Goal: Task Accomplishment & Management: Manage account settings

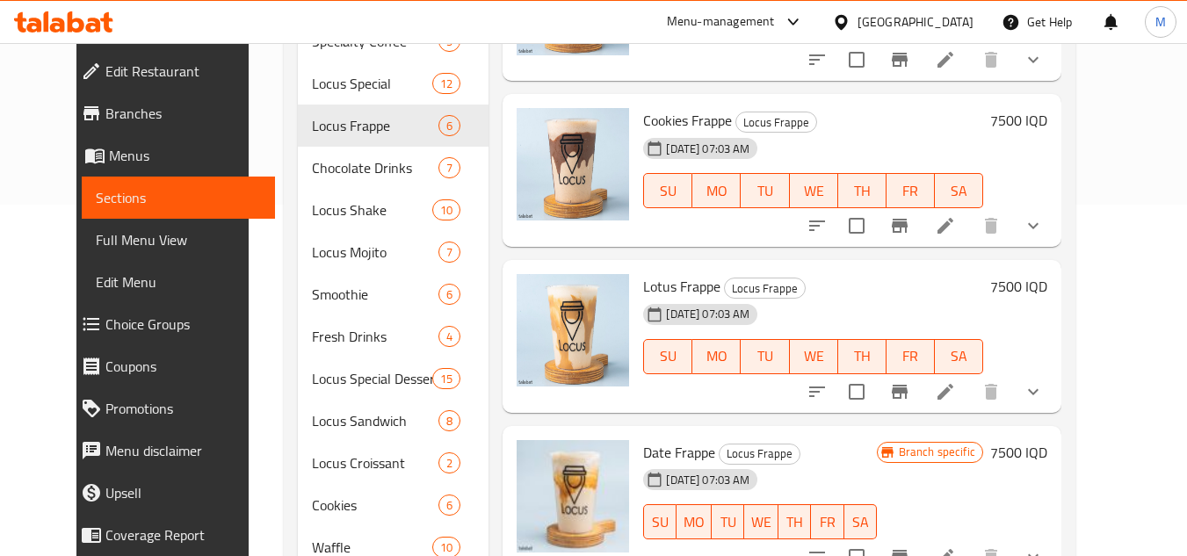
scroll to position [292, 0]
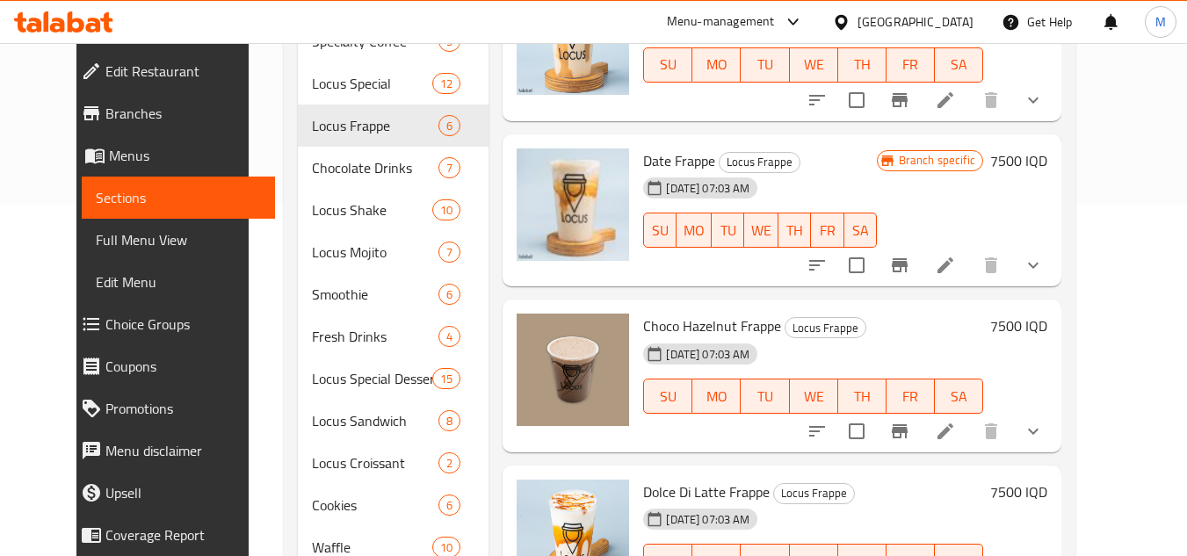
click at [1111, 93] on div "Home / Restaurants management / Menus / Sections Locus Open import export Menu …" at bounding box center [680, 179] width 862 height 975
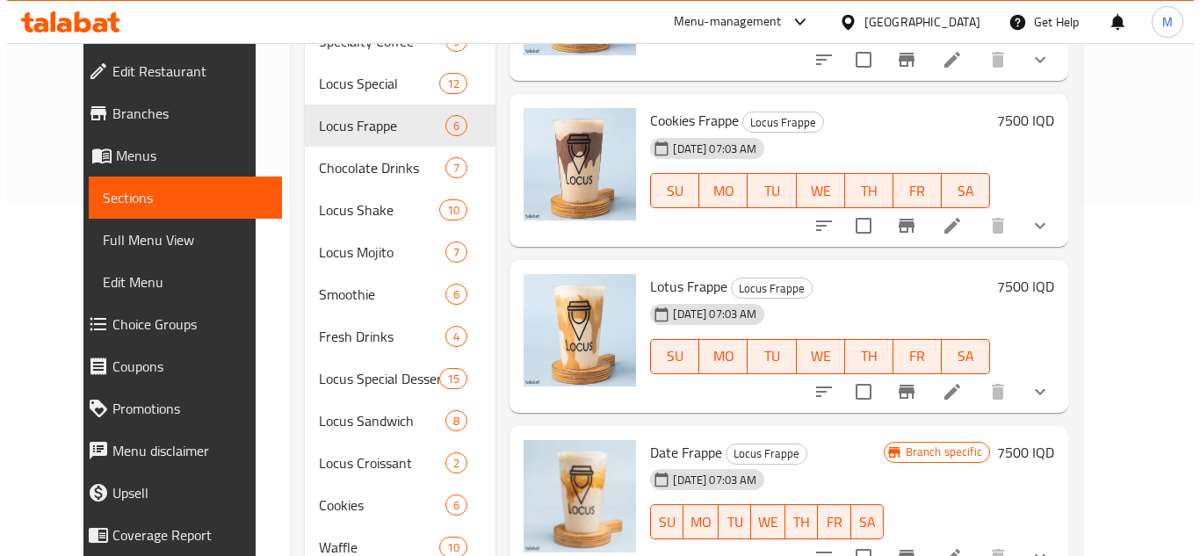
scroll to position [0, 0]
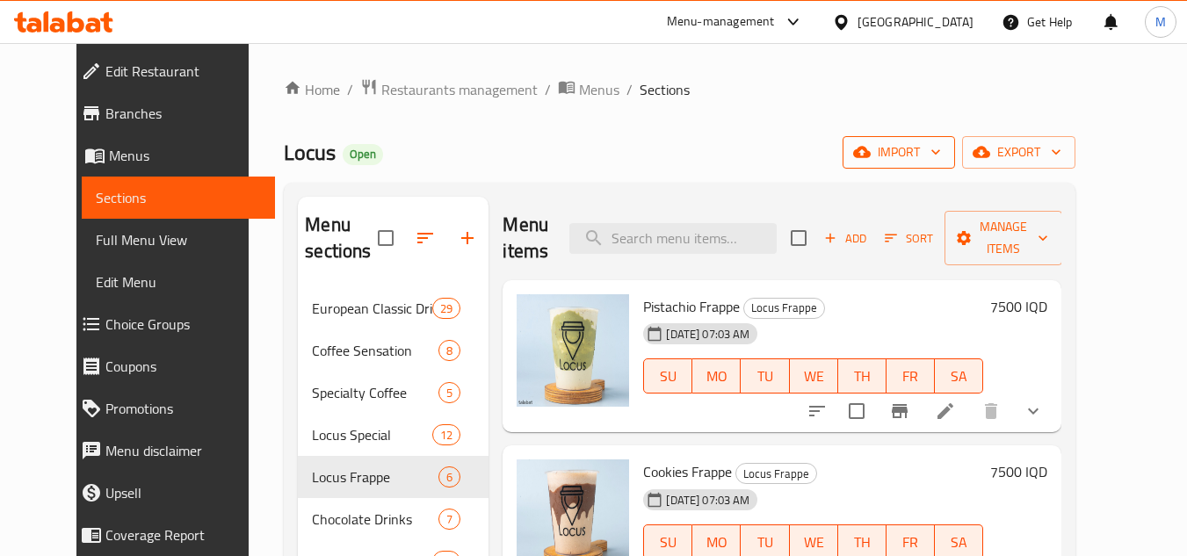
click at [944, 149] on icon "button" at bounding box center [936, 152] width 18 height 18
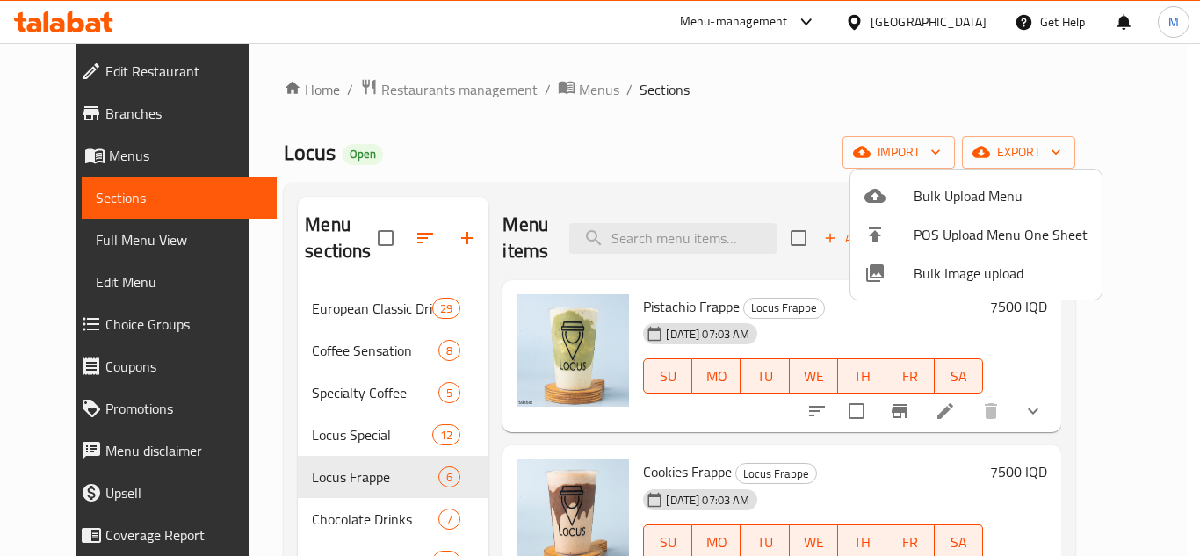
click at [906, 267] on div at bounding box center [889, 273] width 49 height 21
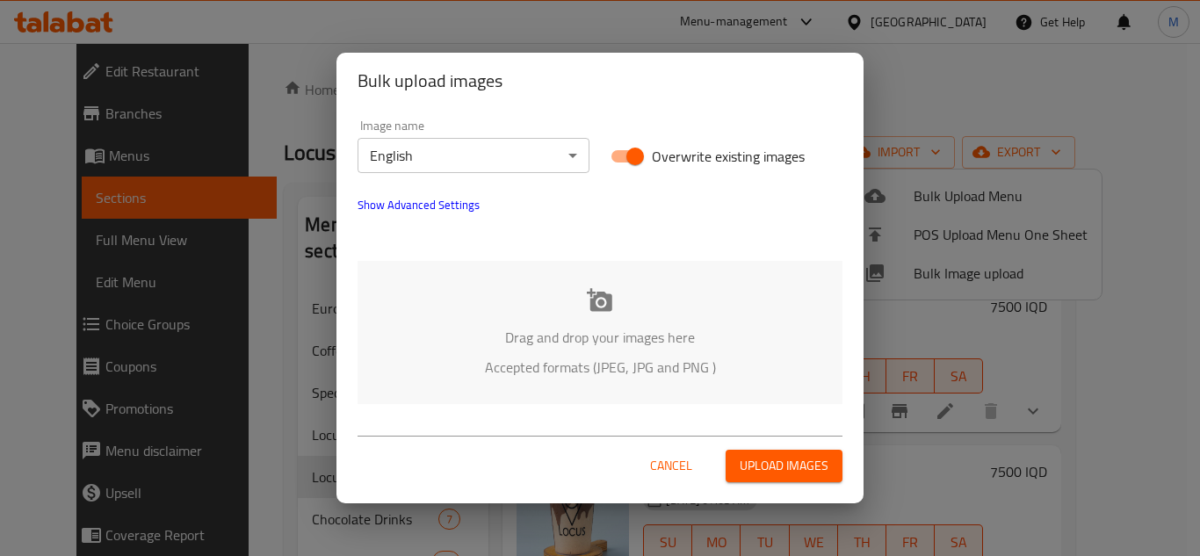
click at [561, 145] on body "​ Menu-management Iraq Get Help M Edit Restaurant Branches Menus Sections Full …" at bounding box center [600, 299] width 1200 height 513
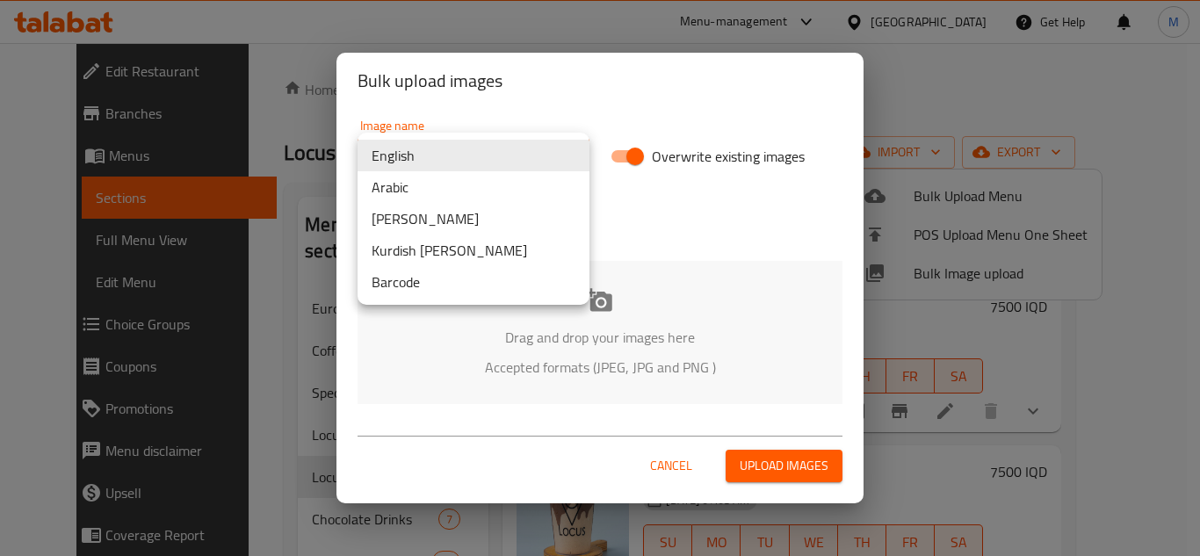
click at [442, 186] on li "Arabic" at bounding box center [474, 187] width 232 height 32
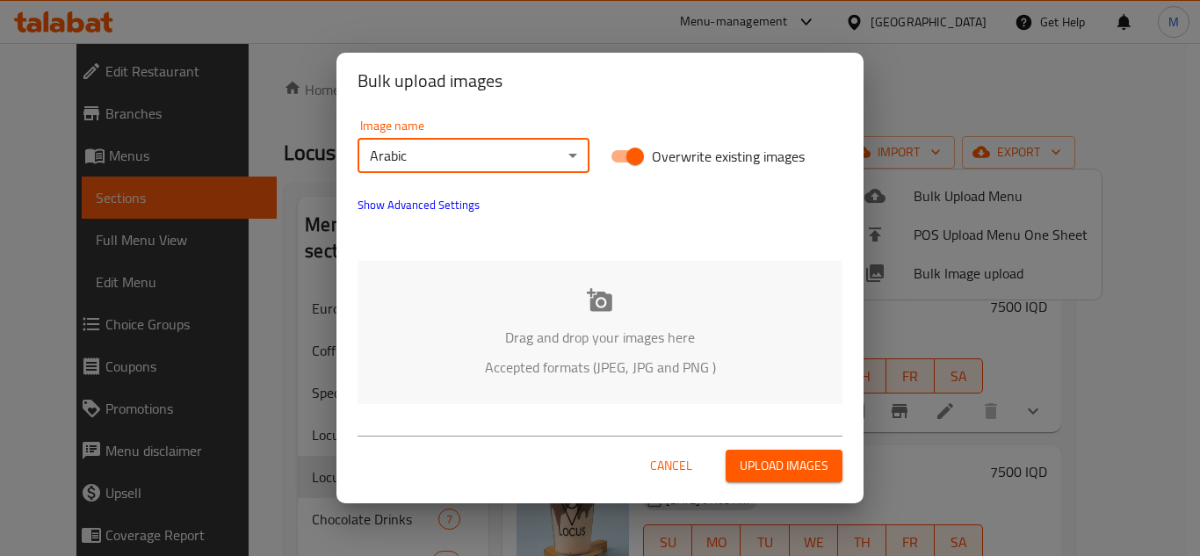
click at [360, 197] on span "Show Advanced Settings" at bounding box center [419, 204] width 122 height 21
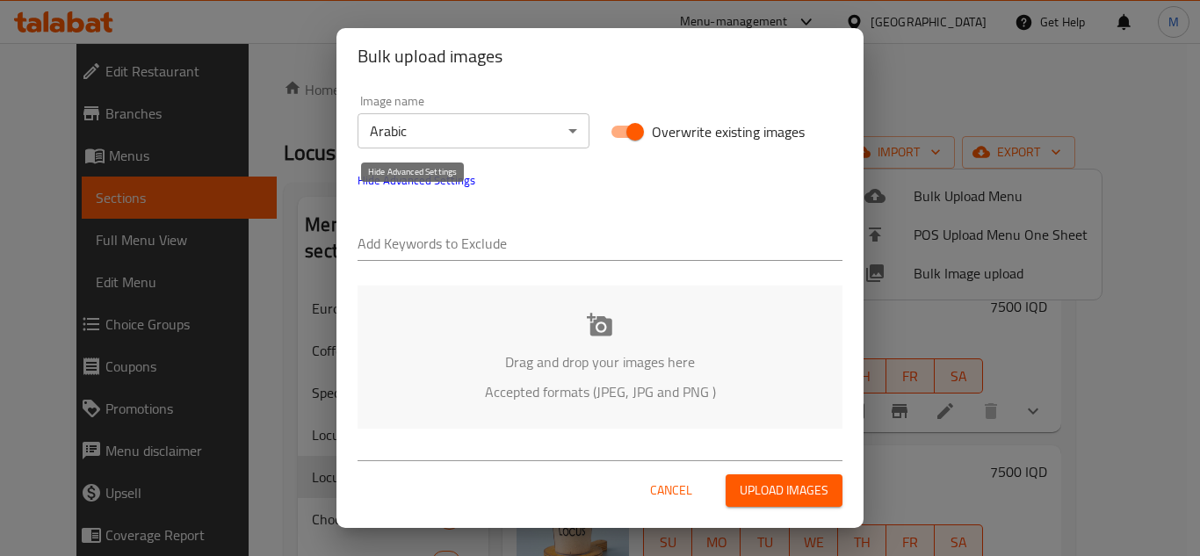
click at [360, 191] on span "Hide Advanced Settings" at bounding box center [417, 180] width 118 height 21
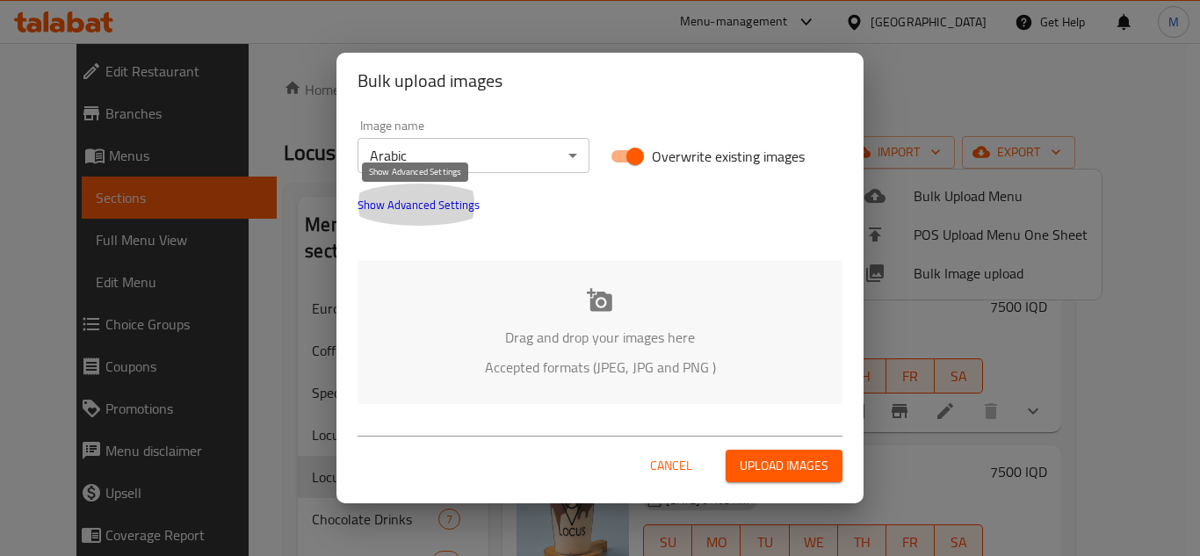
click at [379, 204] on span "Show Advanced Settings" at bounding box center [419, 204] width 122 height 21
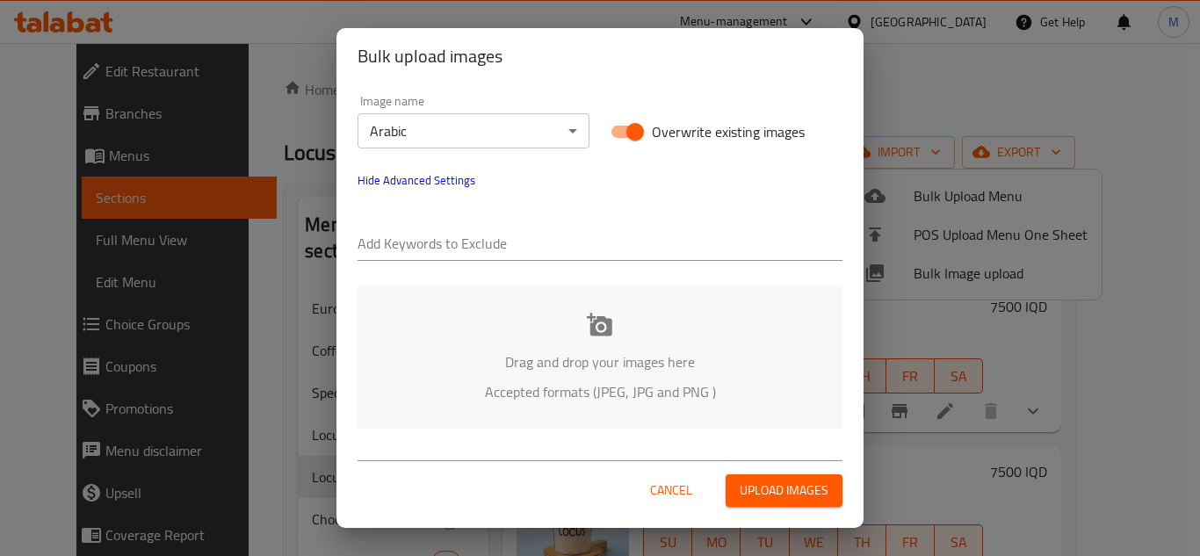
click at [402, 229] on div at bounding box center [600, 245] width 485 height 35
paste input "Locus_second_session_"
type input "Locus_second_session_"
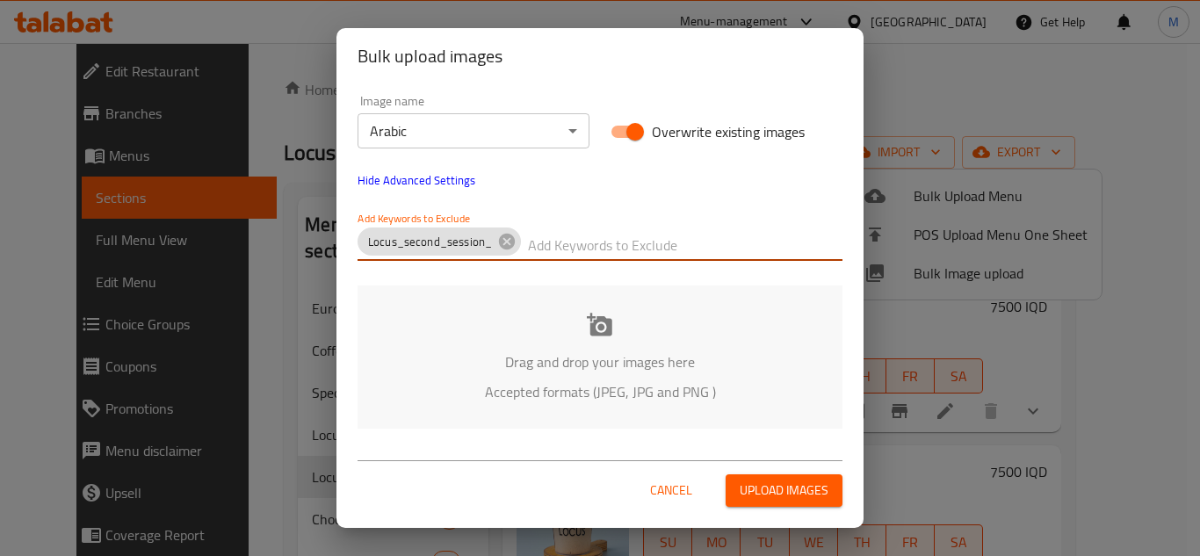
click at [575, 238] on input "text" at bounding box center [685, 245] width 315 height 28
paste input "_Hussein"
type input "_Hussein"
click at [544, 334] on div "Drag and drop your images here Accepted formats (JPEG, JPG and PNG )" at bounding box center [600, 357] width 485 height 143
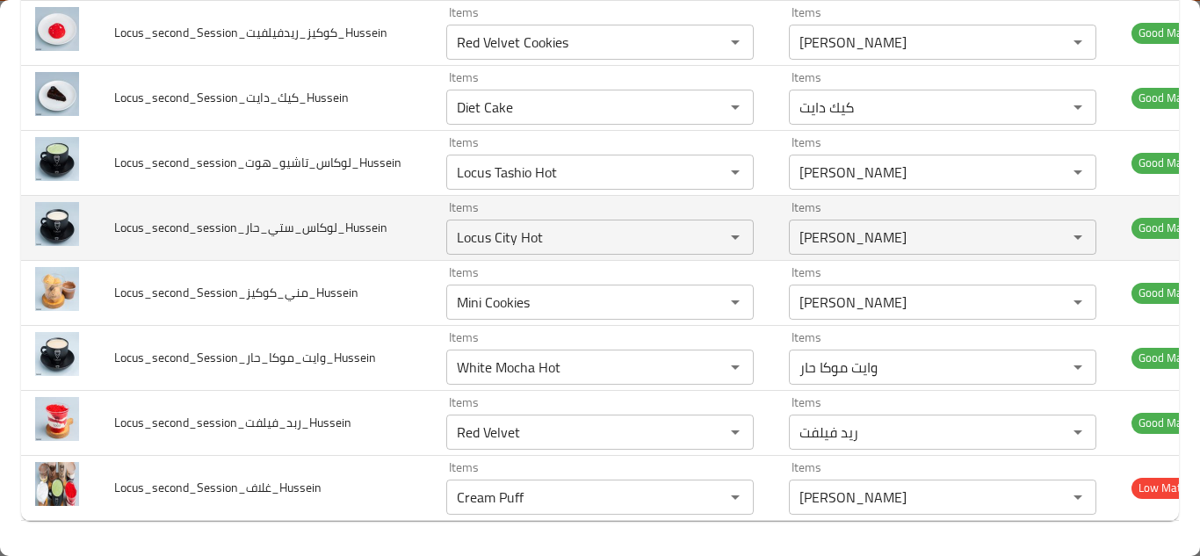
scroll to position [1147, 0]
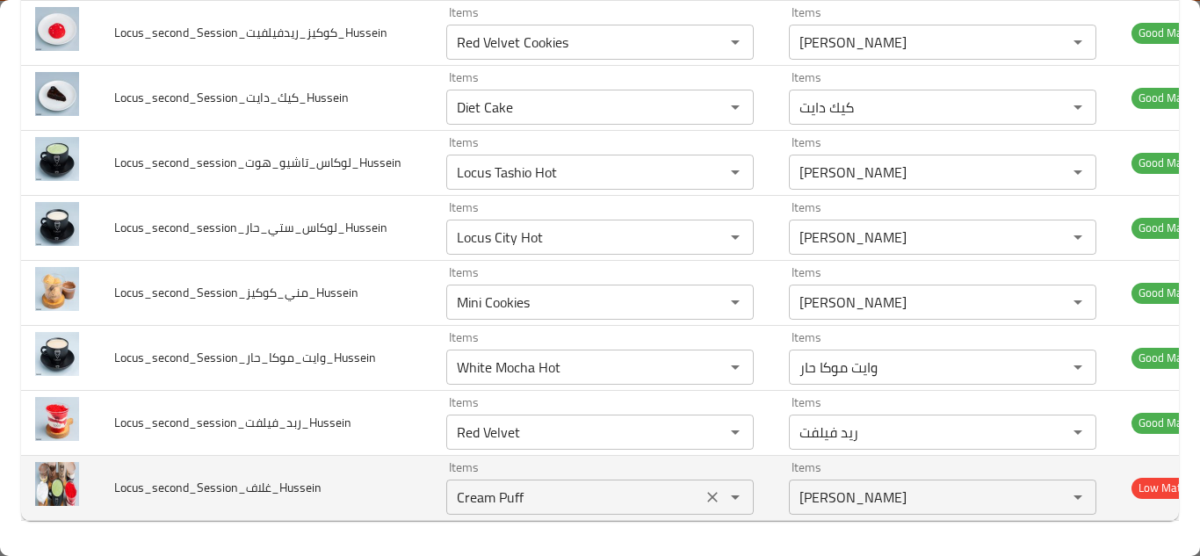
click at [705, 488] on icon "Clear" at bounding box center [713, 497] width 18 height 18
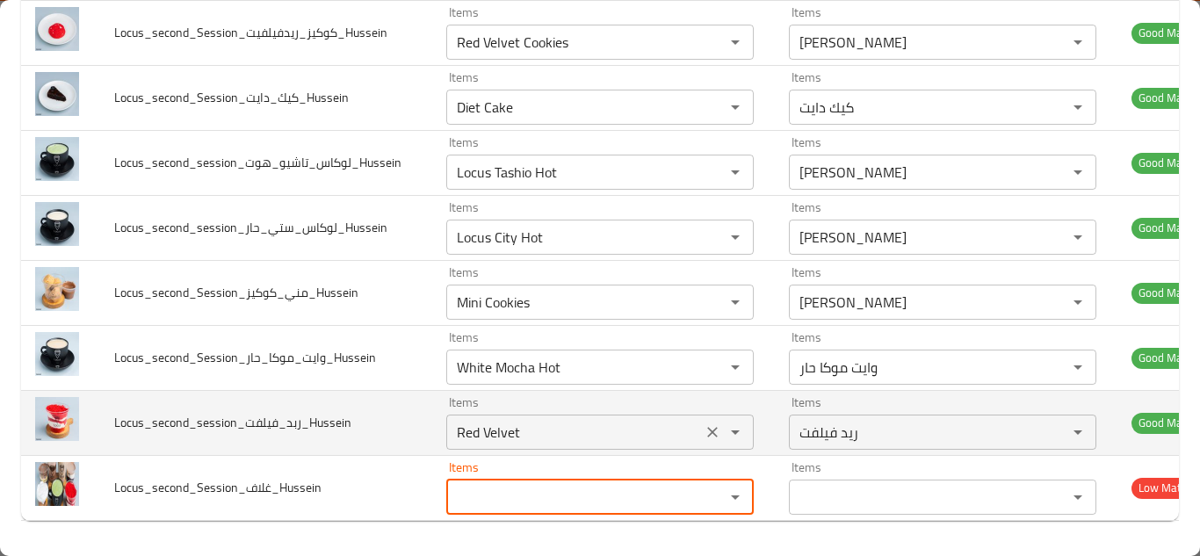
click at [569, 420] on input "Red Velvet" at bounding box center [574, 432] width 245 height 25
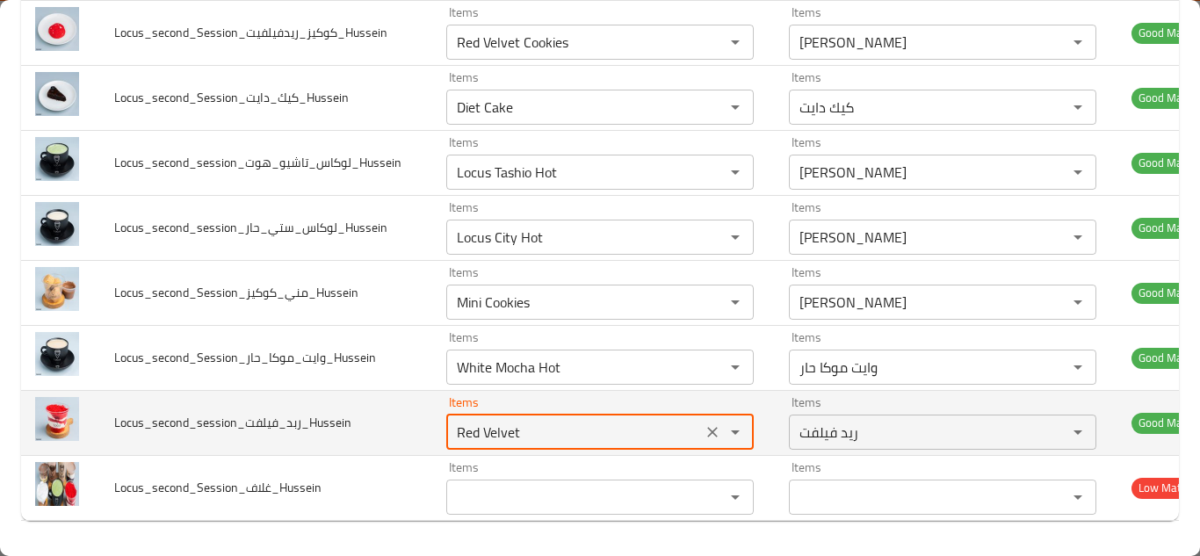
click at [584, 420] on input "Red Velvet" at bounding box center [574, 432] width 245 height 25
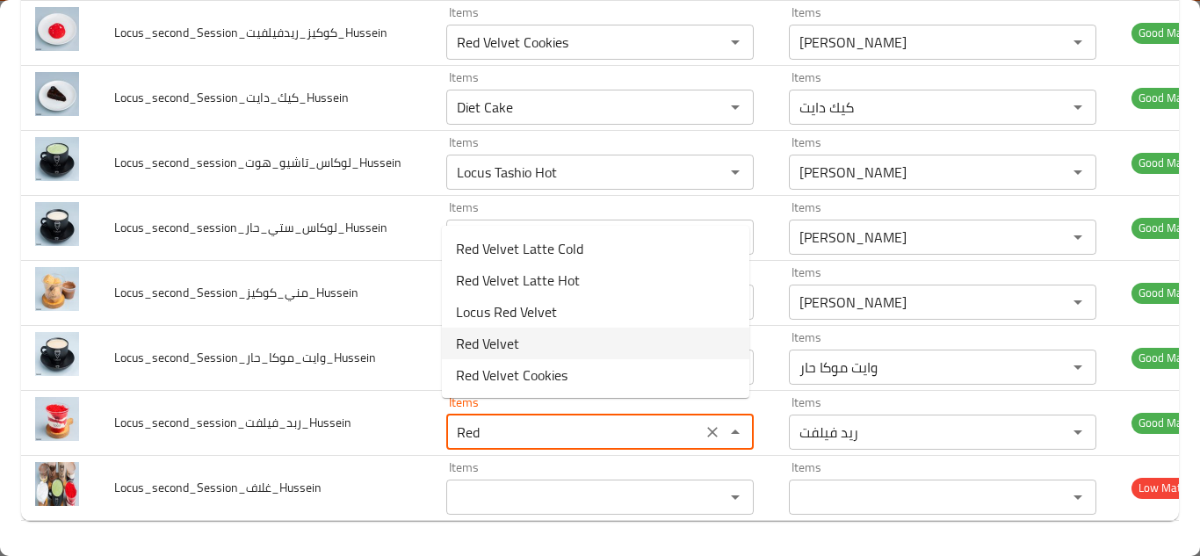
click at [535, 344] on li "Red Velvet" at bounding box center [595, 344] width 307 height 32
type input "Red Velvet"
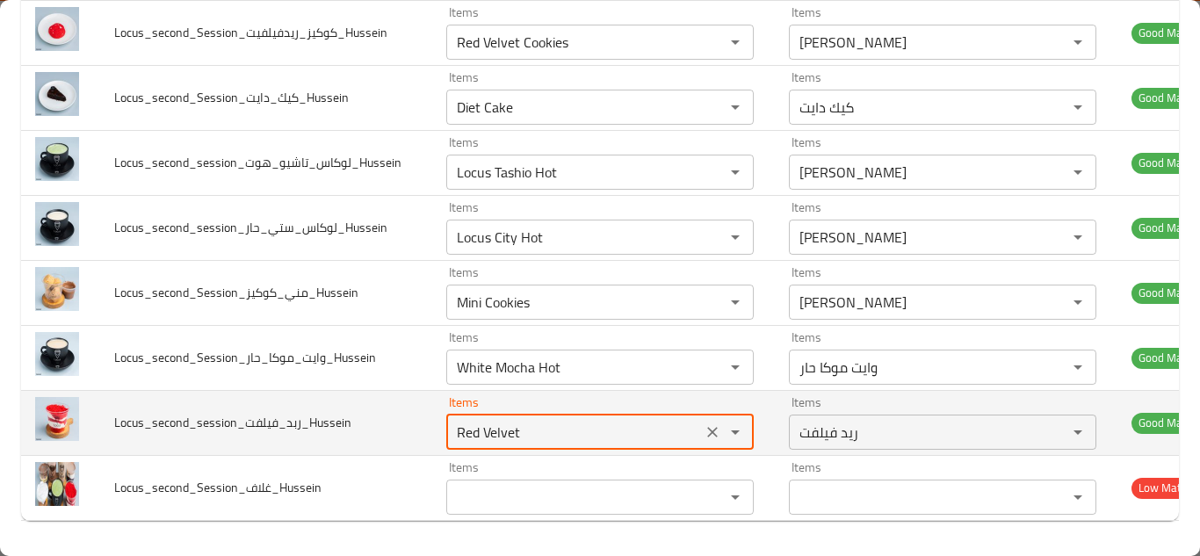
click at [407, 409] on td "Locus_second_session_ربد_فيلفت_Hussein" at bounding box center [266, 422] width 332 height 65
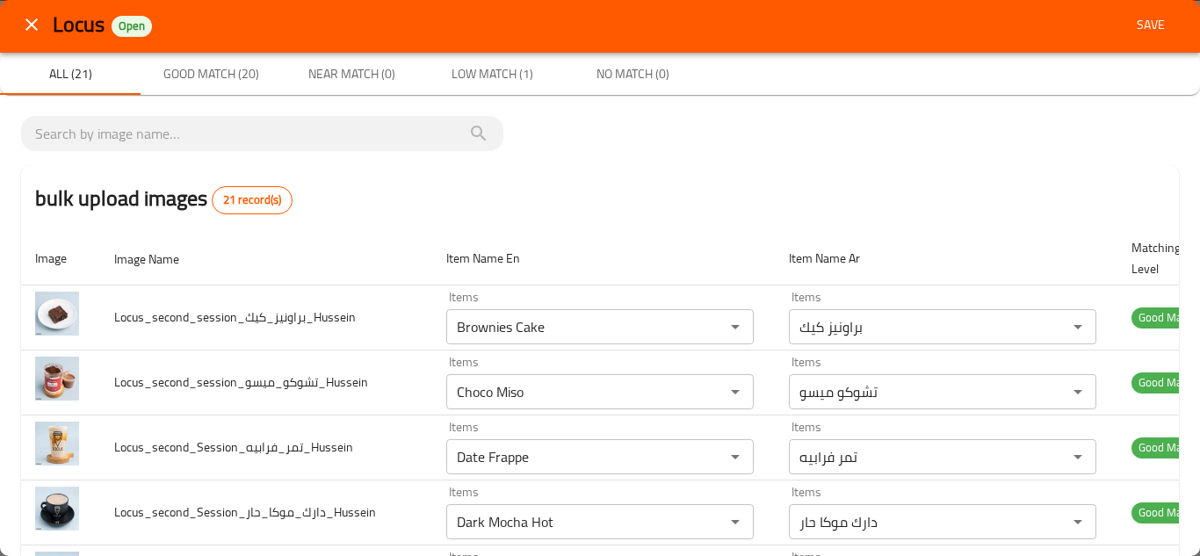
scroll to position [0, 0]
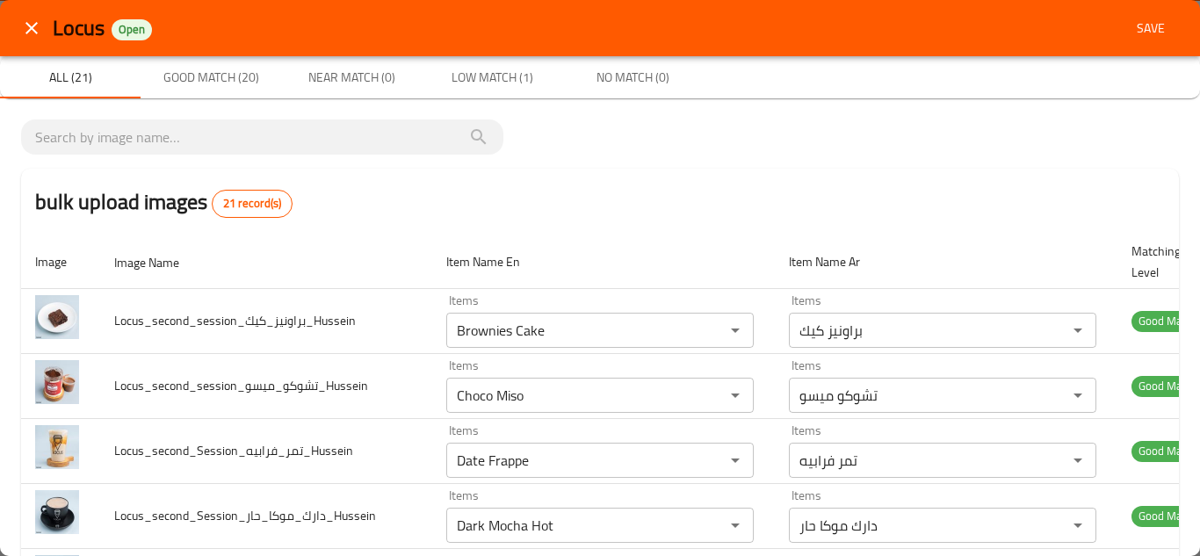
click at [1140, 31] on span "Save" at bounding box center [1151, 29] width 42 height 22
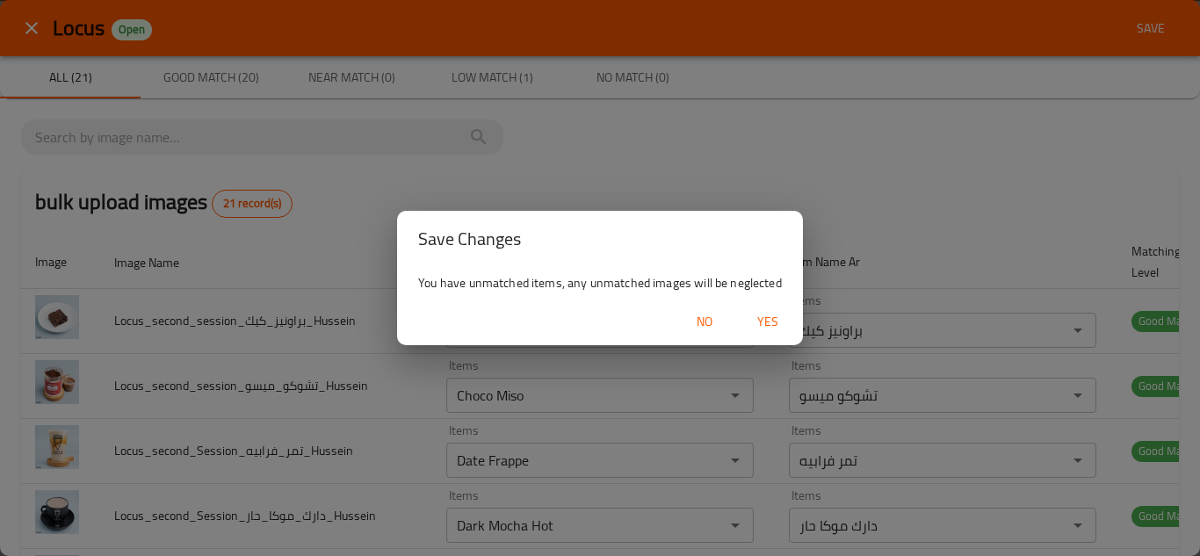
click at [758, 317] on span "Yes" at bounding box center [768, 322] width 42 height 22
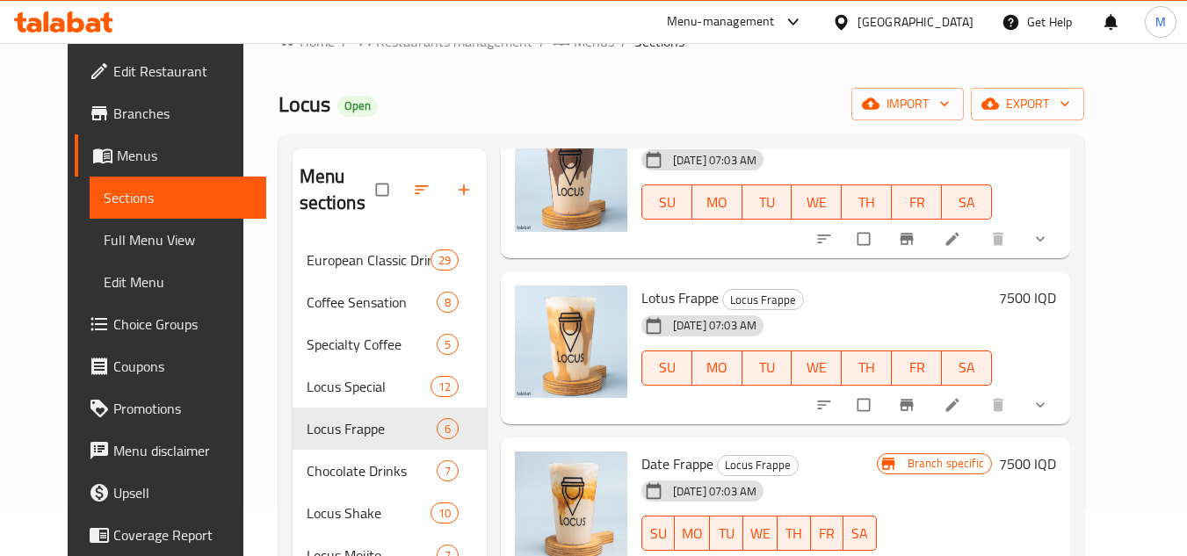
scroll to position [88, 0]
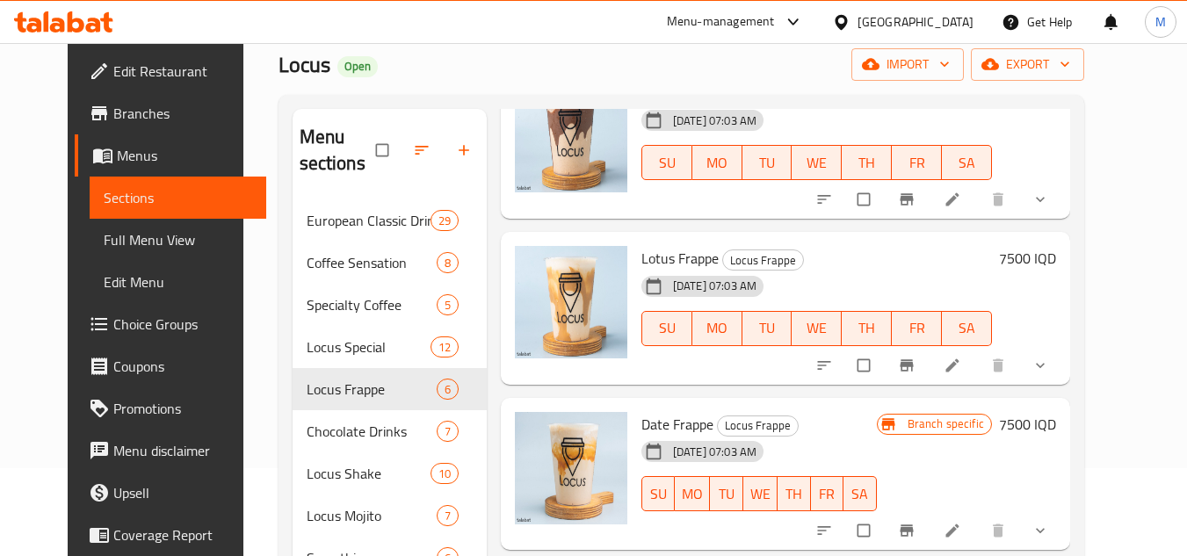
click at [146, 70] on span "Edit Restaurant" at bounding box center [182, 71] width 139 height 21
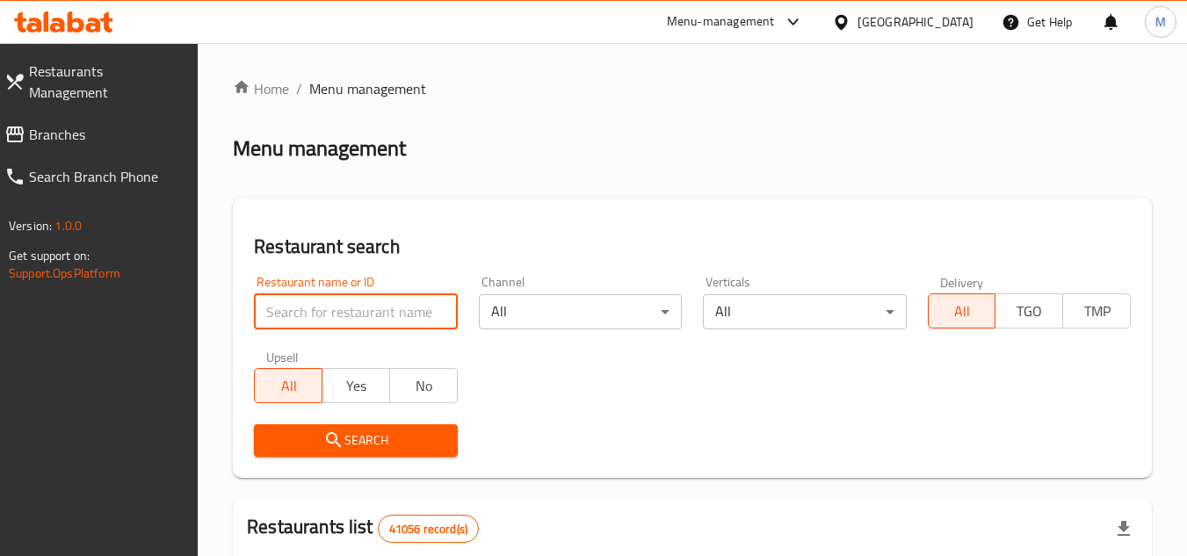
click at [379, 310] on input "search" at bounding box center [355, 311] width 203 height 35
paste input "04358"
click at [263, 312] on input "04358" at bounding box center [355, 311] width 203 height 35
type input "704358"
click button "Search" at bounding box center [355, 440] width 203 height 33
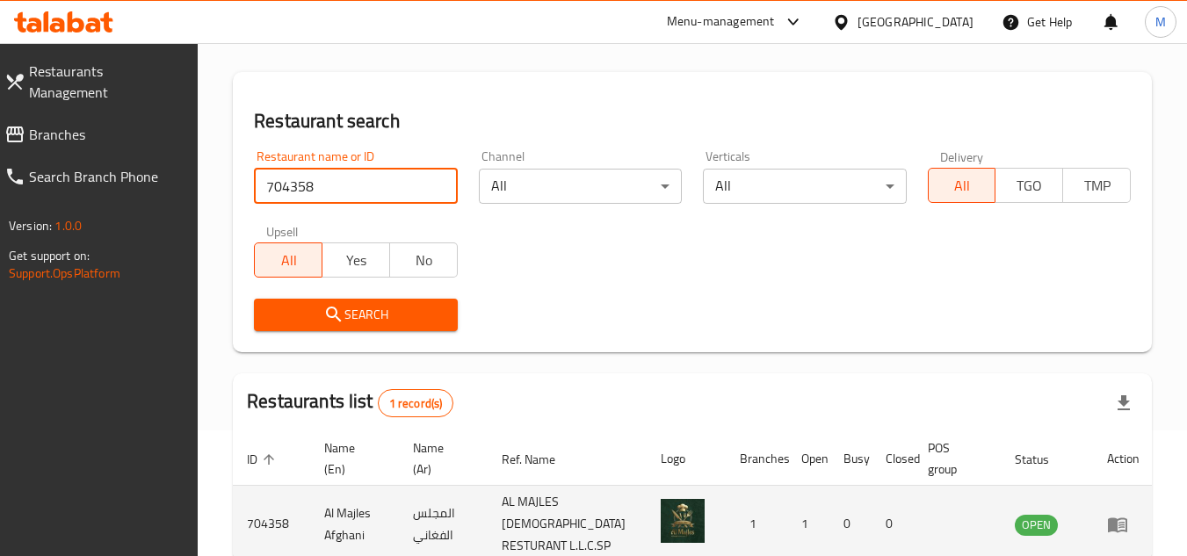
scroll to position [250, 0]
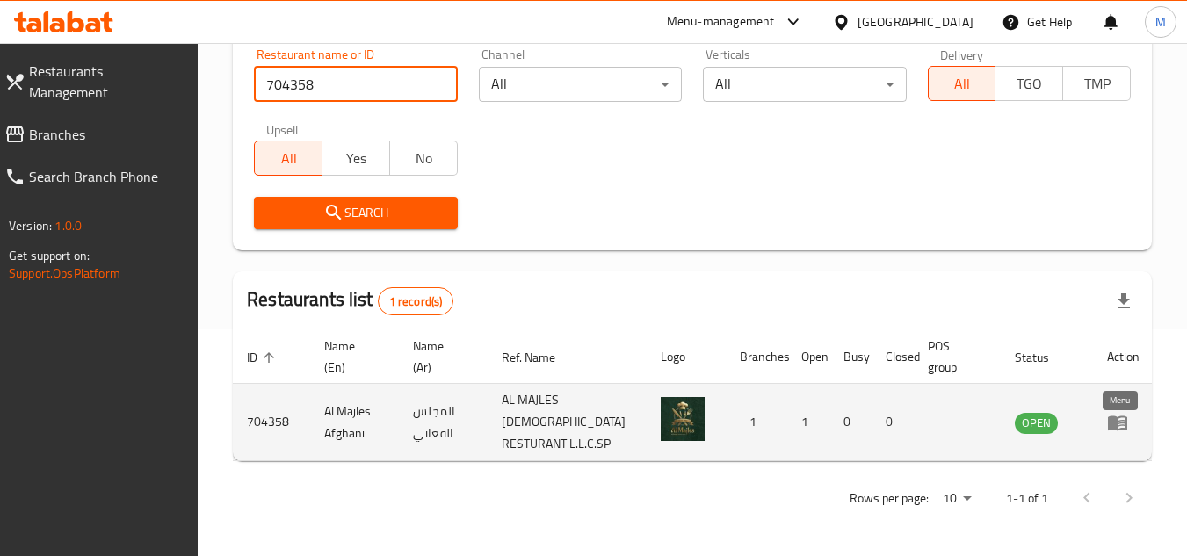
click at [1114, 416] on icon "enhanced table" at bounding box center [1117, 423] width 19 height 15
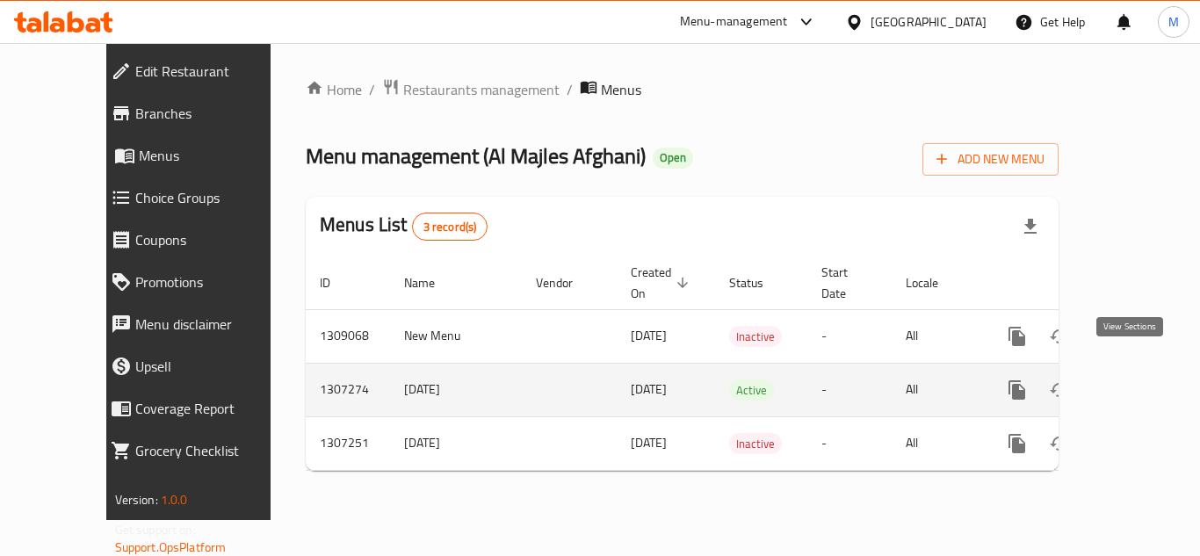
click at [1135, 369] on link "enhanced table" at bounding box center [1144, 390] width 42 height 42
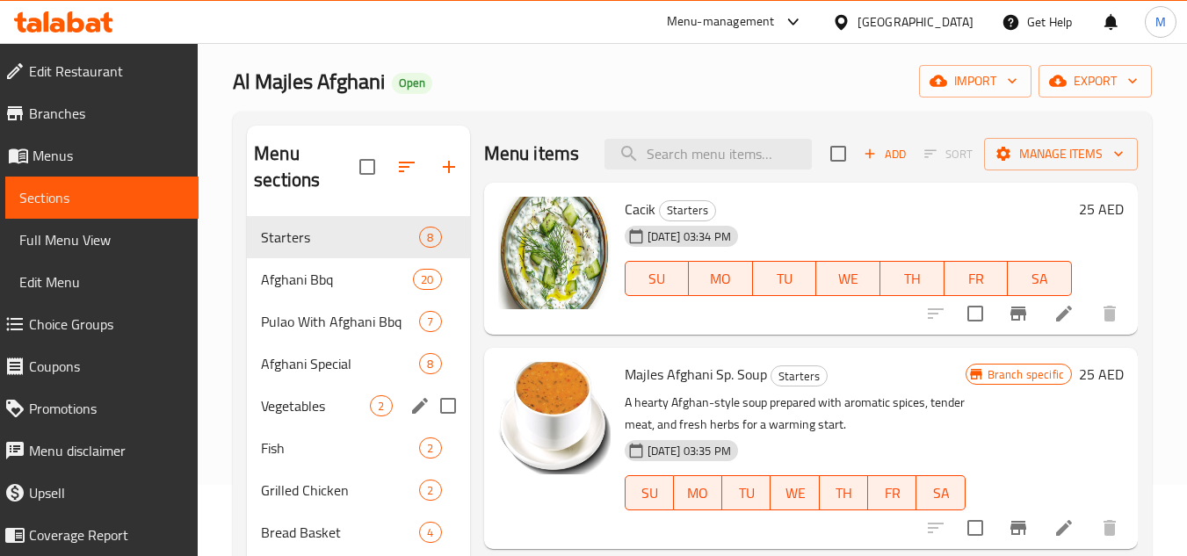
scroll to position [246, 0]
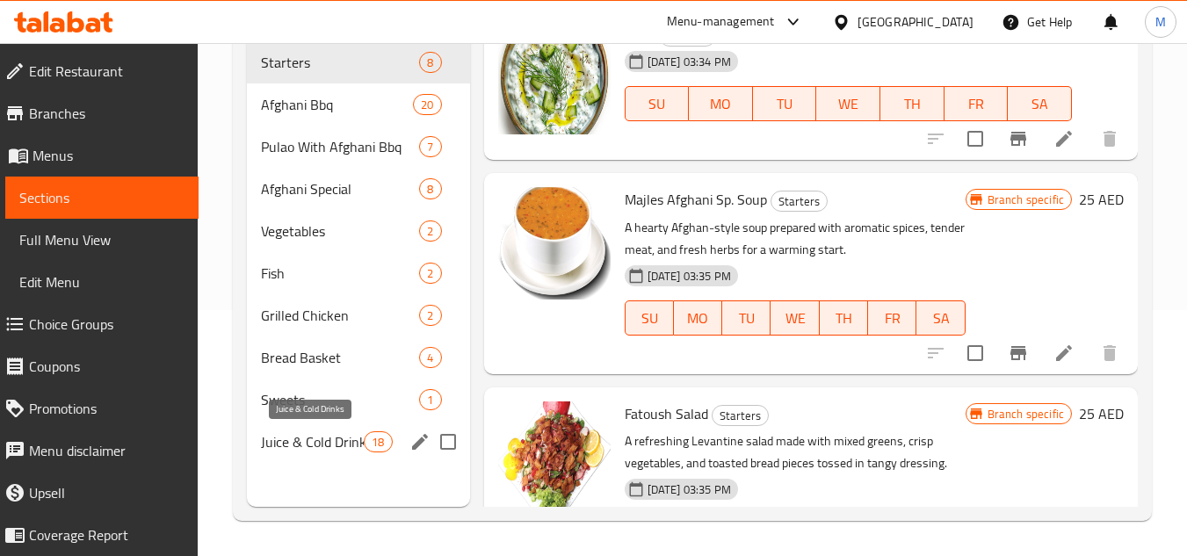
click at [303, 433] on span "Juice & Cold Drinks" at bounding box center [312, 441] width 103 height 21
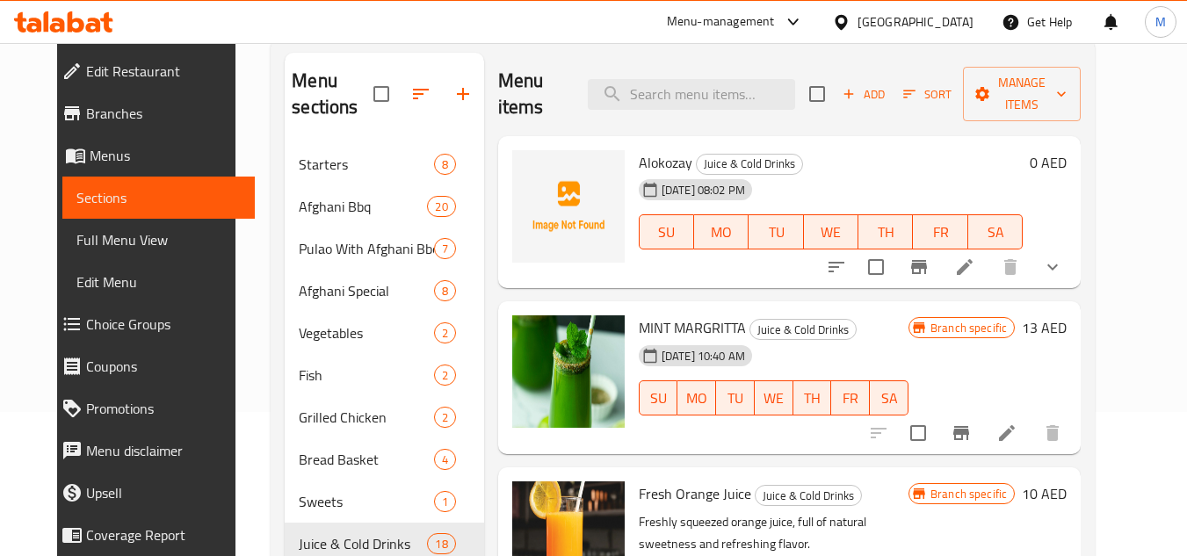
scroll to position [176, 0]
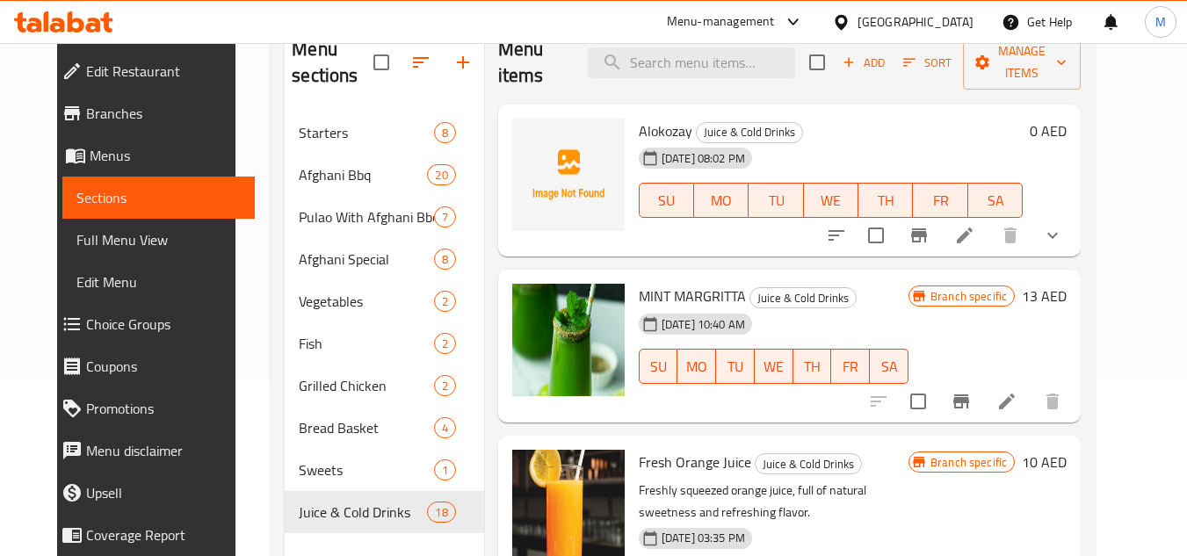
click at [1130, 173] on div "Home / Restaurants management / Menus / Sections Al Majles Afghani Open import …" at bounding box center [682, 246] width 894 height 759
click at [78, 11] on div at bounding box center [63, 21] width 127 height 35
click at [76, 24] on icon at bounding box center [63, 21] width 99 height 21
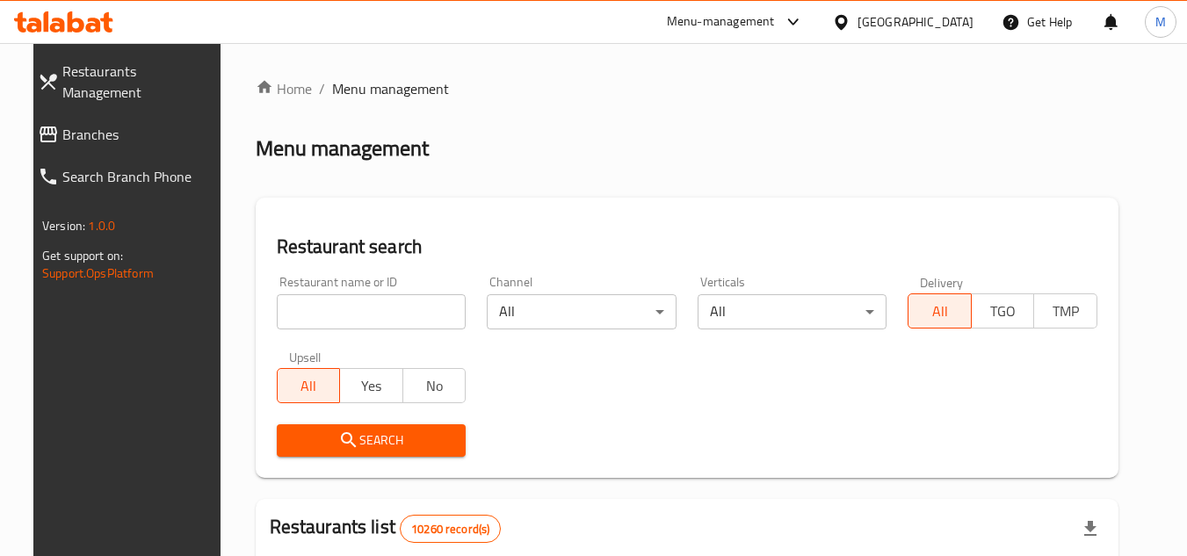
drag, startPoint x: 455, startPoint y: 307, endPoint x: 429, endPoint y: 307, distance: 26.4
click at [453, 307] on input "search" at bounding box center [372, 311] width 190 height 35
paste input "[PERSON_NAME]"
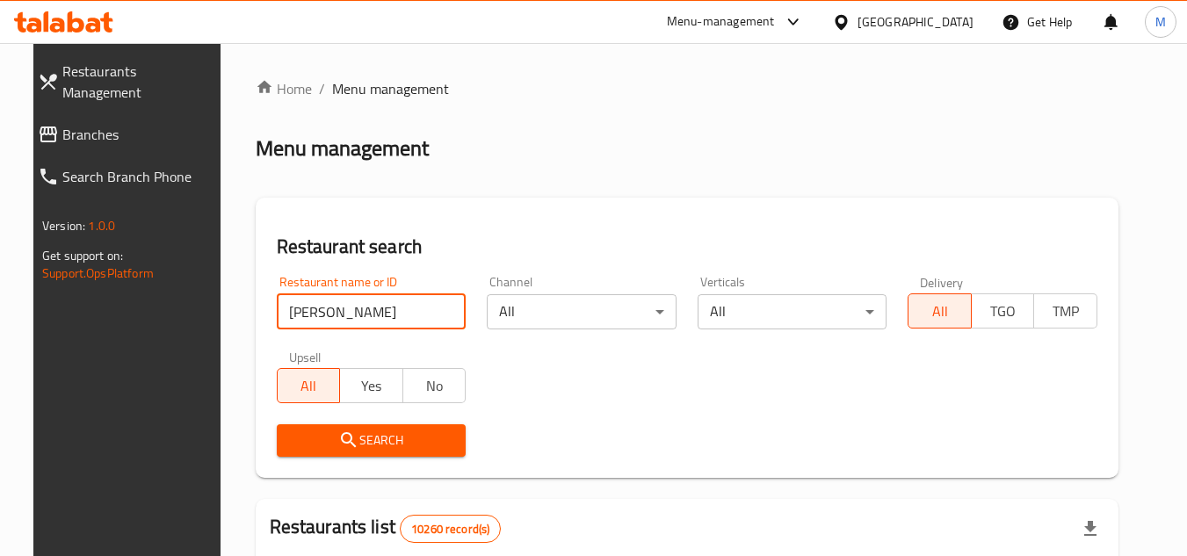
type input "[PERSON_NAME]"
click button "Search" at bounding box center [372, 440] width 190 height 33
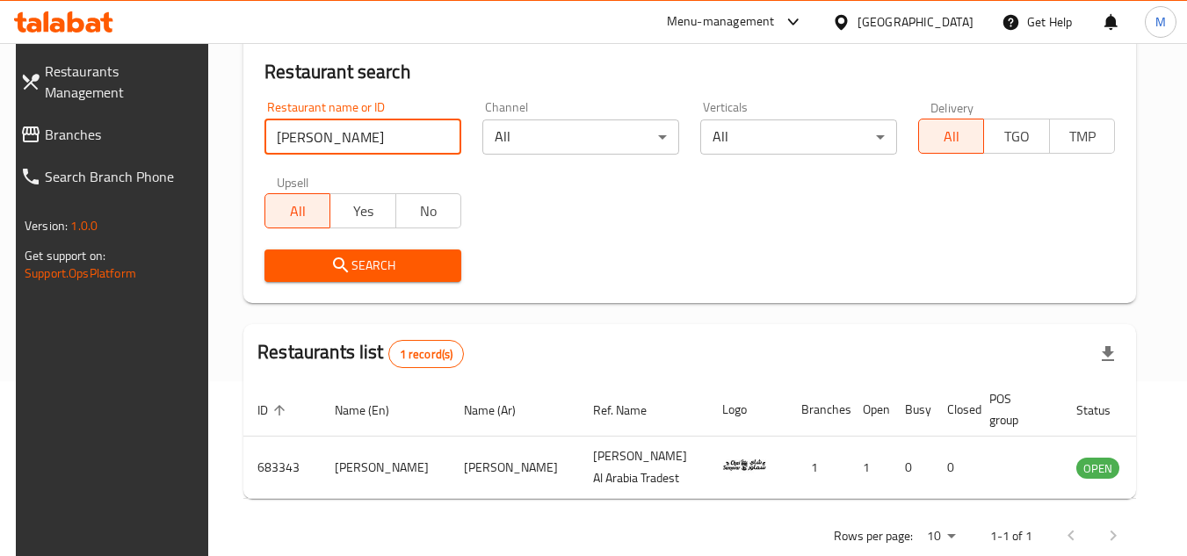
scroll to position [176, 0]
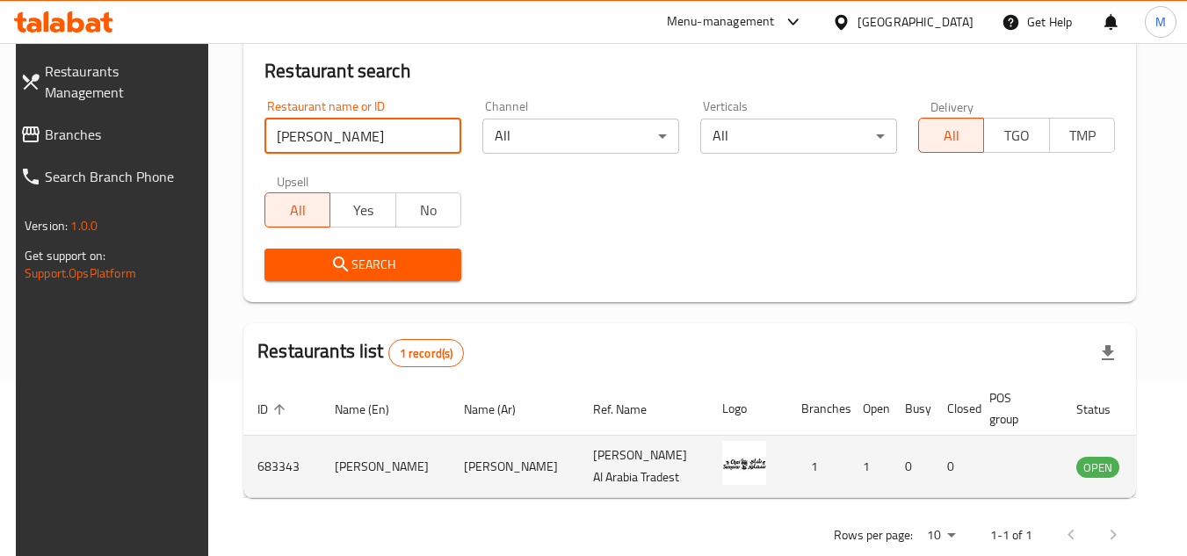
click at [1168, 457] on icon "enhanced table" at bounding box center [1178, 466] width 21 height 21
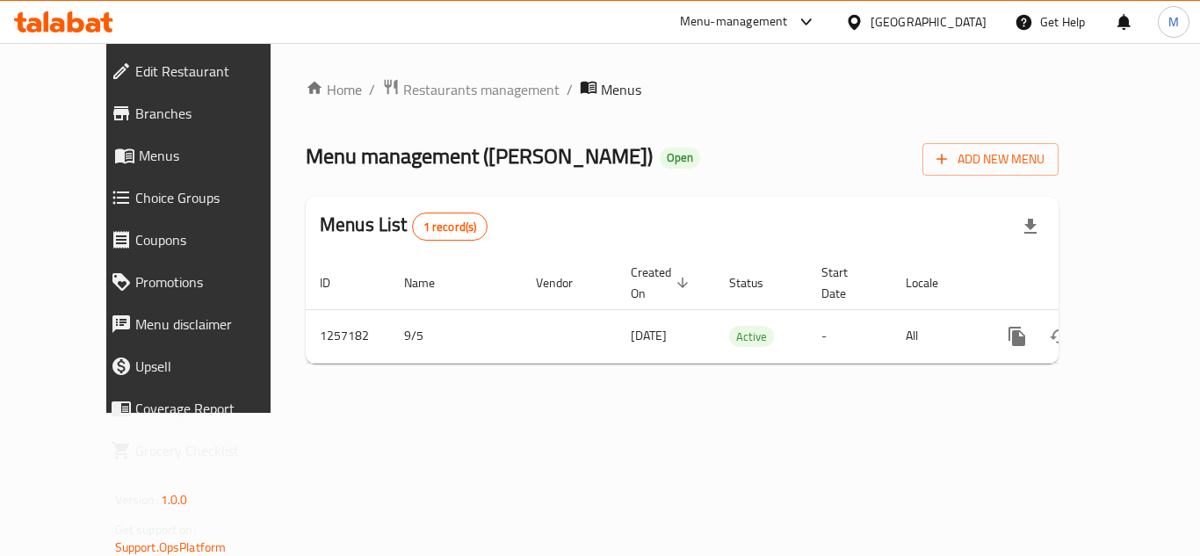
click at [139, 105] on span "Branches" at bounding box center [213, 113] width 157 height 21
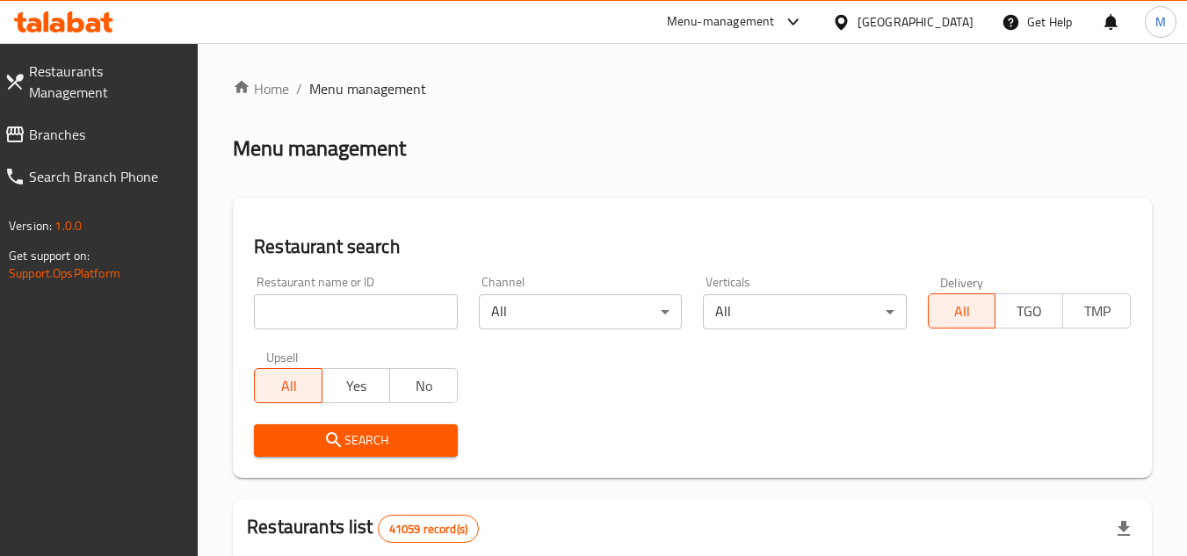
click at [423, 315] on input "search" at bounding box center [355, 311] width 203 height 35
paste input "The Juice Lab"
type input "The Juice Lab"
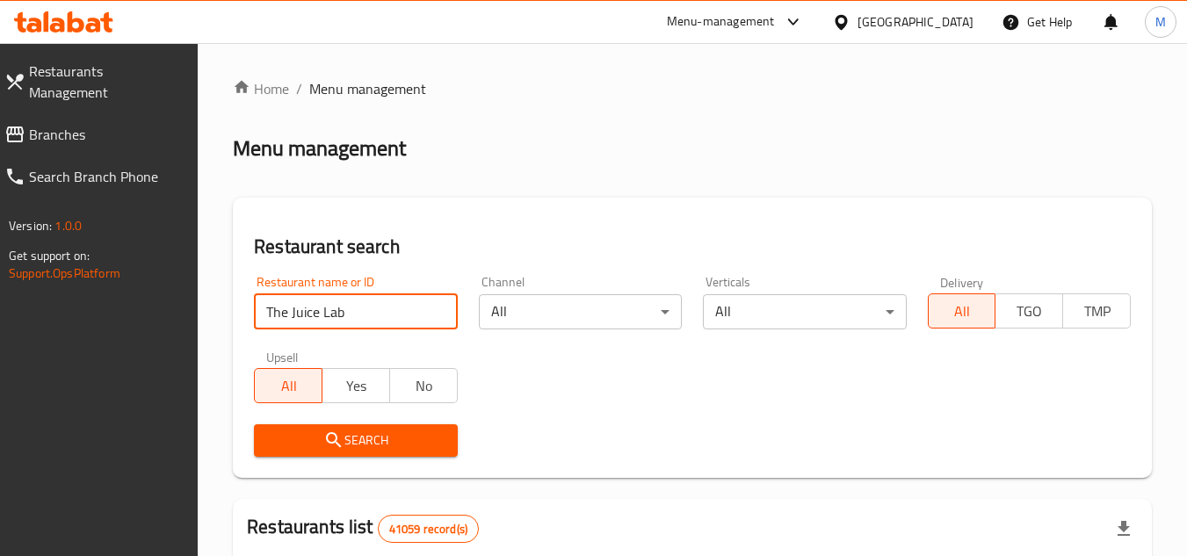
click button "Search" at bounding box center [355, 440] width 203 height 33
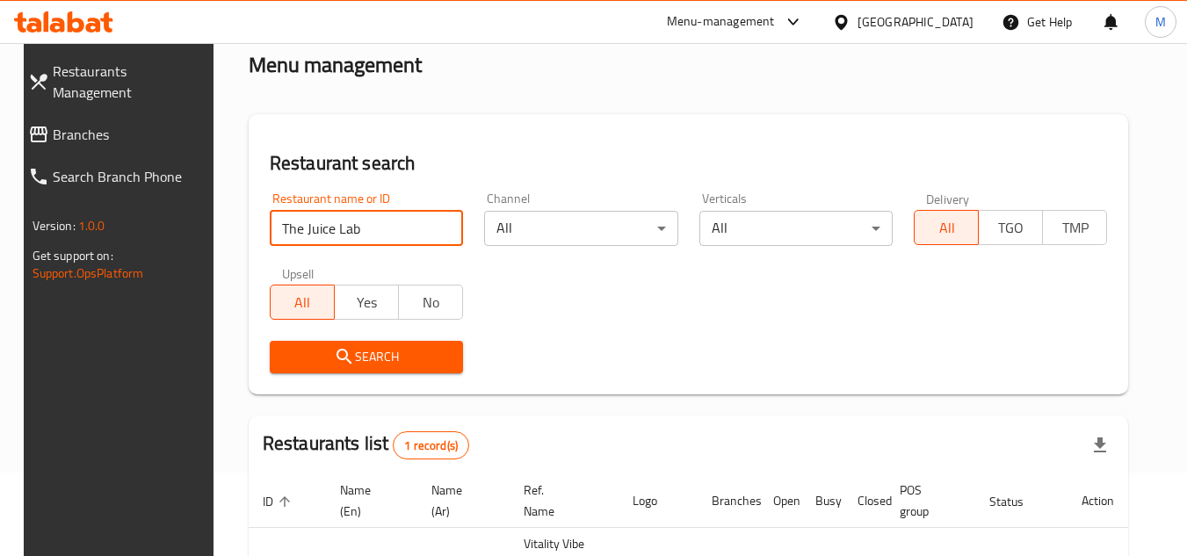
scroll to position [228, 0]
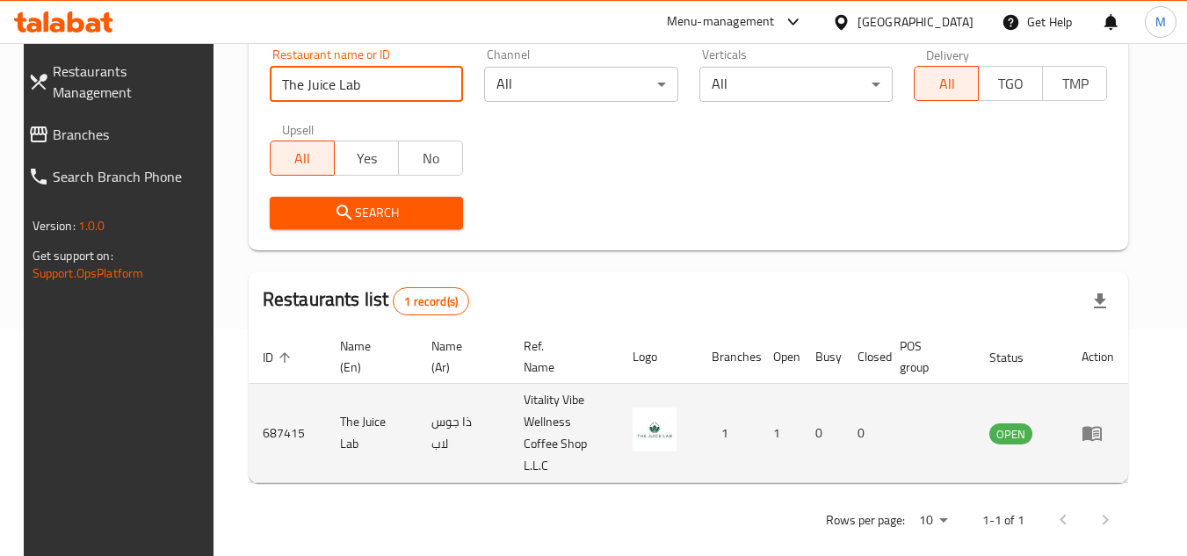
click at [1102, 427] on icon "enhanced table" at bounding box center [1091, 434] width 19 height 15
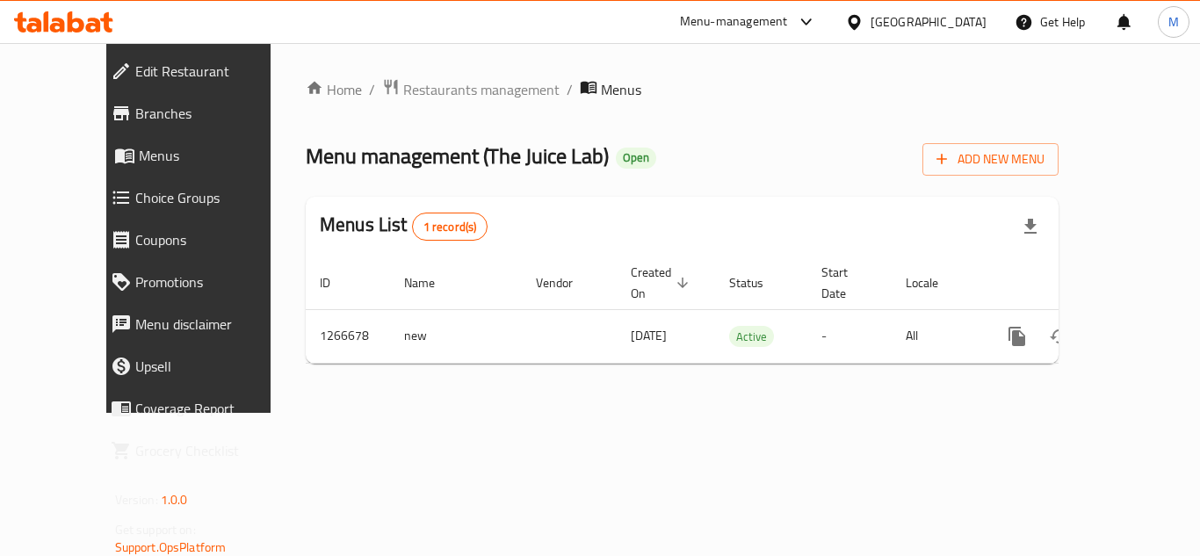
click at [135, 112] on span "Branches" at bounding box center [213, 113] width 157 height 21
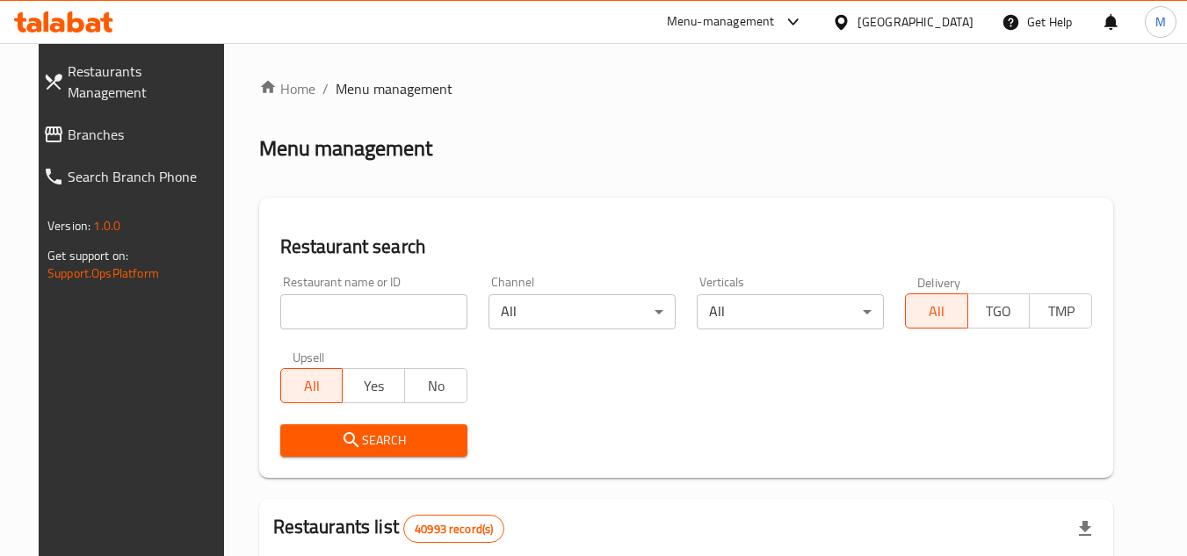
click at [388, 312] on input "search" at bounding box center [373, 311] width 187 height 35
paste input "503410"
type input "503410"
click button "Search" at bounding box center [373, 440] width 187 height 33
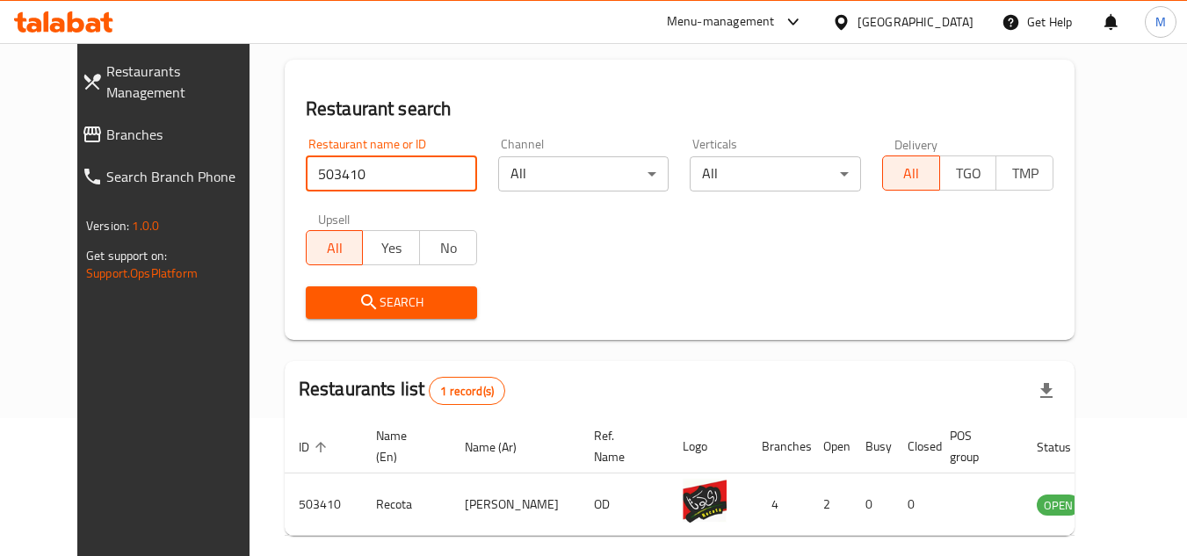
scroll to position [213, 0]
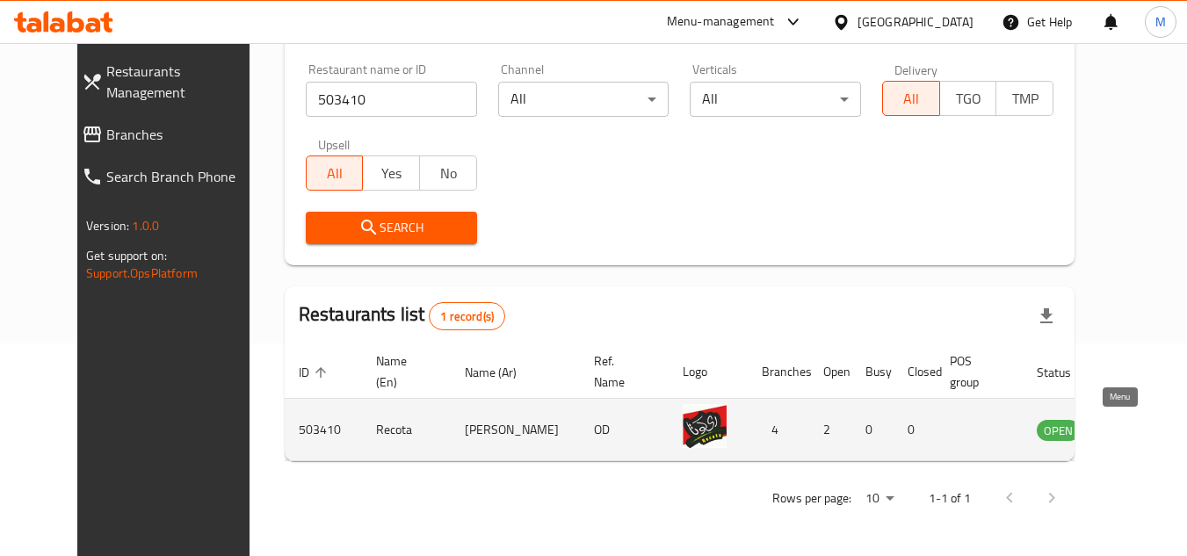
click at [1130, 428] on icon "enhanced table" at bounding box center [1139, 430] width 19 height 15
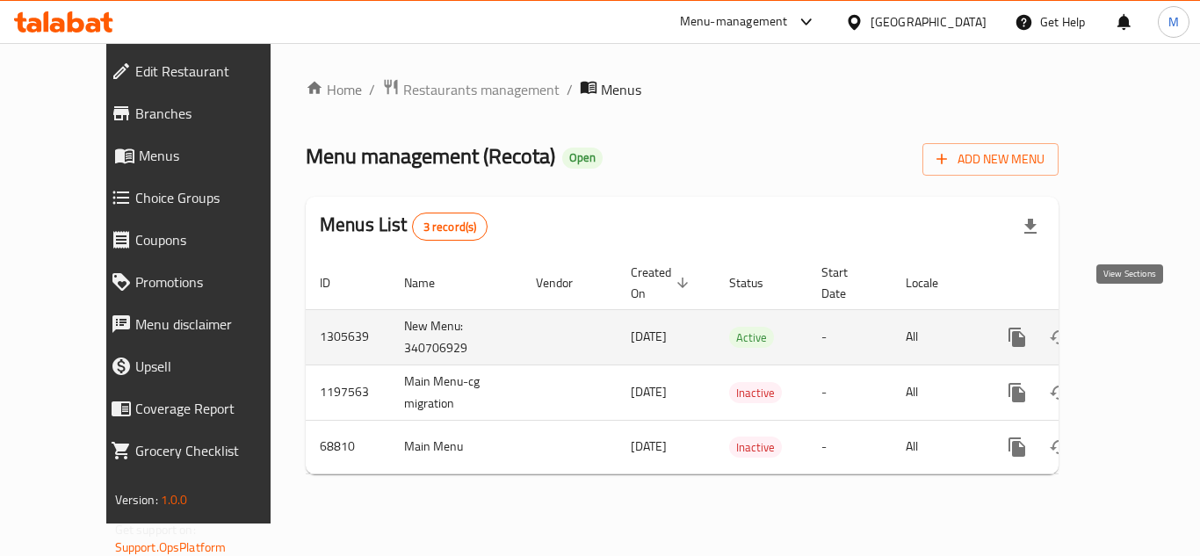
click at [1136, 327] on icon "enhanced table" at bounding box center [1143, 337] width 21 height 21
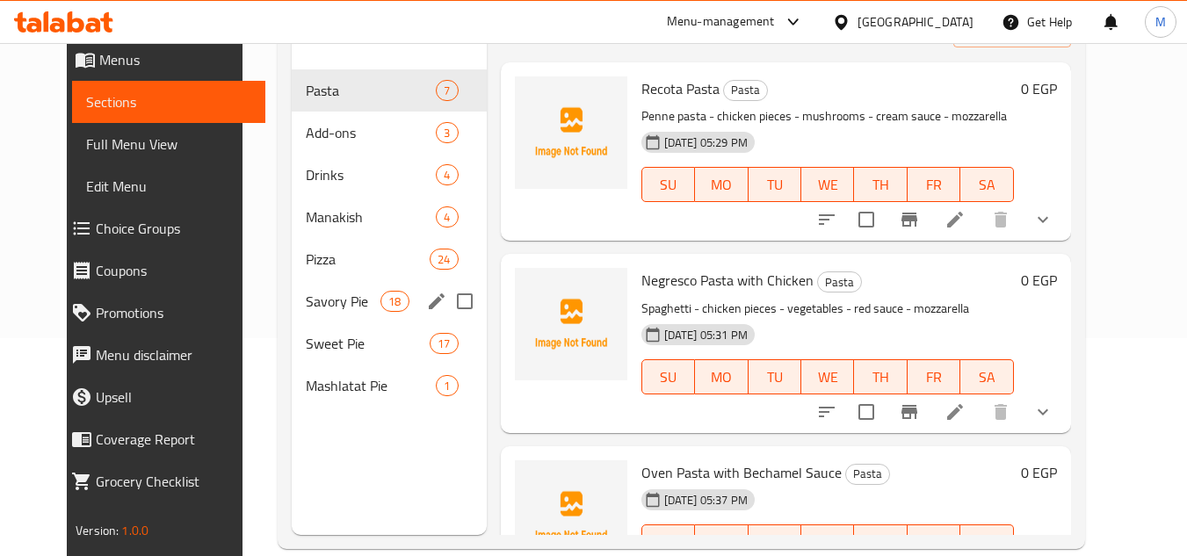
scroll to position [246, 0]
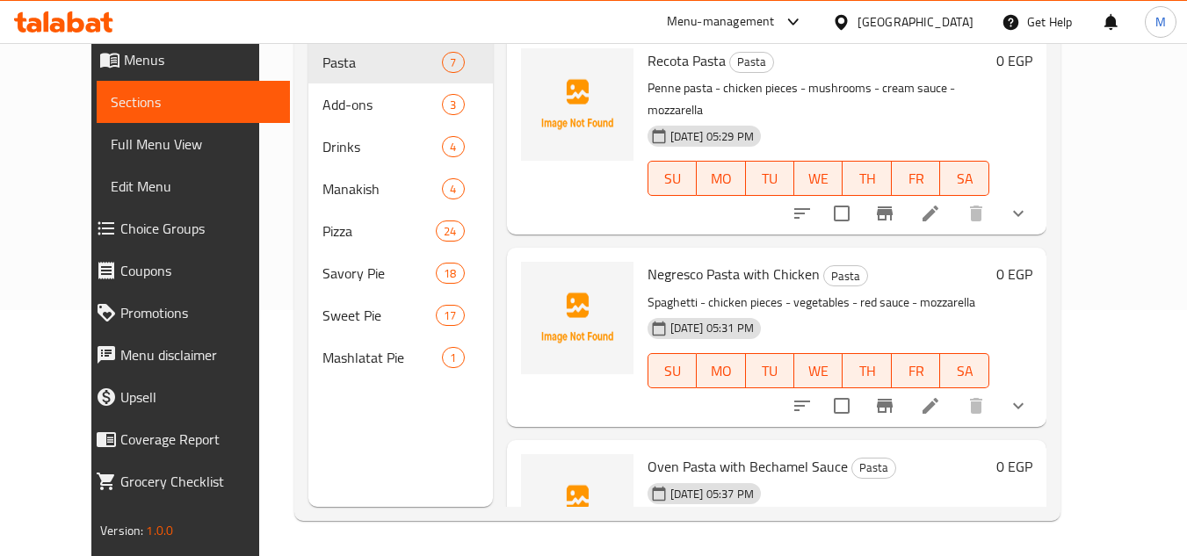
click at [1096, 128] on div "Home / Restaurants management / Menus / Sections Recota Open import export Menu…" at bounding box center [677, 176] width 836 height 759
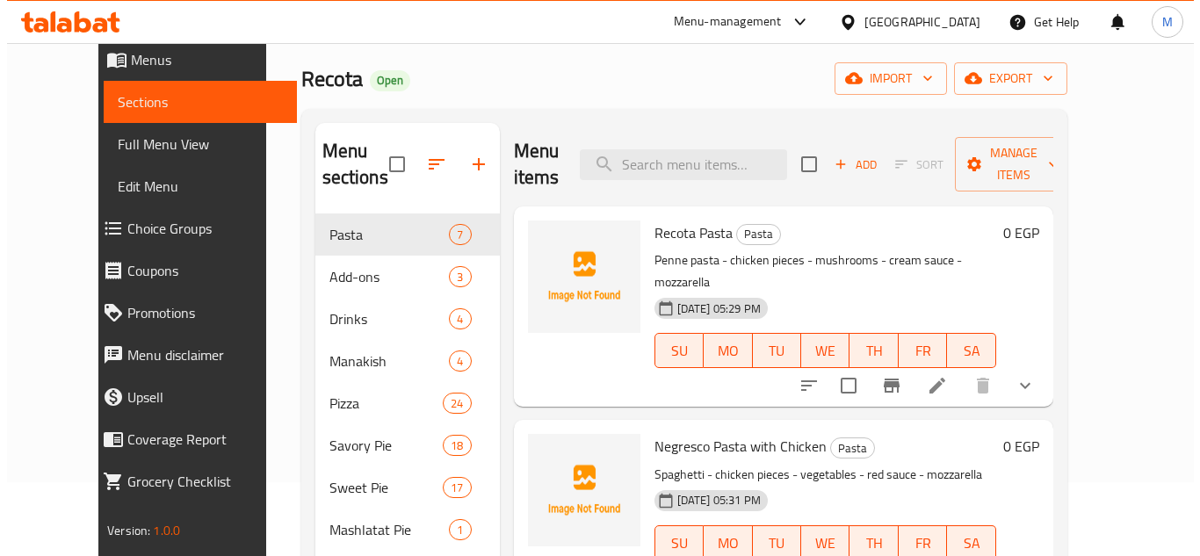
scroll to position [0, 0]
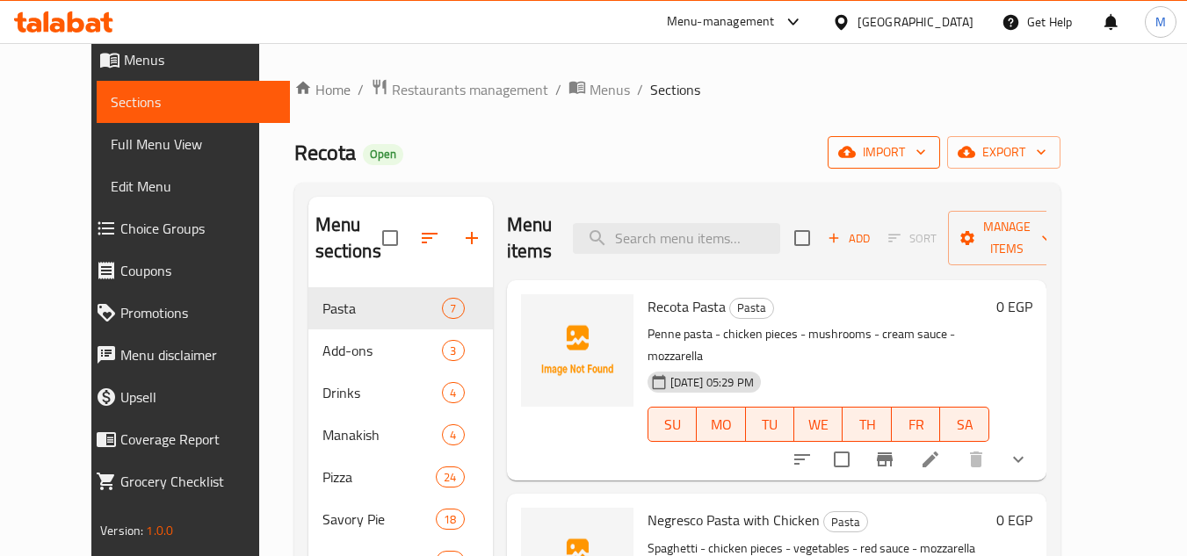
click at [940, 148] on button "import" at bounding box center [884, 152] width 112 height 33
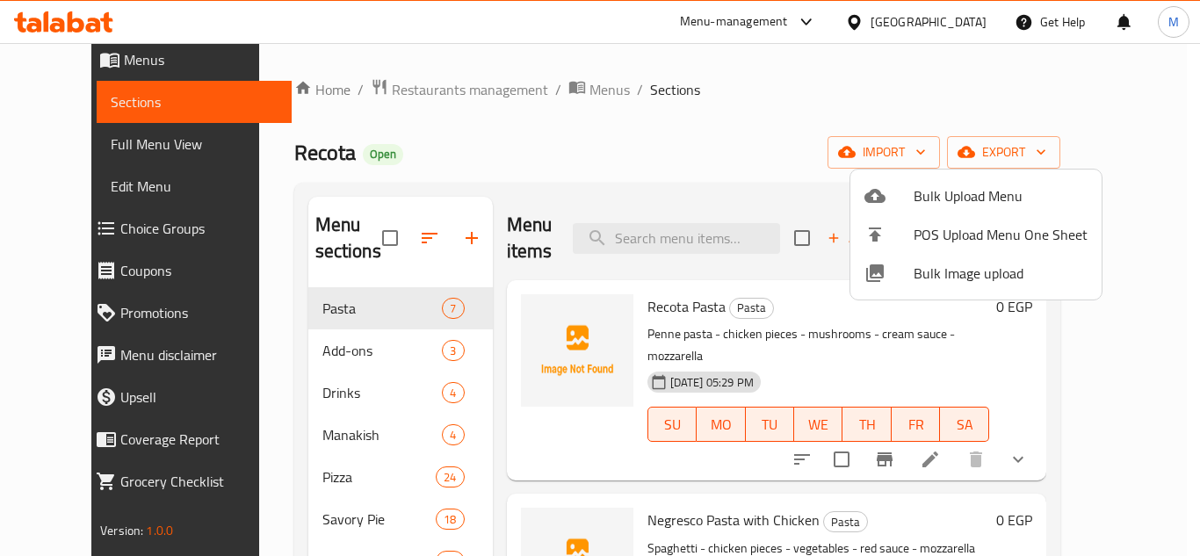
click at [936, 272] on span "Bulk Image upload" at bounding box center [1001, 273] width 174 height 21
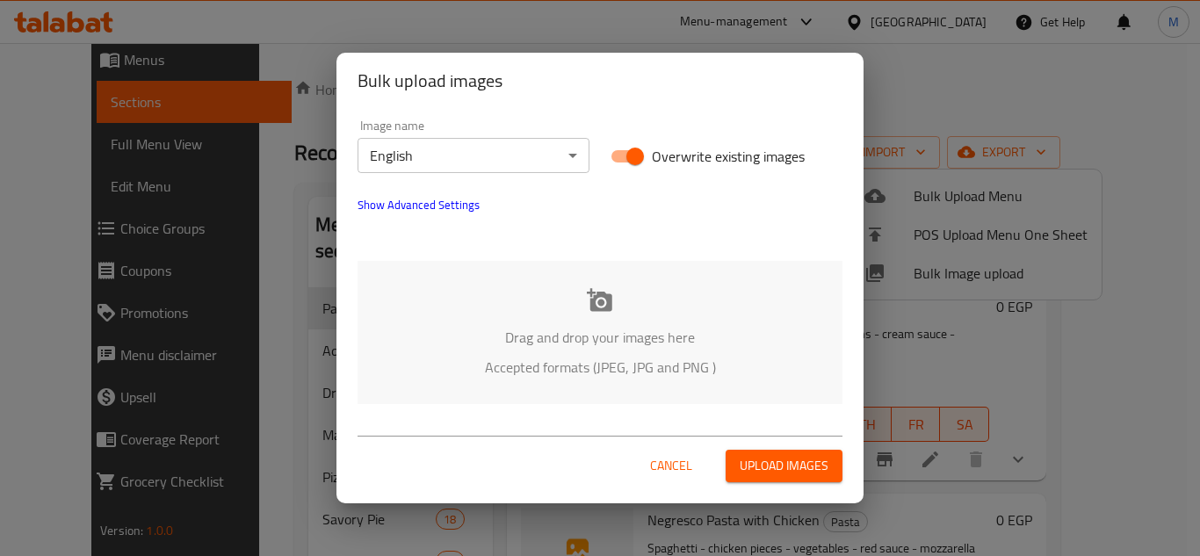
click at [458, 297] on div "Drag and drop your images here Accepted formats (JPEG, JPG and PNG )" at bounding box center [600, 332] width 485 height 143
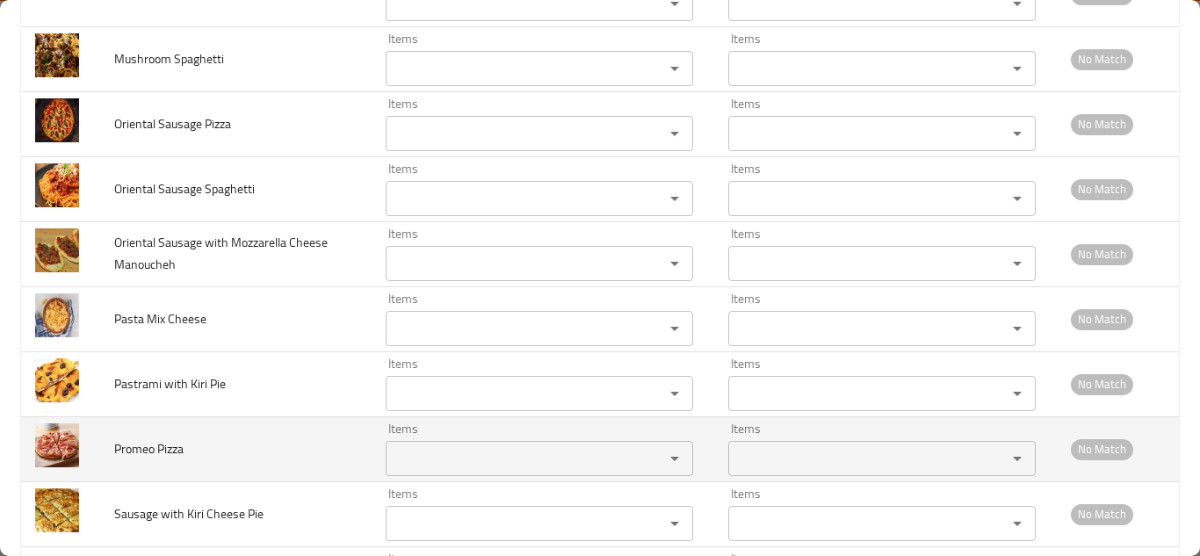
scroll to position [6074, 0]
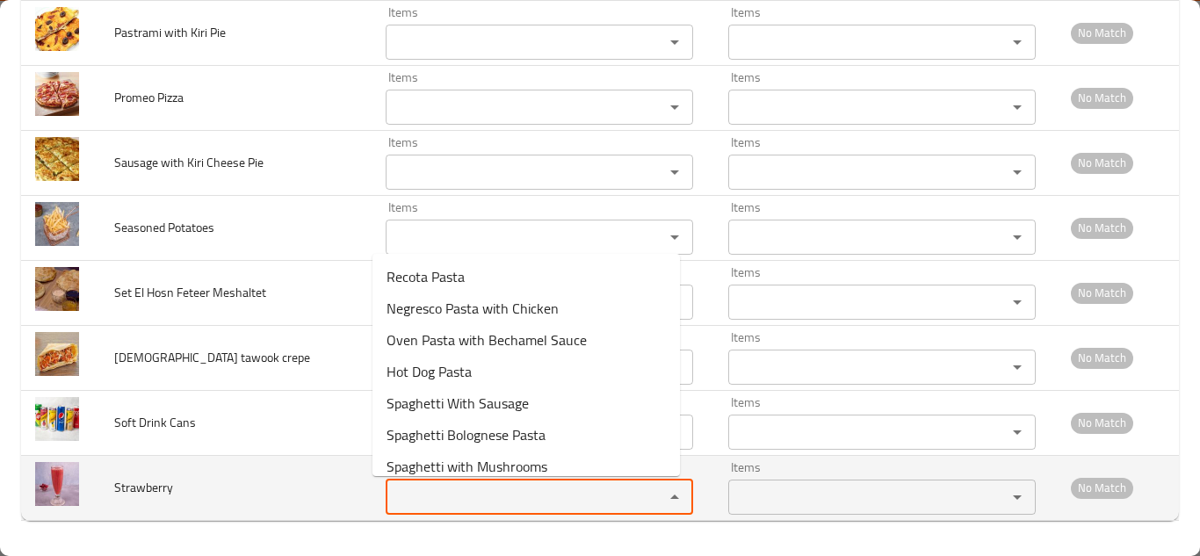
click at [455, 490] on input "Items" at bounding box center [513, 497] width 245 height 25
type input "s"
click at [147, 486] on span "Strawberry" at bounding box center [143, 487] width 59 height 23
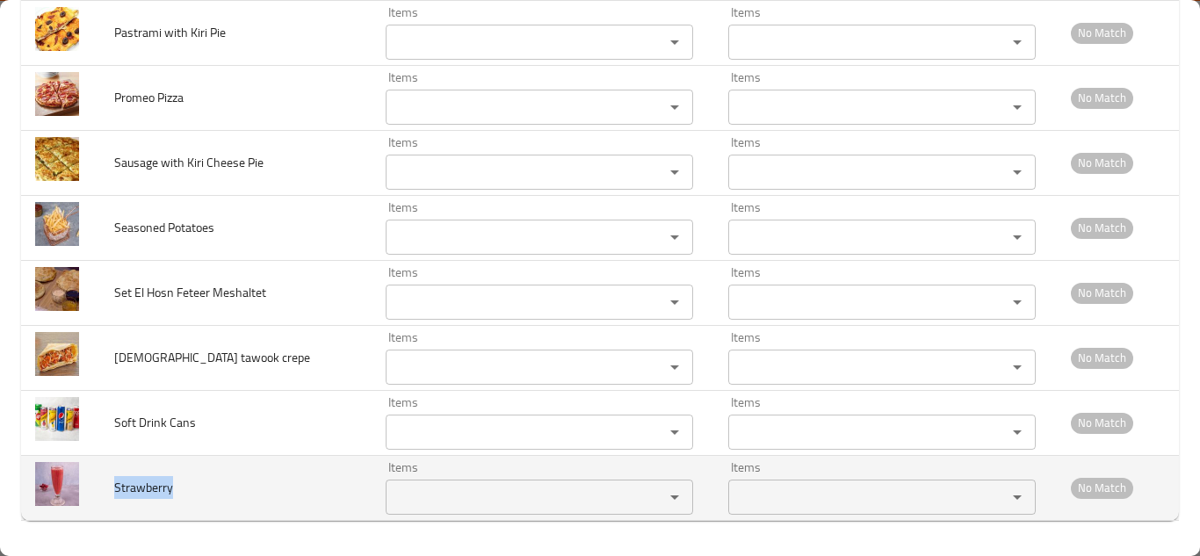
click at [147, 486] on span "Strawberry" at bounding box center [143, 487] width 59 height 23
copy span "Strawberry"
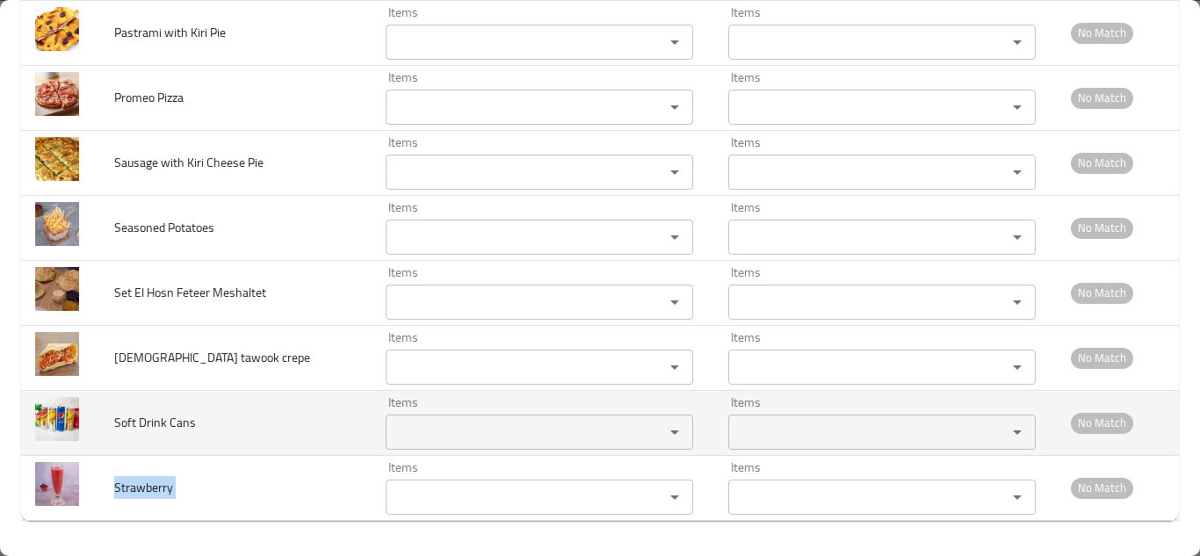
click at [430, 440] on Cans "Items" at bounding box center [513, 432] width 245 height 25
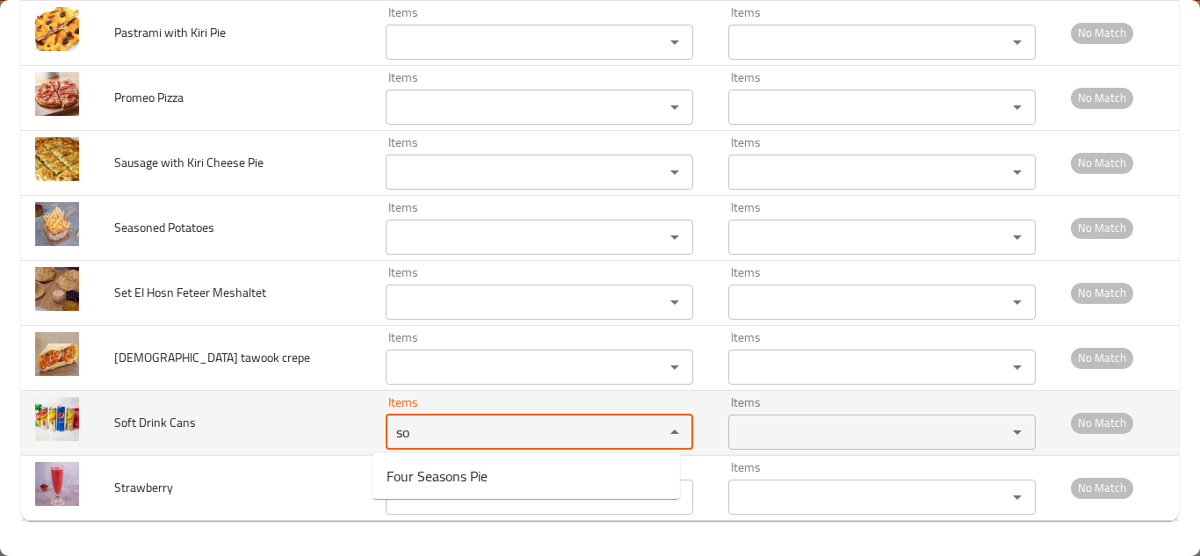
type Cans "s"
type Cans "d"
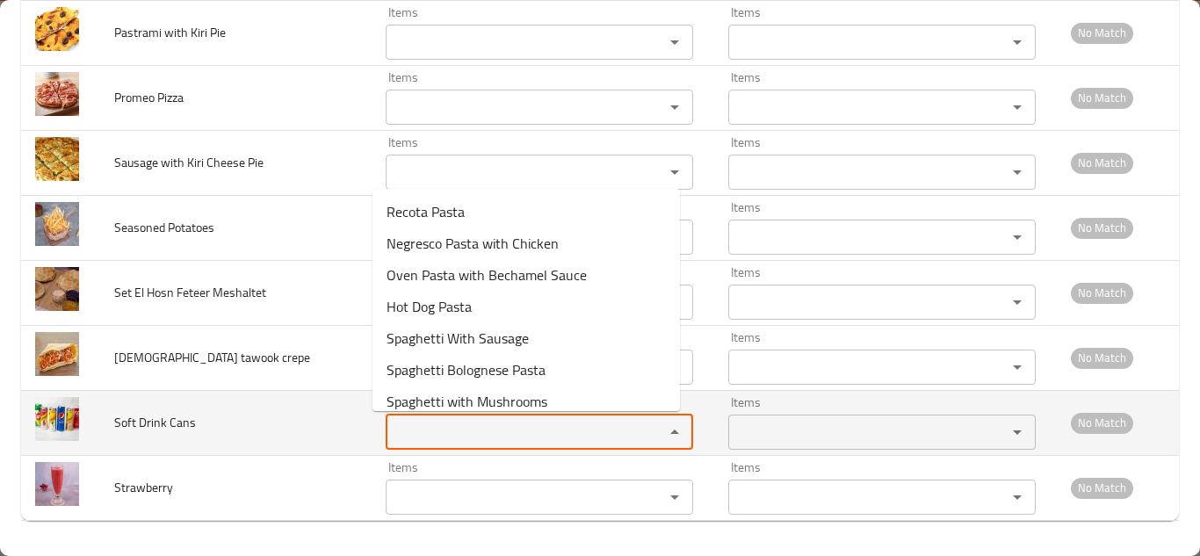
click at [191, 426] on span "Soft Drink Cans" at bounding box center [155, 422] width 82 height 23
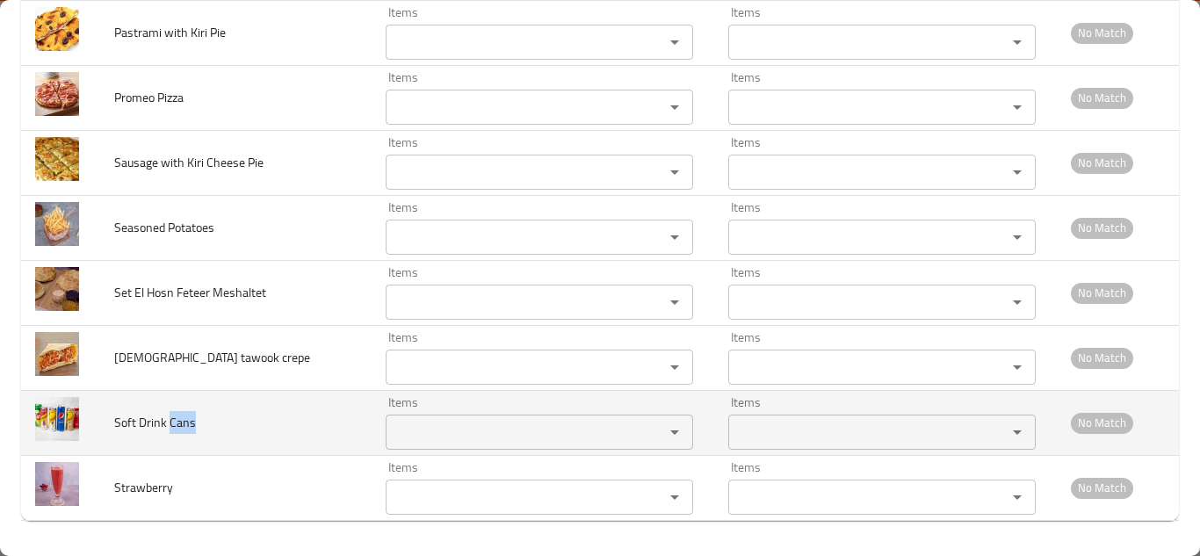
click at [190, 426] on span "Soft Drink Cans" at bounding box center [155, 422] width 82 height 23
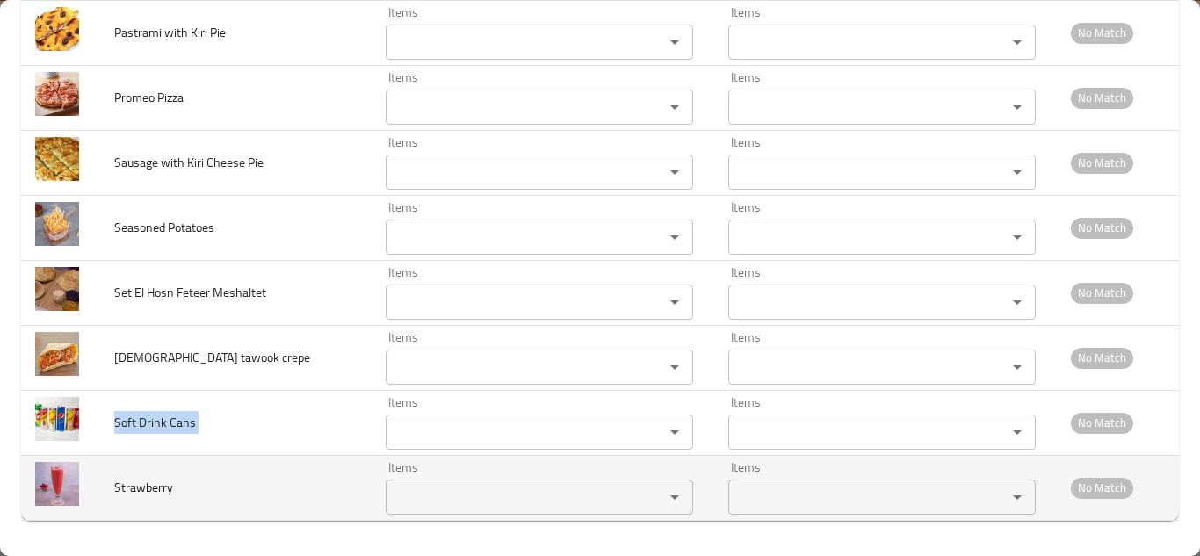
copy span "Soft Drink Cans"
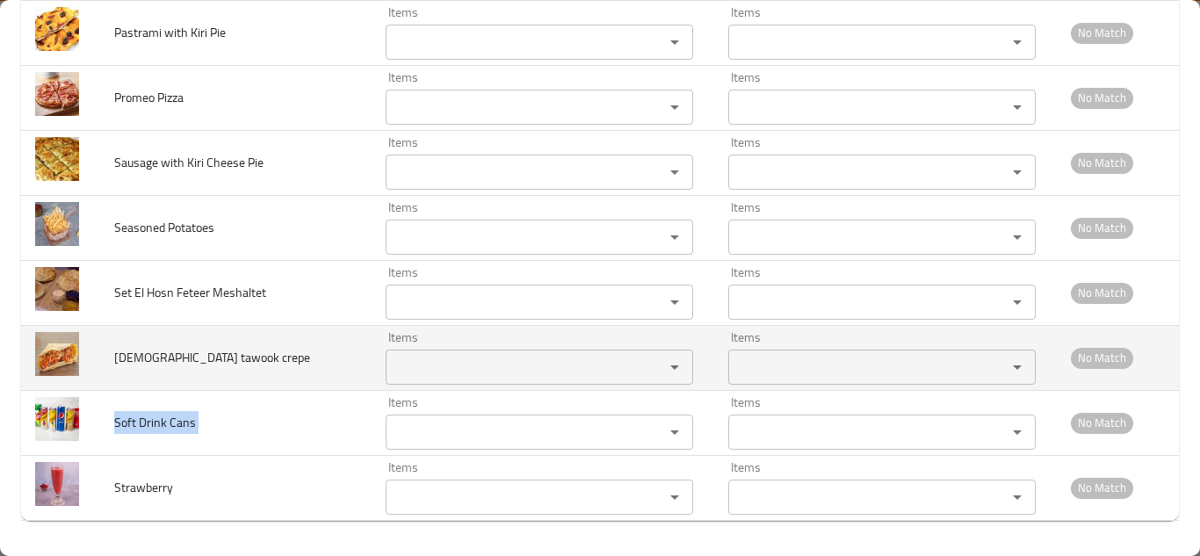
click at [399, 366] on crepe "Items" at bounding box center [513, 367] width 245 height 25
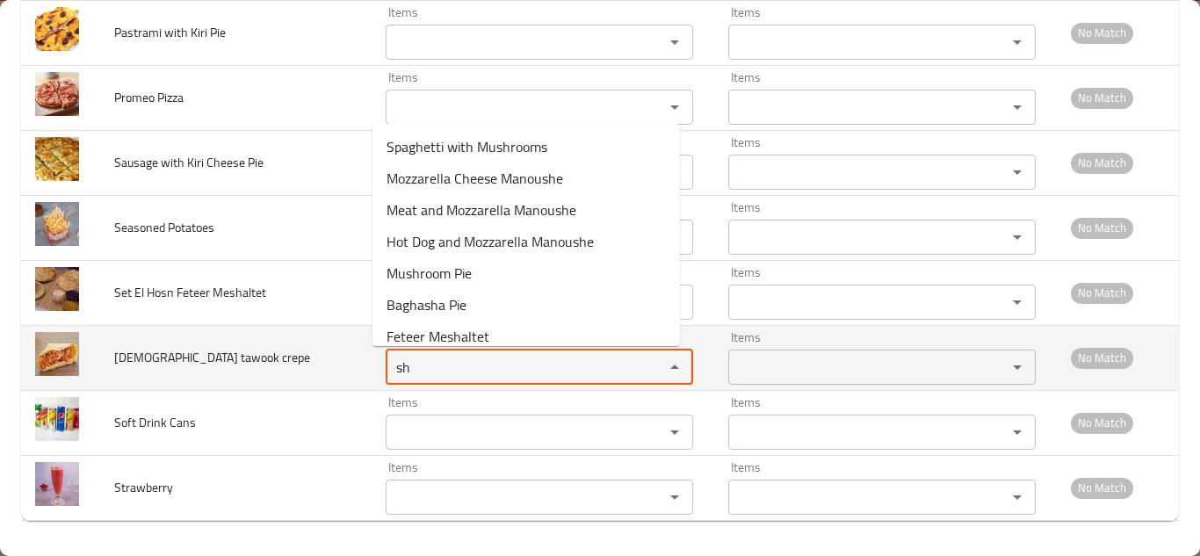
type crepe "s"
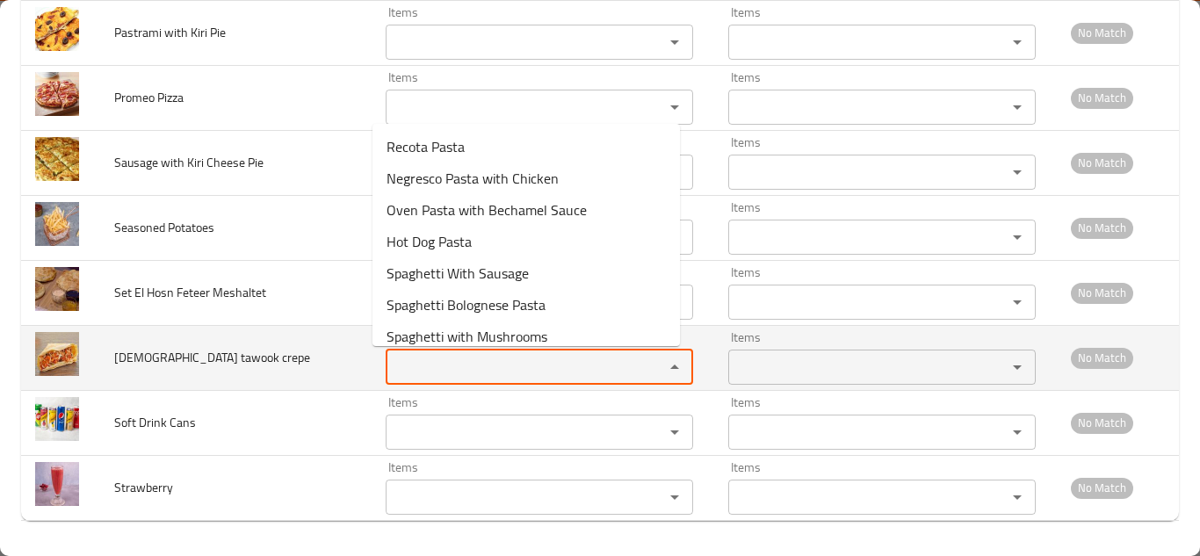
click at [202, 358] on span "Shish tawook crepe" at bounding box center [212, 357] width 196 height 23
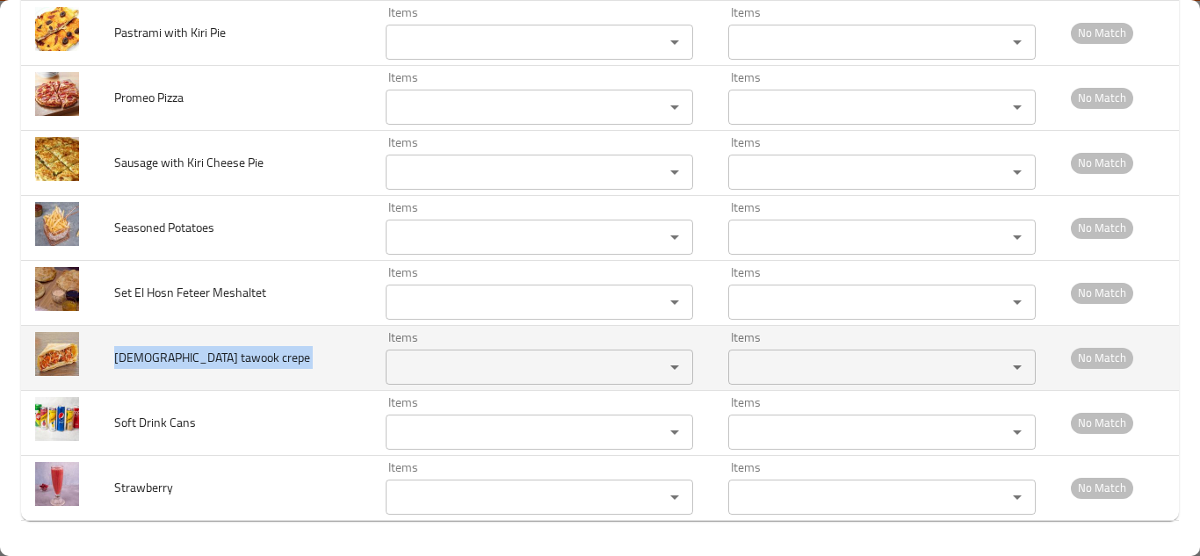
click at [202, 358] on span "Shish tawook crepe" at bounding box center [212, 357] width 196 height 23
copy span "Shish tawook crepe"
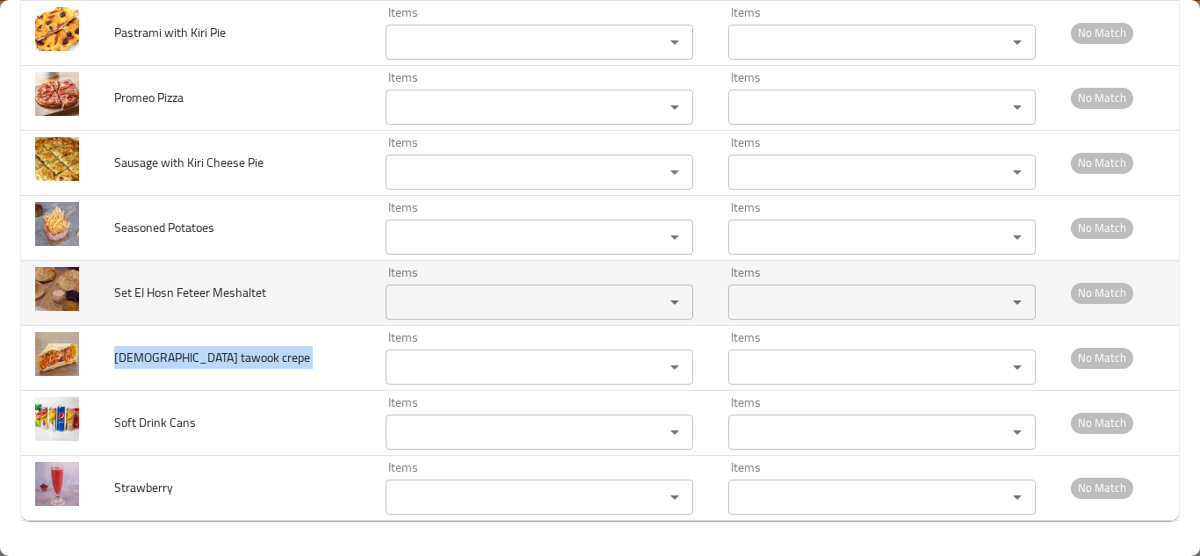
click at [418, 301] on Meshaltet "Items" at bounding box center [513, 302] width 245 height 25
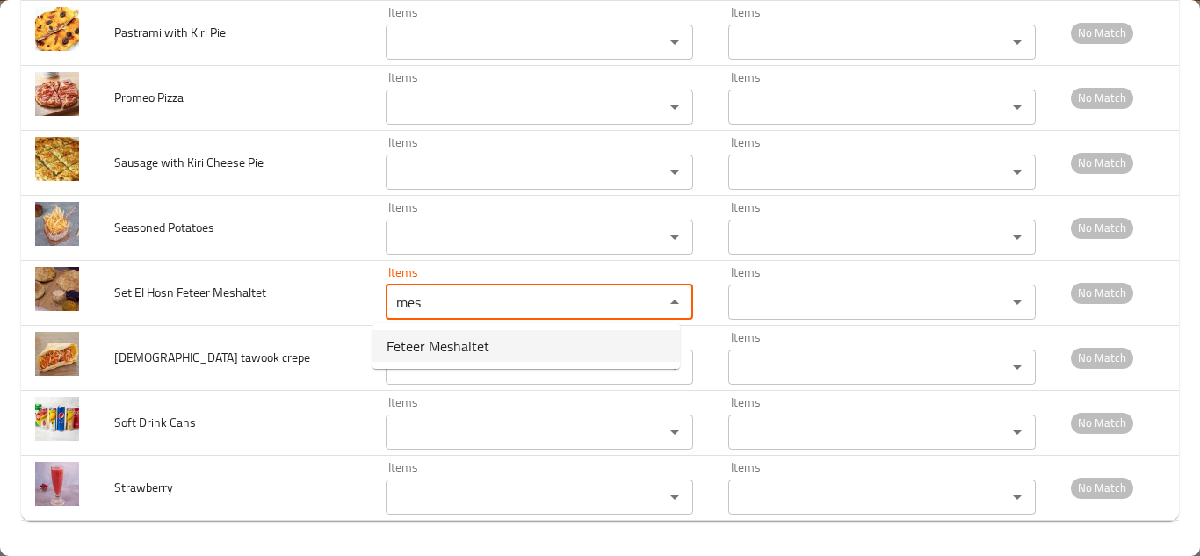
click at [423, 343] on span "Feteer Meshaltet" at bounding box center [438, 346] width 103 height 21
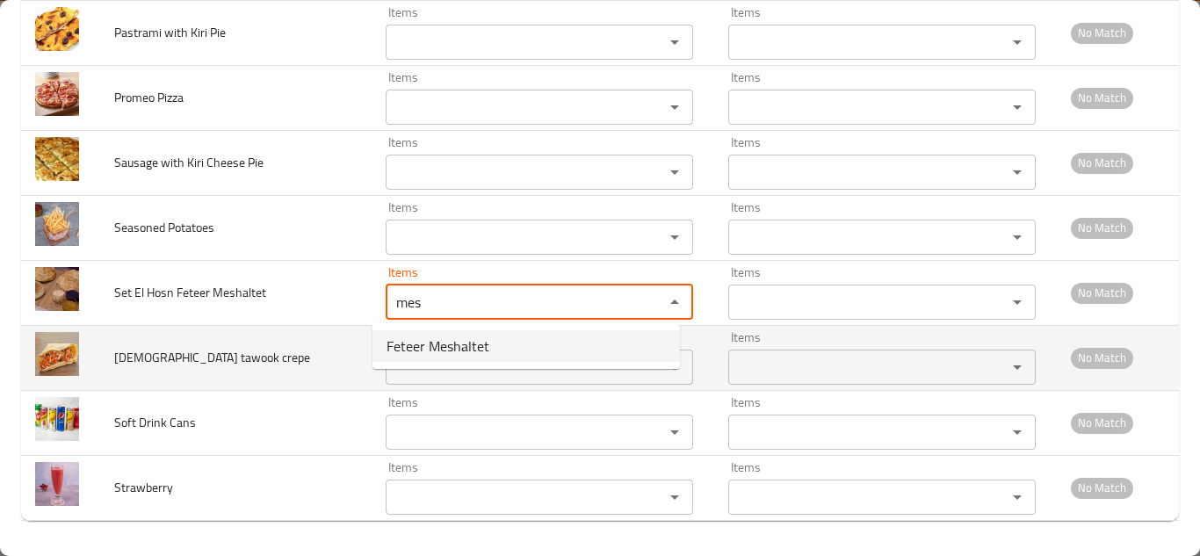
type Meshaltet "Feteer Meshaltet"
type Meshaltet-ar "فطير مشلتت"
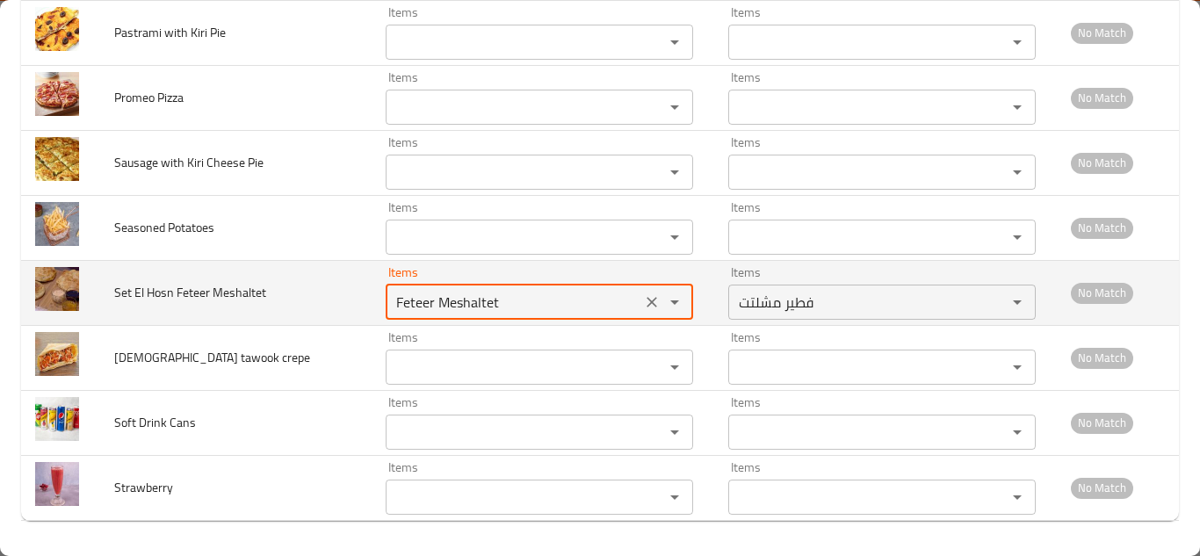
type Meshaltet "Feteer Meshaltet"
click at [344, 296] on td "Set El Hosn Feteer Meshaltet" at bounding box center [235, 292] width 271 height 65
click at [343, 296] on td "Set El Hosn Feteer Meshaltet" at bounding box center [235, 292] width 271 height 65
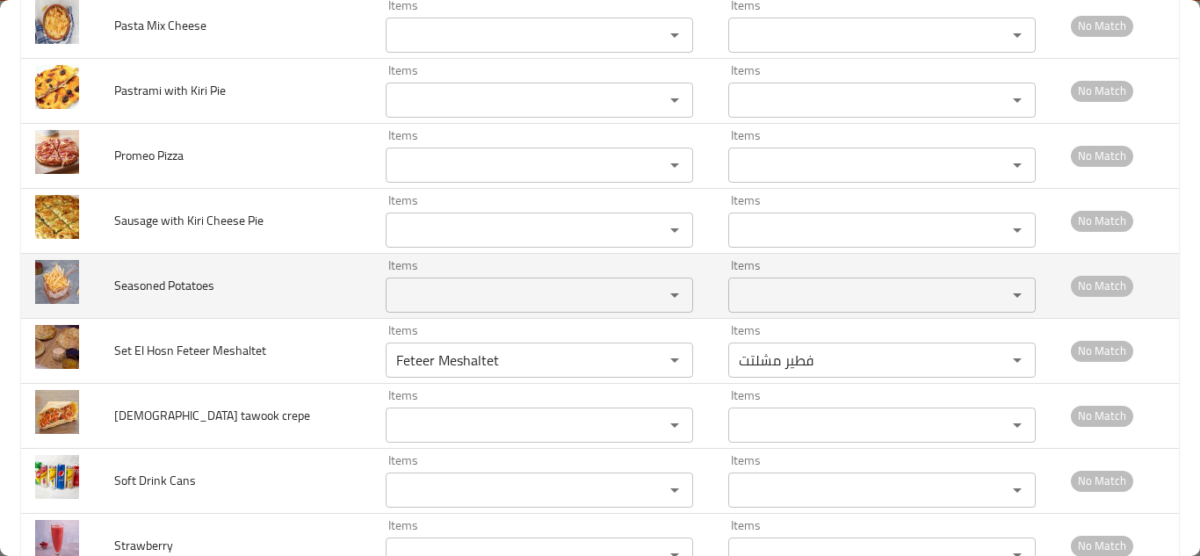
scroll to position [5987, 0]
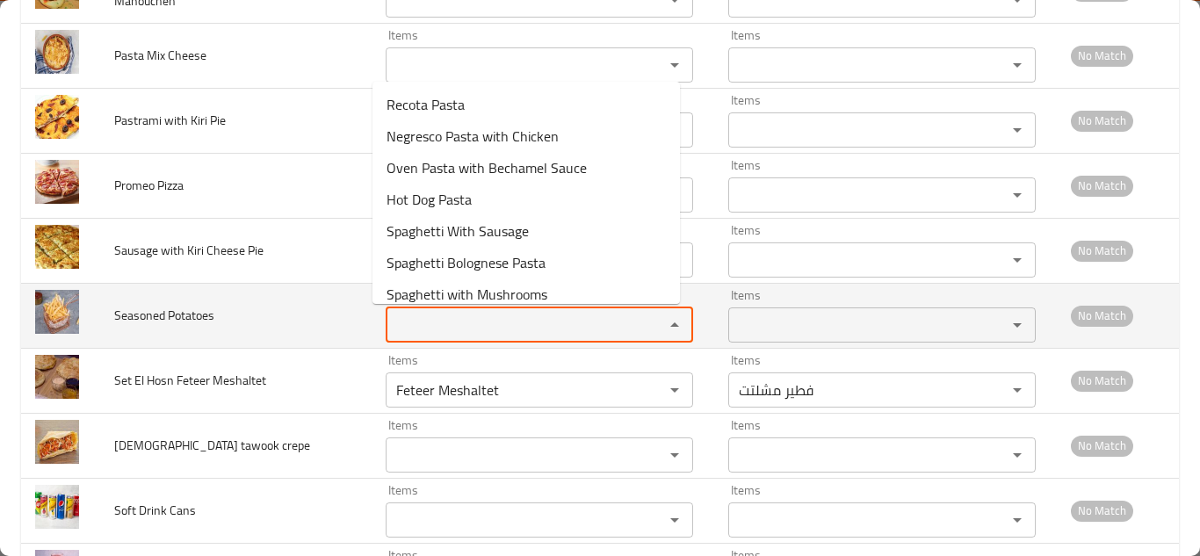
click at [419, 335] on Potatoes "Items" at bounding box center [513, 325] width 245 height 25
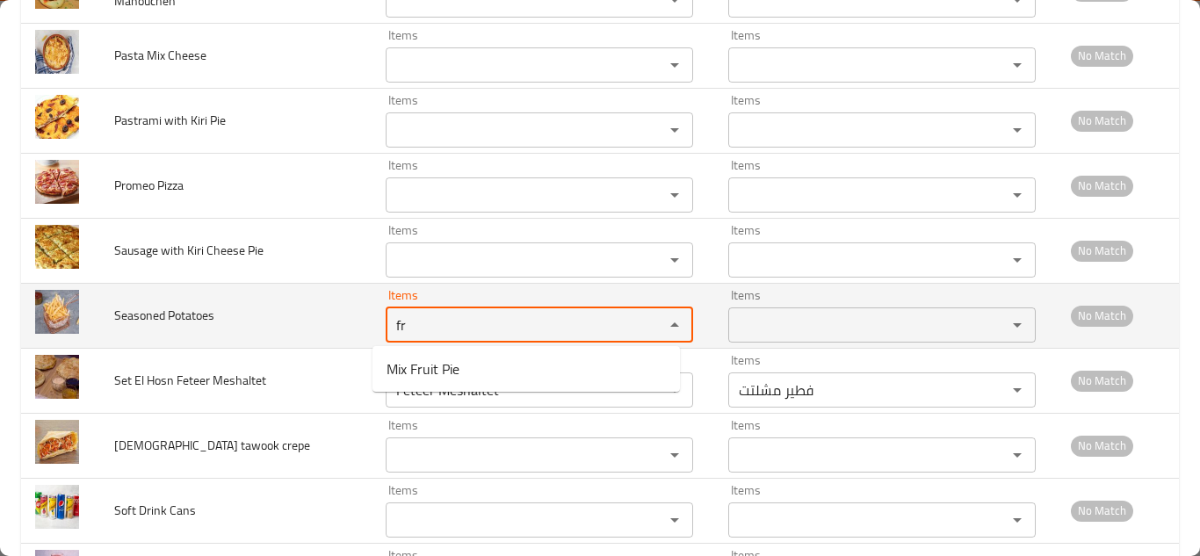
type Potatoes "f"
type Potatoes "p"
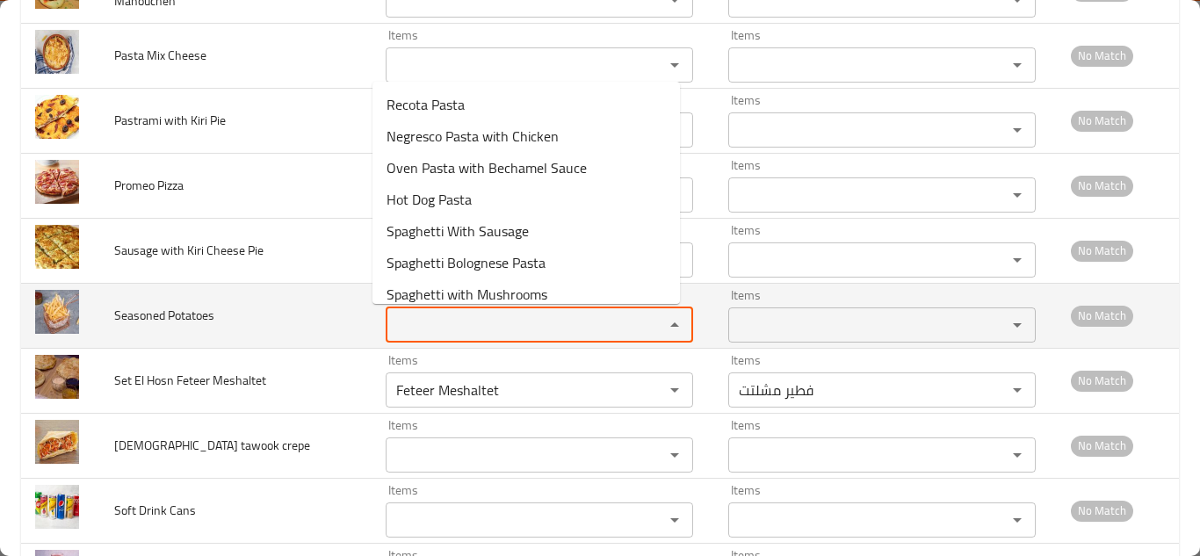
click at [190, 310] on span "Seasoned Potatoes" at bounding box center [164, 315] width 100 height 23
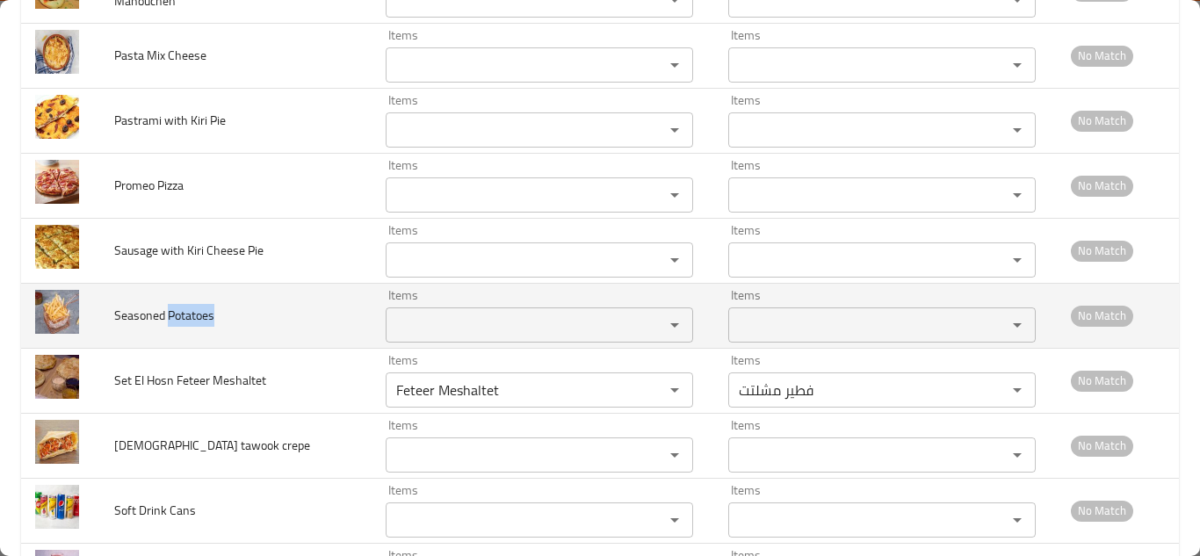
click at [190, 310] on span "Seasoned Potatoes" at bounding box center [164, 315] width 100 height 23
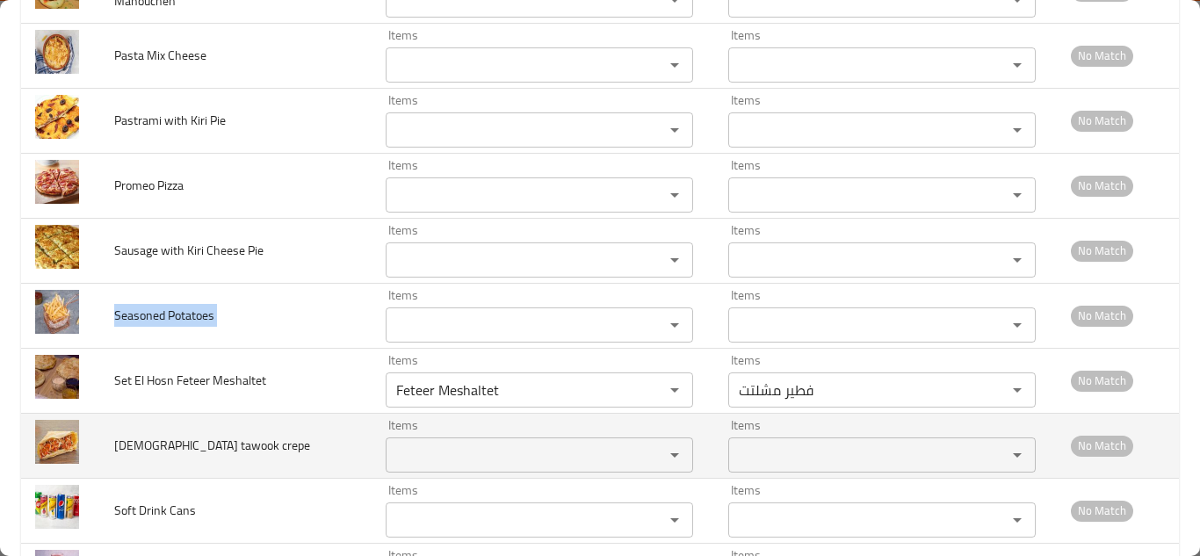
copy span "Seasoned Potatoes"
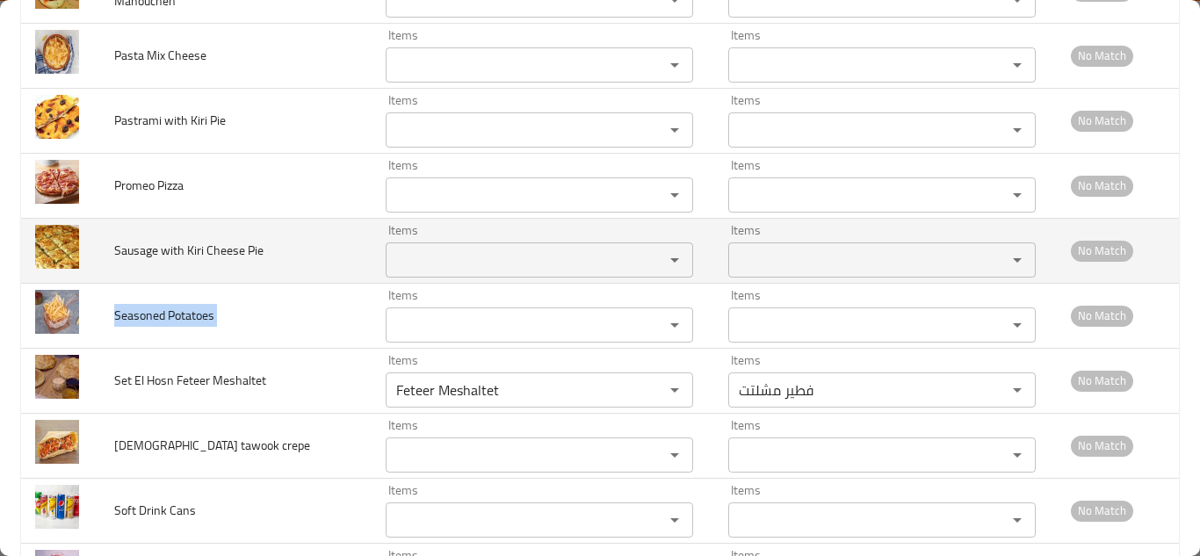
click at [438, 257] on Pie "Items" at bounding box center [513, 260] width 245 height 25
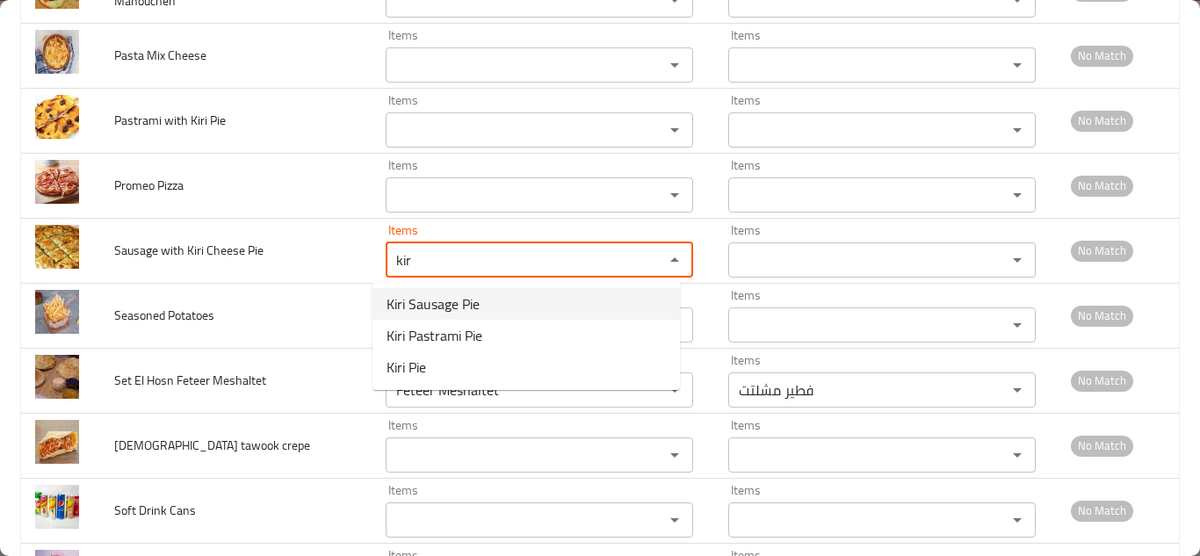
click at [467, 306] on span "Kiri Sausage Pie" at bounding box center [433, 303] width 93 height 21
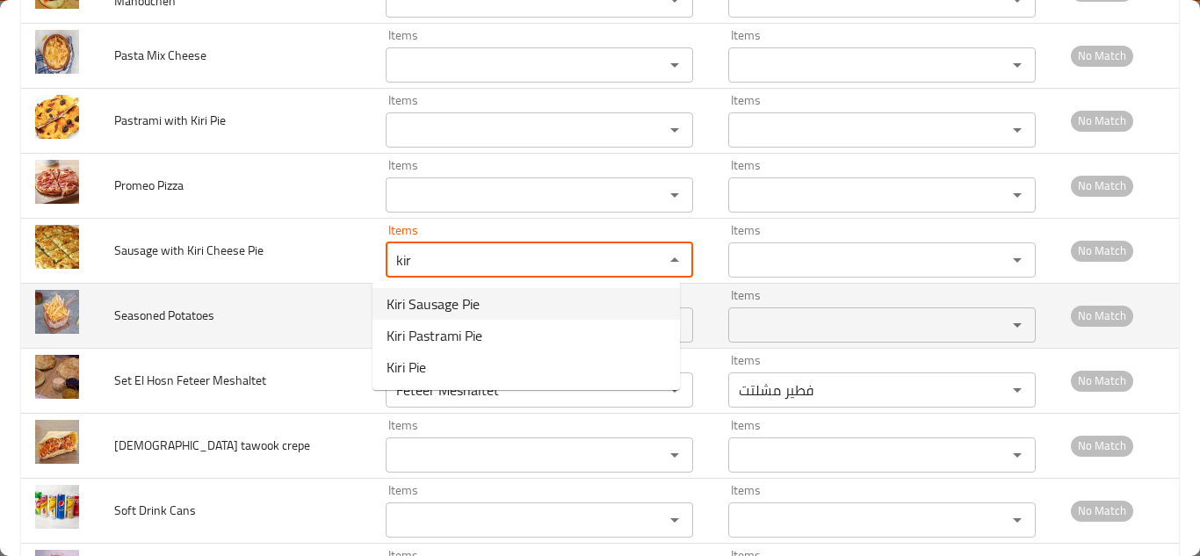
type Pie "Kiri Sausage Pie"
type Pie-ar "فطيرة سجق كيرى"
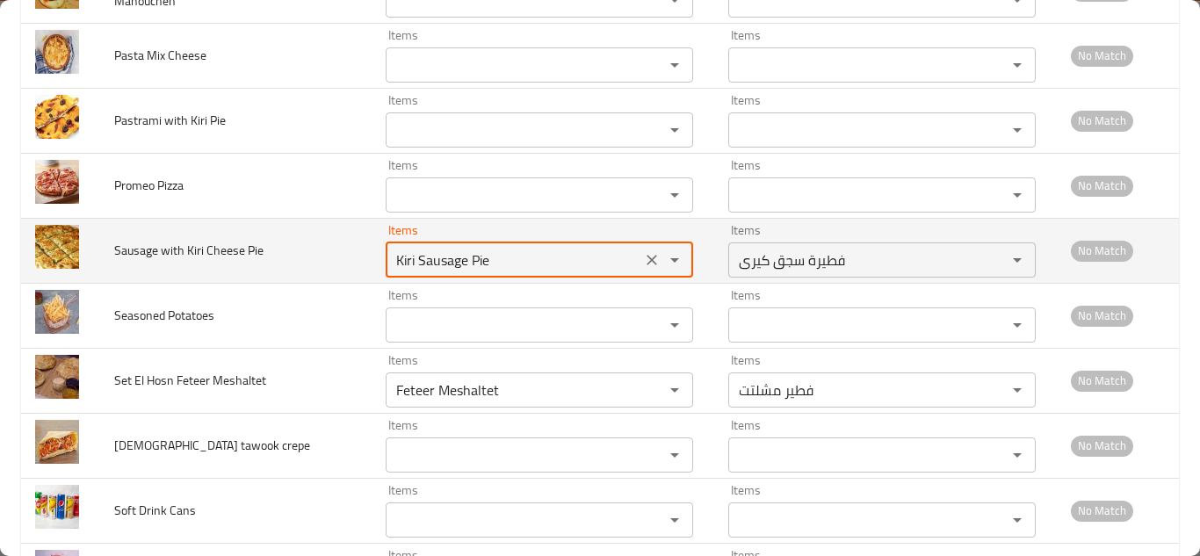
type Pie "Kiri Sausage Pie"
click at [372, 258] on td "Items Kiri Sausage Pie Items" at bounding box center [543, 250] width 343 height 65
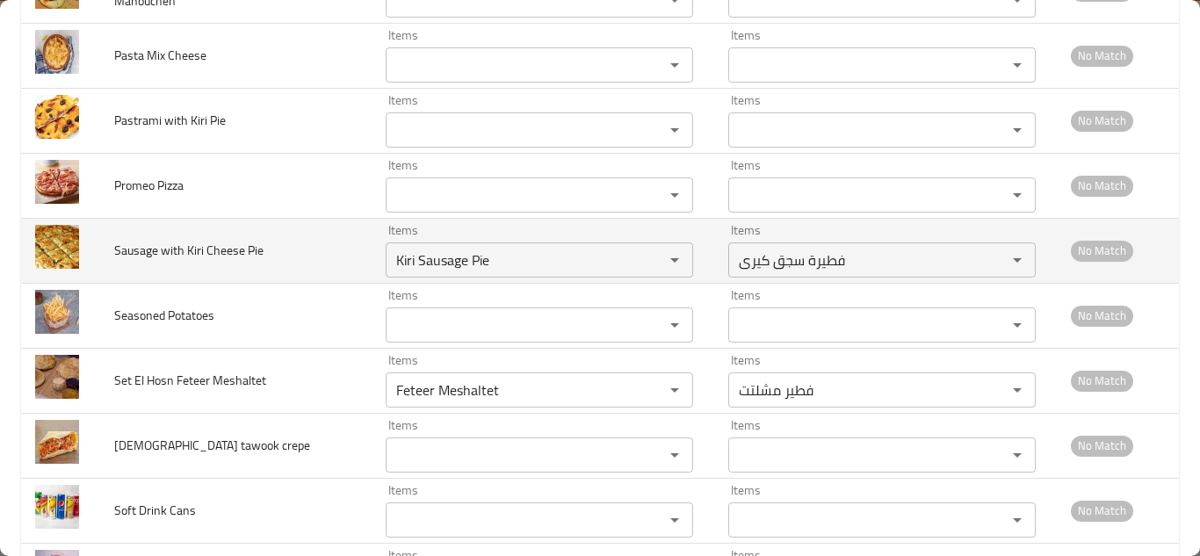
scroll to position [5899, 0]
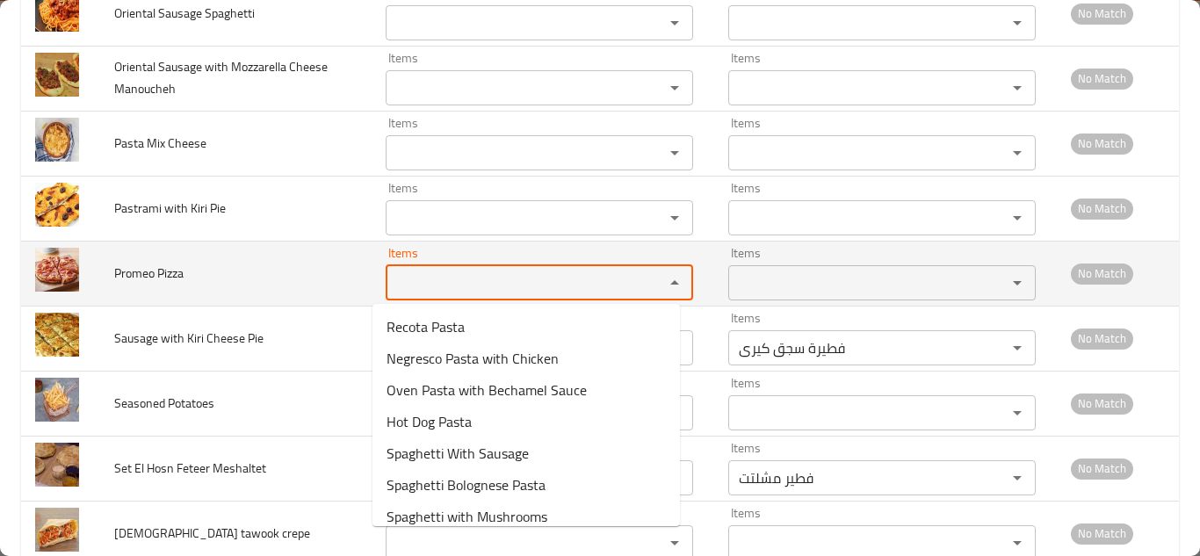
click at [417, 276] on Pizza "Items" at bounding box center [513, 283] width 245 height 25
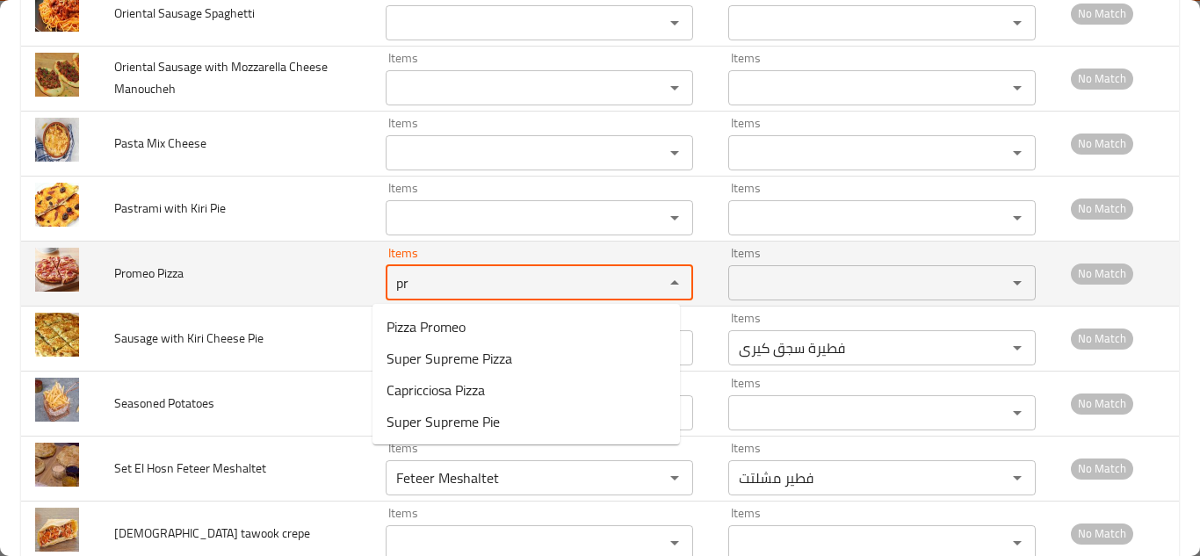
type Pizza "p"
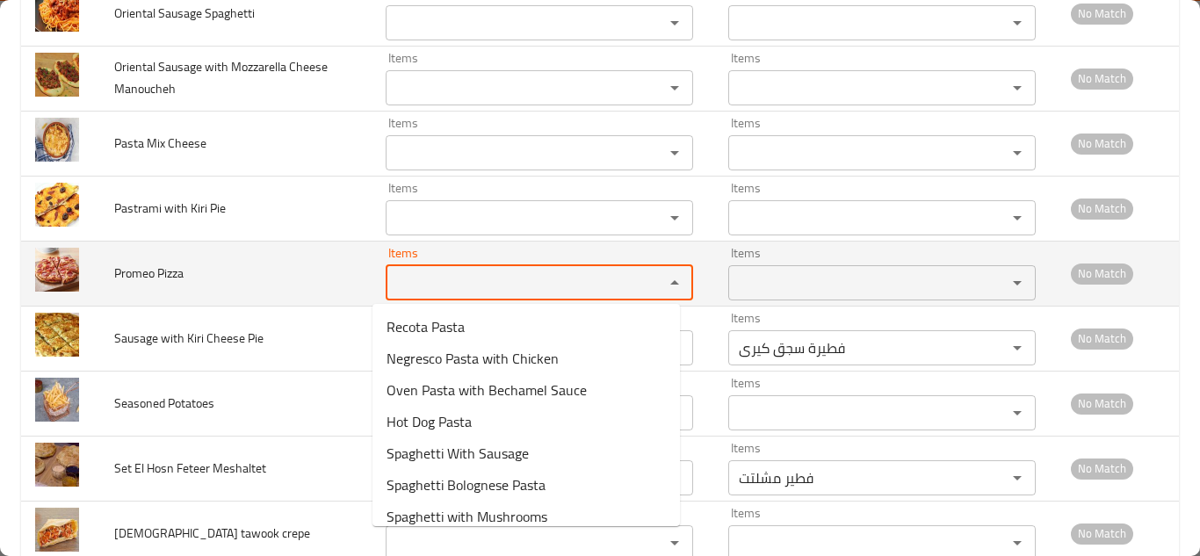
click at [163, 271] on span "Promeo Pizza" at bounding box center [148, 273] width 69 height 23
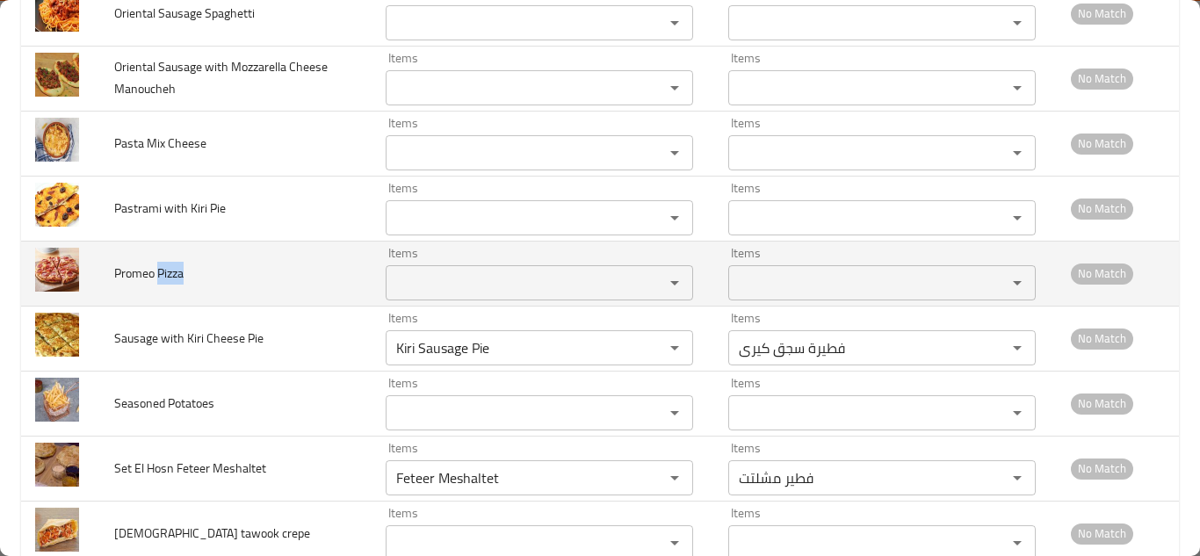
click at [163, 271] on span "Promeo Pizza" at bounding box center [148, 273] width 69 height 23
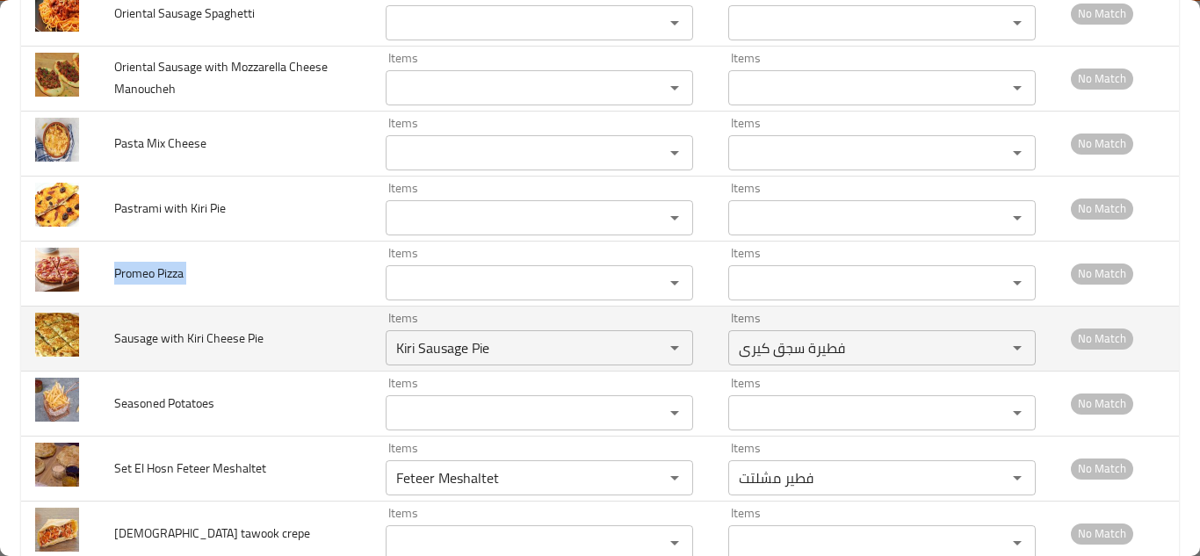
copy span "Promeo Pizza"
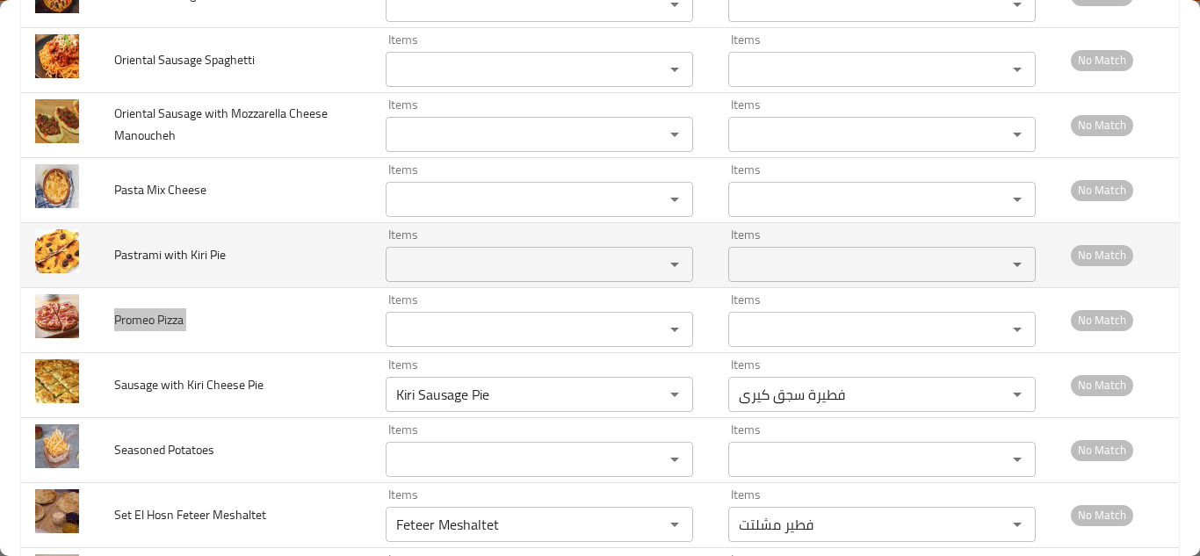
scroll to position [5811, 0]
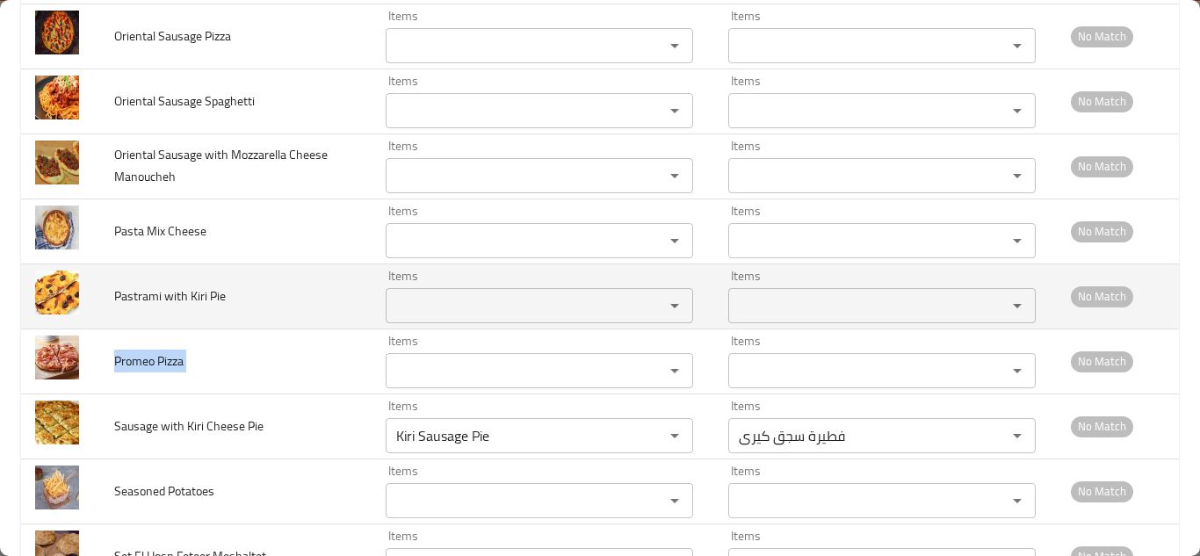
click at [438, 312] on Pie "Items" at bounding box center [513, 305] width 245 height 25
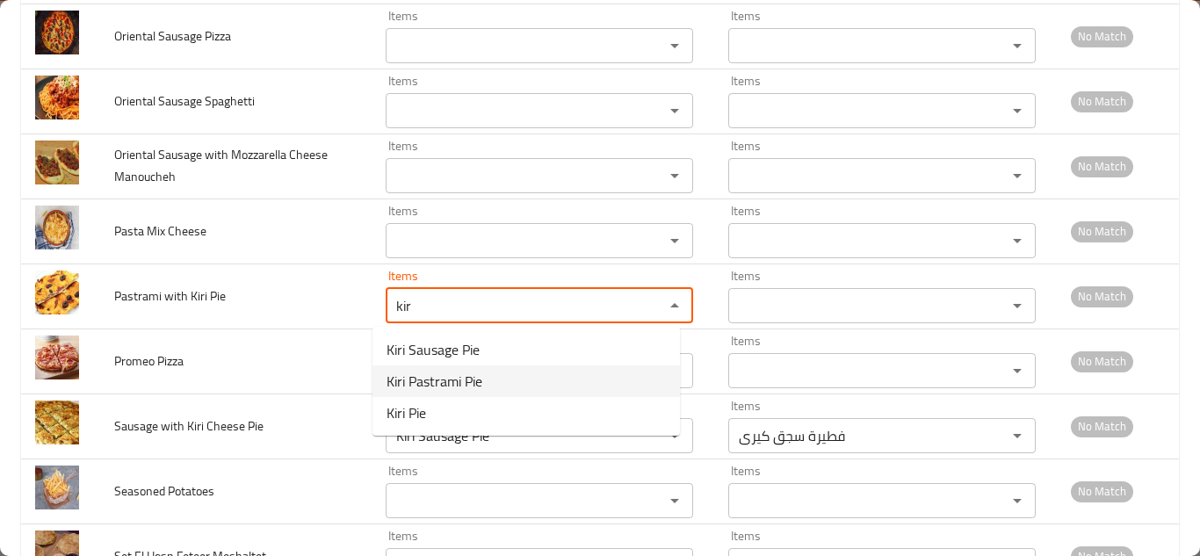
click at [510, 382] on Pie-option-1 "Kiri Pastrami Pie" at bounding box center [526, 381] width 307 height 32
type Pie "Kiri Pastrami Pie"
type Pie-ar "فطيرة بسطرمة كيري"
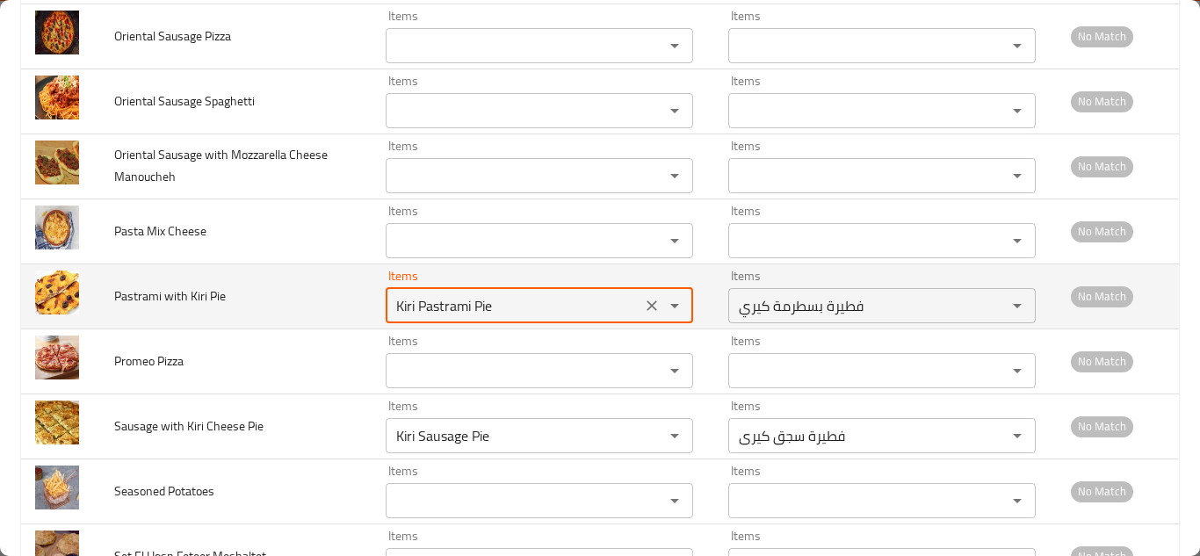
type Pie "Kiri Pastrami Pie"
click at [325, 304] on td "Pastrami with Kiri Pie" at bounding box center [235, 296] width 271 height 65
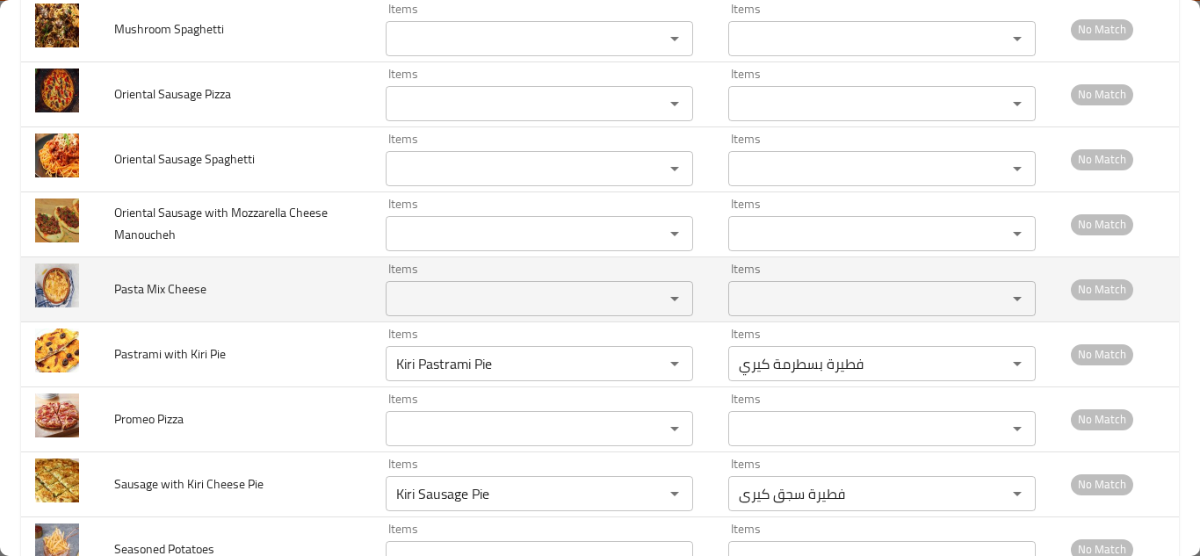
scroll to position [5723, 0]
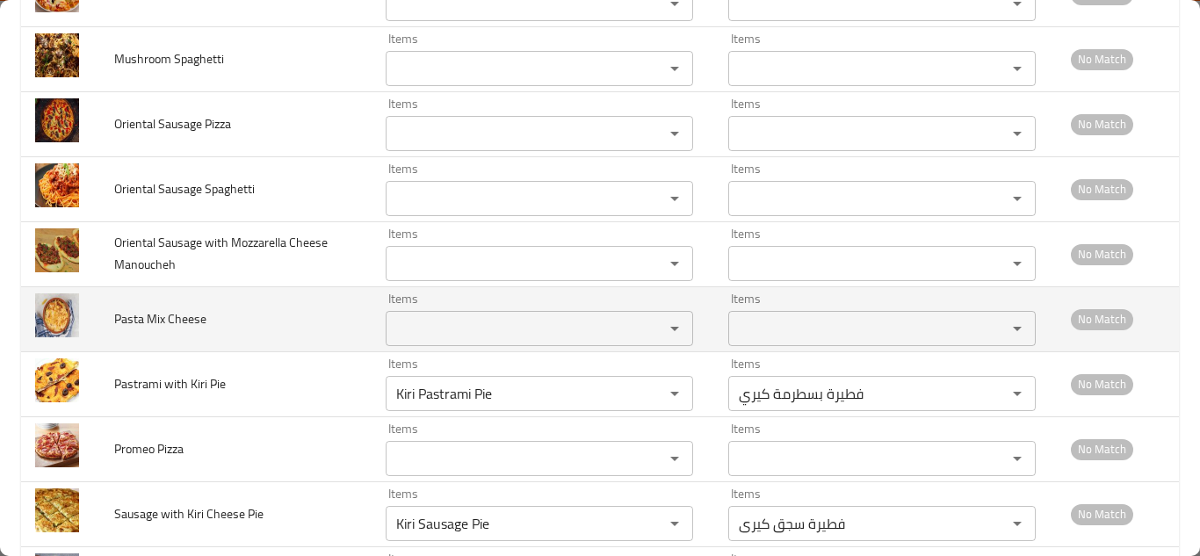
click at [463, 335] on Cheese "Items" at bounding box center [513, 328] width 245 height 25
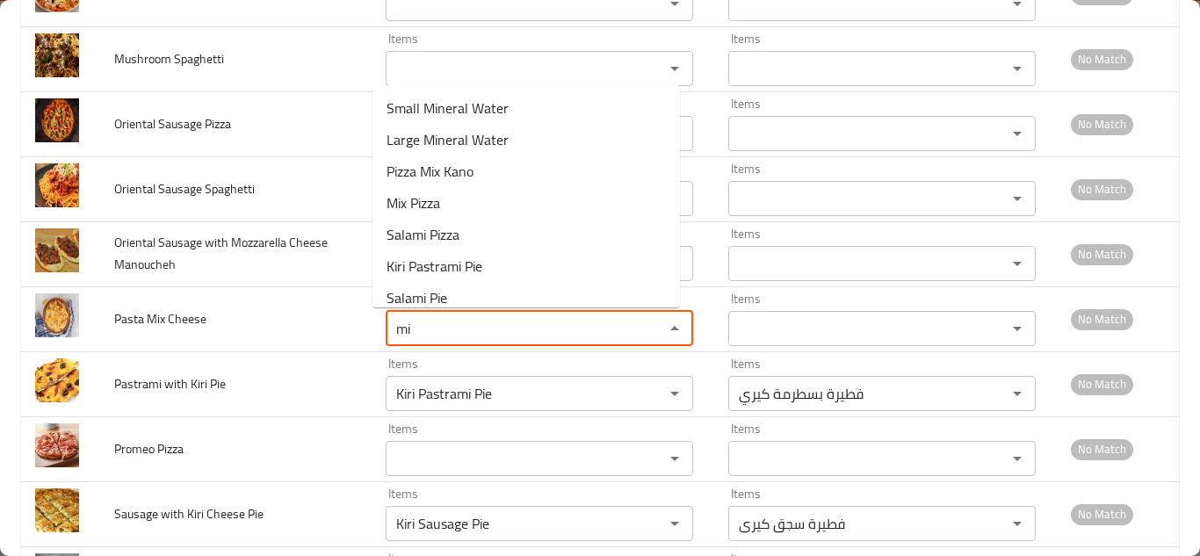
type Cheese "m"
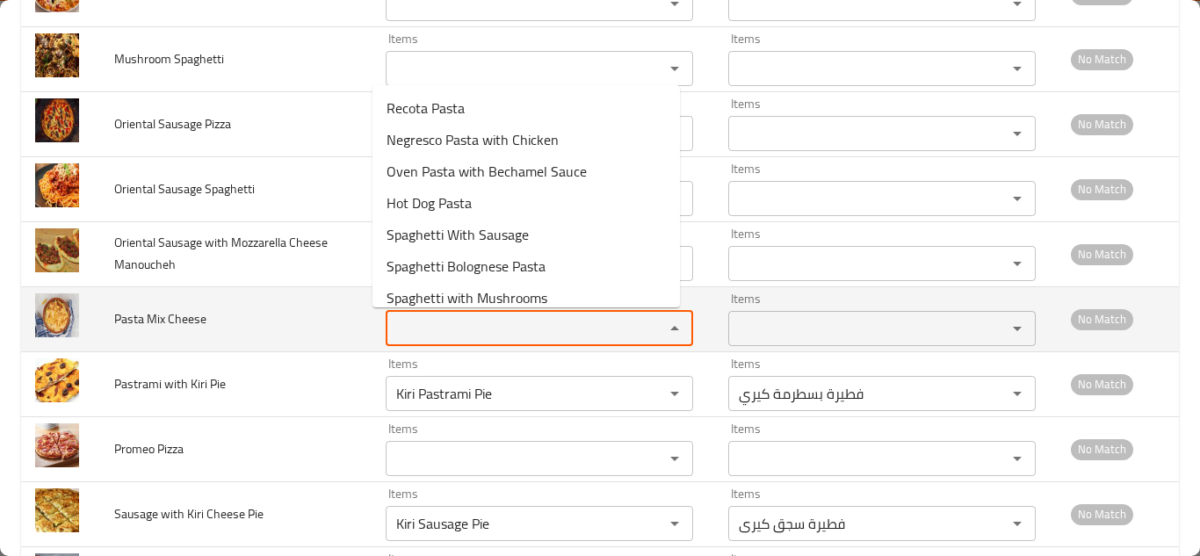
click at [182, 313] on span "Pasta Mix Cheese" at bounding box center [160, 318] width 92 height 23
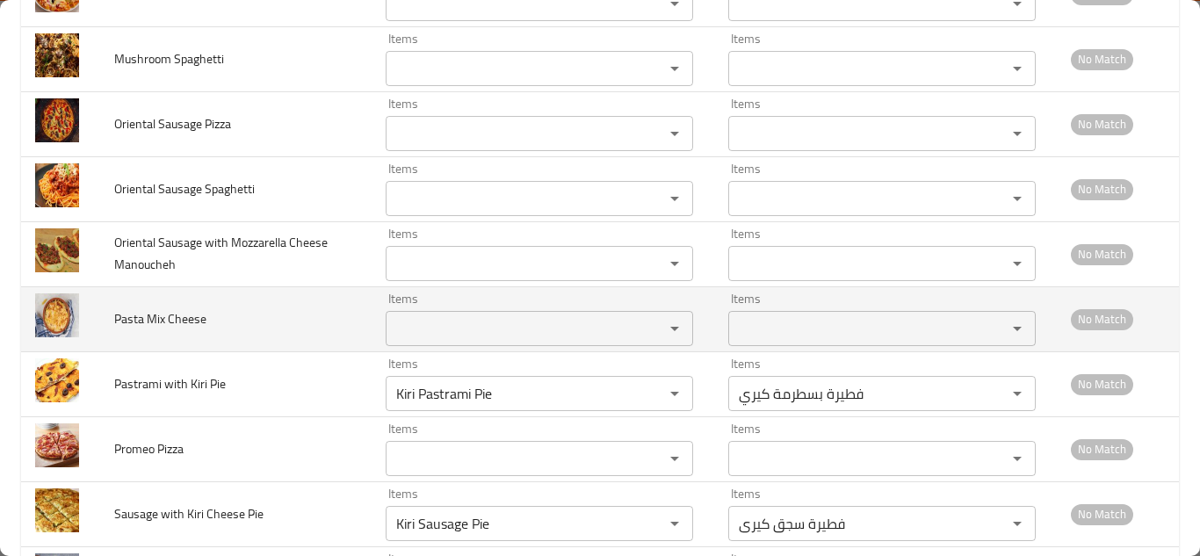
click at [182, 313] on span "Pasta Mix Cheese" at bounding box center [160, 318] width 92 height 23
click at [180, 312] on span "Pasta Mix Cheese" at bounding box center [160, 318] width 92 height 23
copy span "Pasta Mix Cheese"
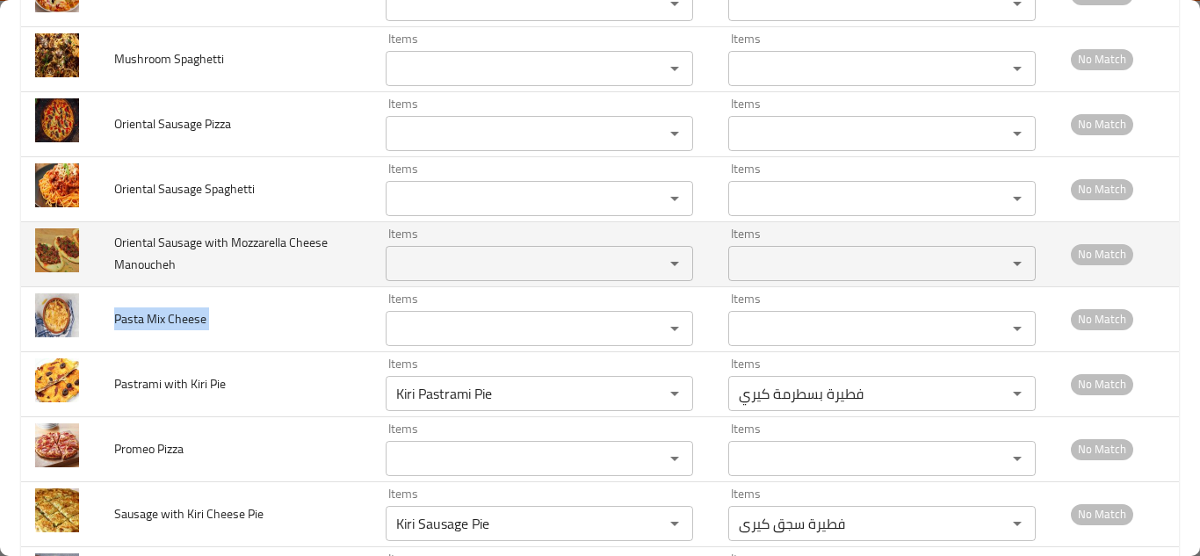
click at [424, 257] on Manoucheh "Items" at bounding box center [513, 263] width 245 height 25
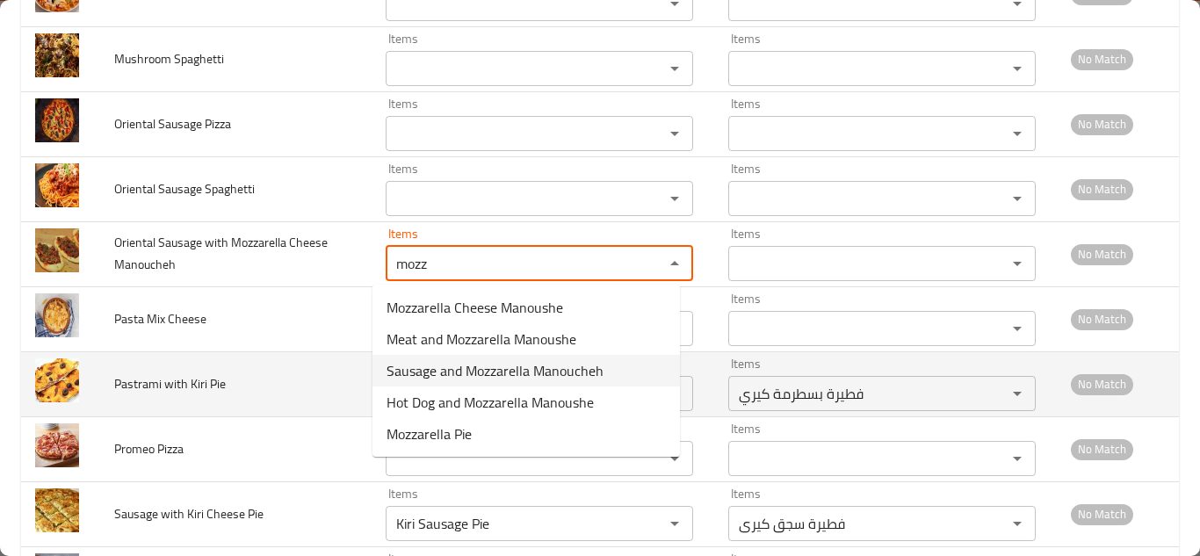
click at [503, 370] on span "Sausage and Mozzarella Manoucheh" at bounding box center [495, 370] width 217 height 21
type Manoucheh "Sausage and Mozzarella Manoucheh"
type Manoucheh-ar "منقوشة سجق بالموتزاريلا"
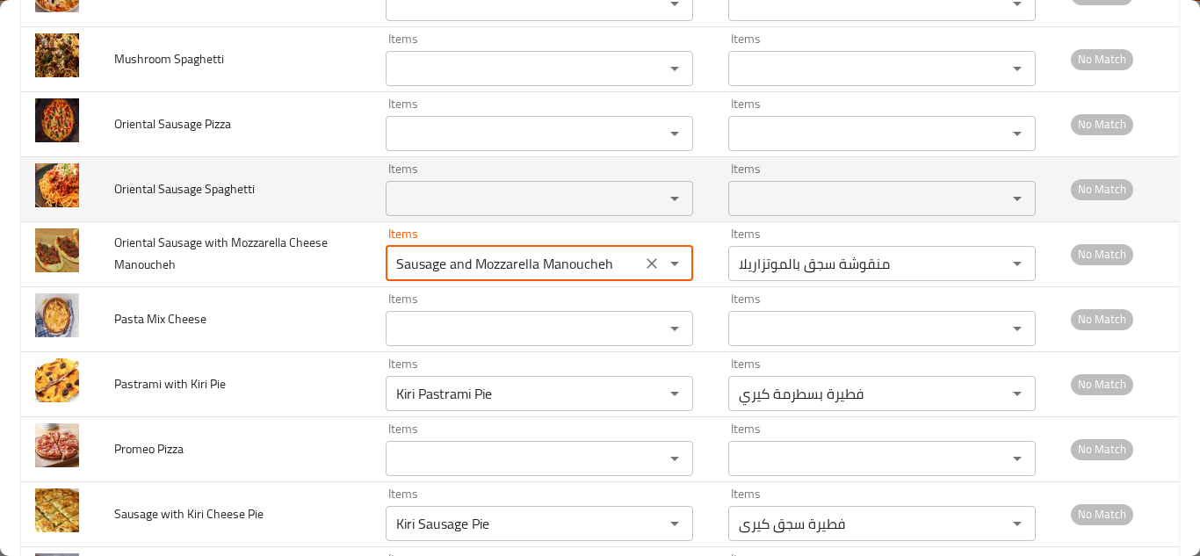
type Manoucheh "Sausage and Mozzarella Manoucheh"
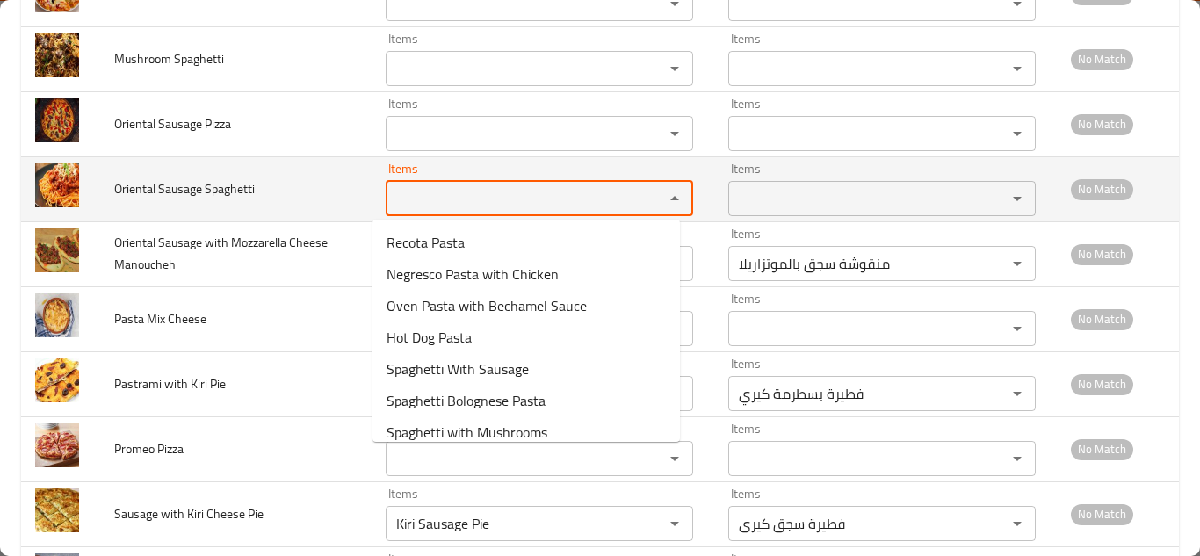
click at [407, 198] on Spaghetti "Items" at bounding box center [513, 198] width 245 height 25
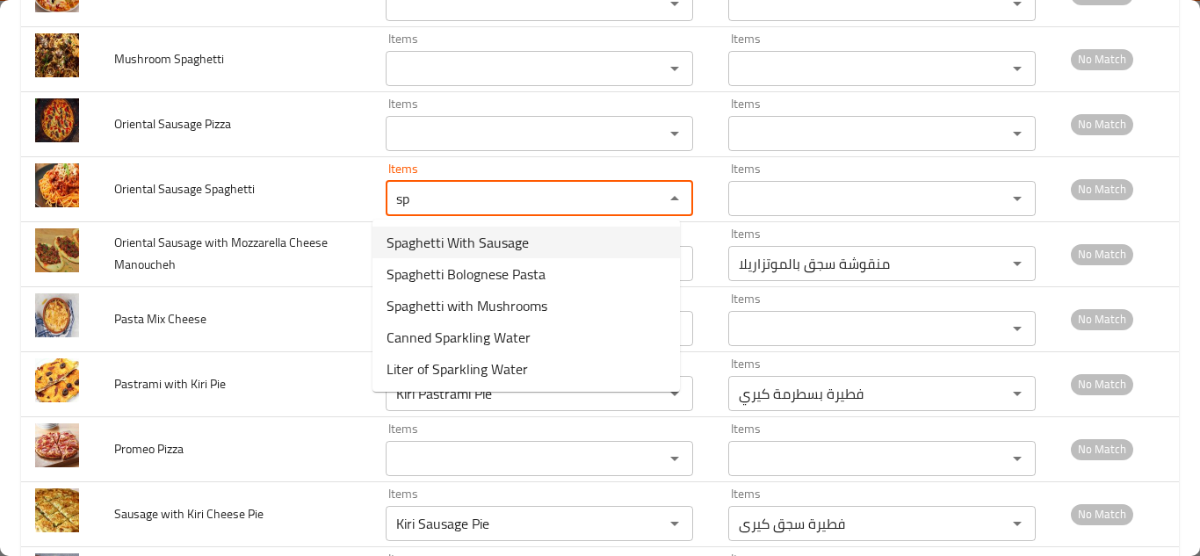
click at [473, 240] on span "Spaghetti With Sausage" at bounding box center [458, 242] width 142 height 21
type Spaghetti "Spaghetti With Sausage"
type Spaghetti-ar "مكرونة سباجتى بالسجق"
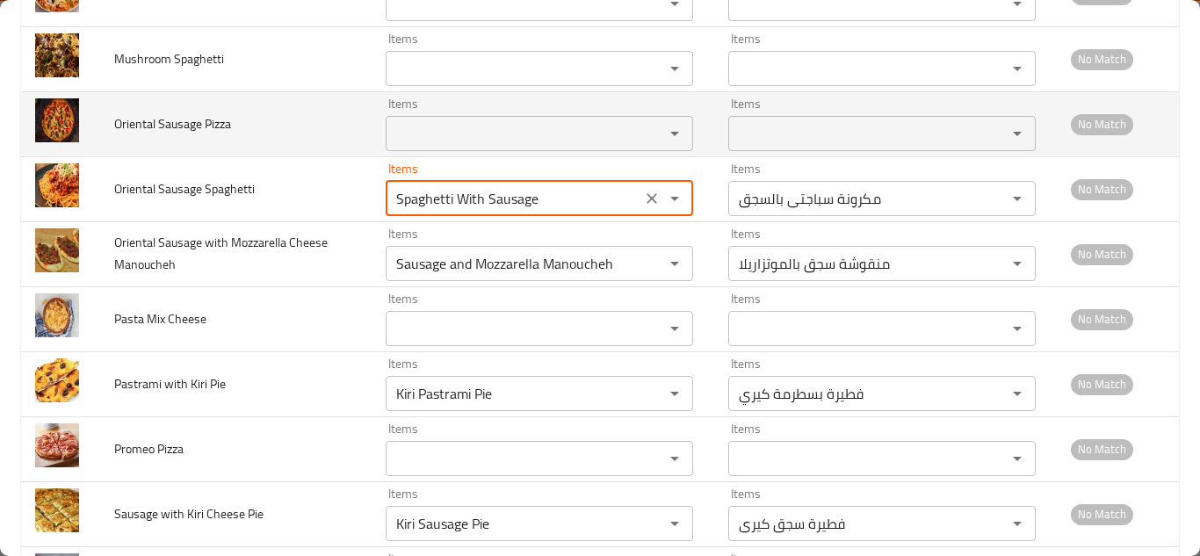
type Spaghetti "Spaghetti With Sausage"
click at [309, 121] on td "Oriental Sausage Pizza" at bounding box center [235, 123] width 271 height 65
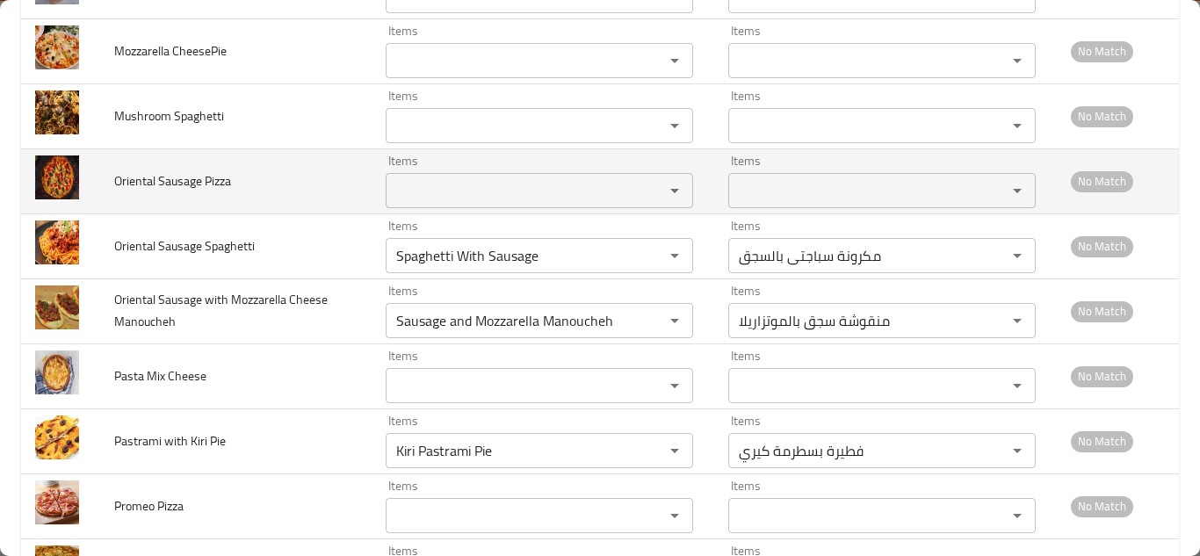
scroll to position [5635, 0]
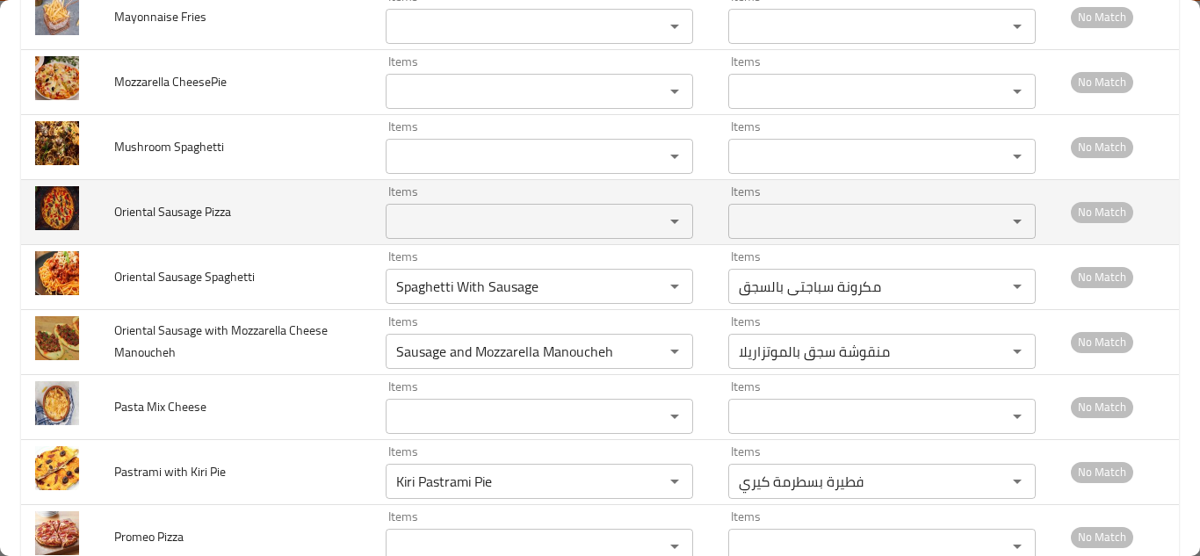
click at [431, 221] on Pizza "Items" at bounding box center [513, 221] width 245 height 25
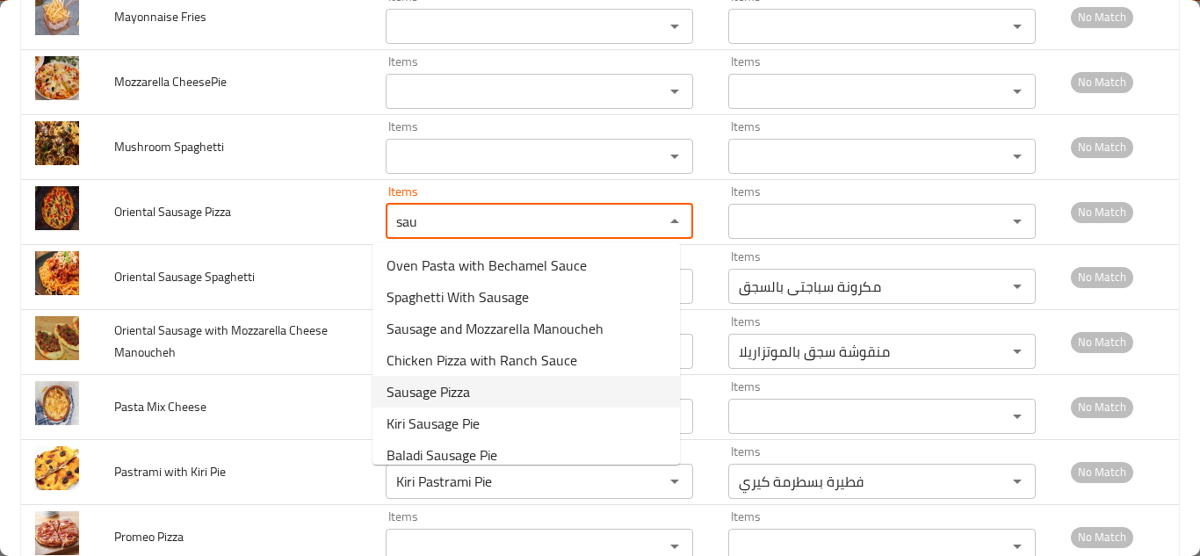
click at [490, 394] on Pizza-option-4 "Sausage Pizza" at bounding box center [526, 392] width 307 height 32
type Pizza "Sausage Pizza"
type Pizza-ar "بيتزا سجق"
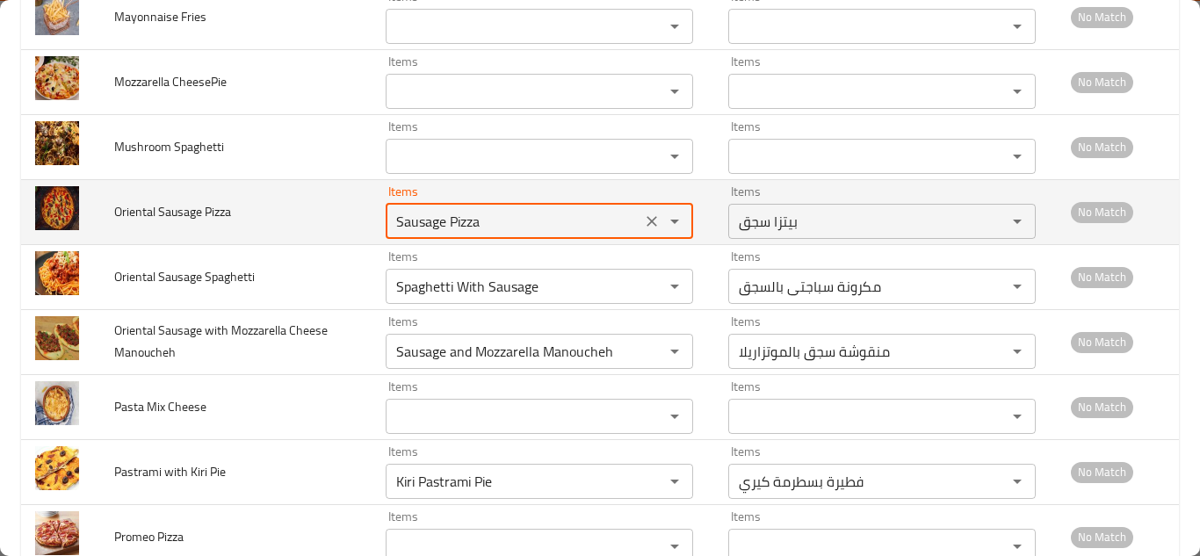
type Pizza "Sausage Pizza"
click at [319, 216] on td "Oriental Sausage Pizza" at bounding box center [235, 211] width 271 height 65
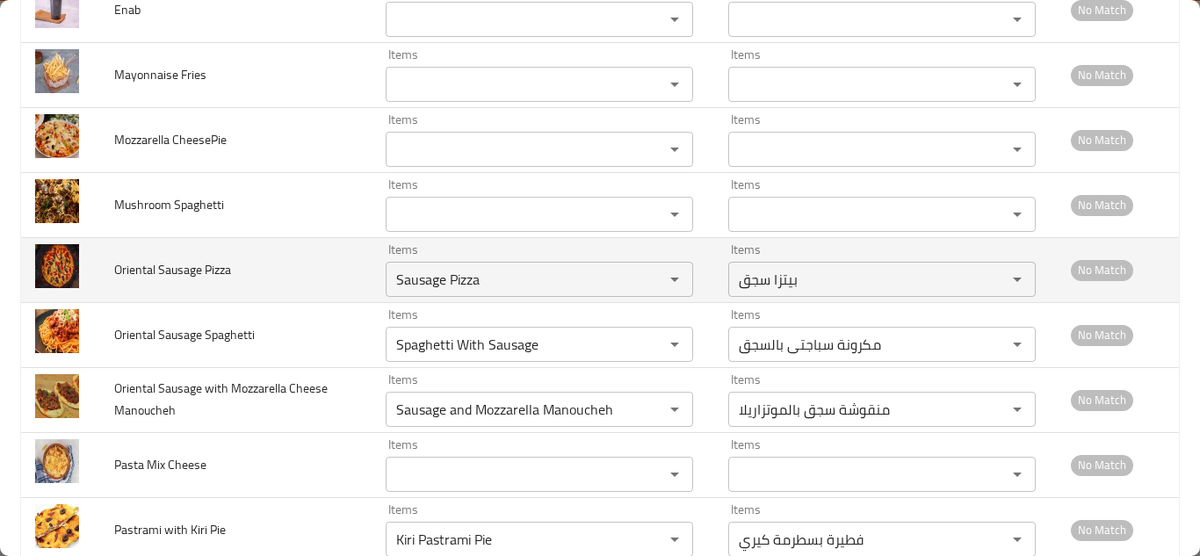
scroll to position [5547, 0]
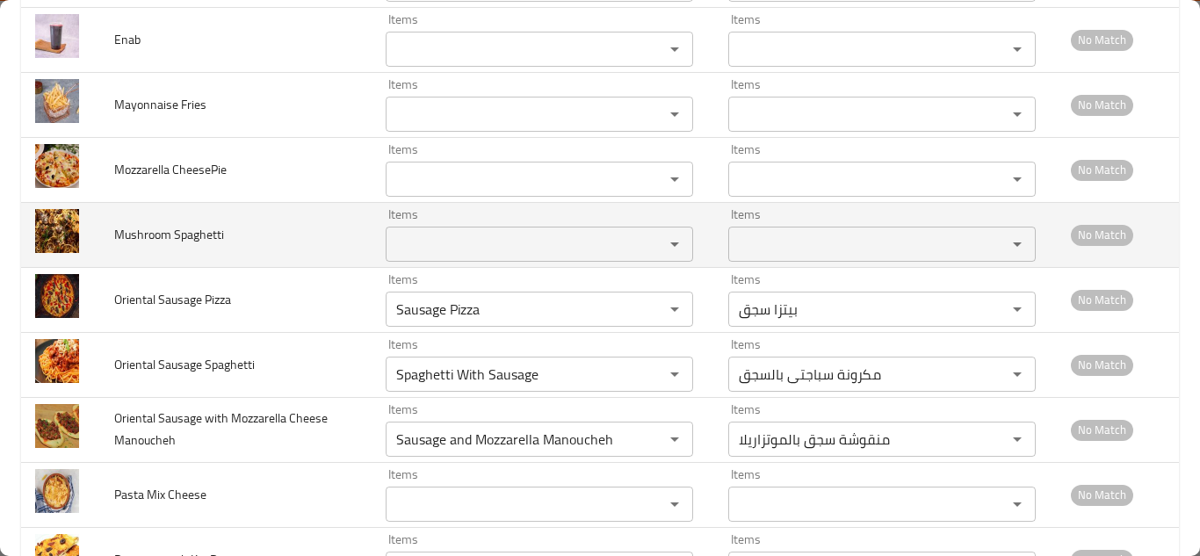
click at [406, 242] on Spaghetti "Items" at bounding box center [513, 244] width 245 height 25
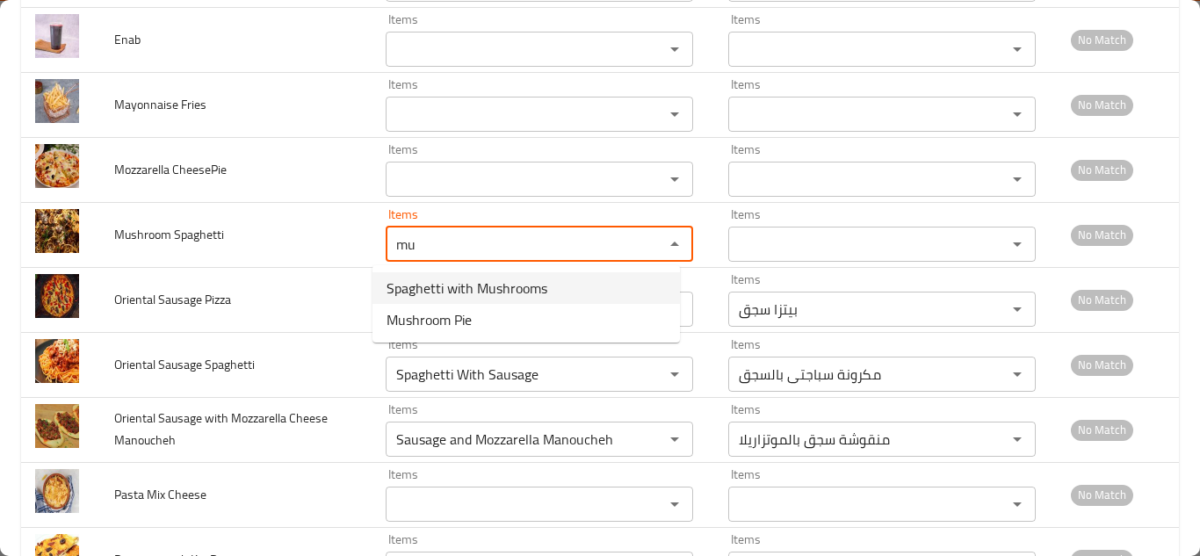
click at [568, 285] on Spaghetti-option-0 "Spaghetti with Mushrooms" at bounding box center [526, 288] width 307 height 32
type Spaghetti "Spaghetti with Mushrooms"
type Spaghetti-ar "مكرونة سباجتي بالمشروم"
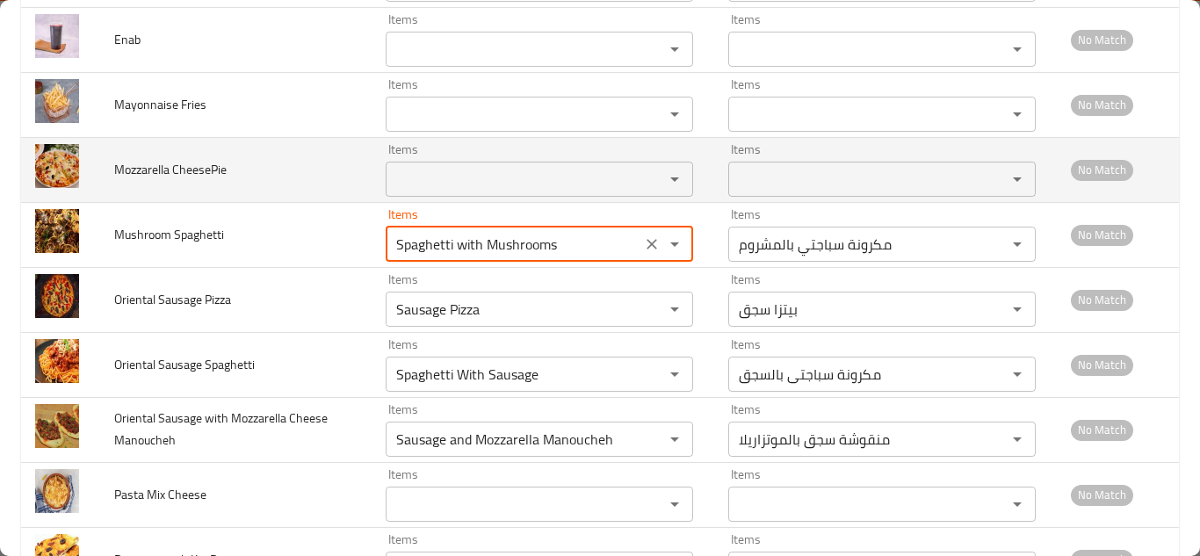
type Spaghetti "Spaghetti with Mushrooms"
click at [394, 182] on CheesePie "Items" at bounding box center [513, 179] width 245 height 25
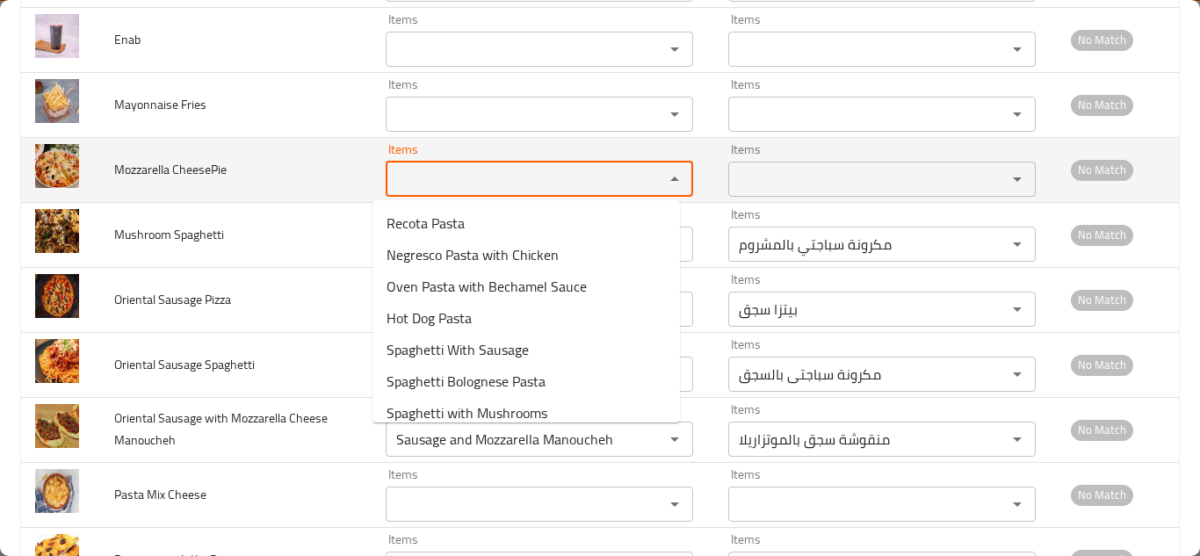
click at [394, 181] on CheesePie "Items" at bounding box center [513, 179] width 245 height 25
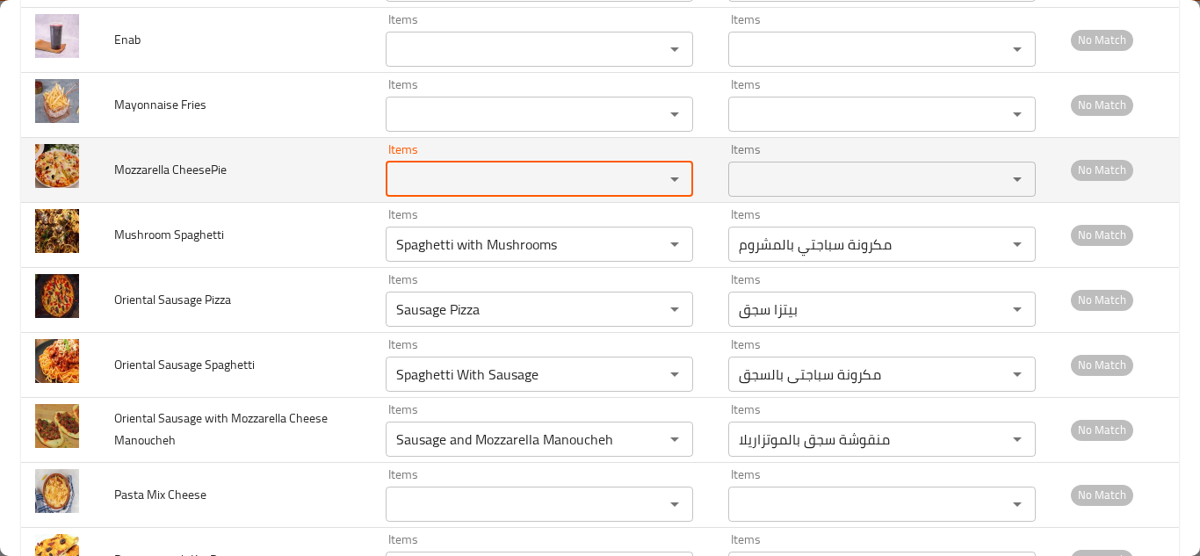
click at [394, 180] on CheesePie "Items" at bounding box center [513, 179] width 245 height 25
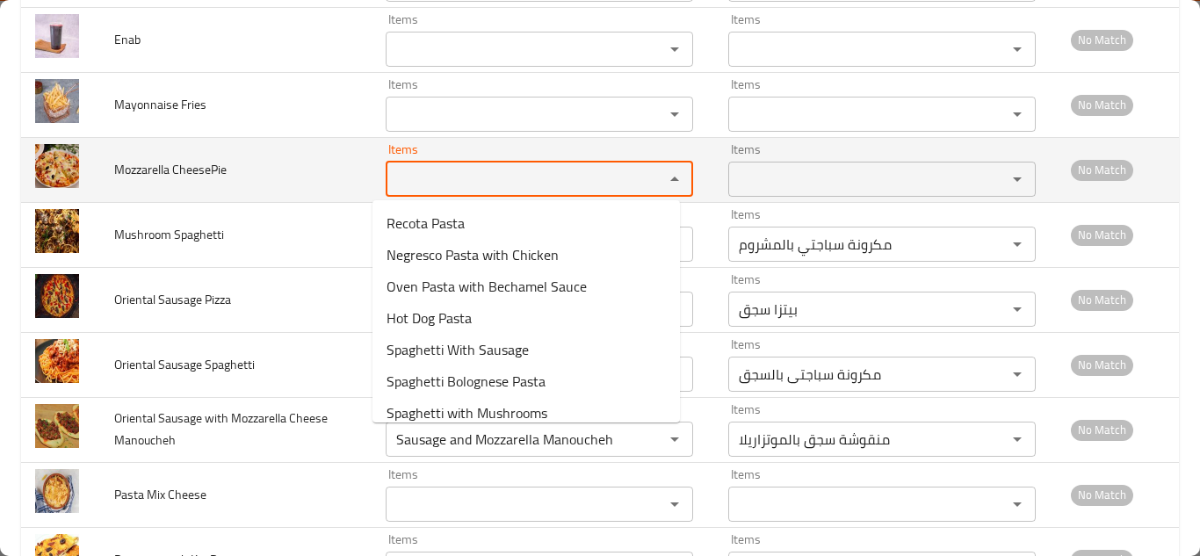
click at [394, 180] on CheesePie "Items" at bounding box center [513, 179] width 245 height 25
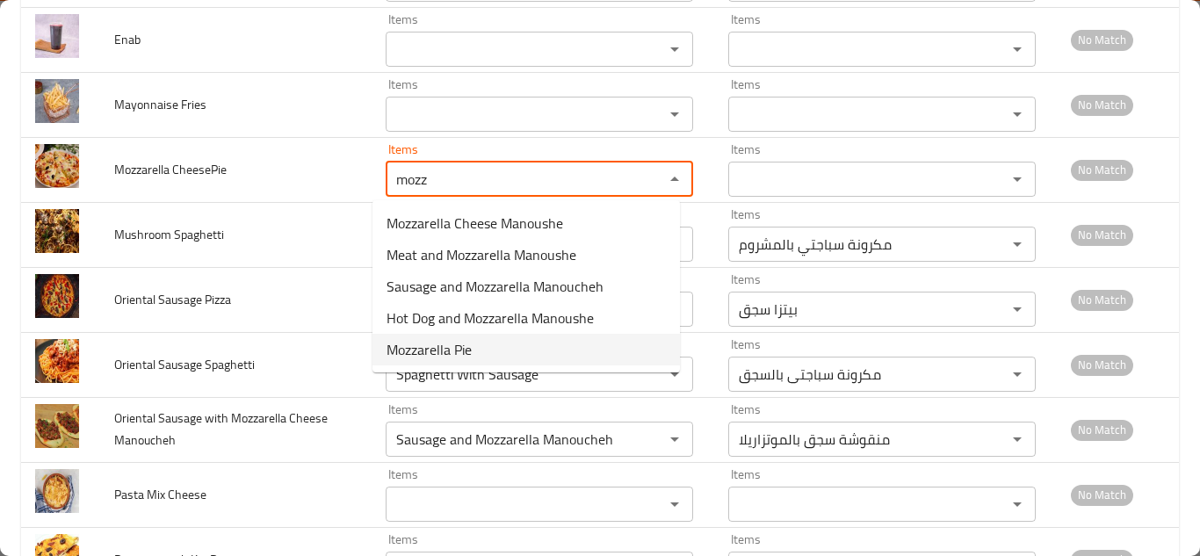
click at [474, 347] on CheesePie-option-4 "Mozzarella Pie" at bounding box center [526, 350] width 307 height 32
type CheesePie "Mozzarella Pie"
type CheesePie-ar "فطيرة موتزريلا"
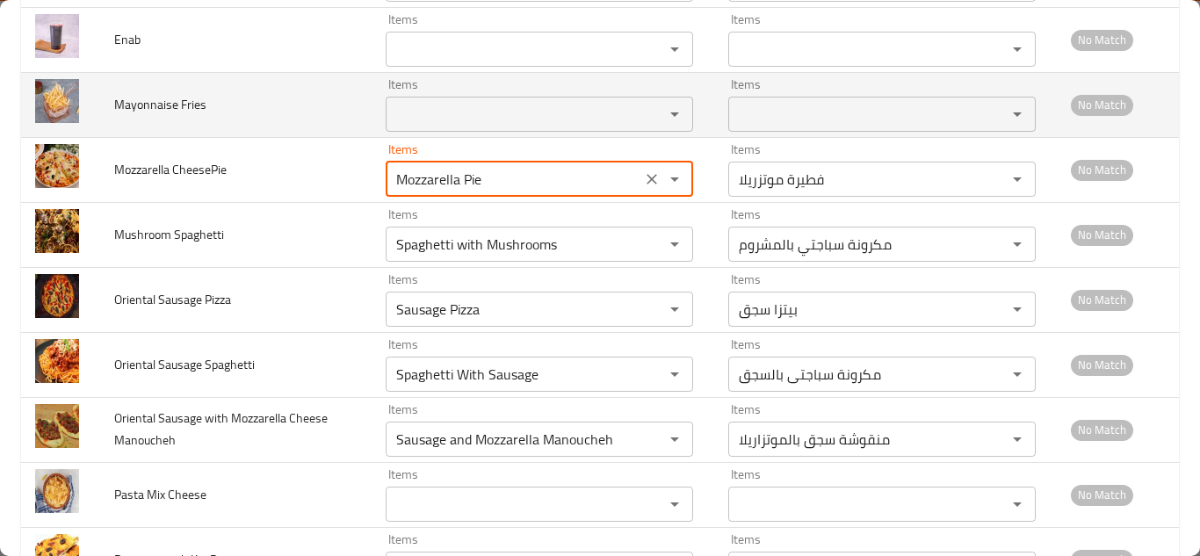
type CheesePie "Mozzarella Pie"
click at [413, 105] on Fries "Items" at bounding box center [513, 114] width 245 height 25
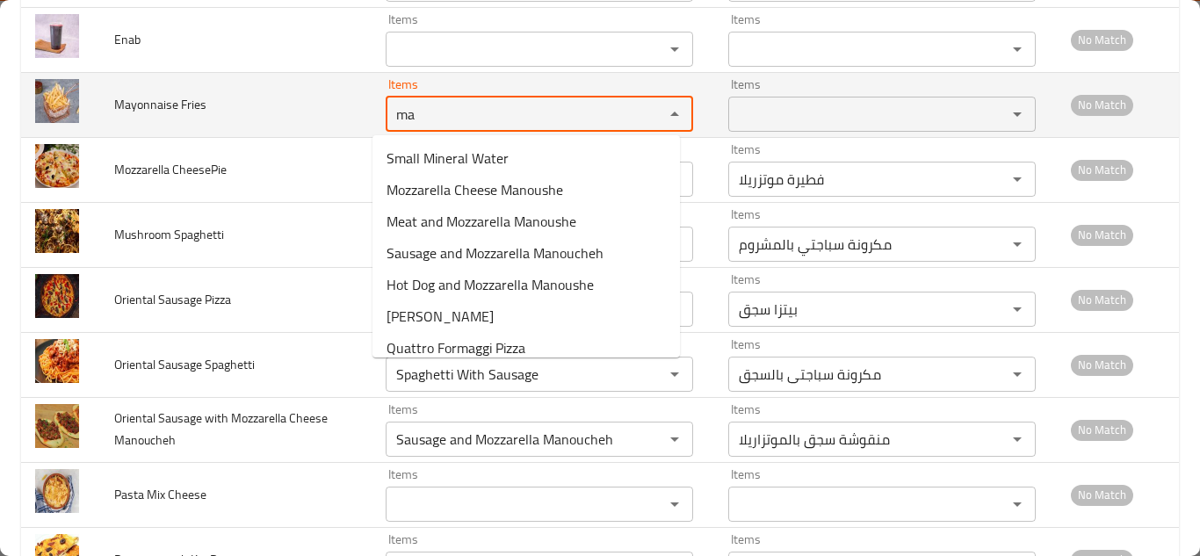
type Fries "m"
click at [235, 104] on td "Mayonnaise Fries" at bounding box center [235, 104] width 271 height 65
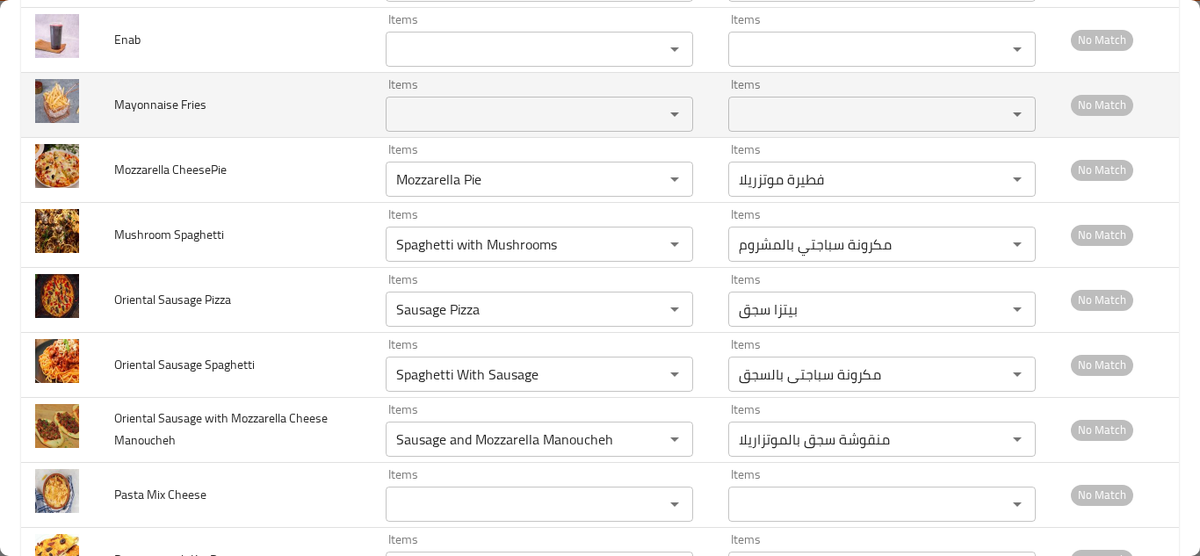
click at [185, 102] on span "Mayonnaise Fries" at bounding box center [160, 104] width 92 height 23
copy span "Mayonnaise Fries"
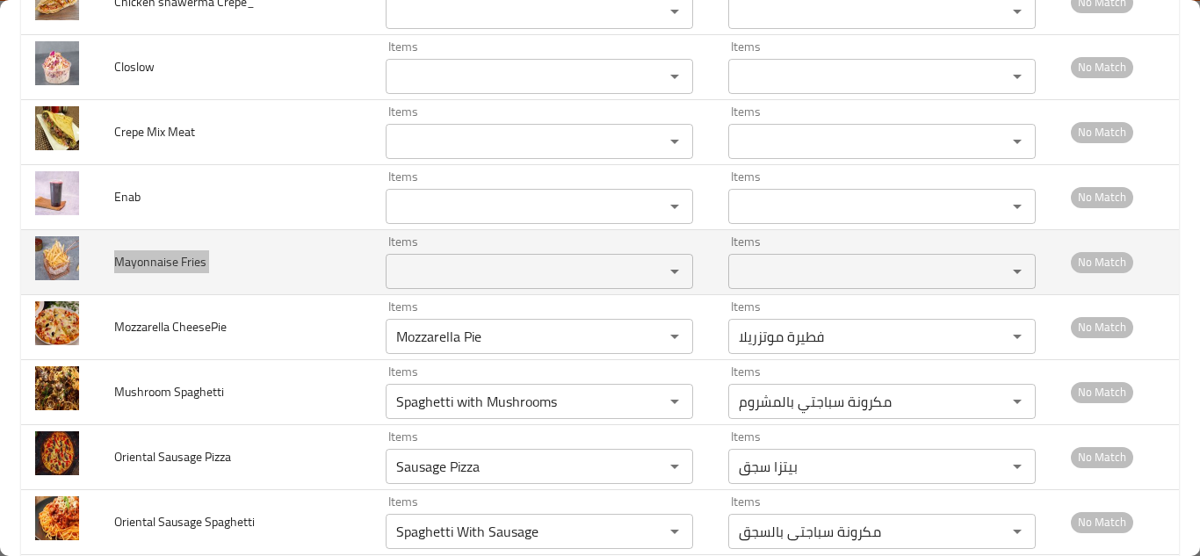
scroll to position [5372, 0]
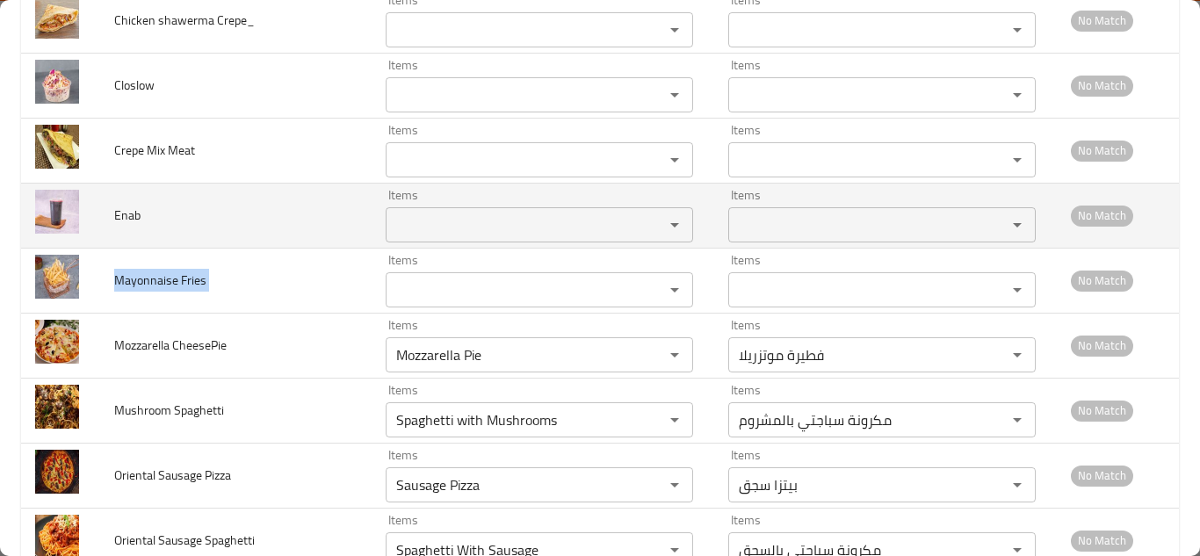
click at [427, 219] on input "Items" at bounding box center [513, 225] width 245 height 25
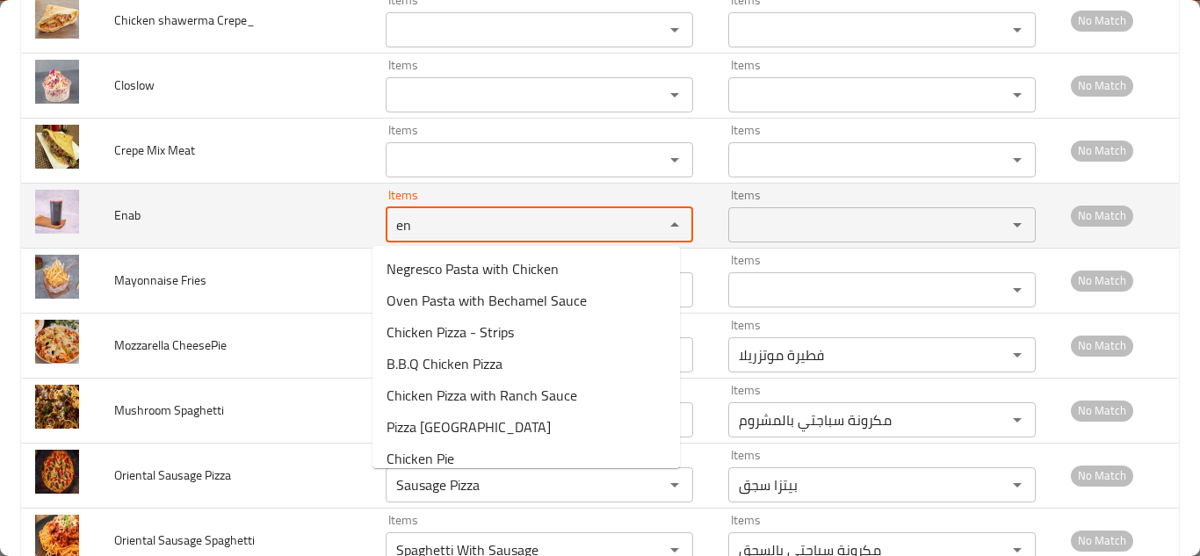
type input "e"
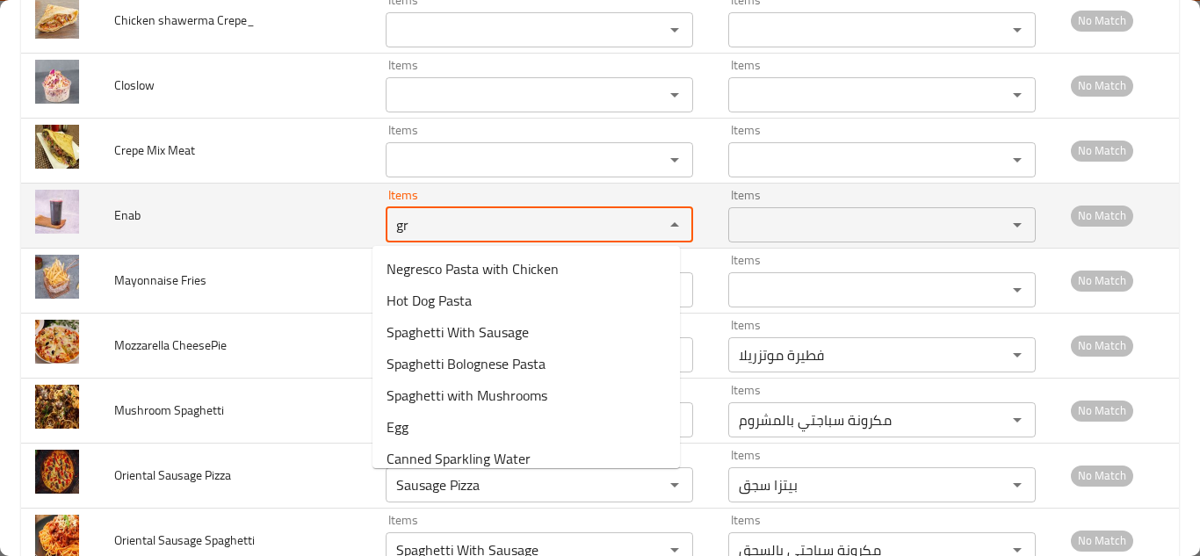
type input "g"
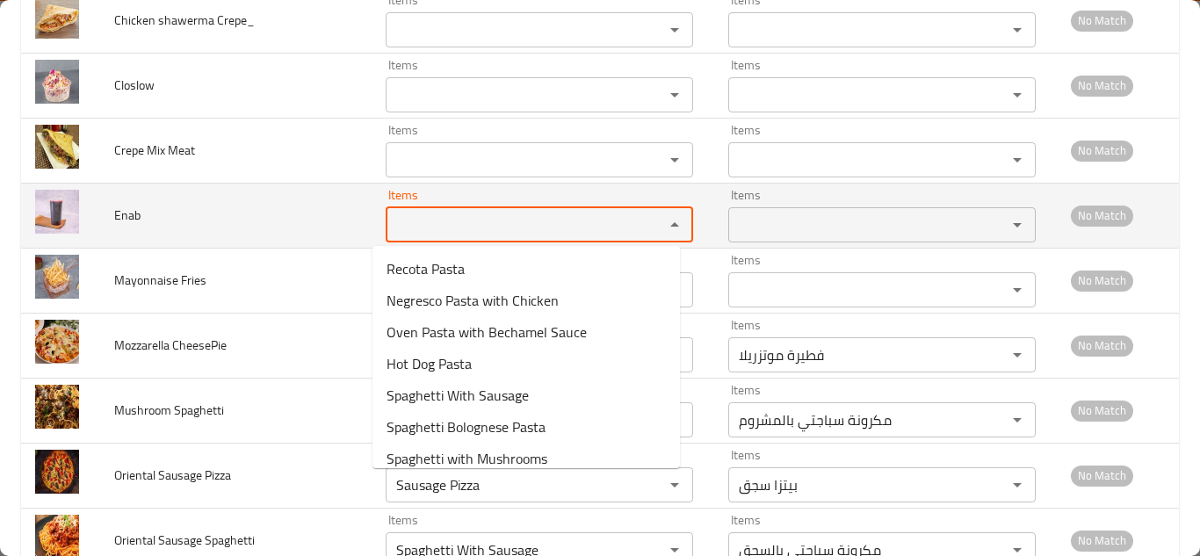
click at [132, 215] on span "Enab" at bounding box center [127, 215] width 26 height 23
click at [131, 214] on span "Enab" at bounding box center [127, 215] width 26 height 23
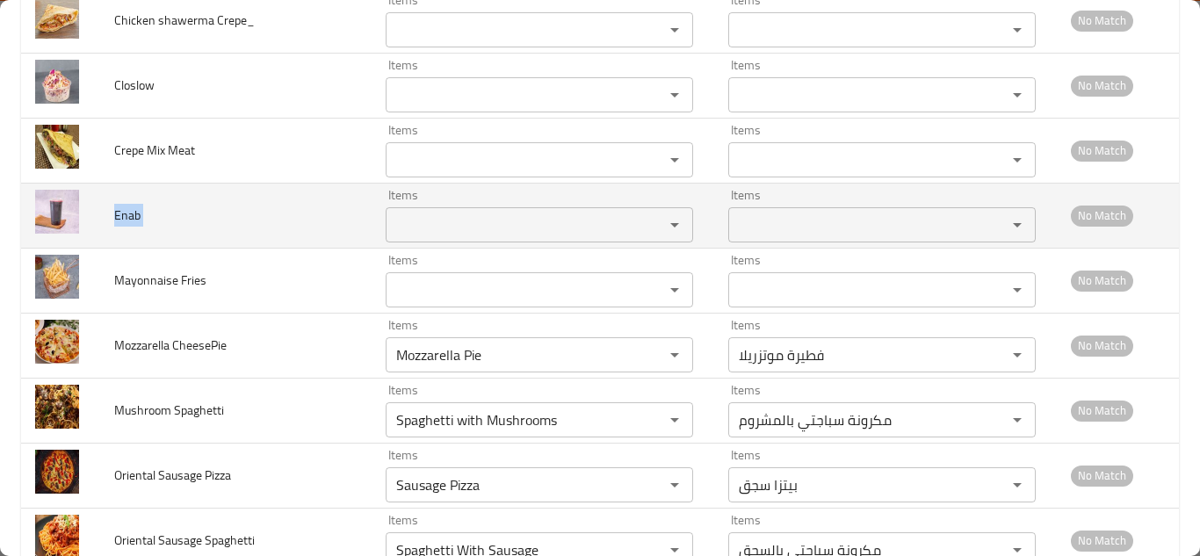
click at [131, 214] on span "Enab" at bounding box center [127, 215] width 26 height 23
copy span "Enab"
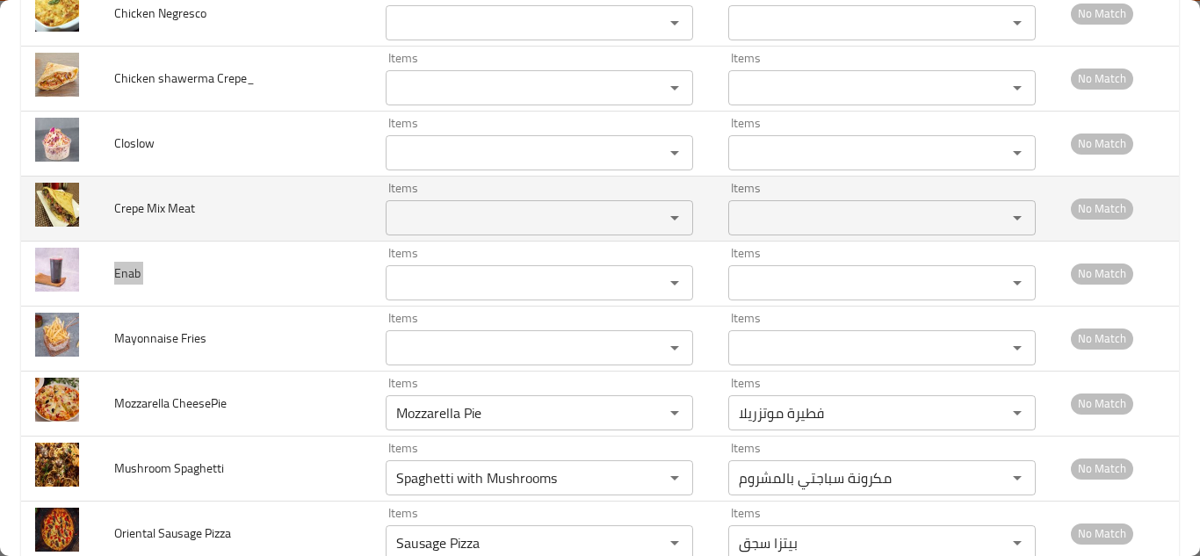
scroll to position [5284, 0]
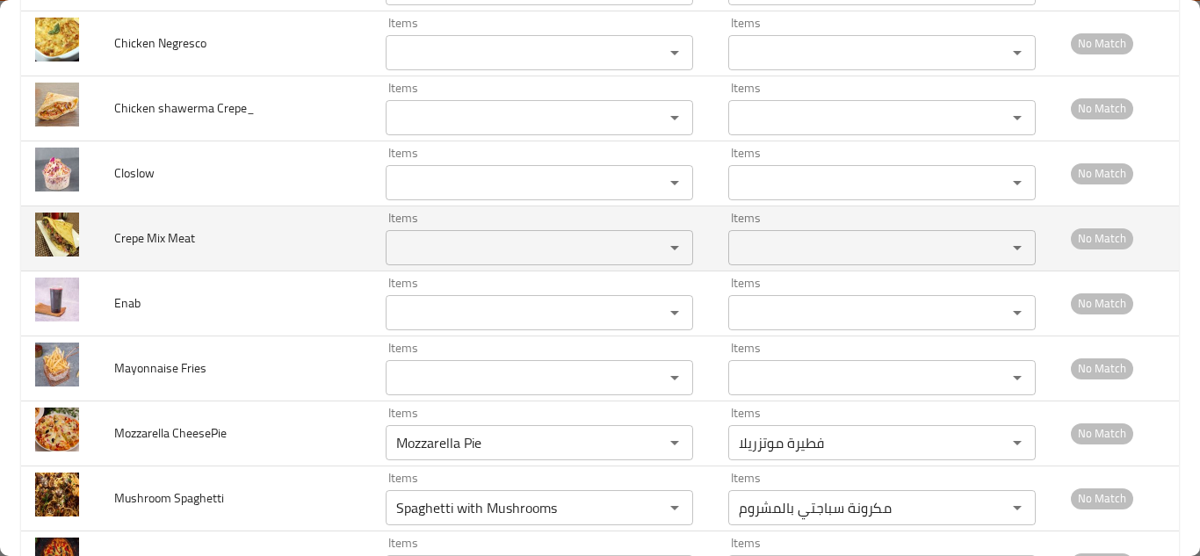
click at [410, 256] on Meat "Items" at bounding box center [513, 247] width 245 height 25
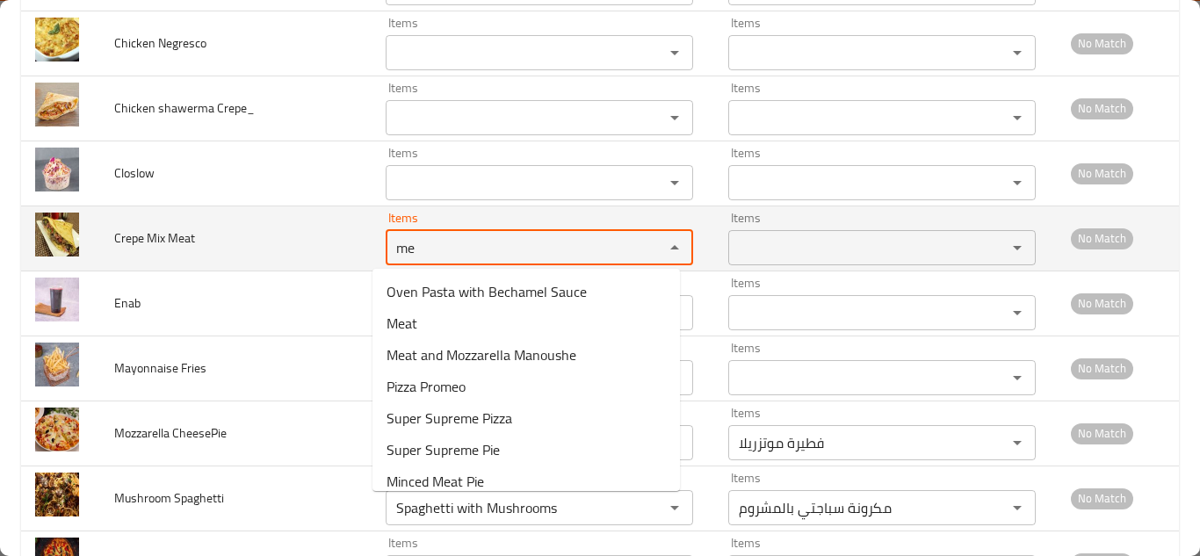
type Meat "m"
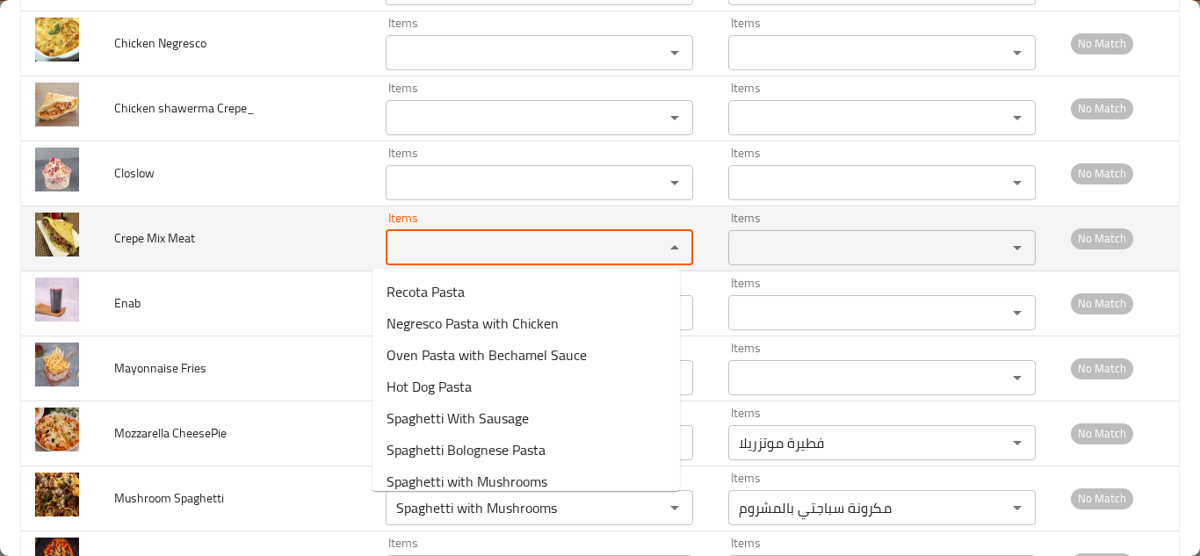
click at [172, 235] on span "Crepe Mix Meat" at bounding box center [154, 238] width 81 height 23
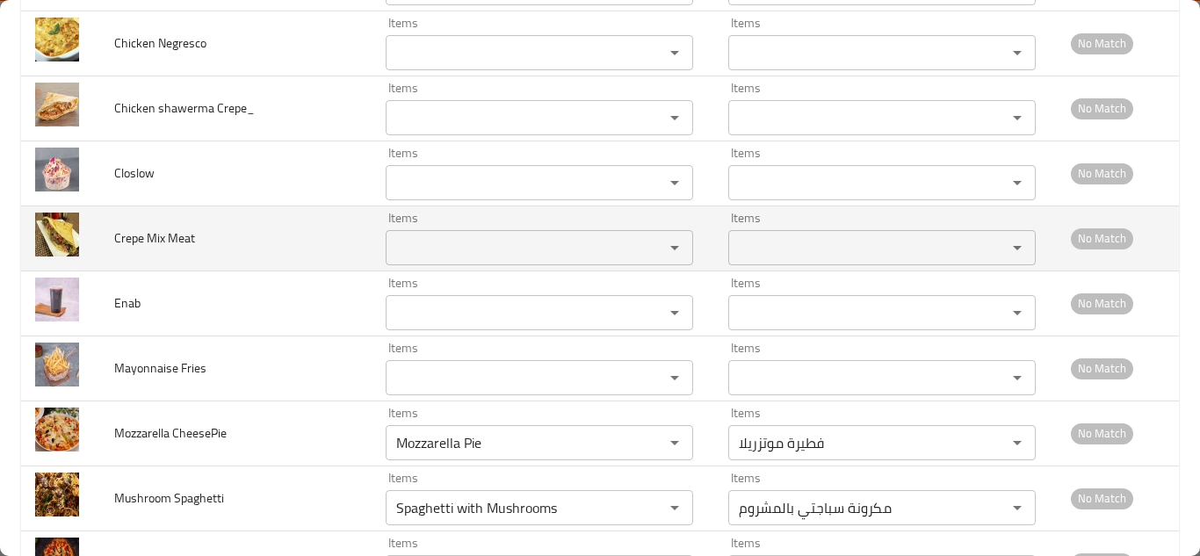
click at [173, 235] on span "Crepe Mix Meat" at bounding box center [154, 238] width 81 height 23
copy span "Crepe Mix Meat"
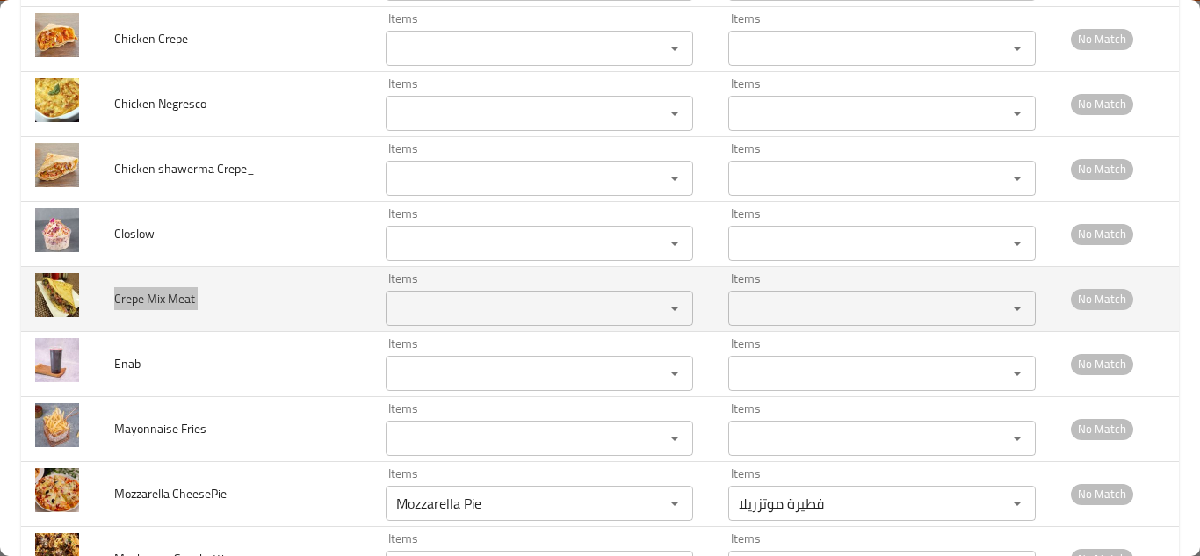
scroll to position [5196, 0]
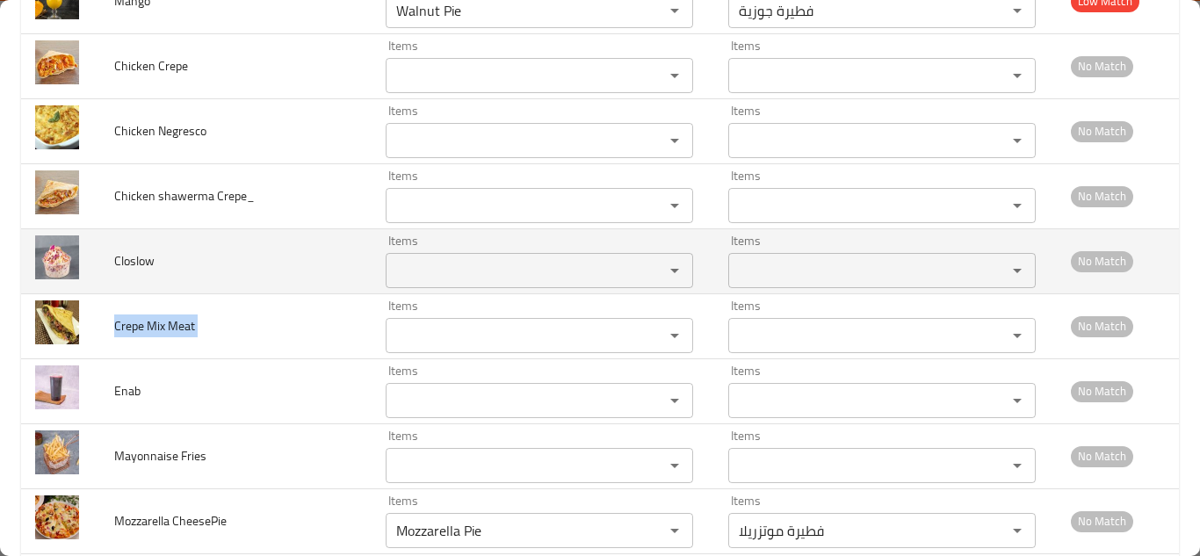
click at [404, 258] on input "Items" at bounding box center [513, 270] width 245 height 25
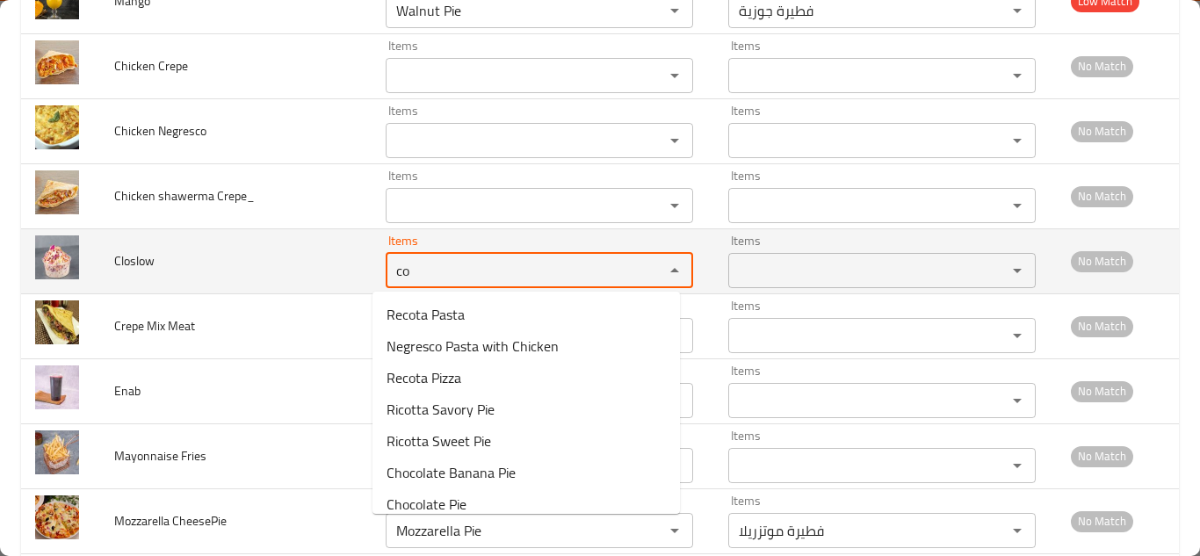
type input "c"
click at [127, 257] on span "Closlow" at bounding box center [134, 261] width 40 height 23
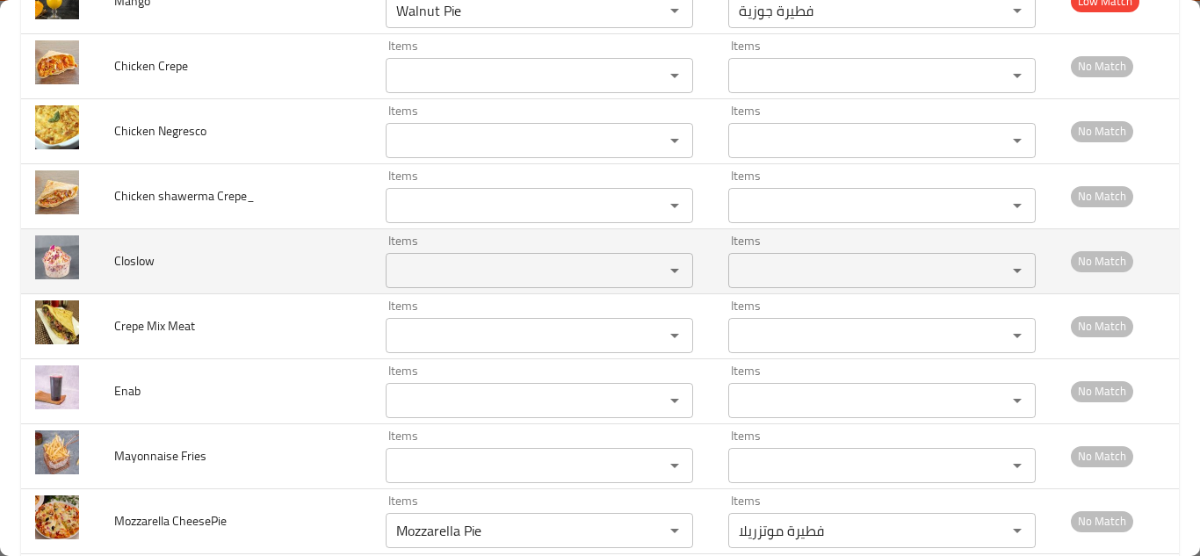
click at [127, 257] on span "Closlow" at bounding box center [134, 261] width 40 height 23
copy span "Closlow"
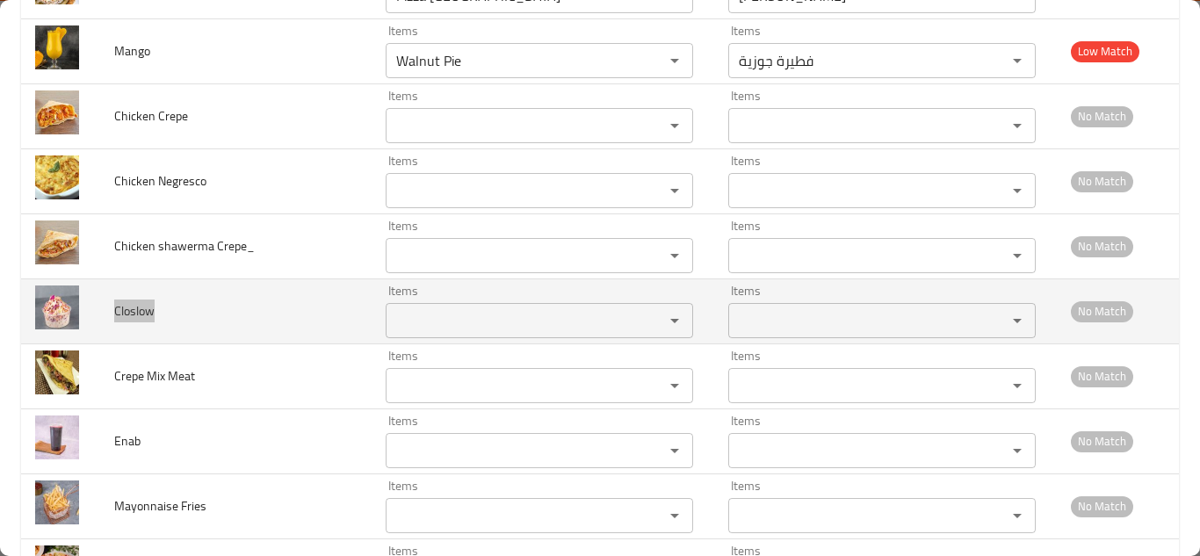
scroll to position [5108, 0]
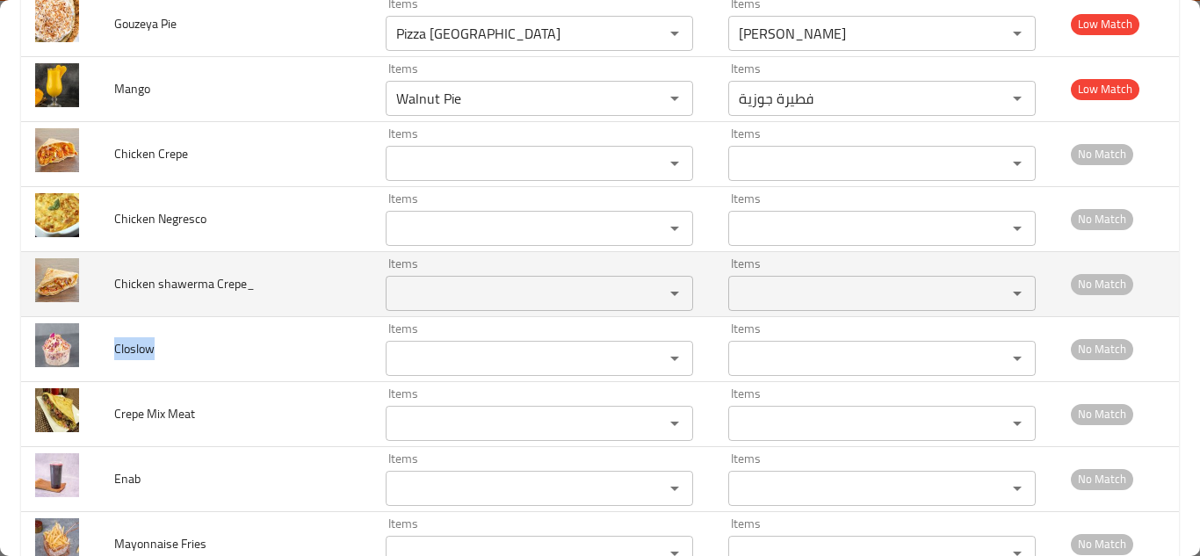
click at [446, 299] on Crepe_ "Items" at bounding box center [513, 293] width 245 height 25
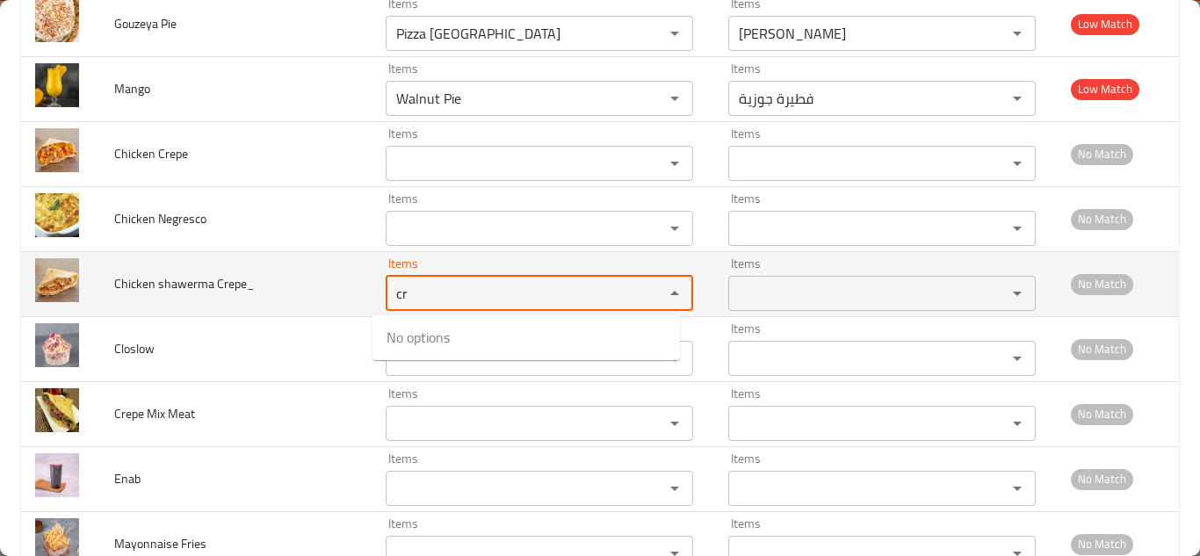
type Crepe_ "c"
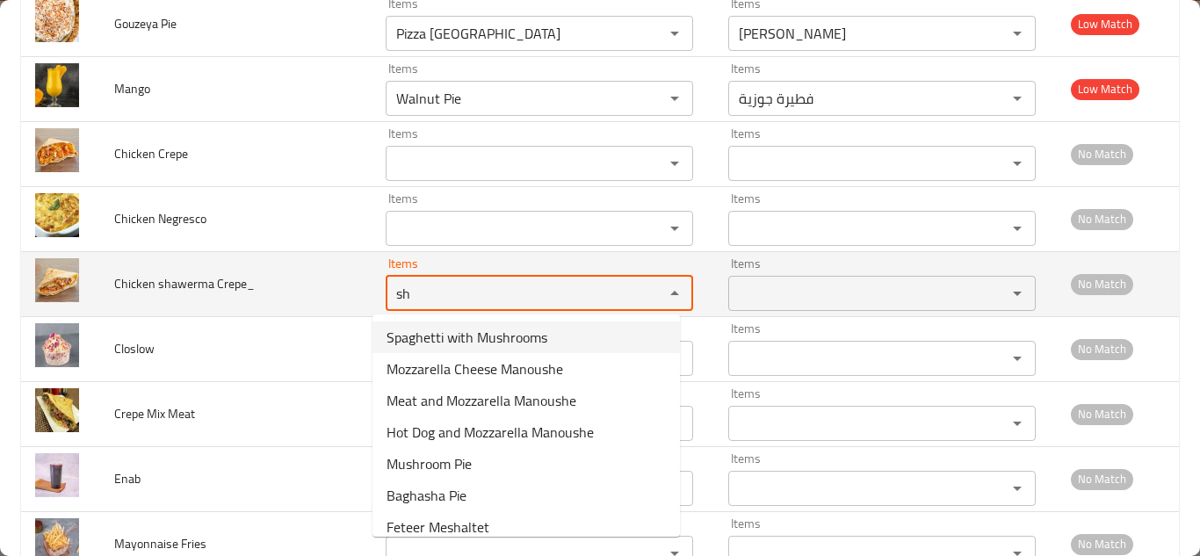
type Crepe_ "s"
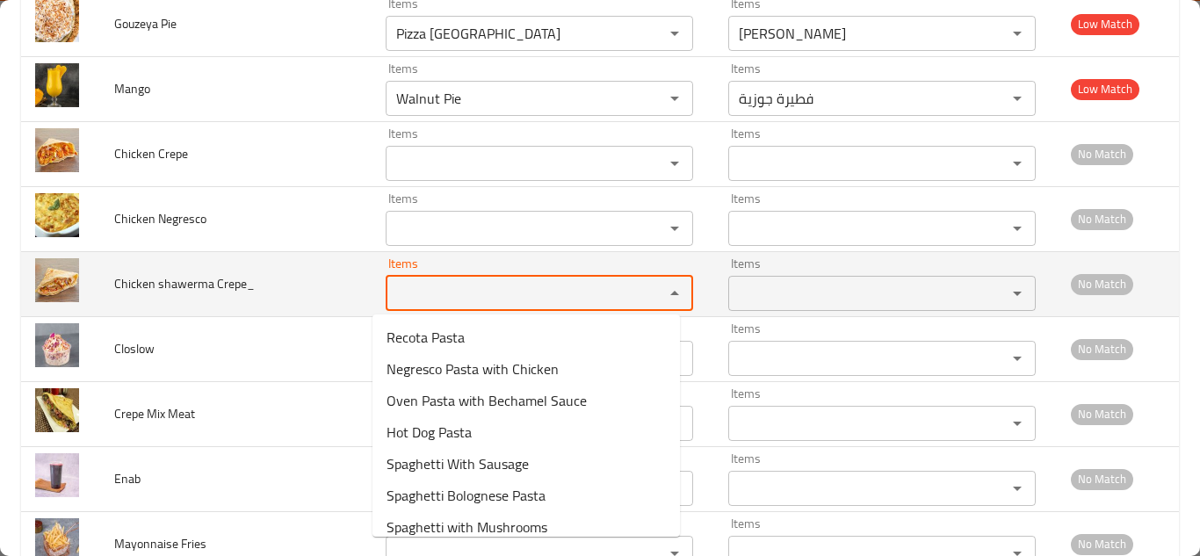
click at [177, 280] on span "Chicken shawerma Crepe_" at bounding box center [184, 283] width 141 height 23
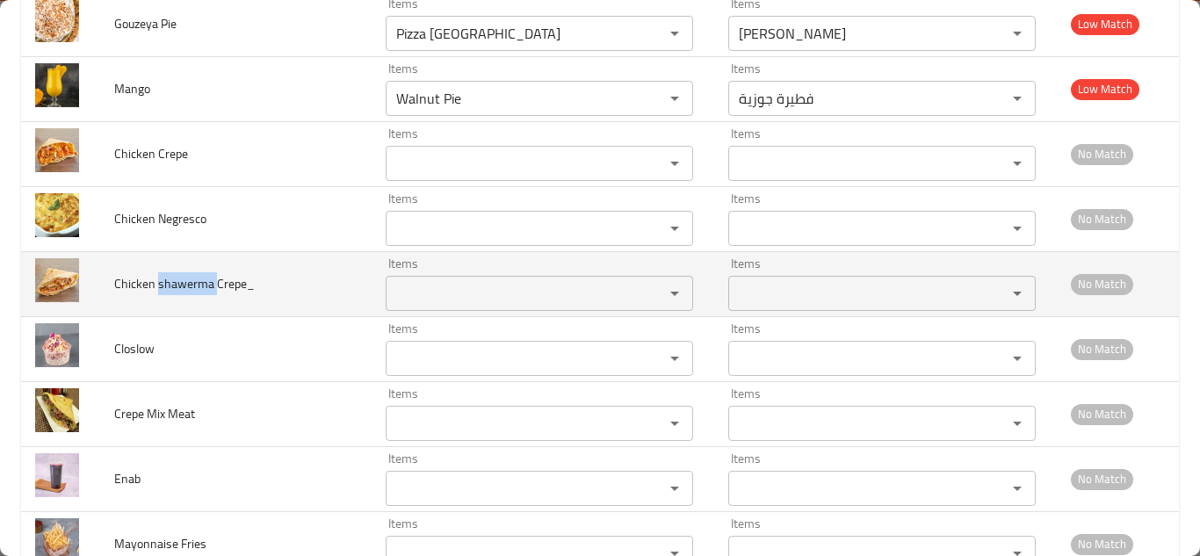
click at [177, 279] on span "Chicken shawerma Crepe_" at bounding box center [184, 283] width 141 height 23
click at [176, 279] on span "Chicken shawerma Crepe_" at bounding box center [184, 283] width 141 height 23
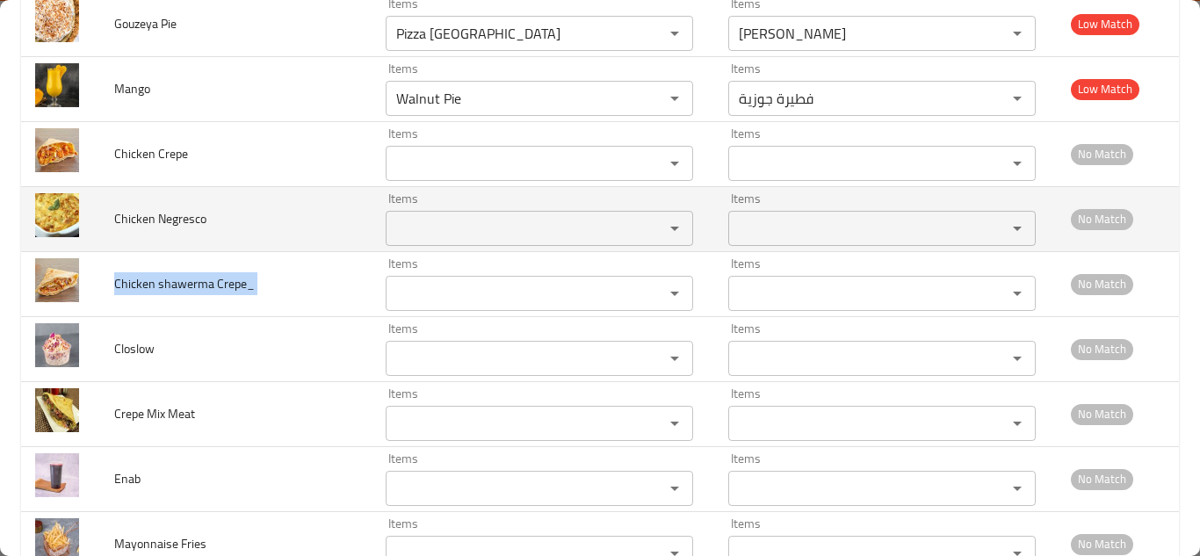
click at [427, 226] on Negresco "Items" at bounding box center [513, 228] width 245 height 25
click at [427, 225] on Negresco "Items" at bounding box center [513, 228] width 245 height 25
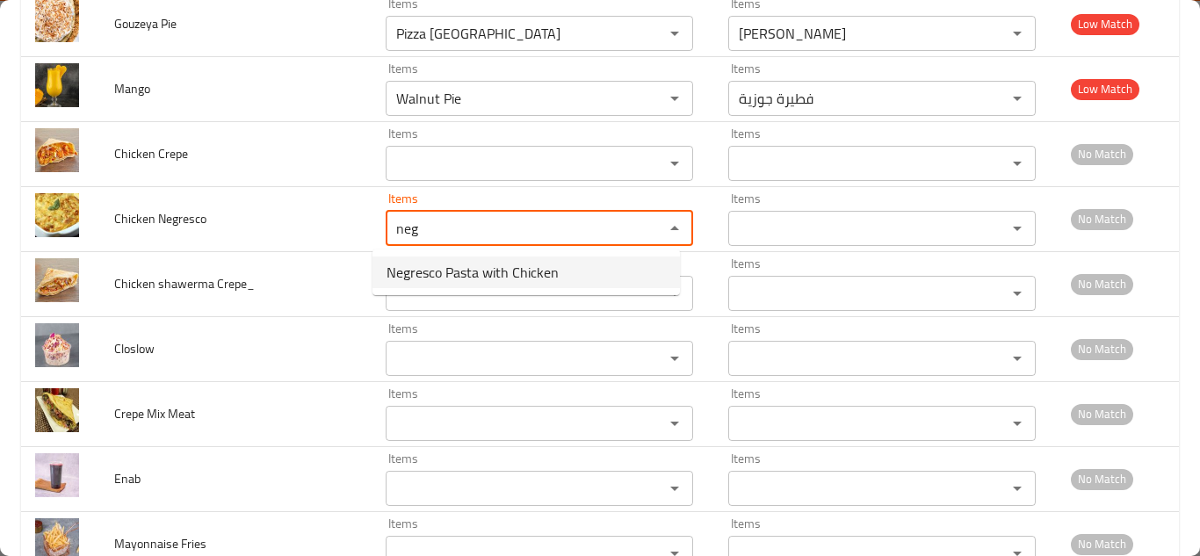
click at [442, 269] on span "Negresco Pasta with Chicken" at bounding box center [473, 272] width 172 height 21
type Negresco "Negresco Pasta with Chicken"
type Negresco-ar "مكرونة نيجرسكو بالدجاج"
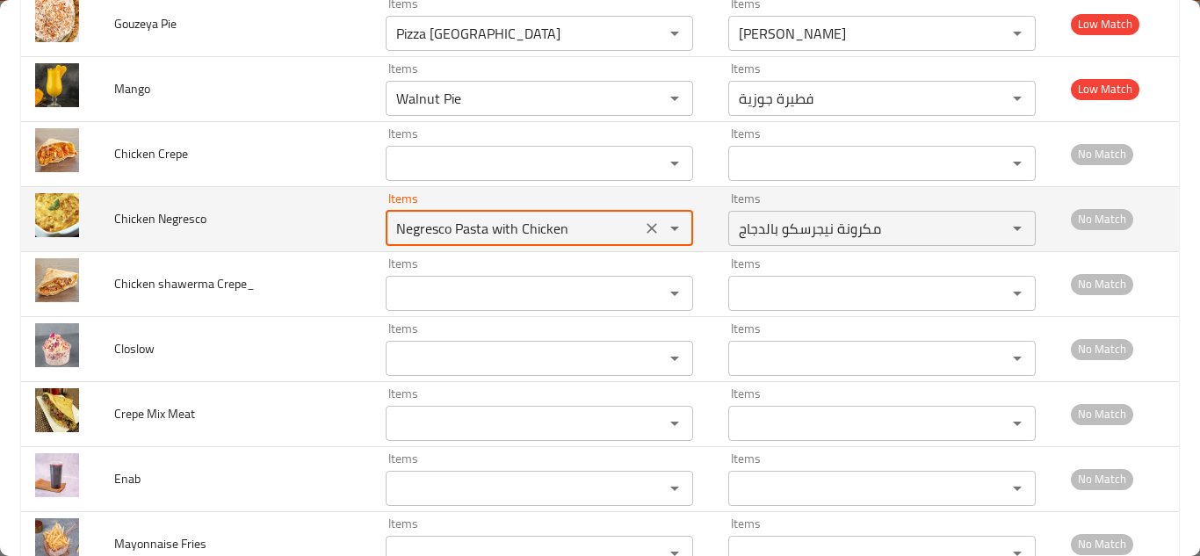
type Negresco "Negresco Pasta with Chicken"
click at [337, 224] on td "Chicken Negresco" at bounding box center [235, 218] width 271 height 65
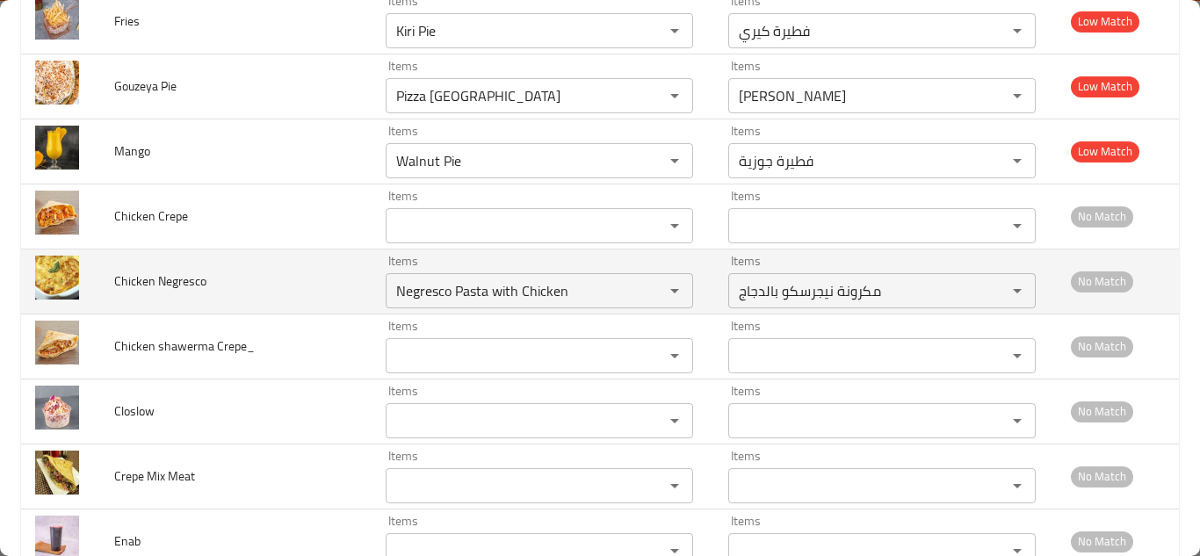
scroll to position [5020, 0]
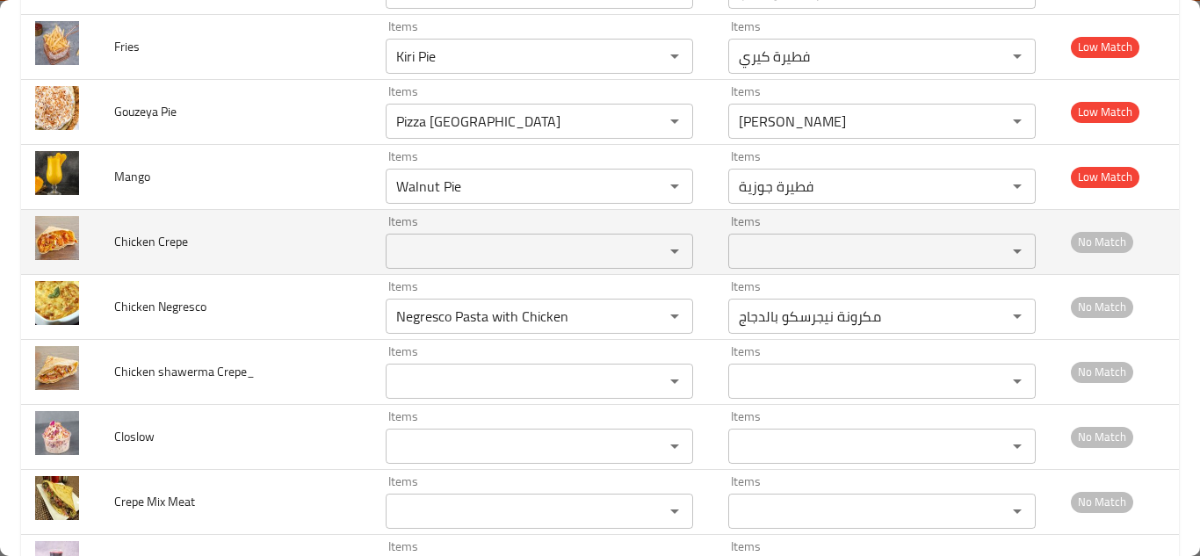
click at [170, 242] on span "Chicken Crepe" at bounding box center [151, 241] width 74 height 23
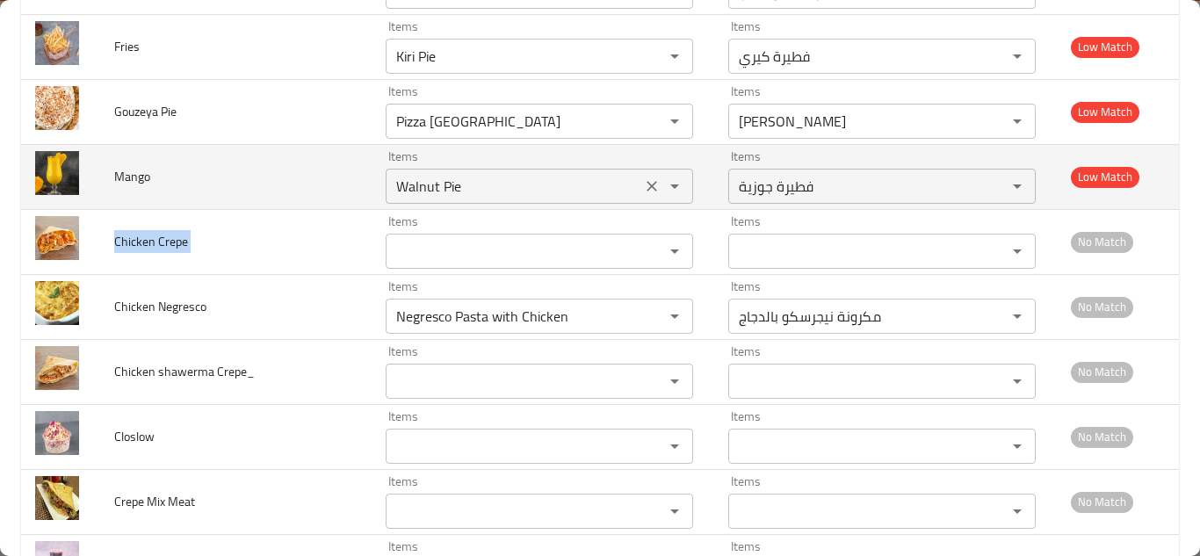
click at [420, 177] on input "Walnut Pie" at bounding box center [513, 186] width 245 height 25
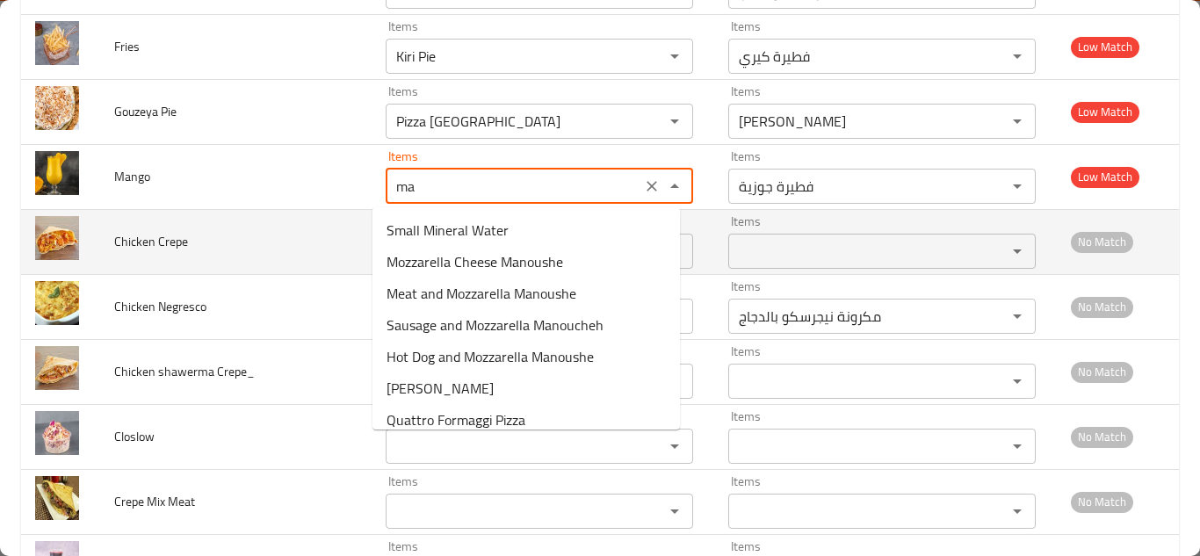
type input "m"
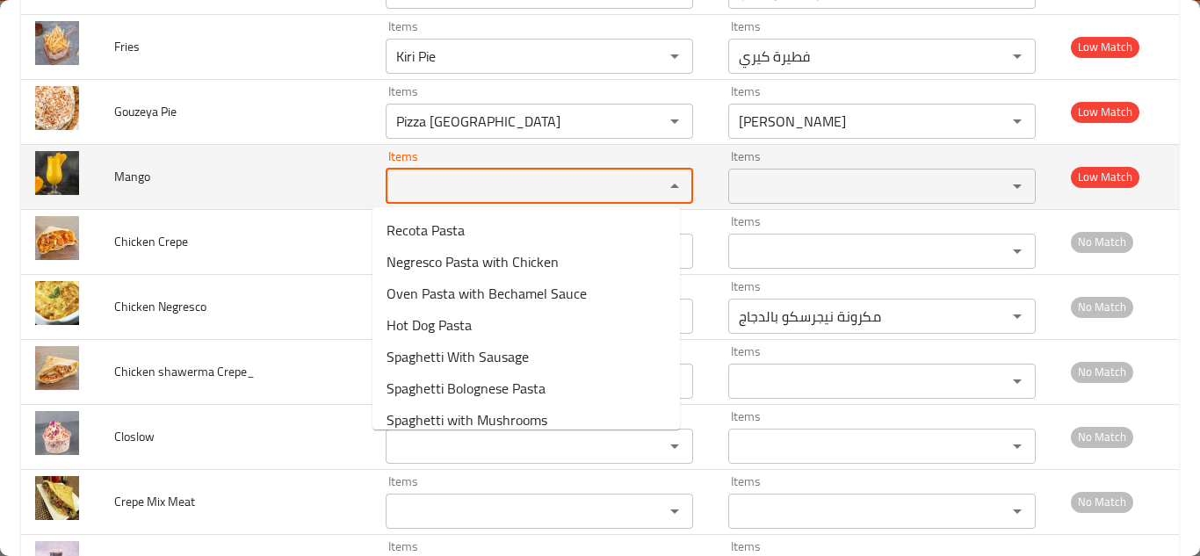
click at [134, 175] on span "Mango" at bounding box center [132, 176] width 36 height 23
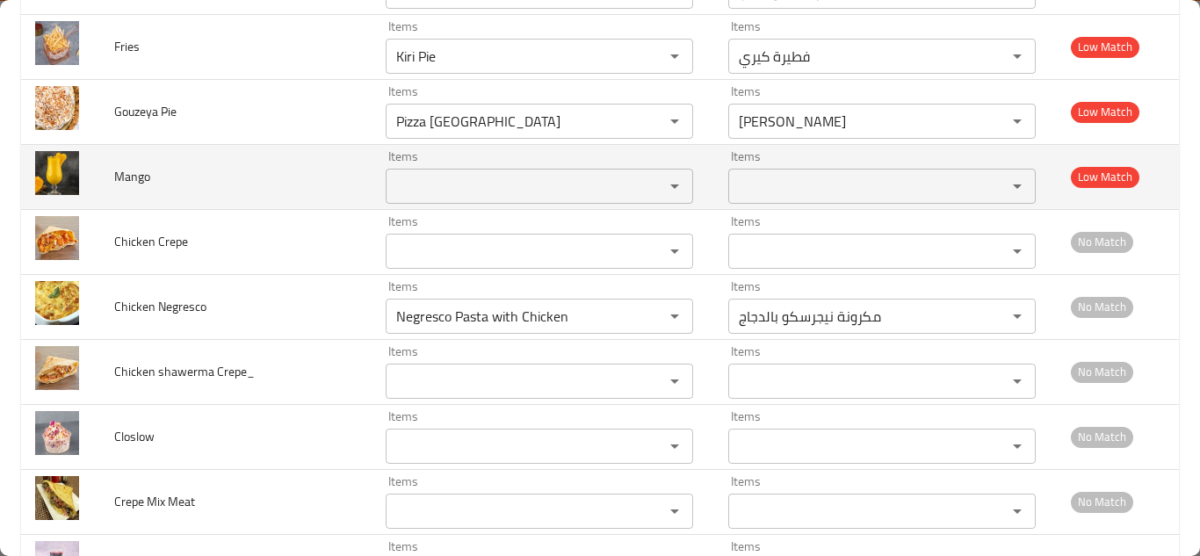
click at [134, 175] on span "Mango" at bounding box center [132, 176] width 36 height 23
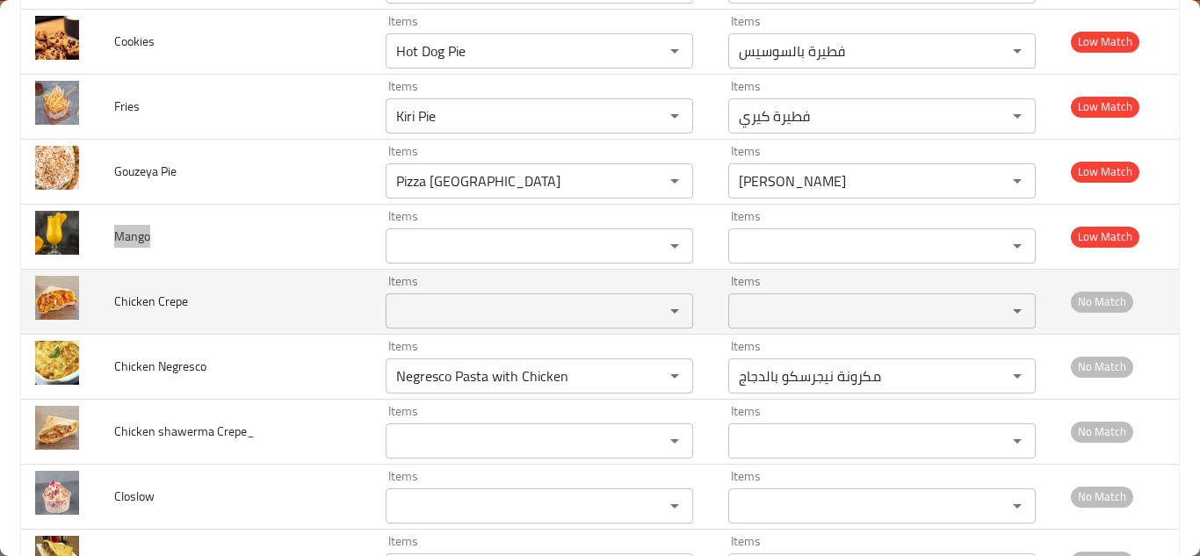
scroll to position [4932, 0]
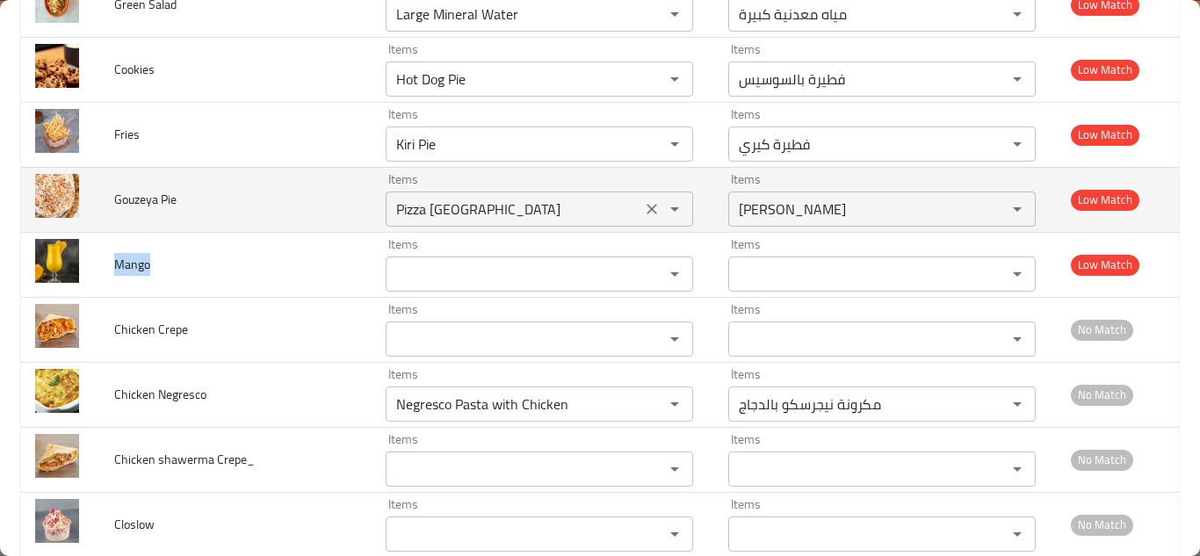
click at [431, 205] on Pie "Pizza [GEOGRAPHIC_DATA]" at bounding box center [513, 209] width 245 height 25
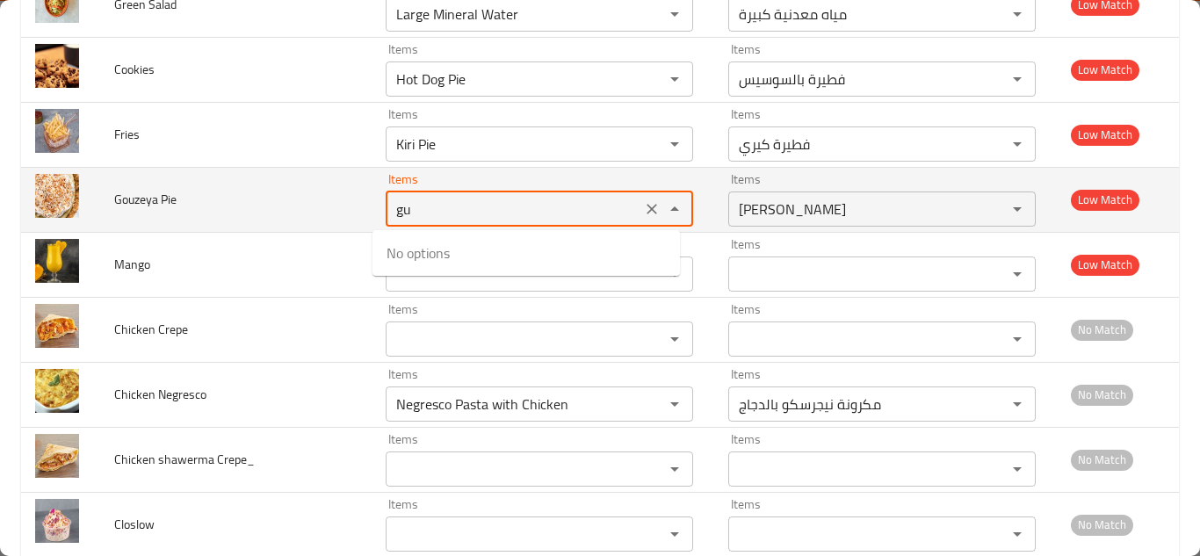
type Pie "g"
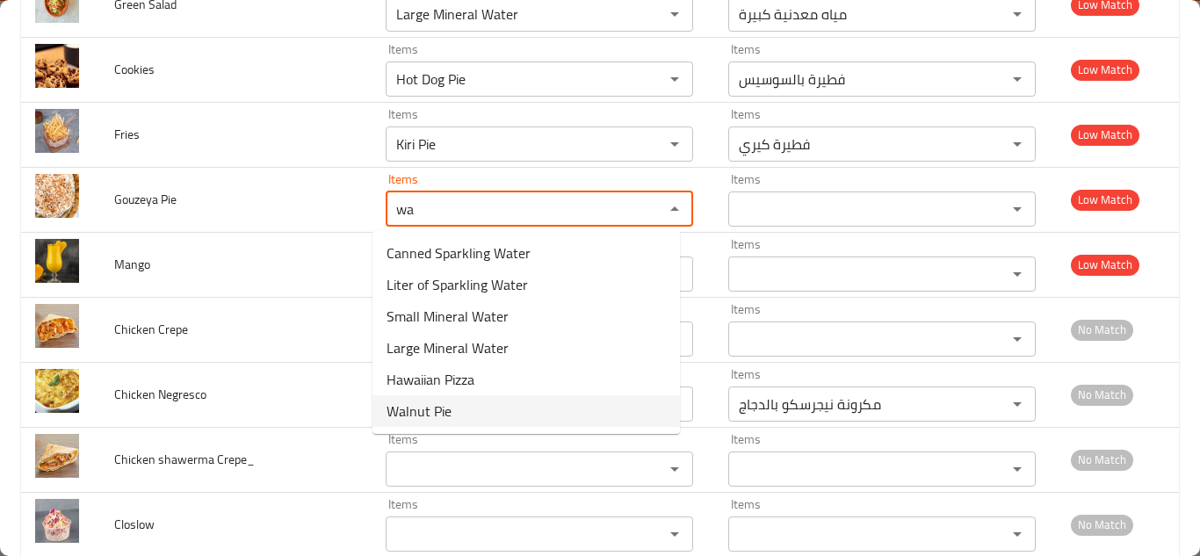
click at [473, 410] on Pie-option-5 "Walnut Pie" at bounding box center [526, 411] width 307 height 32
type Pie "Walnut Pie"
type Pie-ar "فطيرة جوزية"
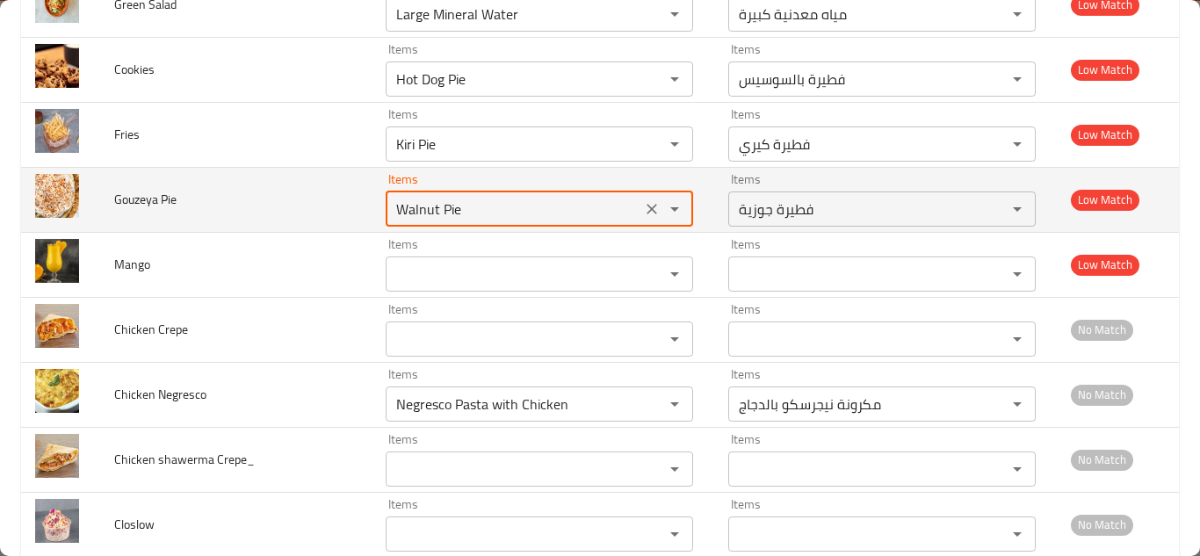
type Pie "Walnut Pie"
click at [286, 192] on td "Gouzeya Pie" at bounding box center [235, 199] width 271 height 65
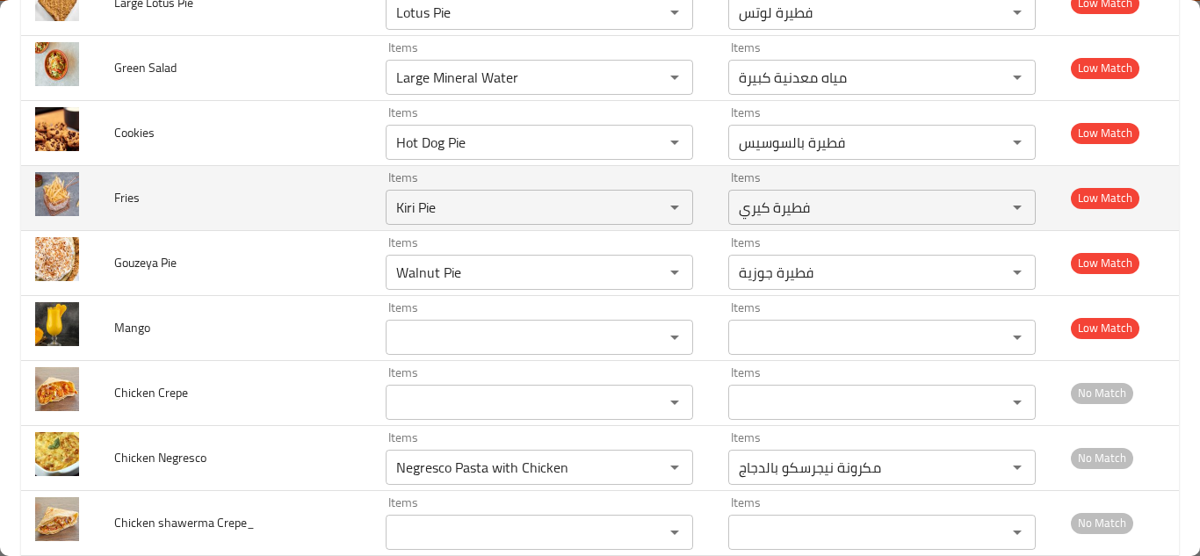
scroll to position [4844, 0]
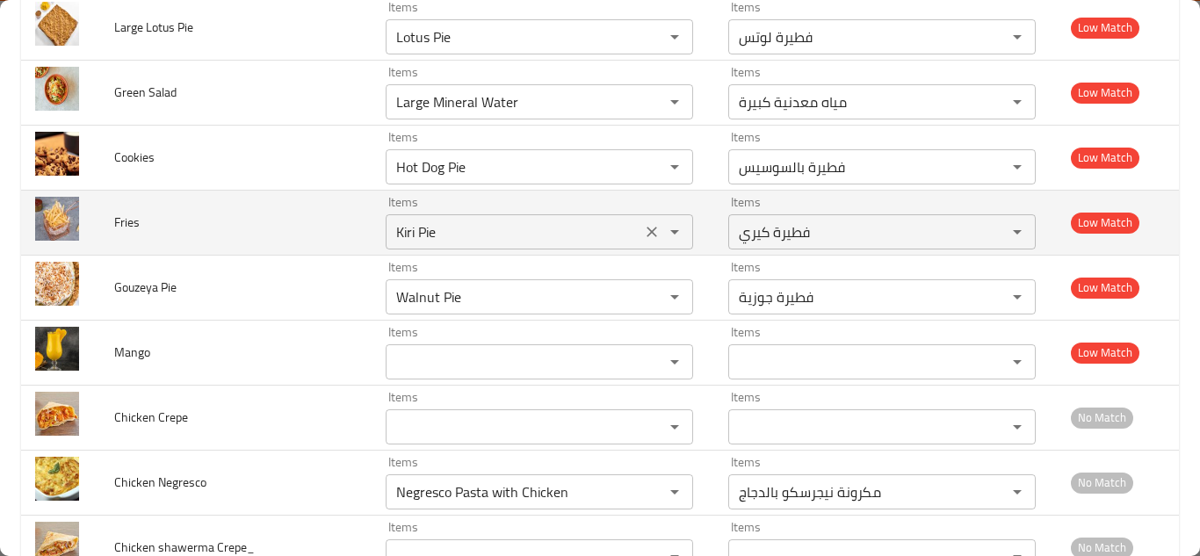
click at [643, 228] on icon "Clear" at bounding box center [652, 232] width 18 height 18
click at [640, 228] on div "enhanced table" at bounding box center [663, 232] width 46 height 25
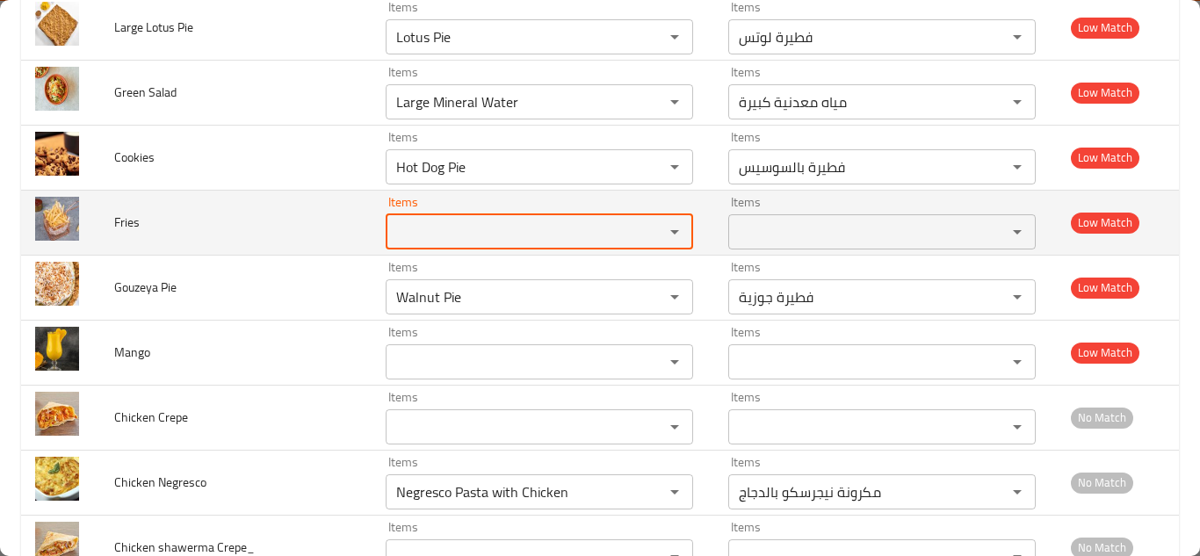
click at [127, 225] on span "Fries" at bounding box center [126, 222] width 25 height 23
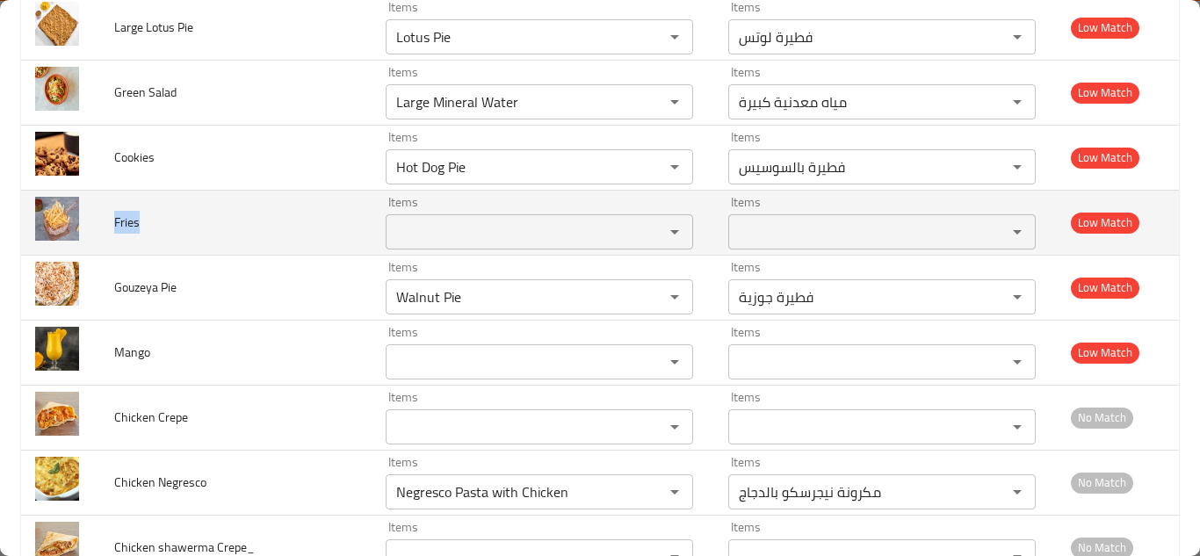
click at [127, 224] on span "Fries" at bounding box center [126, 222] width 25 height 23
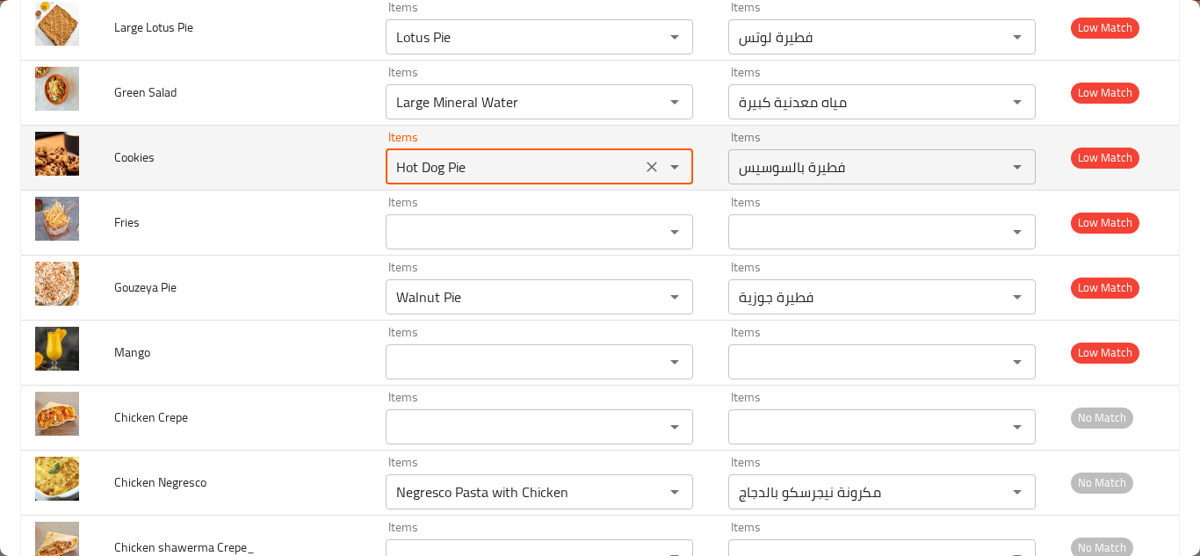
click at [420, 163] on input "Hot Dog Pie" at bounding box center [513, 167] width 245 height 25
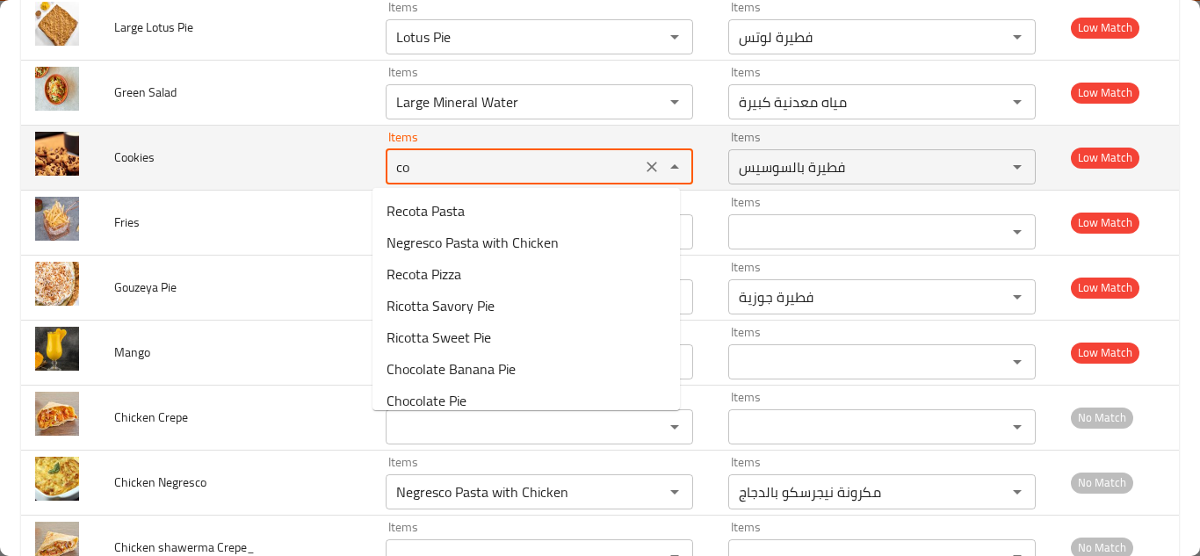
type input "c"
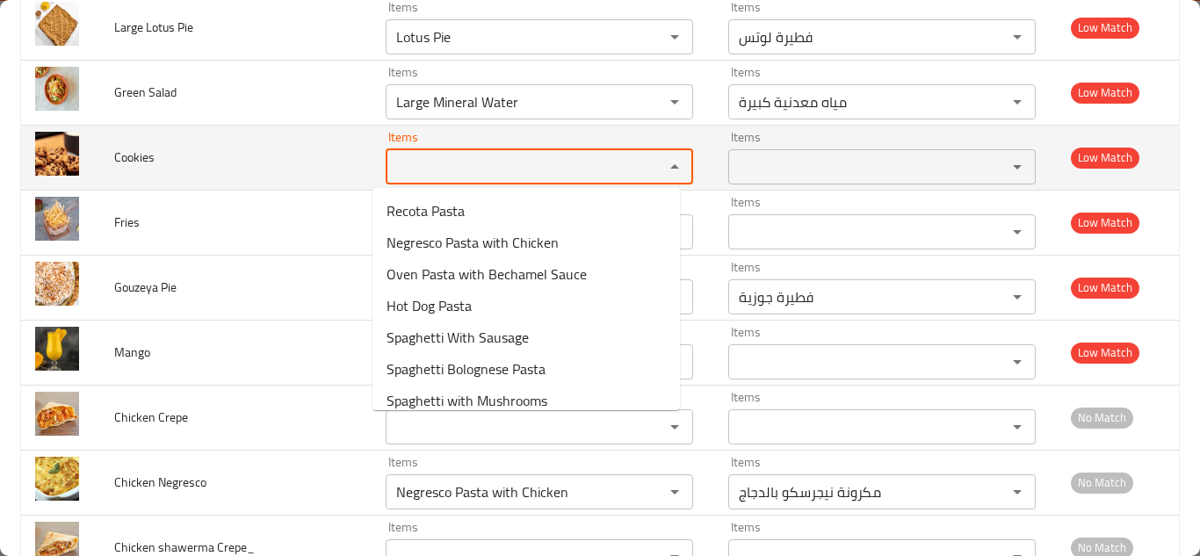
click at [129, 156] on span "Cookies" at bounding box center [134, 157] width 40 height 23
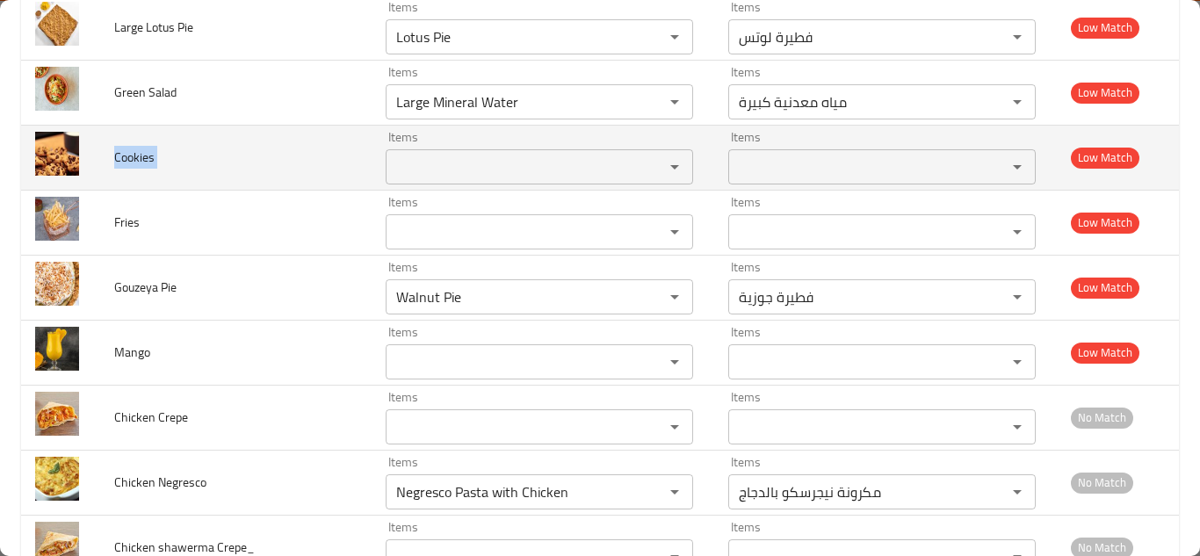
click at [129, 156] on span "Cookies" at bounding box center [134, 157] width 40 height 23
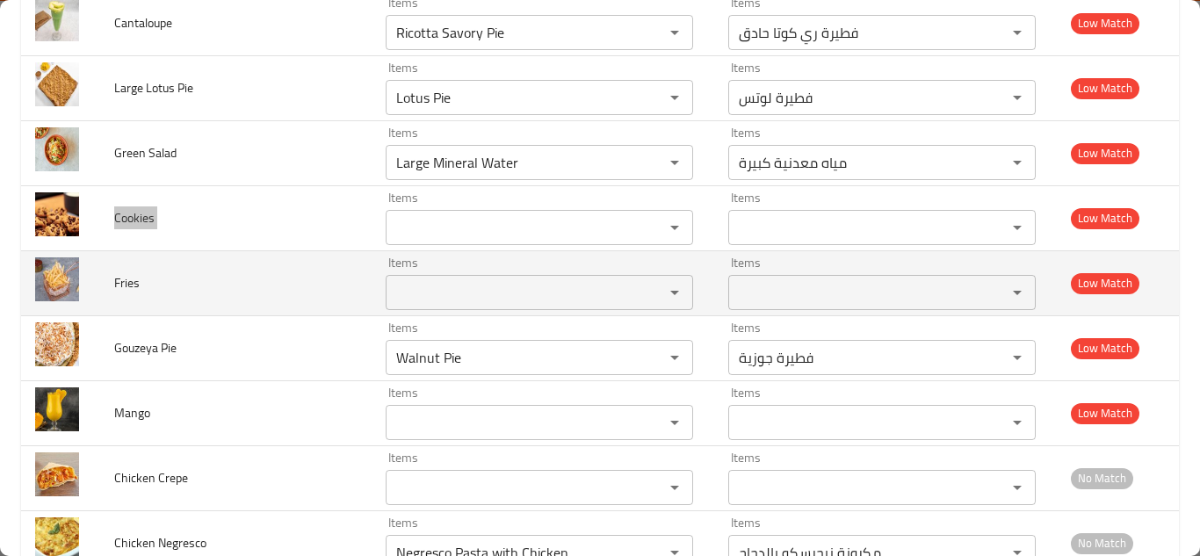
scroll to position [4757, 0]
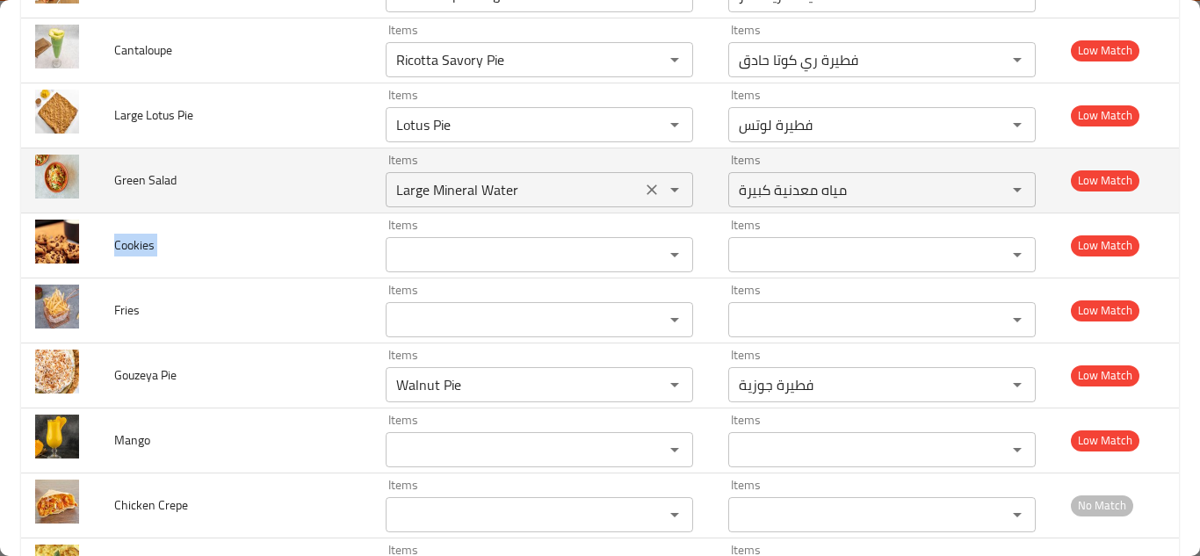
click at [459, 200] on Salad "Large Mineral Water" at bounding box center [513, 189] width 245 height 25
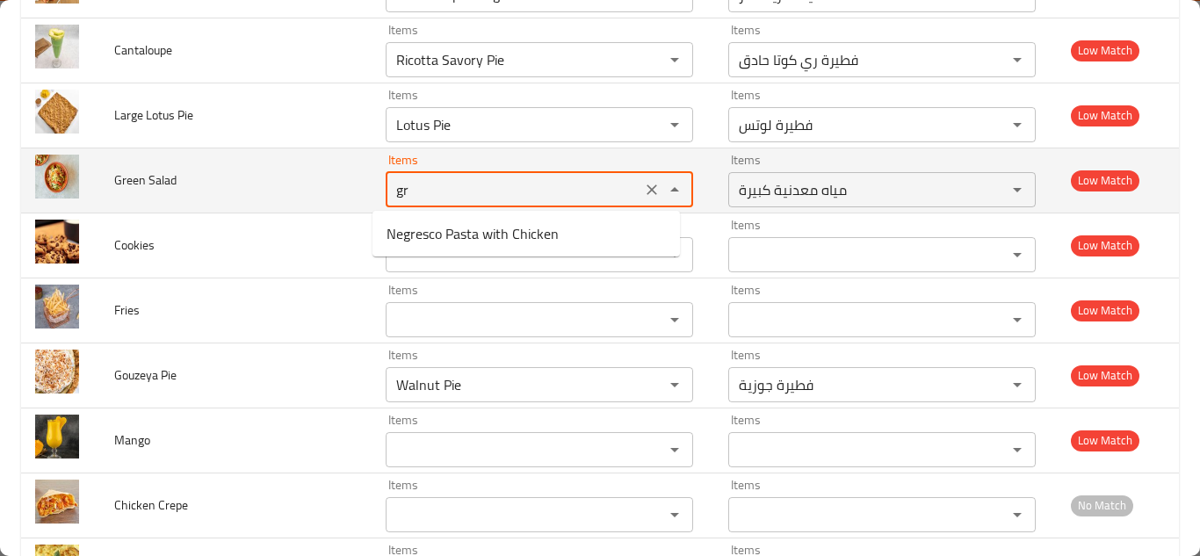
type Salad "g"
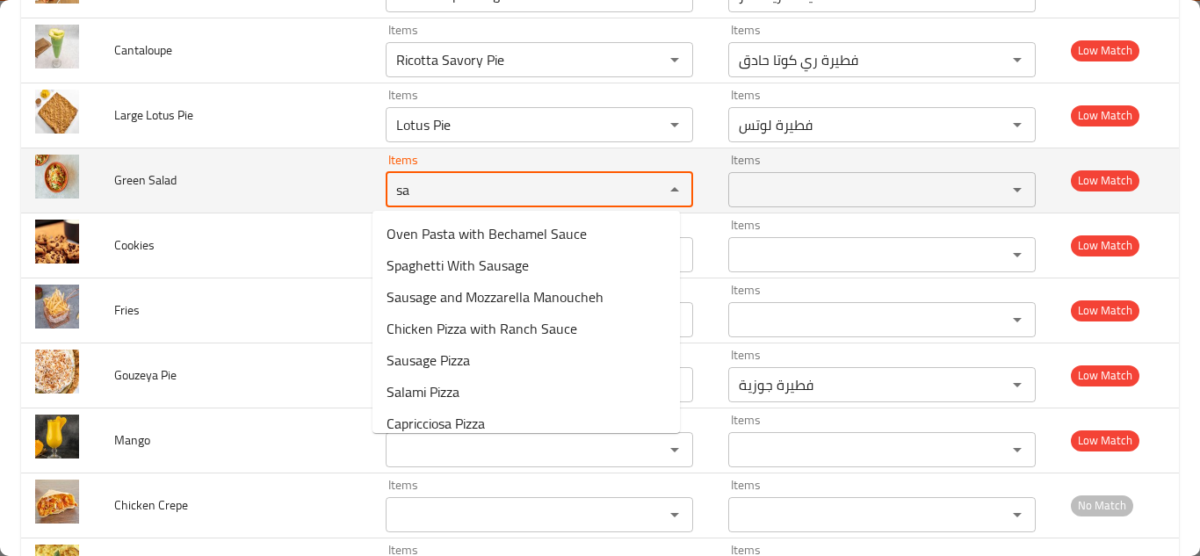
type Salad "s"
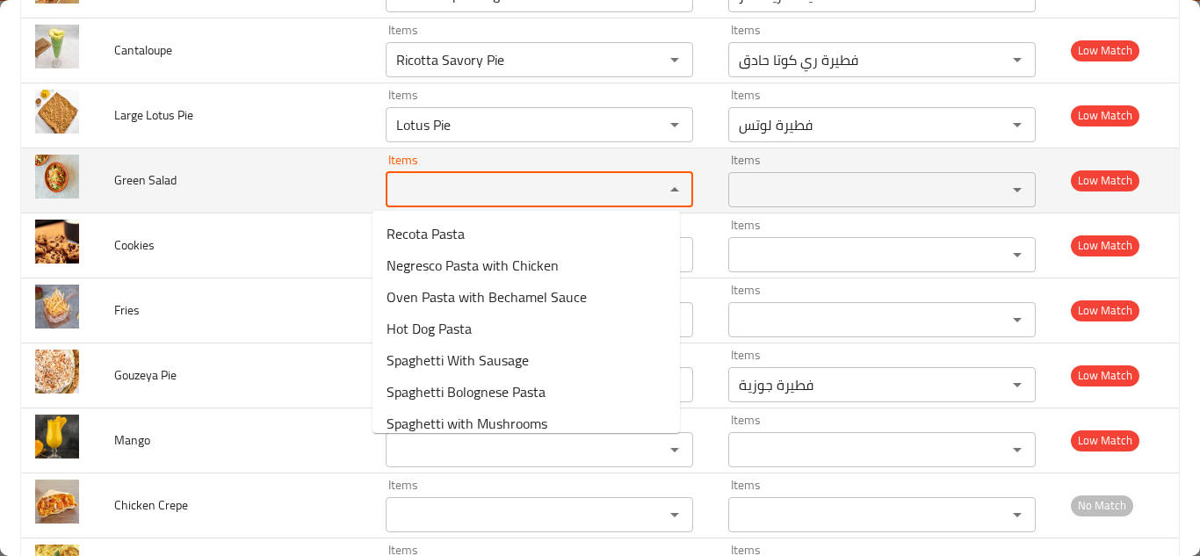
click at [153, 179] on span "Green Salad" at bounding box center [145, 180] width 62 height 23
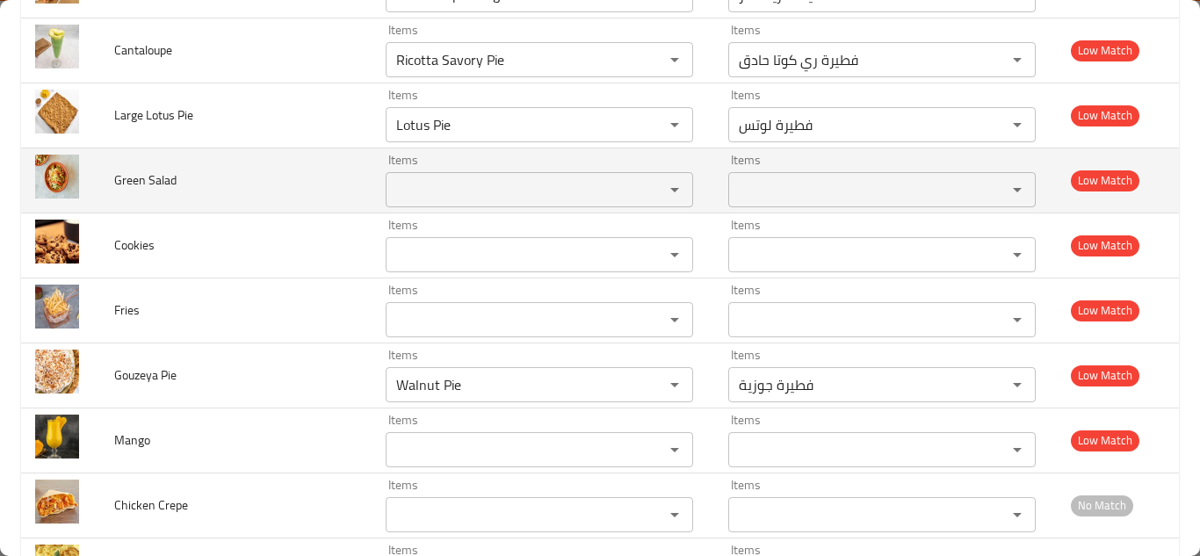
click at [141, 180] on span "Green Salad" at bounding box center [145, 180] width 62 height 23
click at [168, 179] on span "Green Salad" at bounding box center [145, 180] width 62 height 23
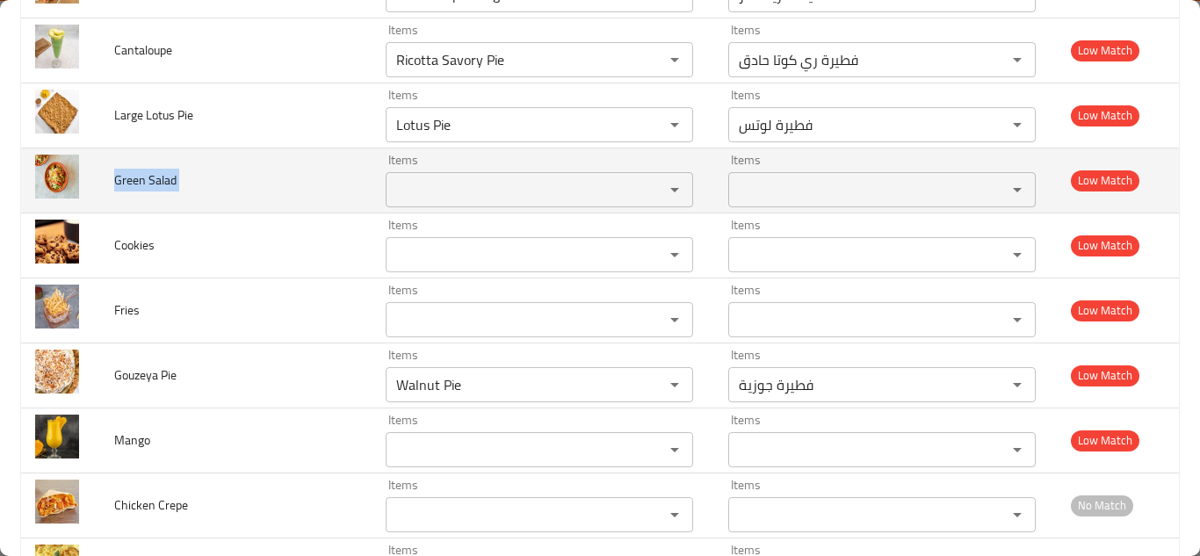
click at [168, 178] on span "Green Salad" at bounding box center [145, 180] width 62 height 23
click at [167, 177] on span "Green Salad" at bounding box center [145, 180] width 62 height 23
click at [175, 176] on span "Green Salad" at bounding box center [145, 180] width 62 height 23
click at [161, 176] on span "Green Salad" at bounding box center [145, 180] width 62 height 23
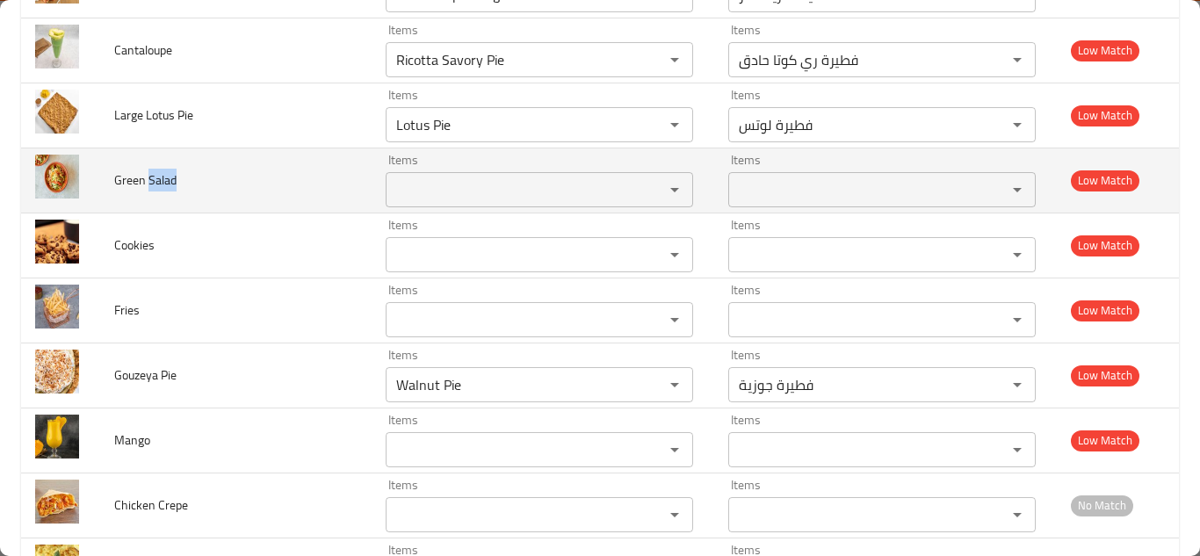
click at [161, 176] on span "Green Salad" at bounding box center [145, 180] width 62 height 23
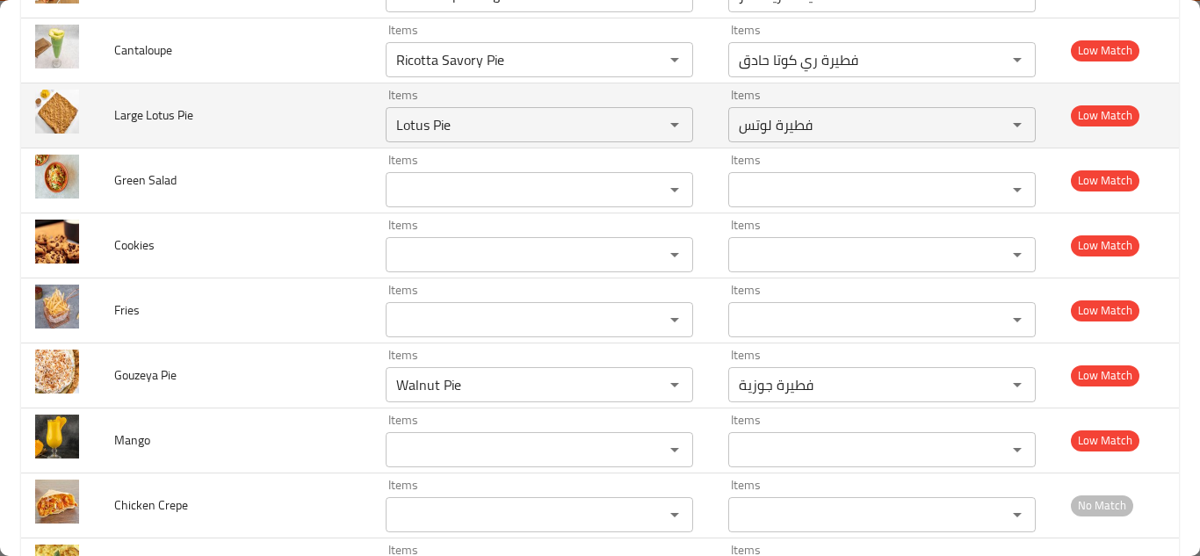
click at [273, 118] on td "Large Lotus Pie" at bounding box center [235, 115] width 271 height 65
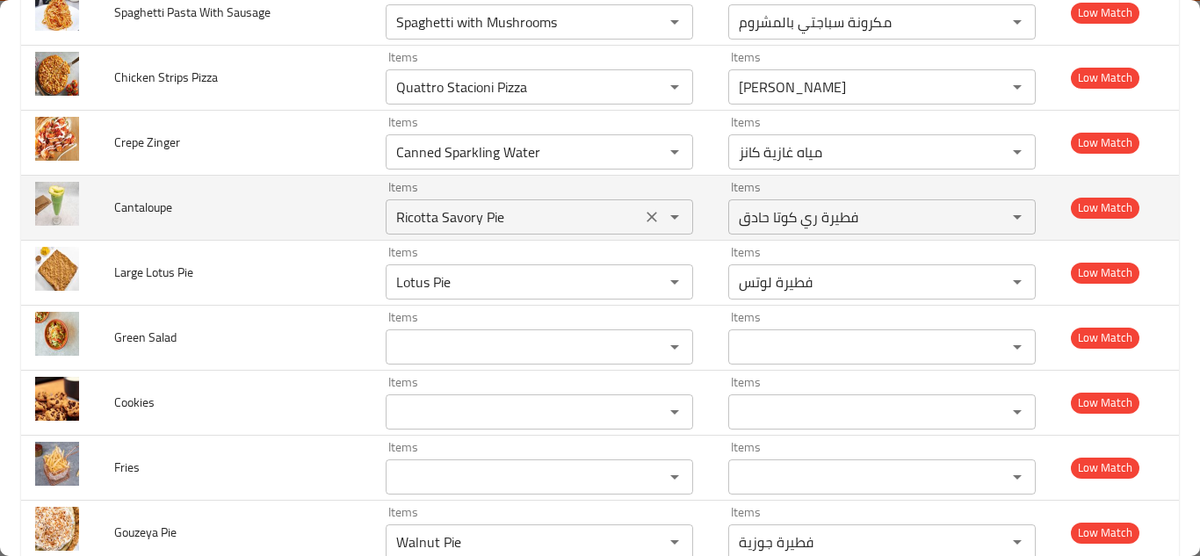
scroll to position [4581, 0]
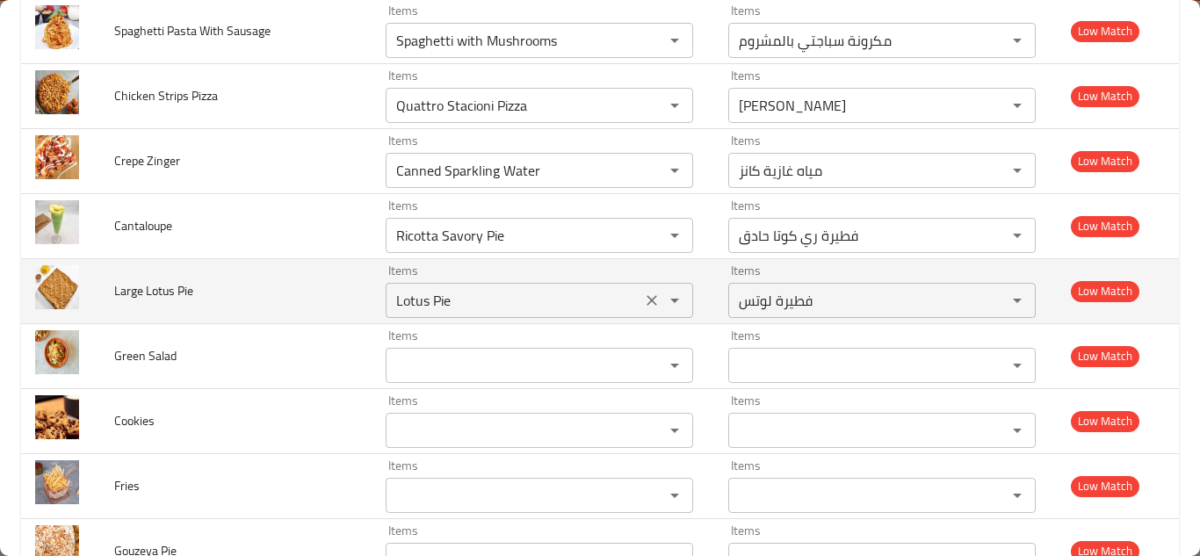
click at [483, 302] on Pie "Lotus Pie" at bounding box center [513, 300] width 245 height 25
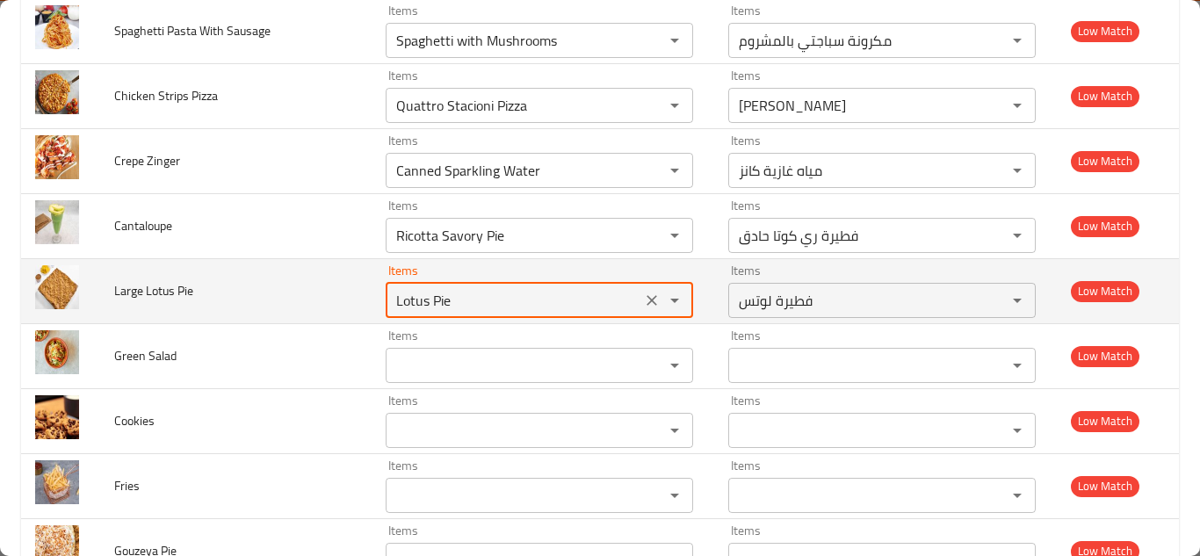
click at [494, 294] on Pie "Lotus Pie" at bounding box center [513, 300] width 245 height 25
type Pie "L"
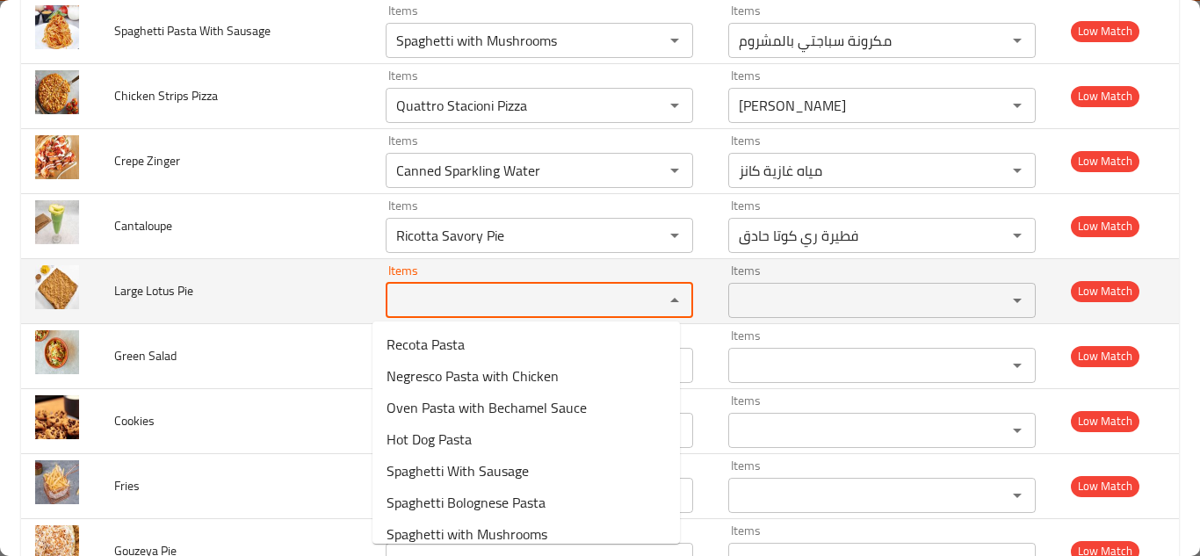
click at [165, 289] on span "Large Lotus Pie" at bounding box center [153, 290] width 79 height 23
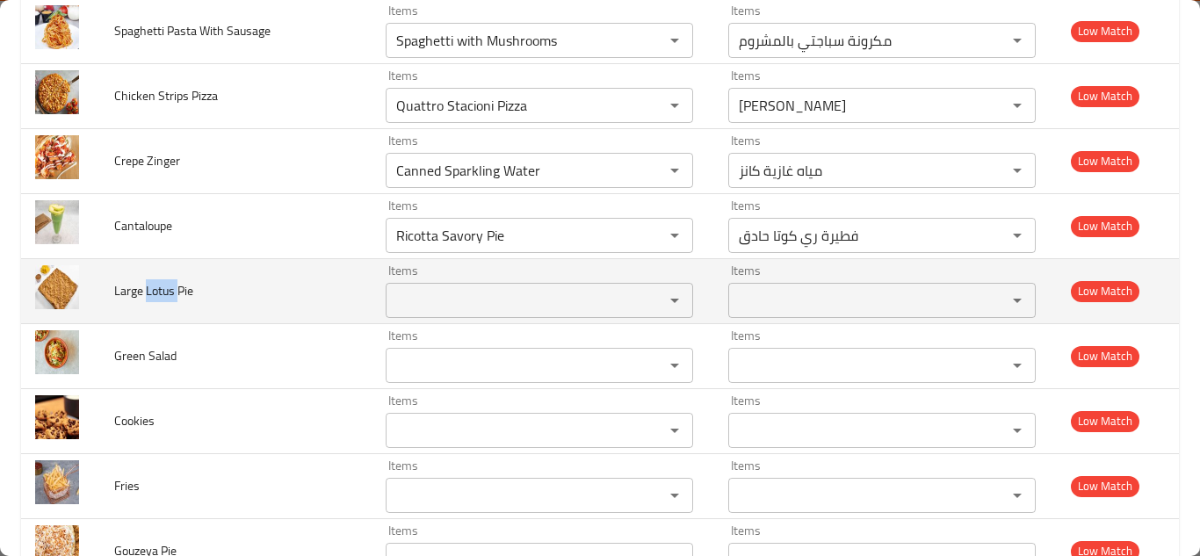
click at [165, 289] on span "Large Lotus Pie" at bounding box center [153, 290] width 79 height 23
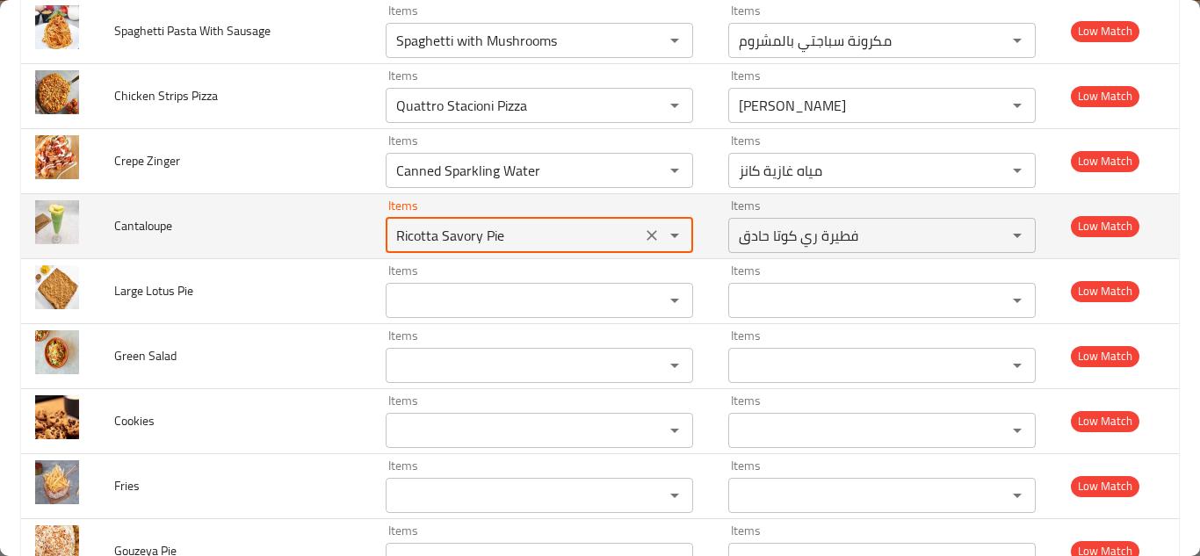
click at [445, 233] on input "Ricotta Savory Pie" at bounding box center [513, 235] width 245 height 25
type input "c"
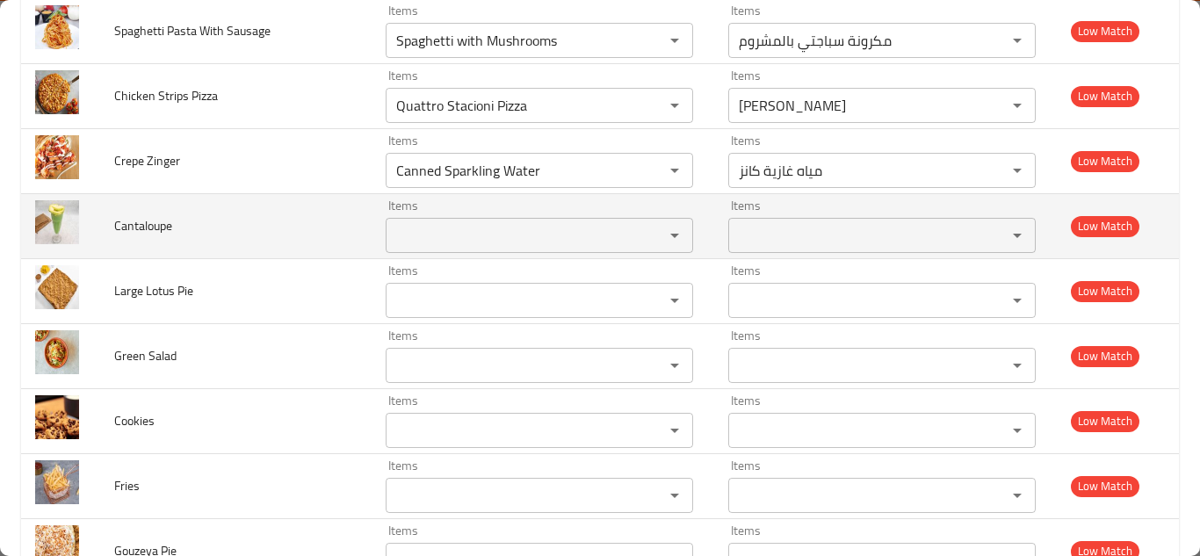
click at [148, 223] on span "Cantaloupe" at bounding box center [143, 225] width 58 height 23
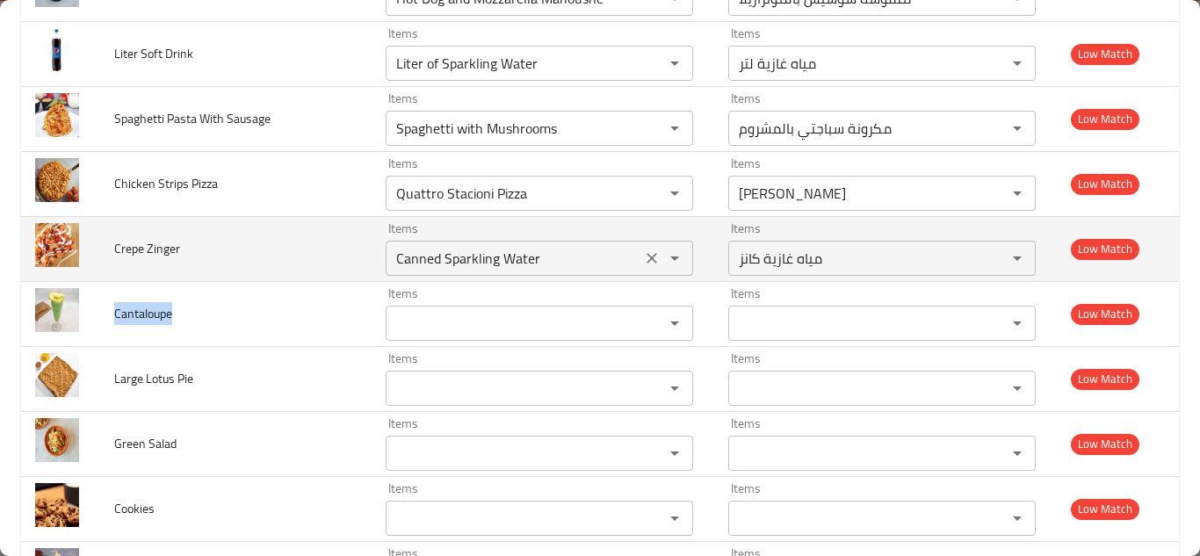
drag, startPoint x: 643, startPoint y: 257, endPoint x: 212, endPoint y: 257, distance: 431.4
click at [643, 257] on icon "Clear" at bounding box center [652, 259] width 18 height 18
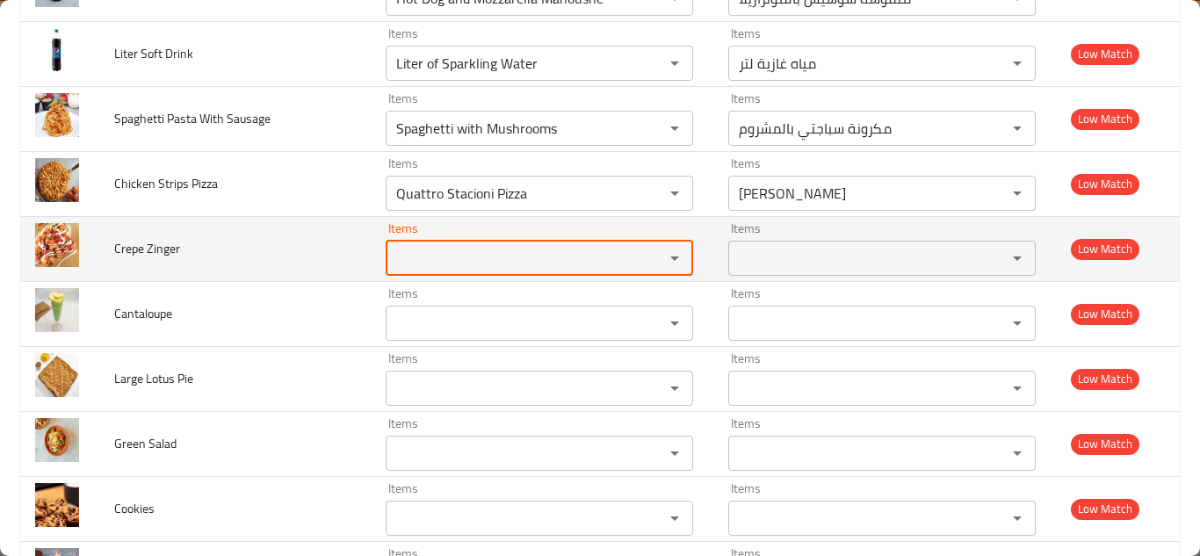
click at [156, 245] on span "Crepe Zinger" at bounding box center [147, 248] width 66 height 23
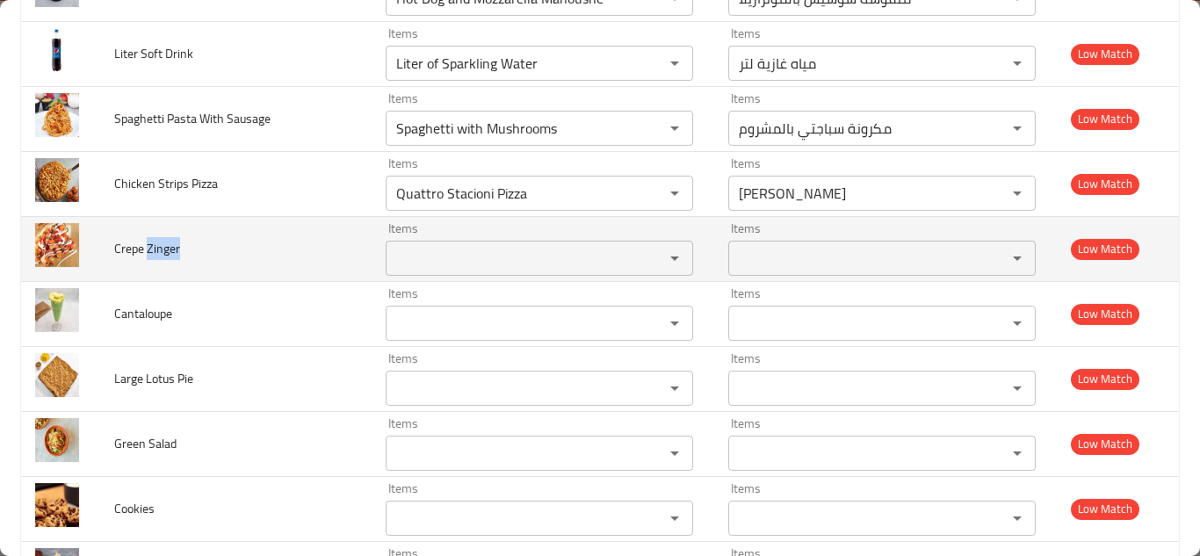
click at [156, 245] on span "Crepe Zinger" at bounding box center [147, 248] width 66 height 23
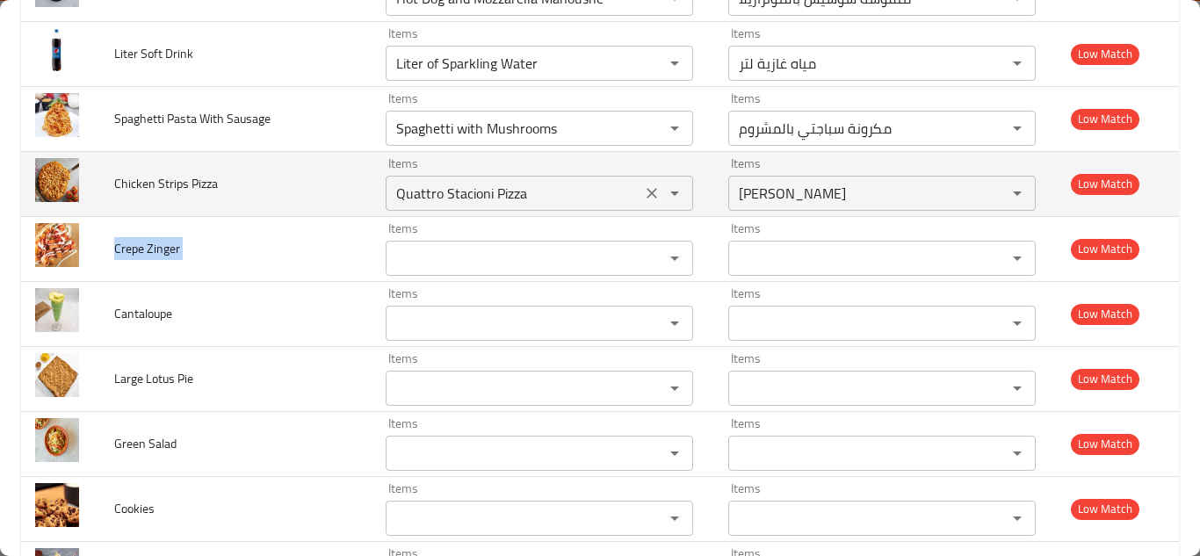
click at [452, 189] on Pizza "Quattro Stacioni Pizza" at bounding box center [513, 193] width 245 height 25
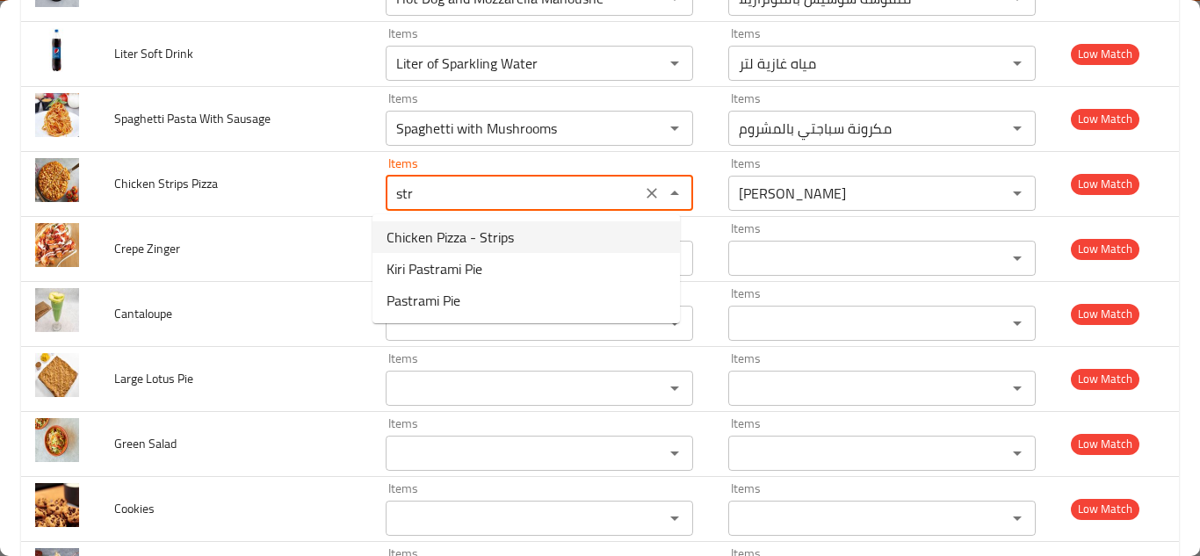
click at [504, 234] on span "Chicken Pizza - Strips" at bounding box center [450, 237] width 127 height 21
type Pizza "Chicken Pizza - Strips"
type Pizza-ar "[PERSON_NAME] - [GEOGRAPHIC_DATA]"
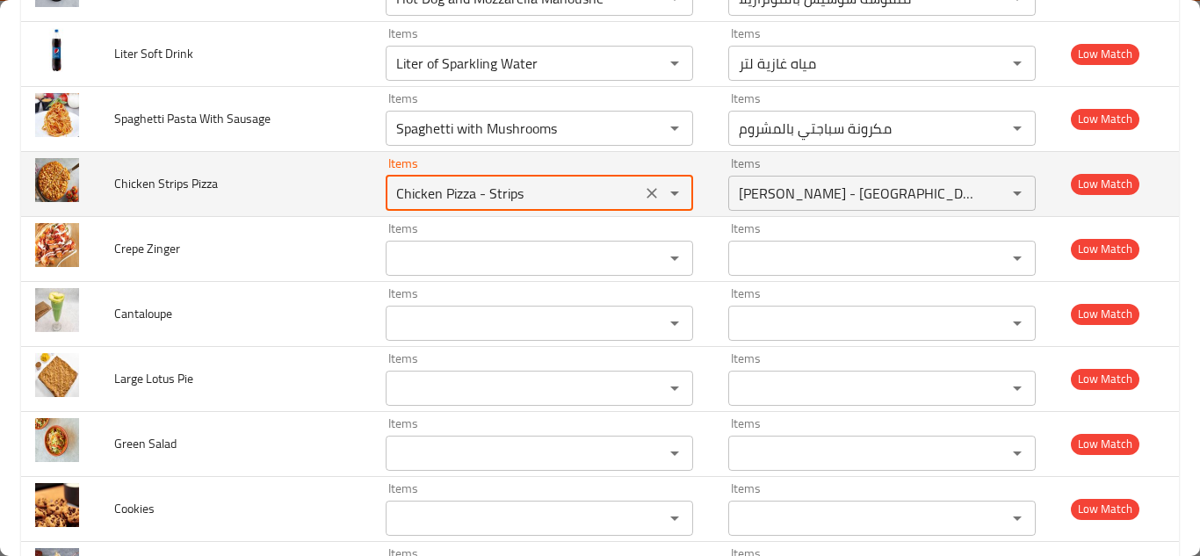
type Pizza "Chicken Pizza - Strips"
click at [338, 176] on td "Chicken Strips Pizza" at bounding box center [235, 183] width 271 height 65
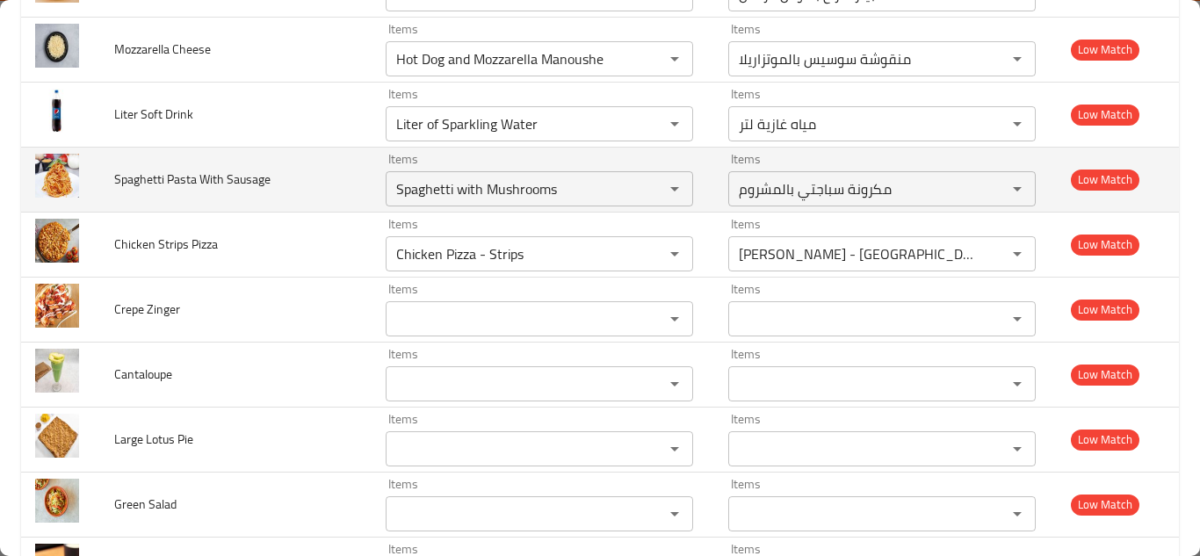
scroll to position [4405, 0]
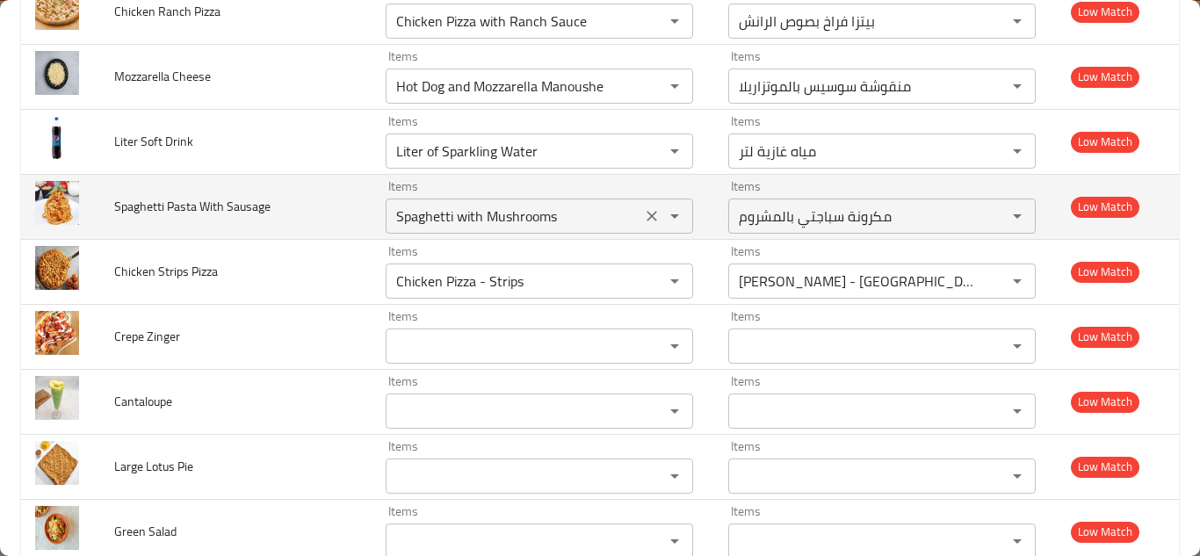
click at [541, 213] on Sausage "Spaghetti with Mushrooms" at bounding box center [513, 216] width 245 height 25
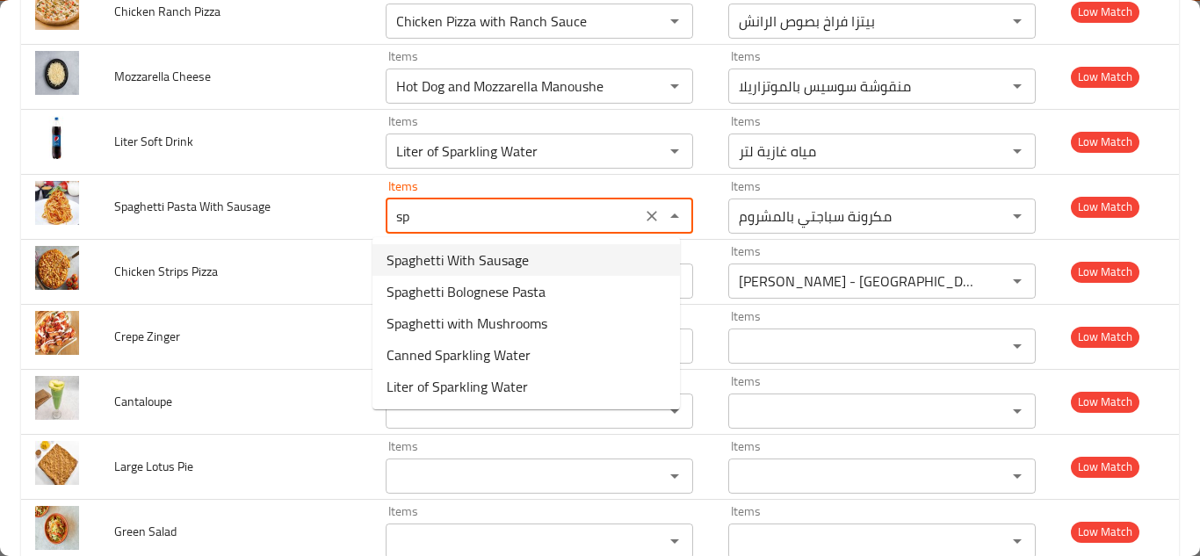
click at [555, 260] on Sausage-option-0 "Spaghetti With Sausage" at bounding box center [526, 260] width 307 height 32
type Sausage "Spaghetti With Sausage"
type Sausage-ar "مكرونة سباجتى بالسجق"
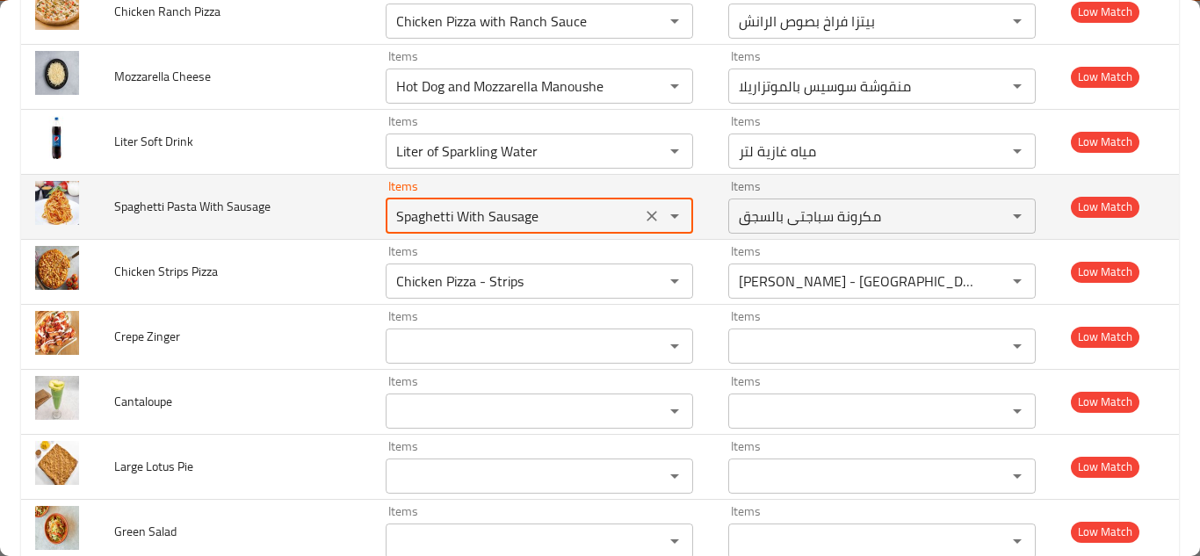
type Sausage "Spaghetti With Sausage"
click at [349, 201] on td "Spaghetti Pasta With Sausage" at bounding box center [235, 206] width 271 height 65
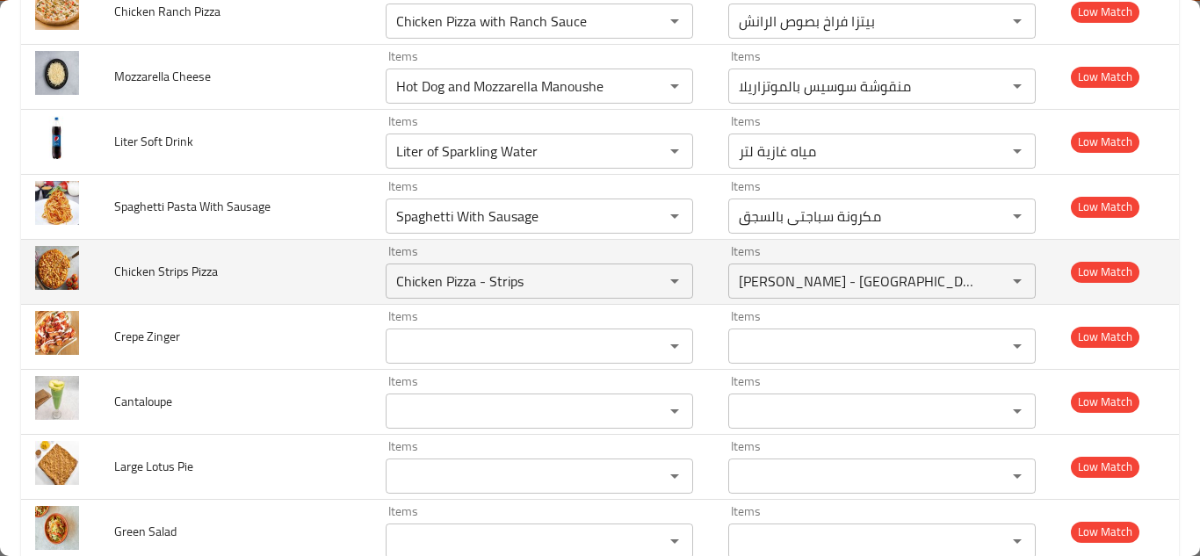
scroll to position [4317, 0]
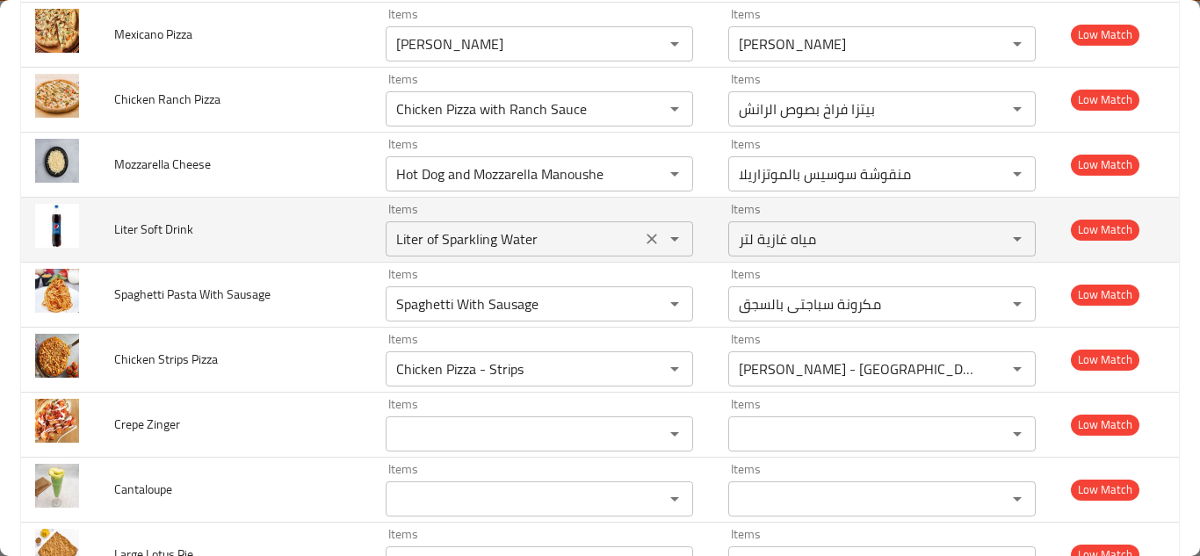
click at [464, 236] on Drink "Liter of Sparkling Water" at bounding box center [513, 239] width 245 height 25
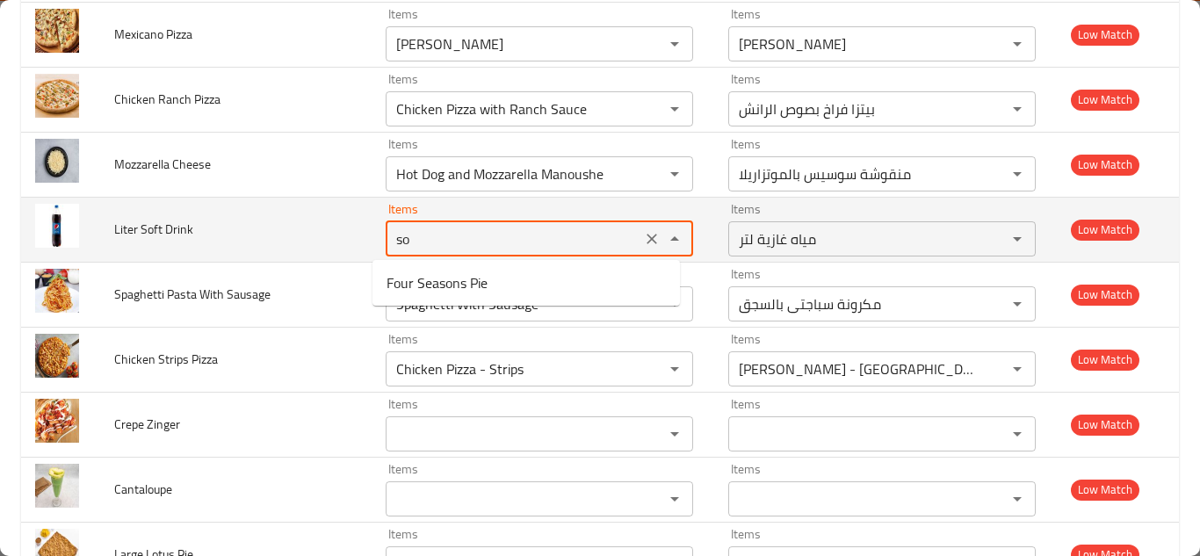
type Drink "s"
type Drink "p"
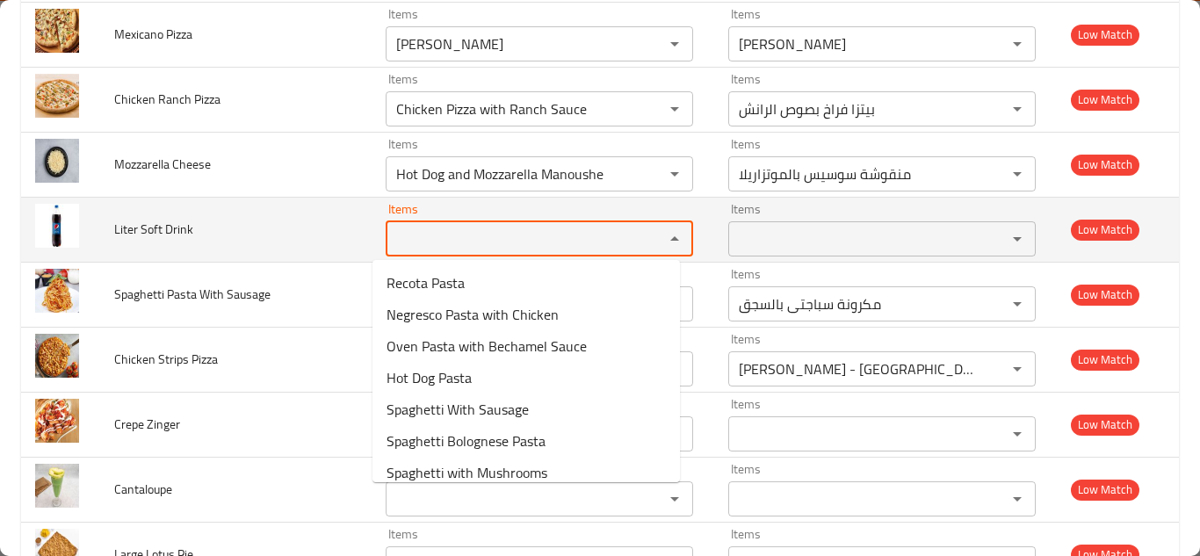
click at [168, 230] on span "Liter Soft Drink" at bounding box center [153, 229] width 79 height 23
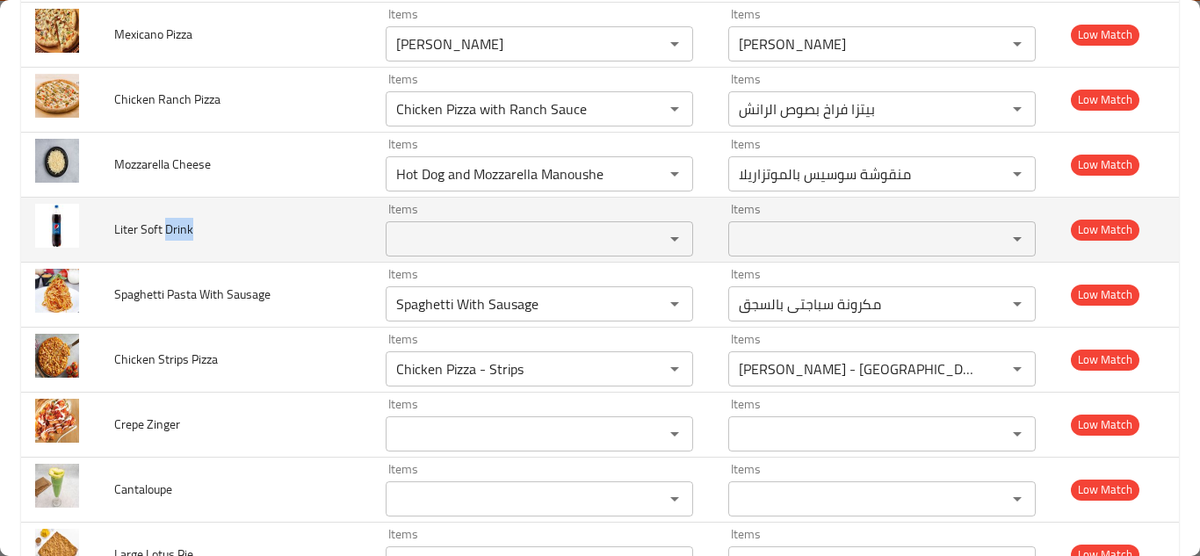
click at [168, 229] on span "Liter Soft Drink" at bounding box center [153, 229] width 79 height 23
click at [167, 228] on span "Liter Soft Drink" at bounding box center [153, 229] width 79 height 23
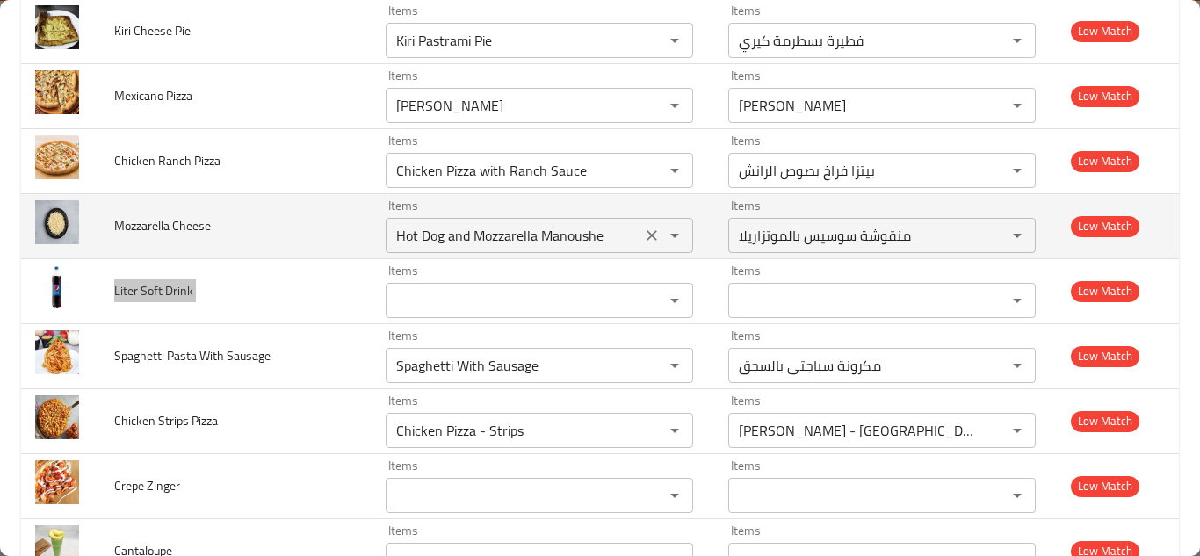
scroll to position [4229, 0]
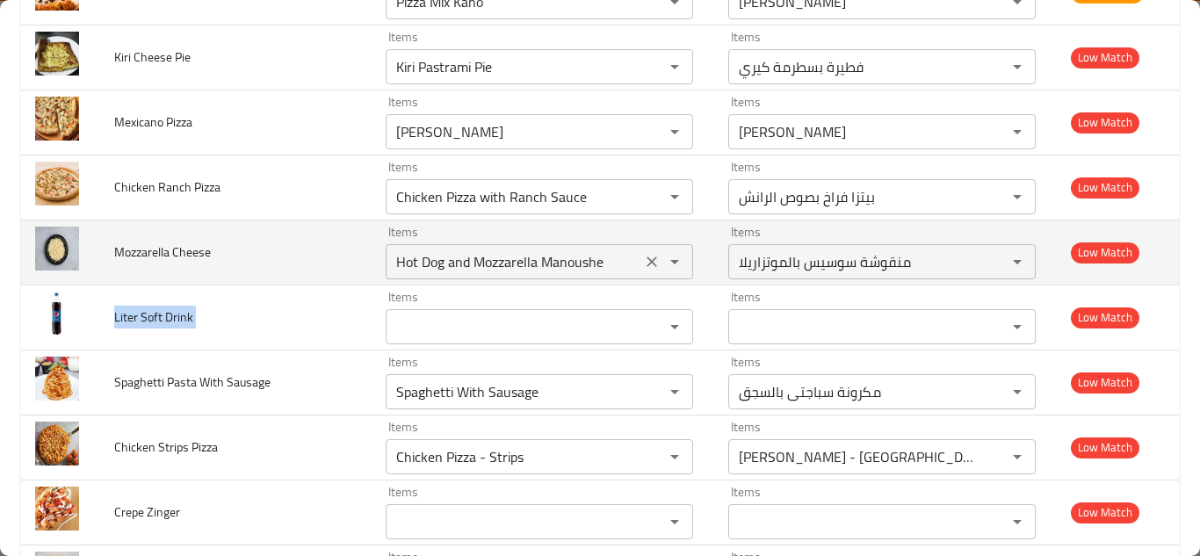
click at [443, 257] on Cheese "Hot Dog and Mozzarella Manoushe" at bounding box center [513, 262] width 245 height 25
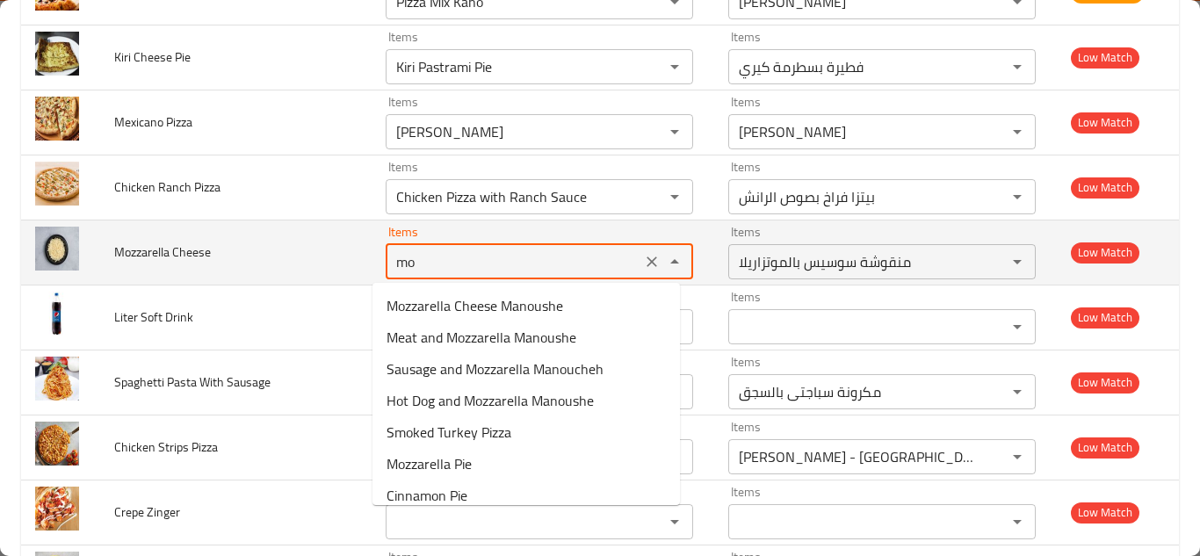
type Cheese "m"
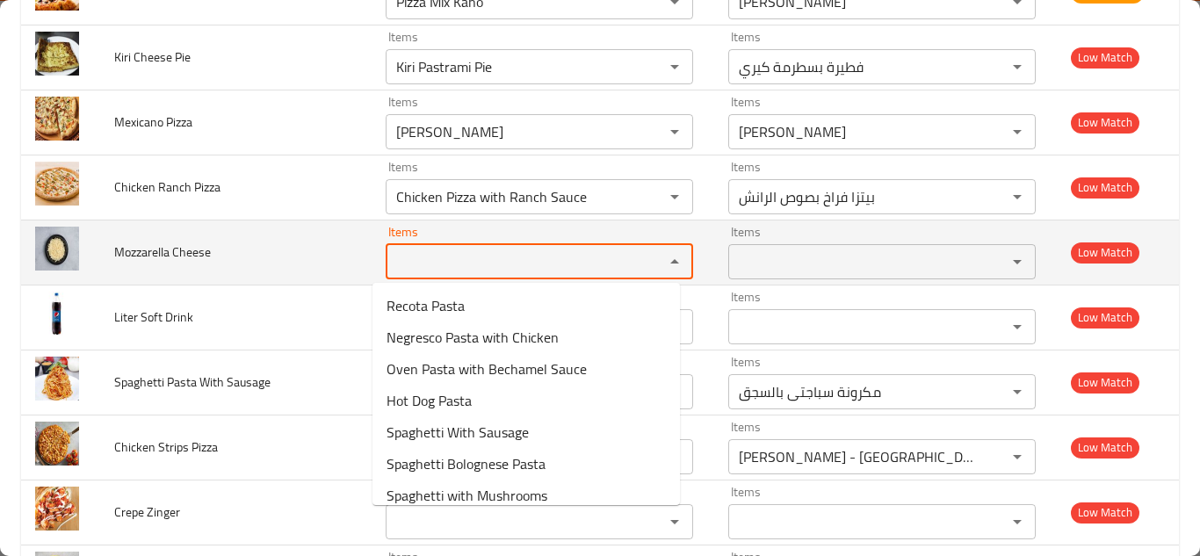
click at [155, 250] on span "Mozzarella Cheese" at bounding box center [162, 252] width 97 height 23
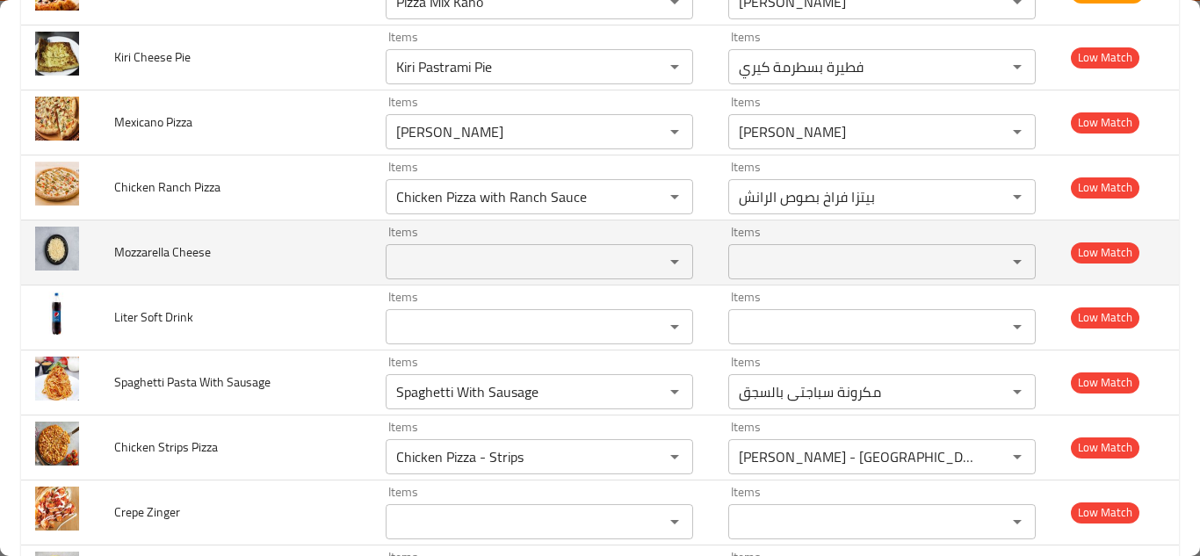
click at [155, 250] on span "Mozzarella Cheese" at bounding box center [162, 252] width 97 height 23
click at [154, 250] on span "Mozzarella Cheese" at bounding box center [162, 252] width 97 height 23
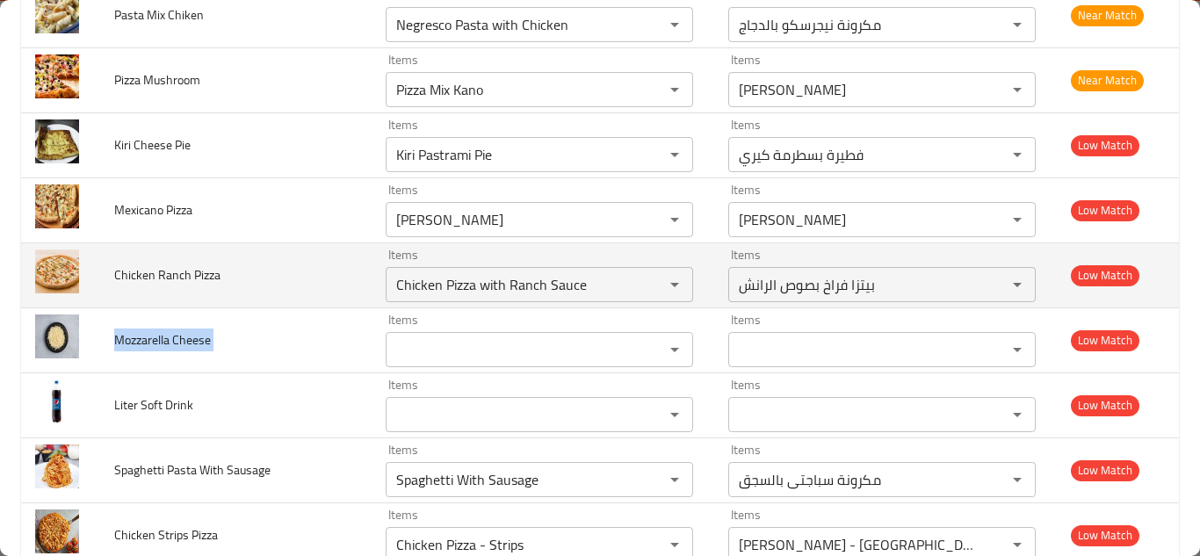
click at [315, 272] on td "Chicken Ranch Pizza" at bounding box center [235, 274] width 271 height 65
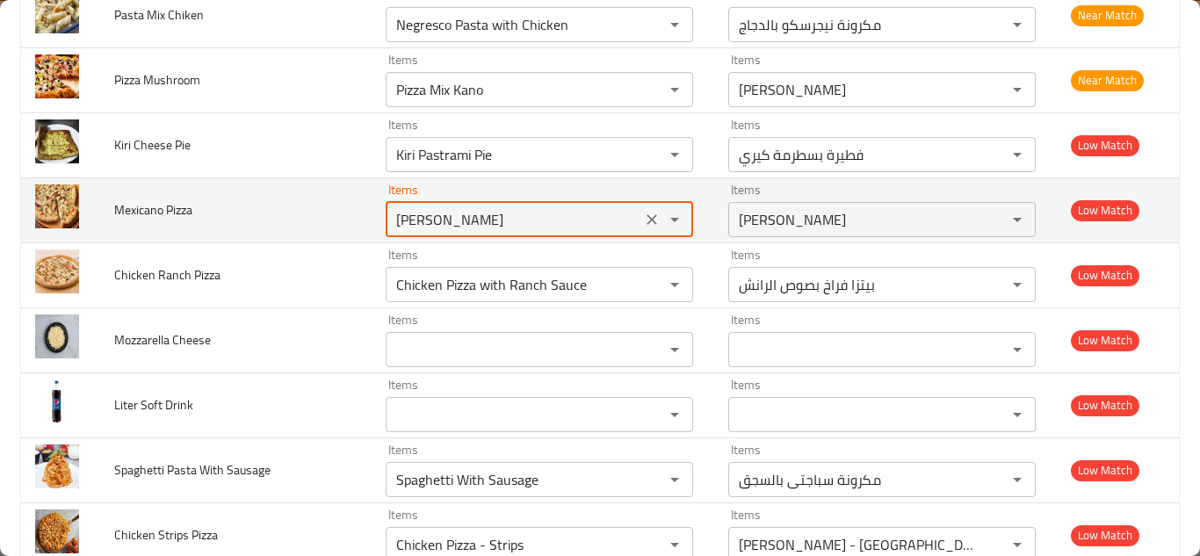
click at [438, 228] on Pizza "[PERSON_NAME]" at bounding box center [513, 219] width 245 height 25
click at [452, 224] on Pizza "[PERSON_NAME]" at bounding box center [513, 219] width 245 height 25
click at [452, 223] on Pizza "[PERSON_NAME]" at bounding box center [513, 219] width 245 height 25
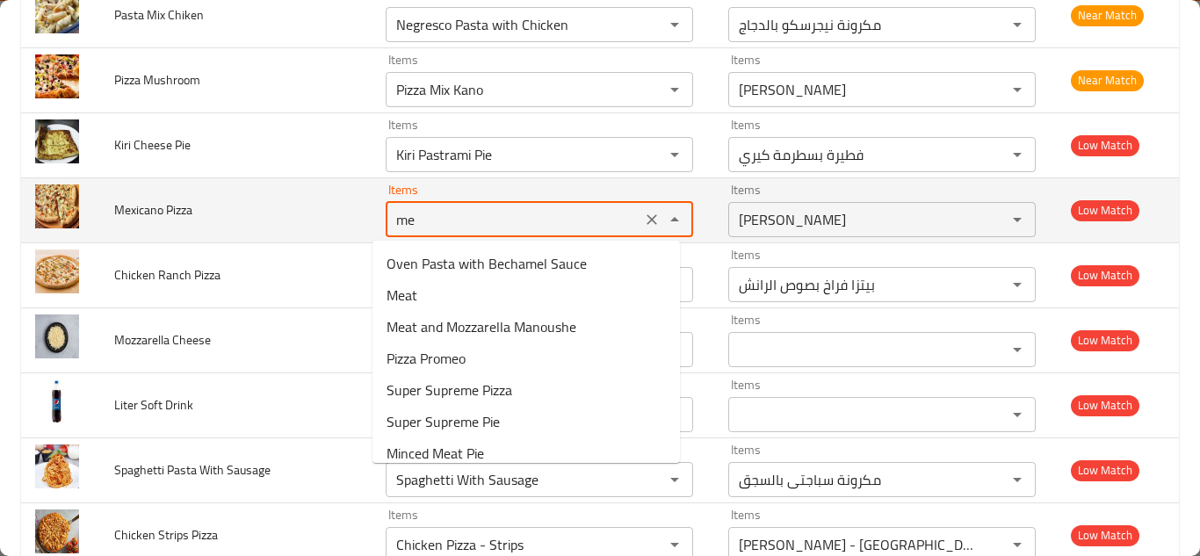
type Pizza "m"
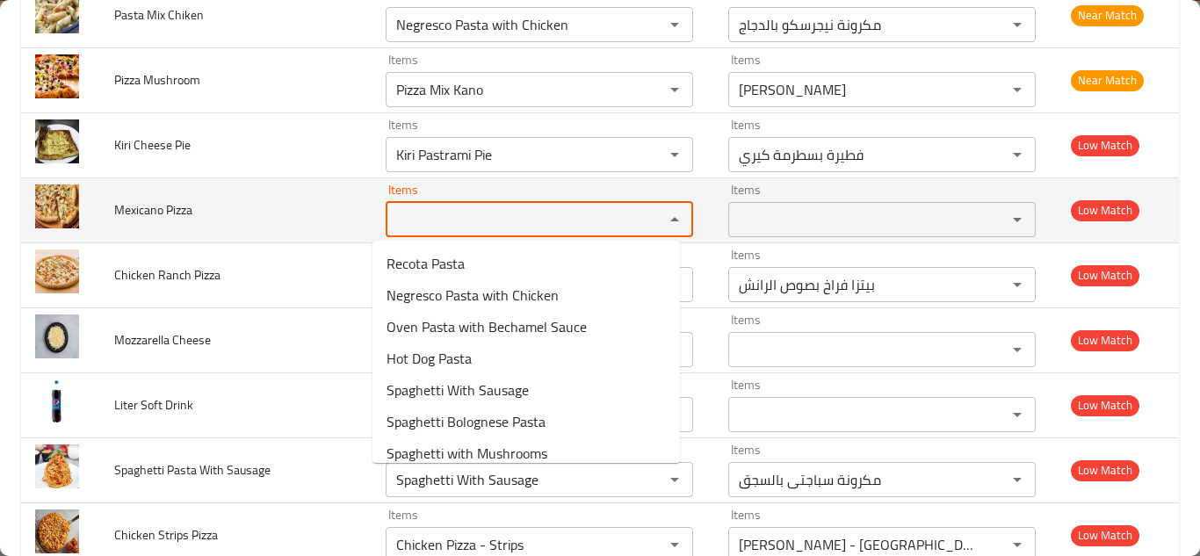
click at [157, 210] on span "Mexicano Pizza" at bounding box center [153, 210] width 78 height 23
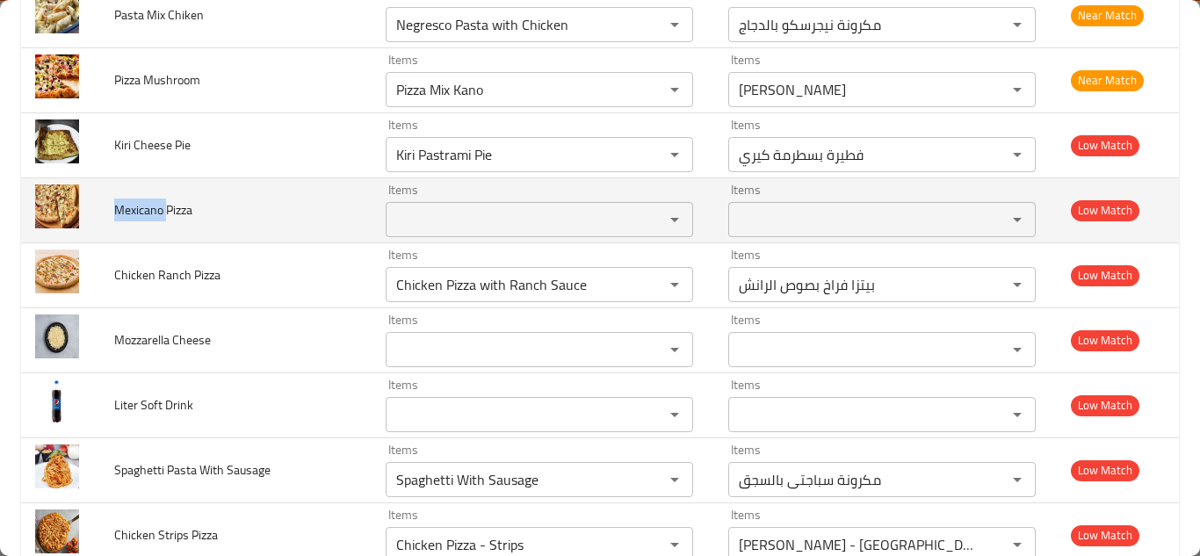
click at [157, 210] on span "Mexicano Pizza" at bounding box center [153, 210] width 78 height 23
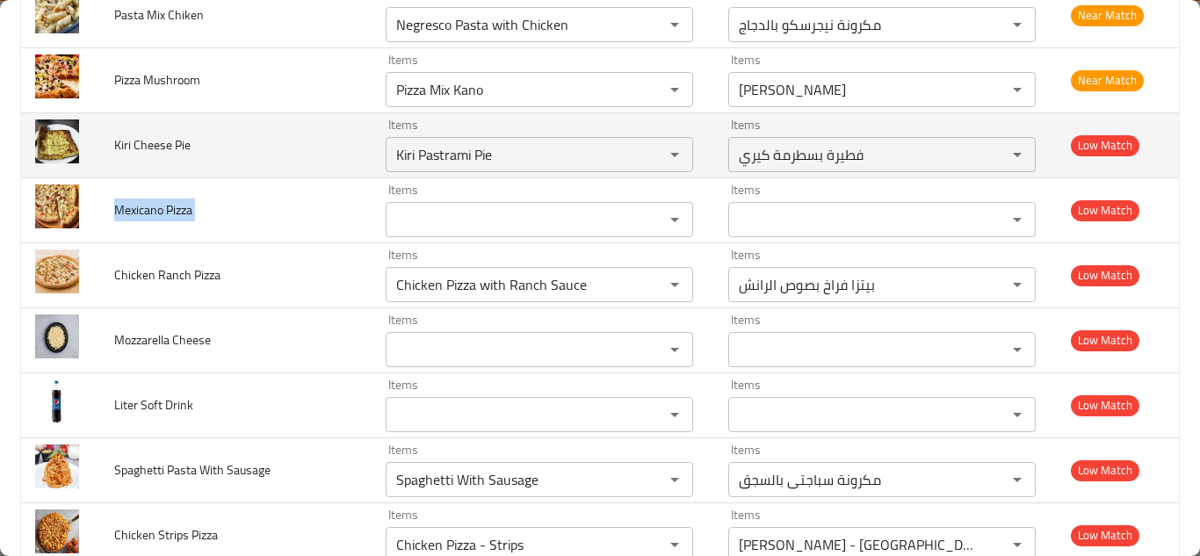
click at [326, 143] on td "Kiri Cheese Pie" at bounding box center [235, 144] width 271 height 65
click at [435, 153] on Pie "Kiri Pastrami Pie" at bounding box center [513, 154] width 245 height 25
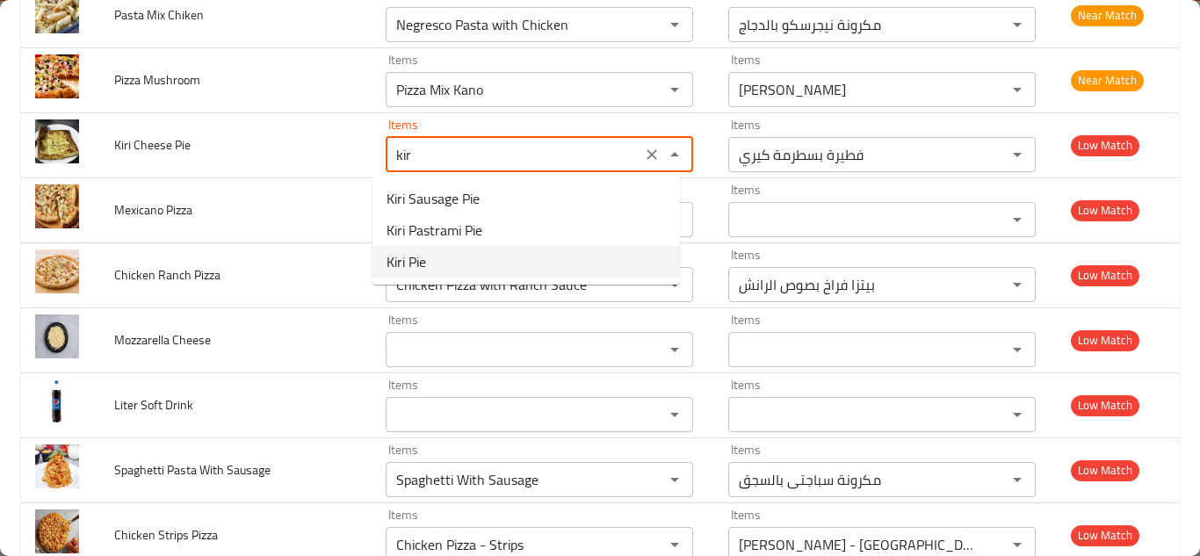
click at [484, 265] on Pie-option-2 "Kiri Pie" at bounding box center [526, 262] width 307 height 32
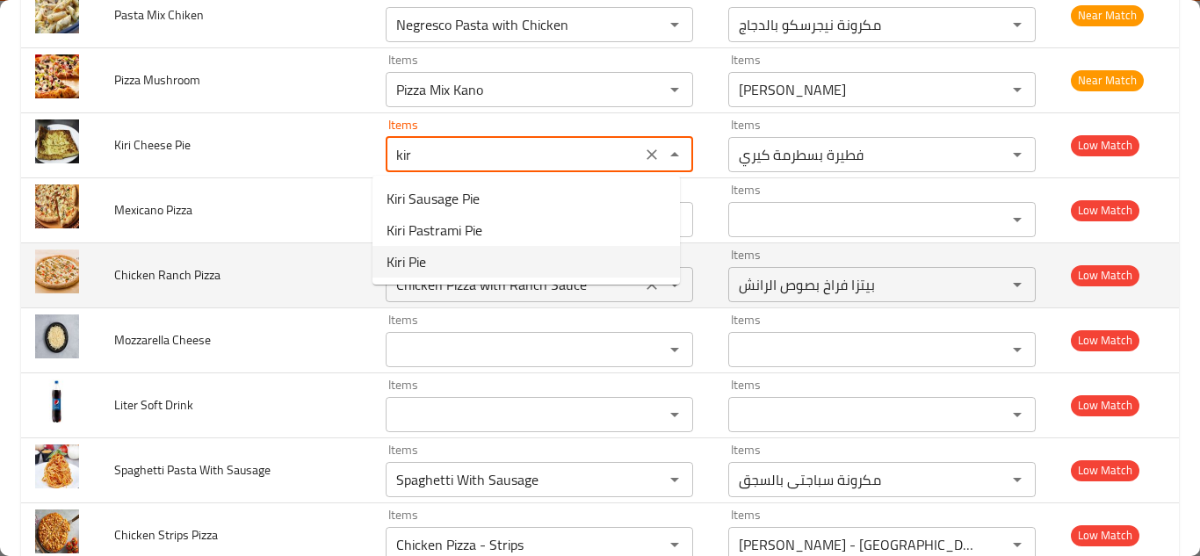
type Pie "Kiri Pie"
type Pie-ar "فطيرة كيري"
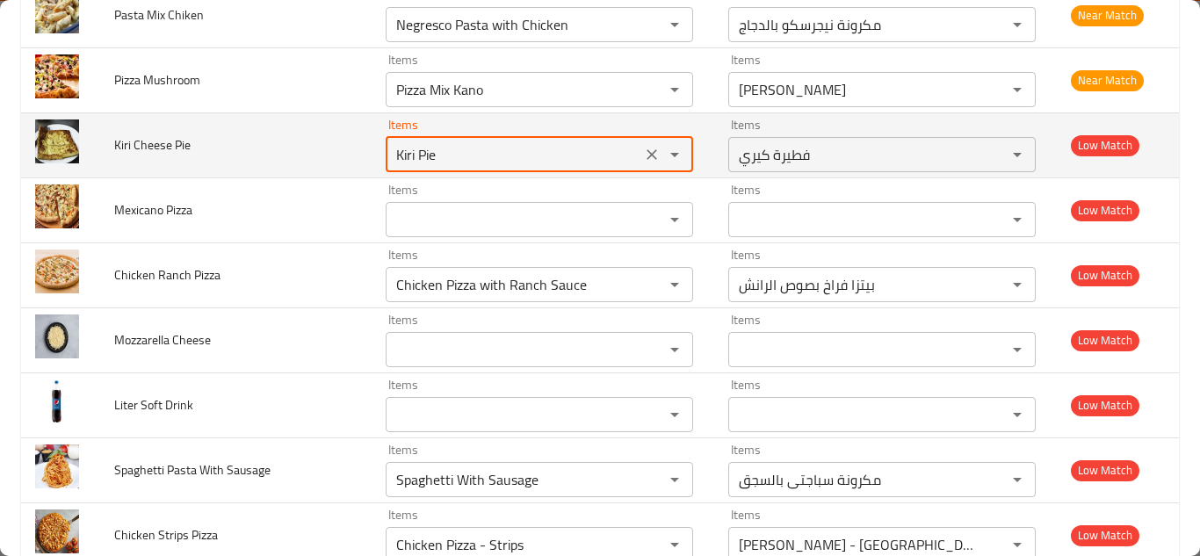
type Pie "Kiri Pie"
click at [343, 141] on td "Kiri Cheese Pie" at bounding box center [235, 144] width 271 height 65
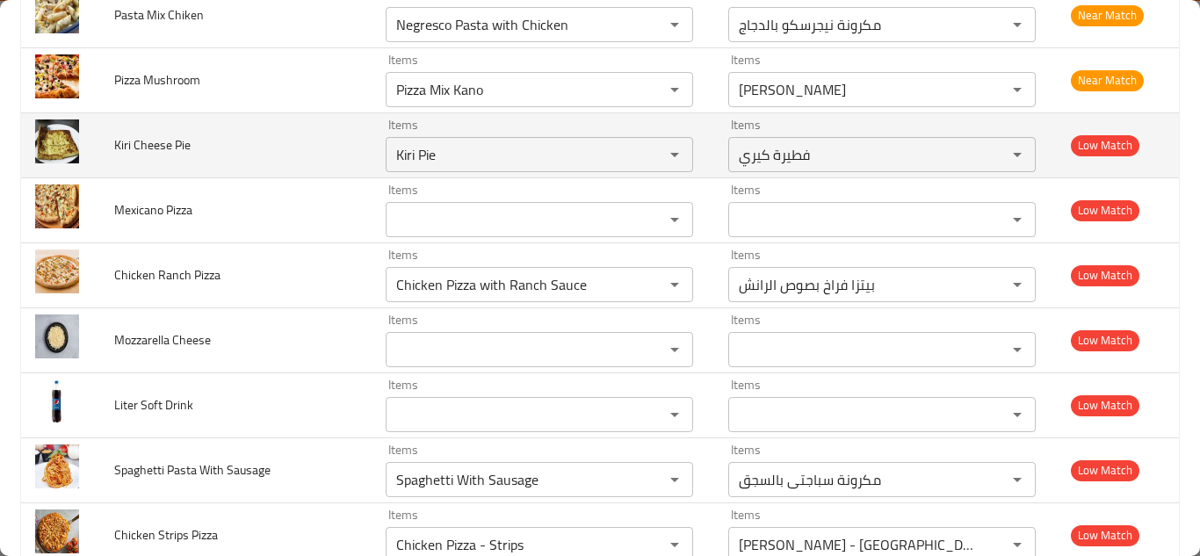
scroll to position [4054, 0]
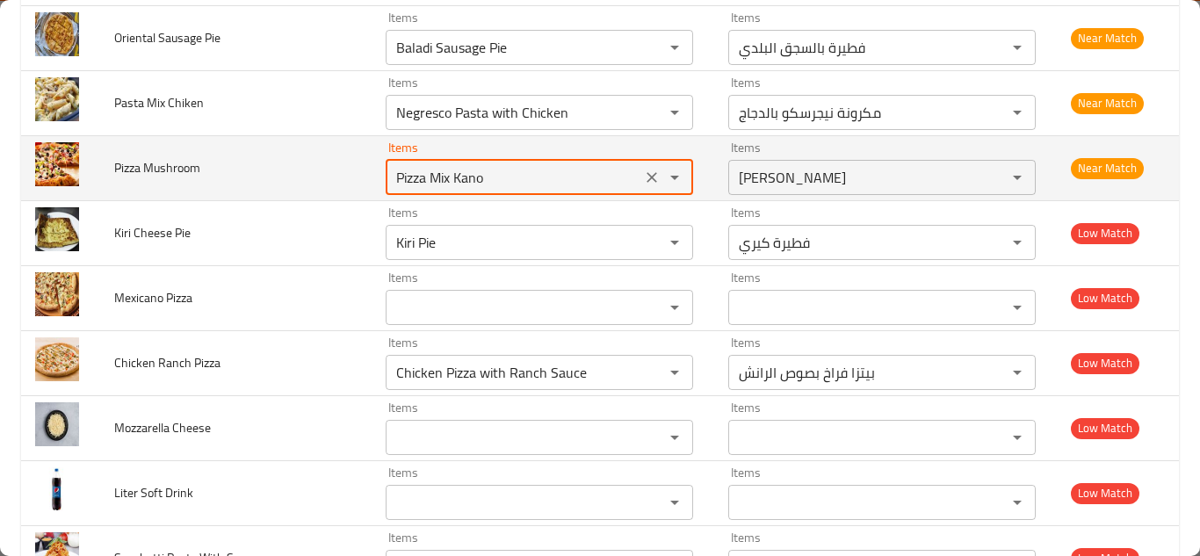
click at [442, 171] on Mushroom "Pizza Mix Kano" at bounding box center [513, 177] width 245 height 25
type Mushroom "m"
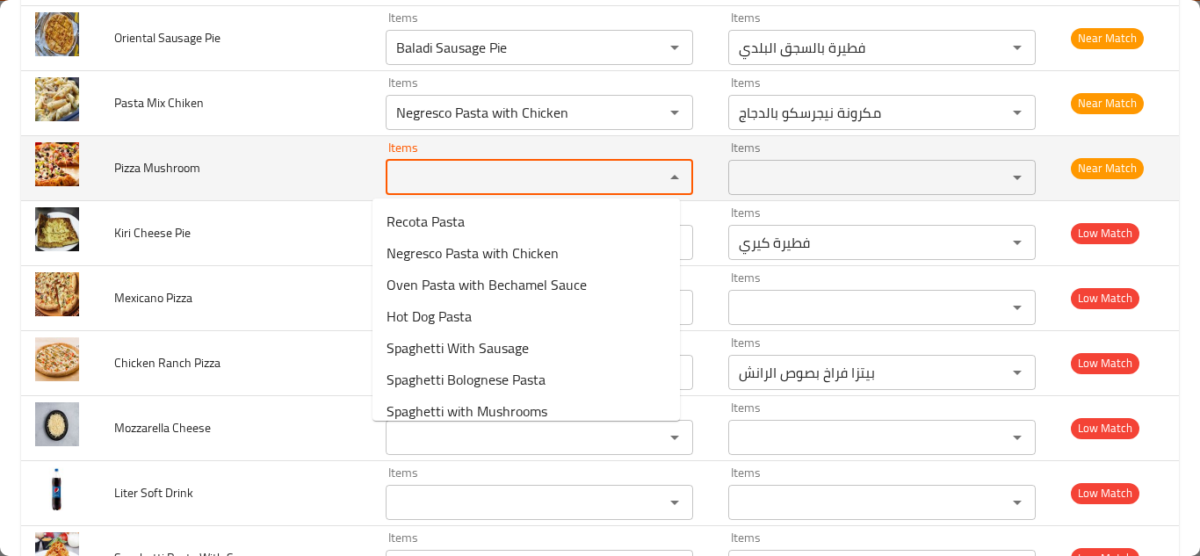
click at [172, 169] on span "Pizza Mushroom" at bounding box center [157, 167] width 86 height 23
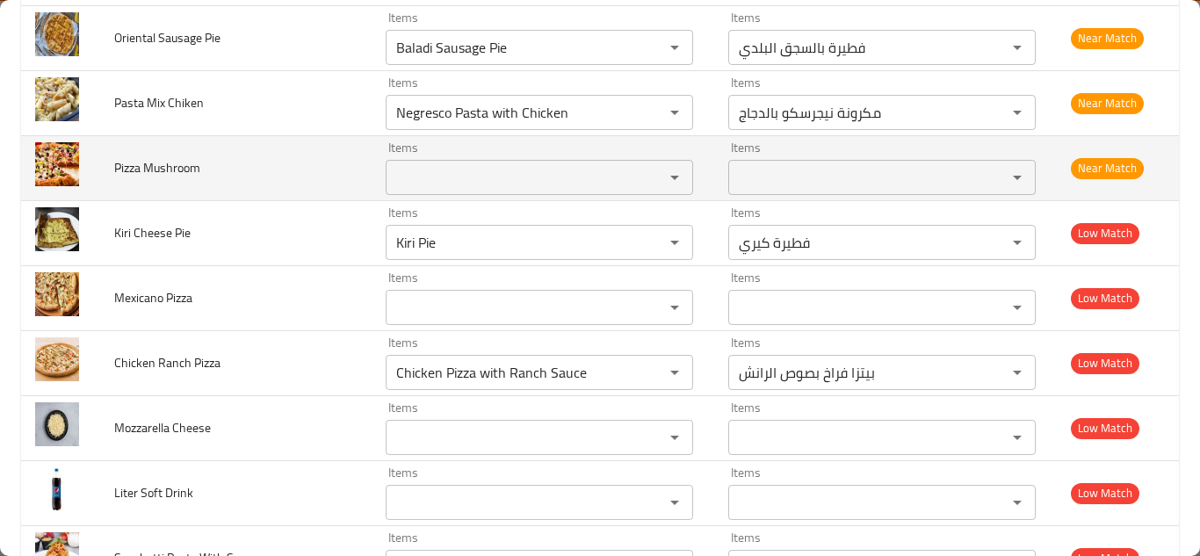
click at [172, 169] on span "Pizza Mushroom" at bounding box center [157, 167] width 86 height 23
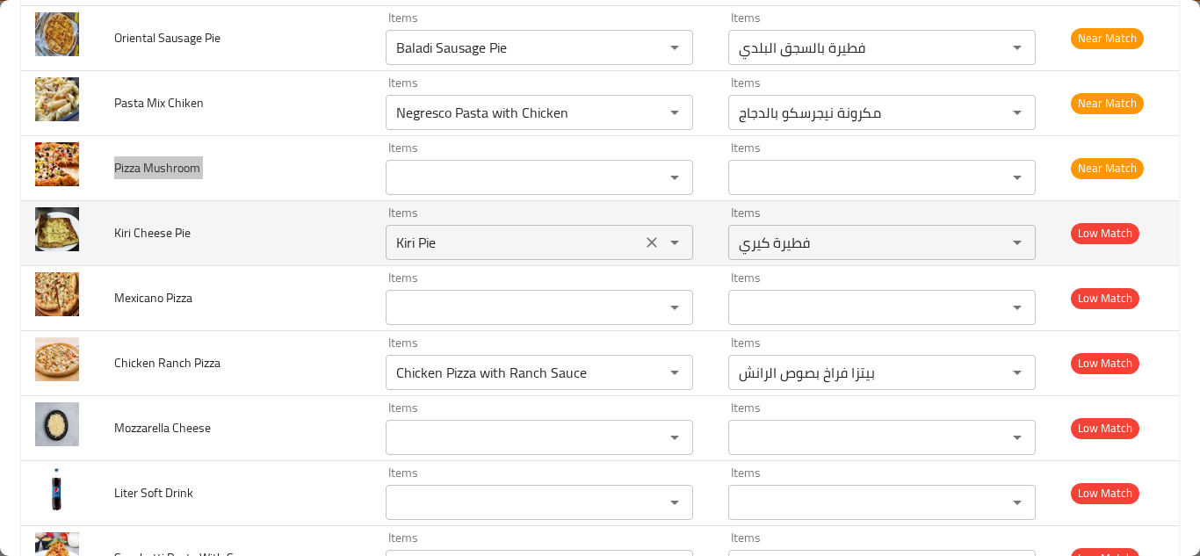
scroll to position [3966, 0]
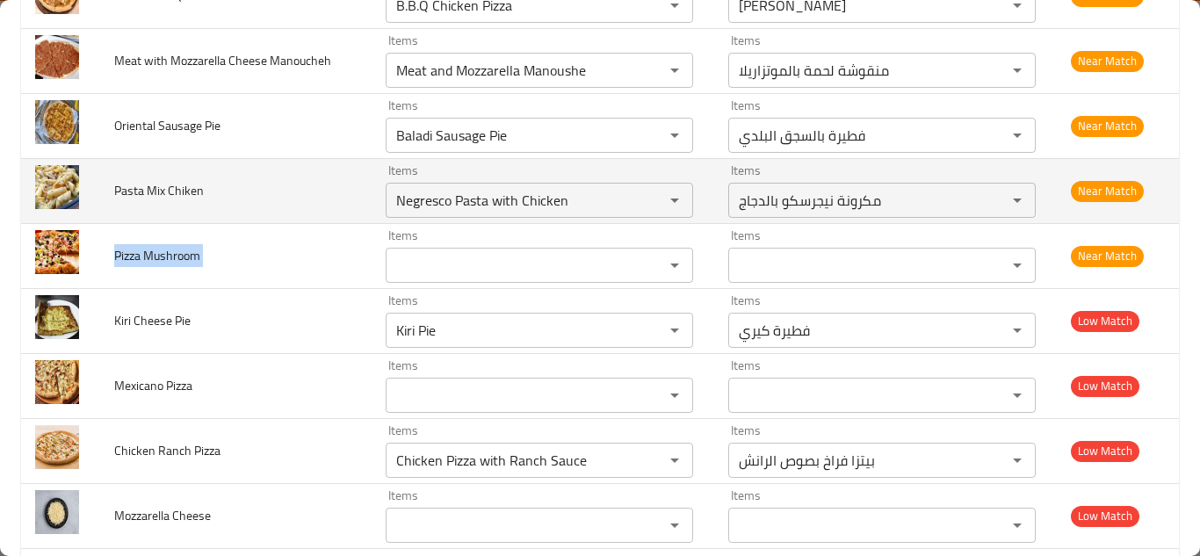
click at [330, 200] on td "Pasta Mix Chiken" at bounding box center [235, 190] width 271 height 65
click at [480, 192] on Chiken "Negresco Pasta with Chicken" at bounding box center [513, 200] width 245 height 25
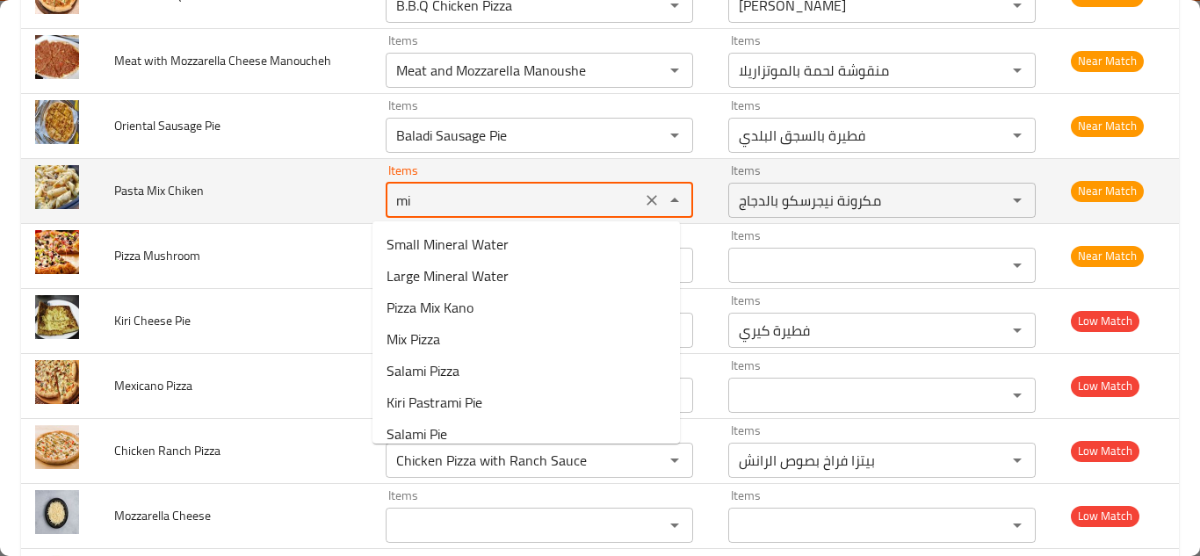
type Chiken "m"
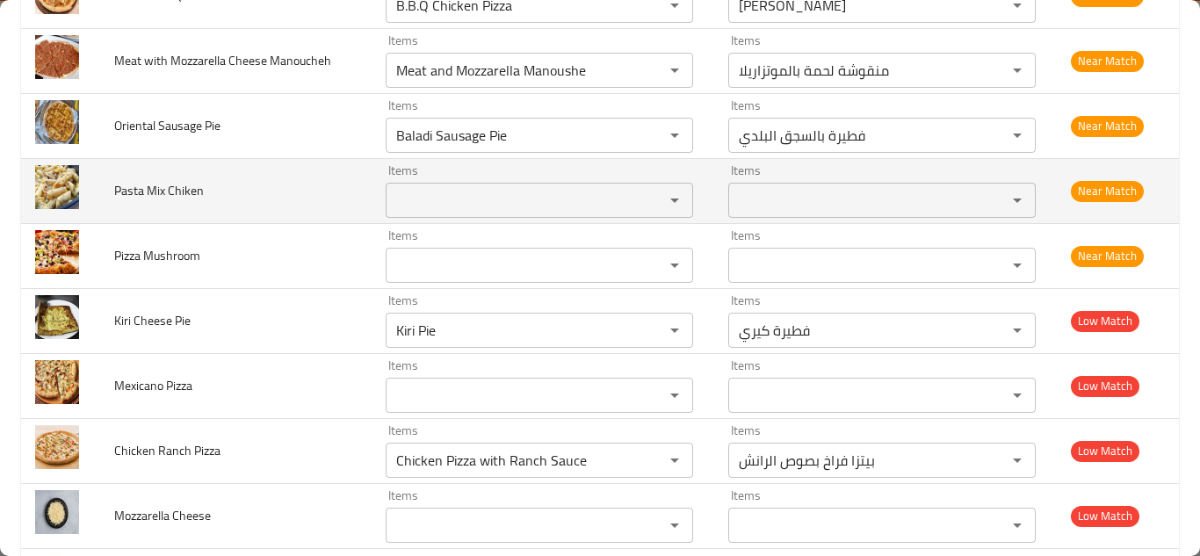
click at [185, 190] on span "Pasta Mix Chiken" at bounding box center [159, 190] width 90 height 23
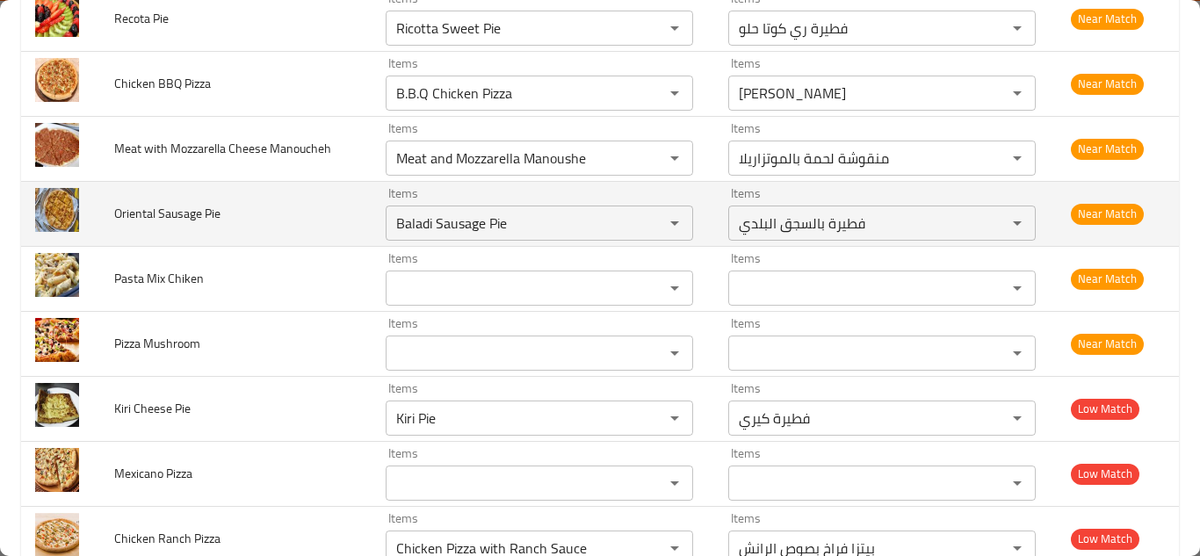
click at [326, 212] on td "Oriental Sausage Pie" at bounding box center [235, 213] width 271 height 65
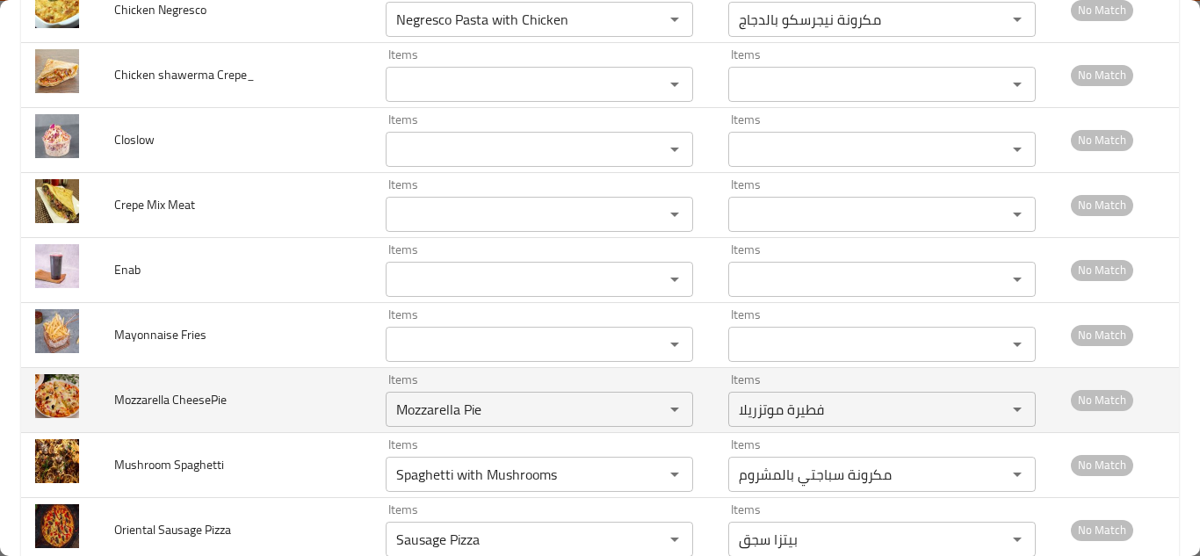
scroll to position [5459, 0]
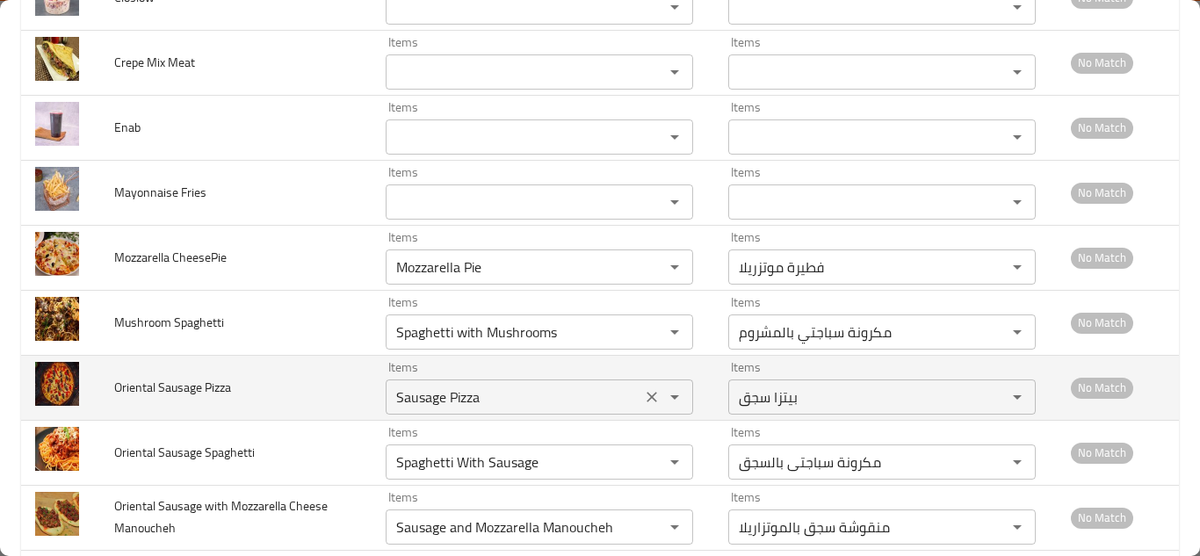
click at [480, 394] on Pizza "Sausage Pizza" at bounding box center [513, 397] width 245 height 25
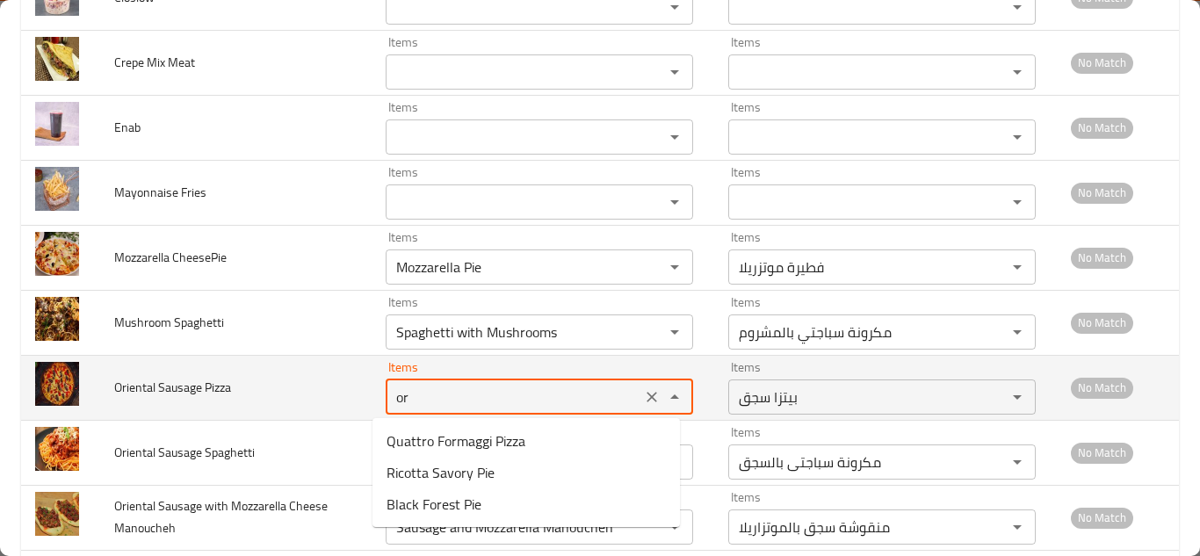
type Pizza "o"
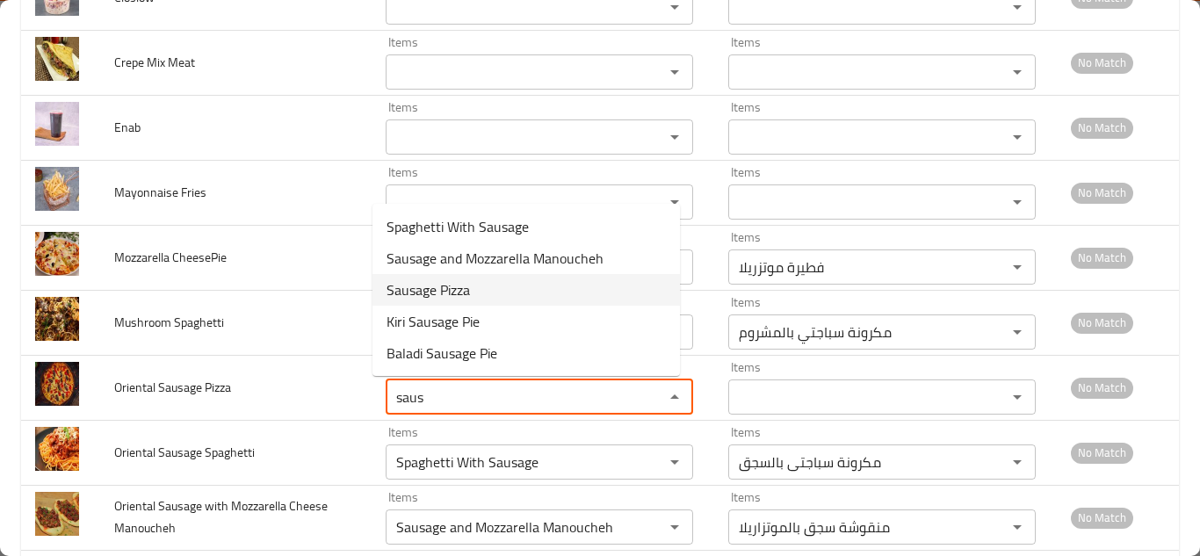
click at [456, 294] on span "Sausage Pizza" at bounding box center [428, 289] width 83 height 21
type Pizza "Sausage Pizza"
type Pizza-ar "بيتزا سجق"
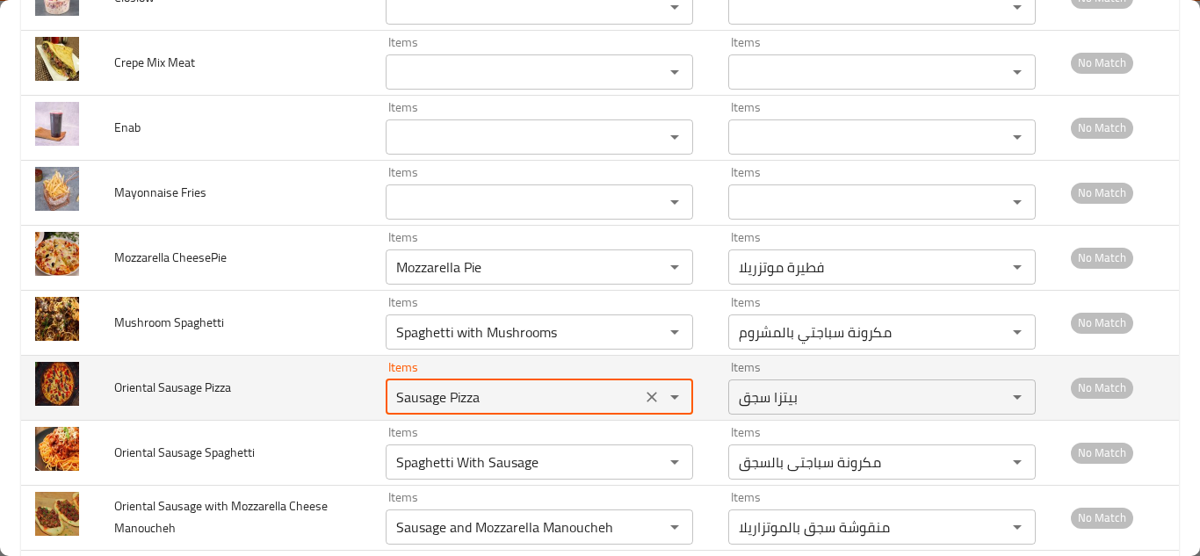
click at [342, 402] on td "Oriental Sausage Pizza" at bounding box center [235, 387] width 271 height 65
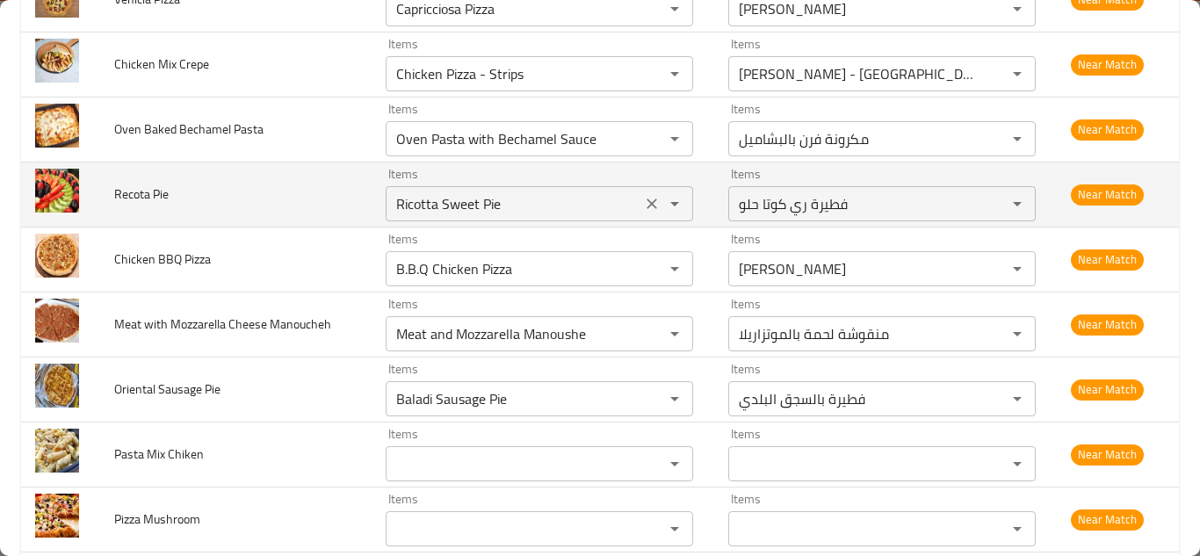
scroll to position [3614, 0]
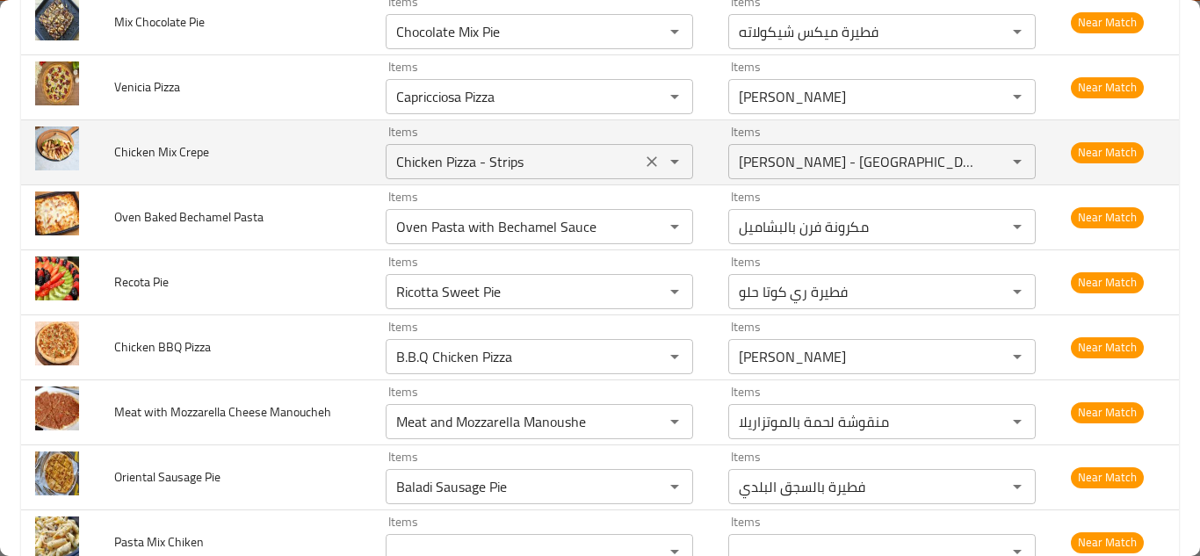
click at [412, 163] on Crepe "Chicken Pizza - Strips" at bounding box center [513, 161] width 245 height 25
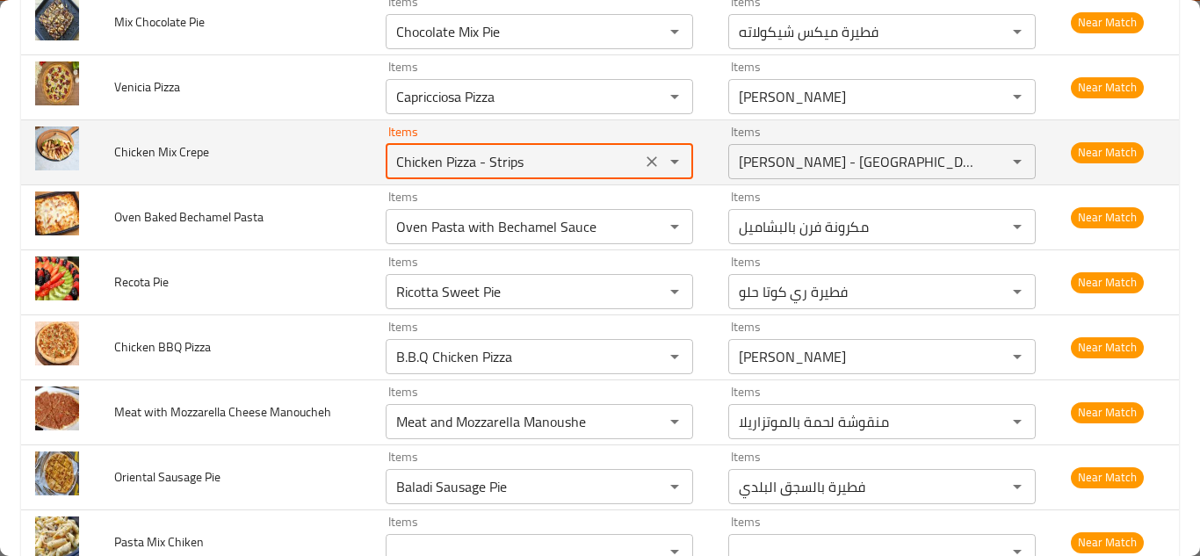
click at [643, 155] on icon "Clear" at bounding box center [652, 162] width 18 height 18
click at [640, 155] on div "enhanced table" at bounding box center [663, 161] width 46 height 25
click at [159, 152] on span "Chicken Mix Crepe" at bounding box center [161, 152] width 95 height 23
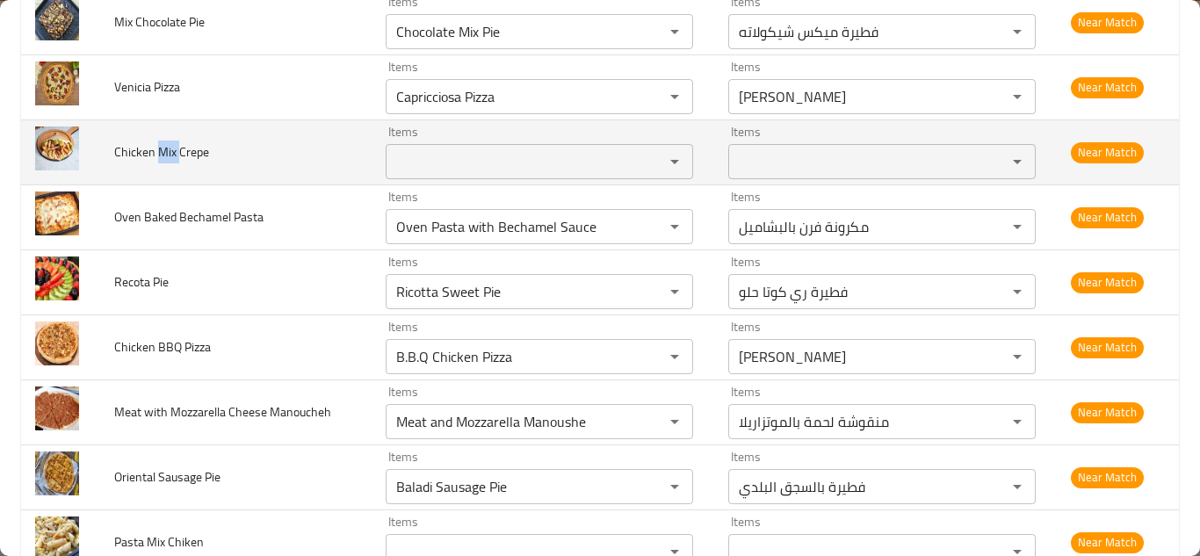
click at [159, 152] on span "Chicken Mix Crepe" at bounding box center [161, 152] width 95 height 23
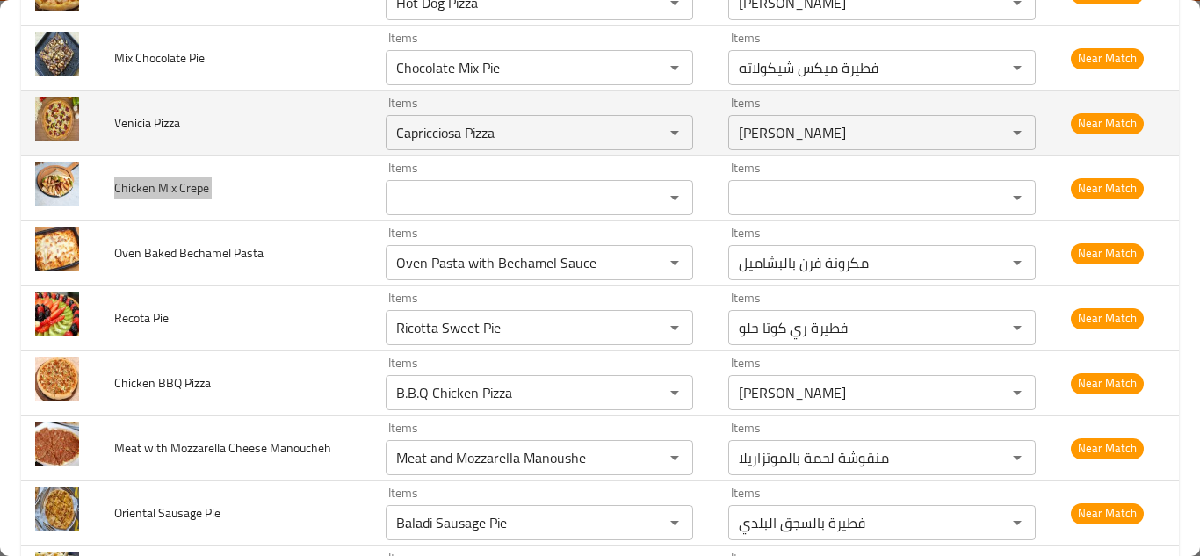
scroll to position [3527, 0]
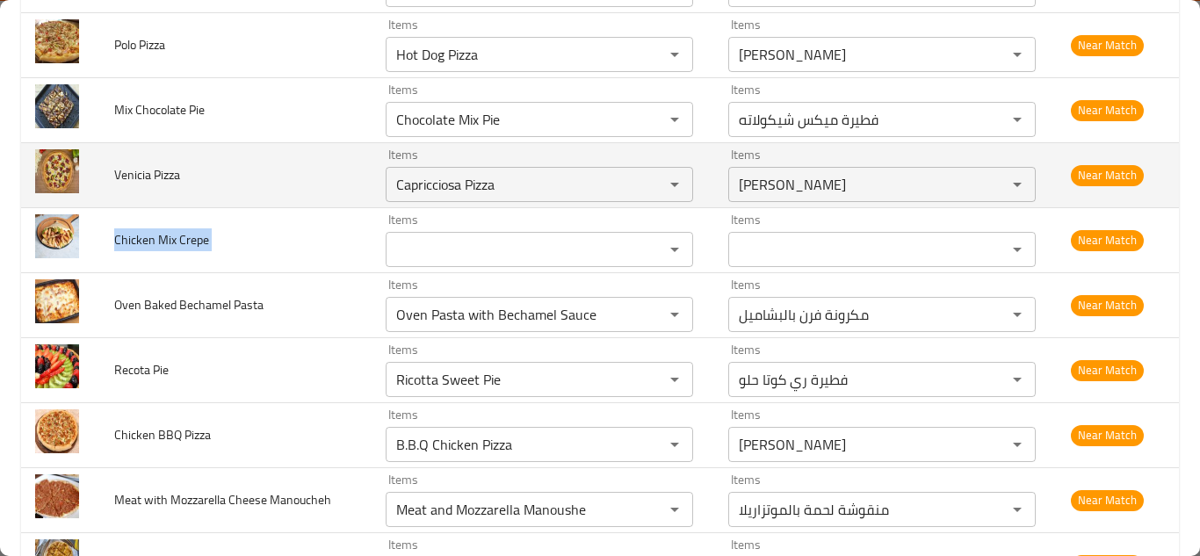
click at [318, 180] on td "Venicia Pizza" at bounding box center [235, 174] width 271 height 65
click at [439, 189] on Pizza "Capricciosa Pizza" at bounding box center [513, 184] width 245 height 25
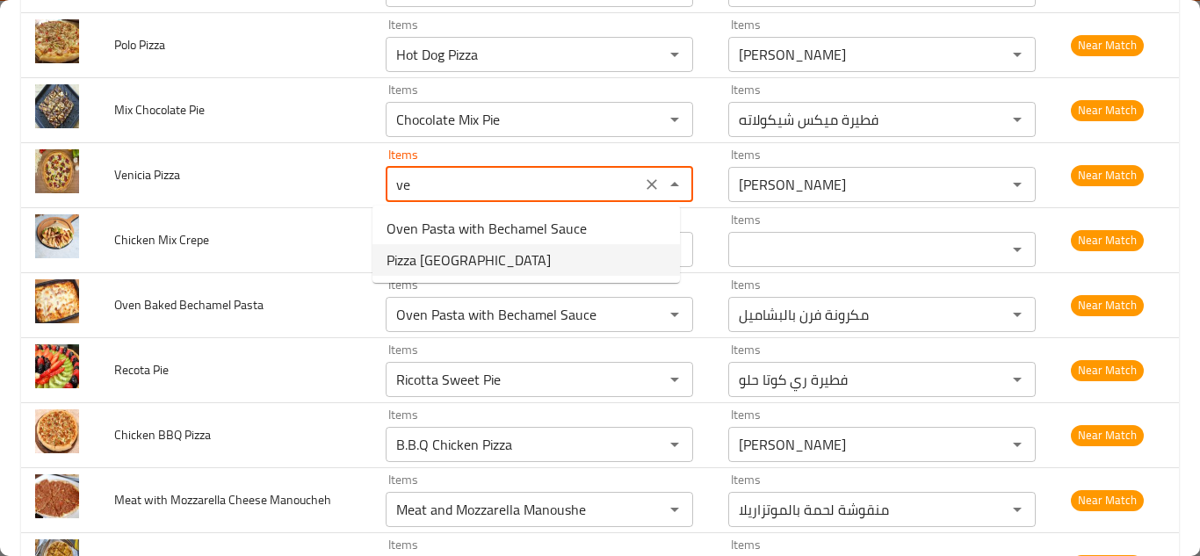
click at [458, 261] on span "Pizza [GEOGRAPHIC_DATA]" at bounding box center [469, 260] width 164 height 21
type Pizza "Pizza [GEOGRAPHIC_DATA]"
type Pizza-ar "[PERSON_NAME]"
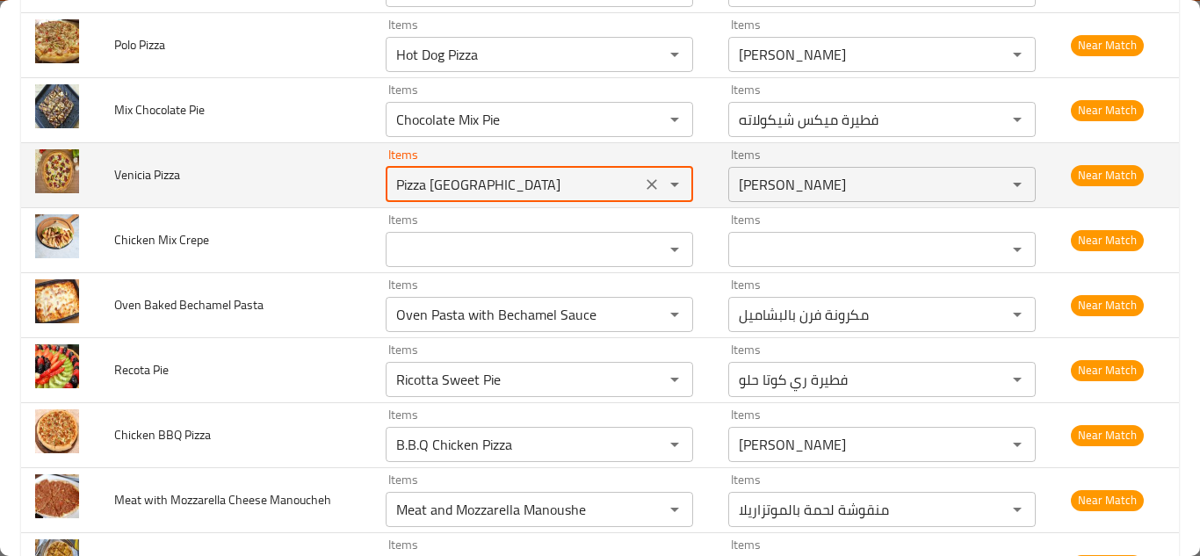
type Pizza "Pizza [GEOGRAPHIC_DATA]"
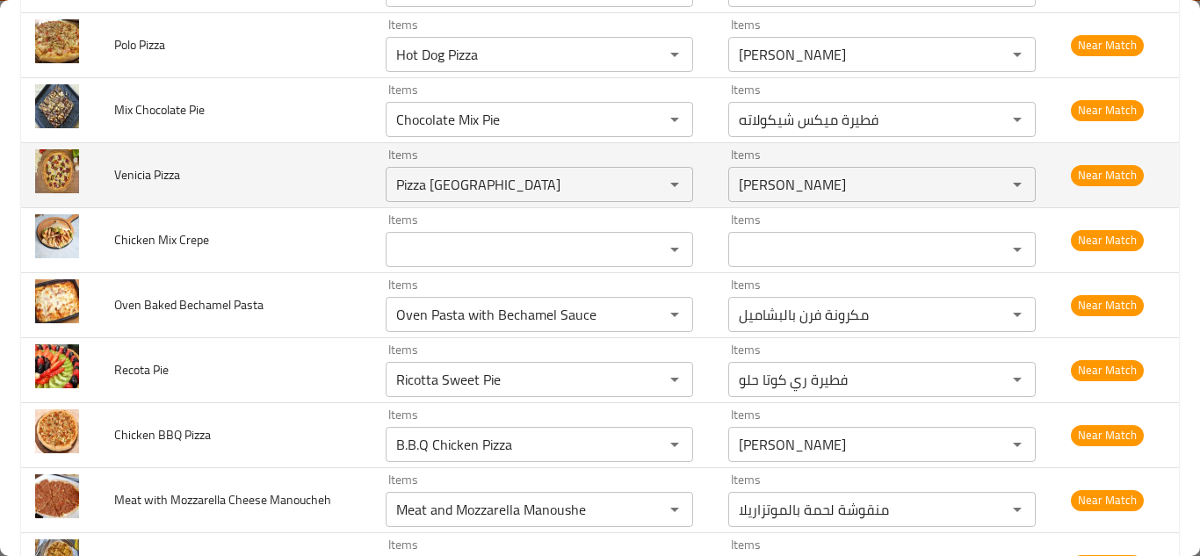
click at [329, 184] on td "Venicia Pizza" at bounding box center [235, 174] width 271 height 65
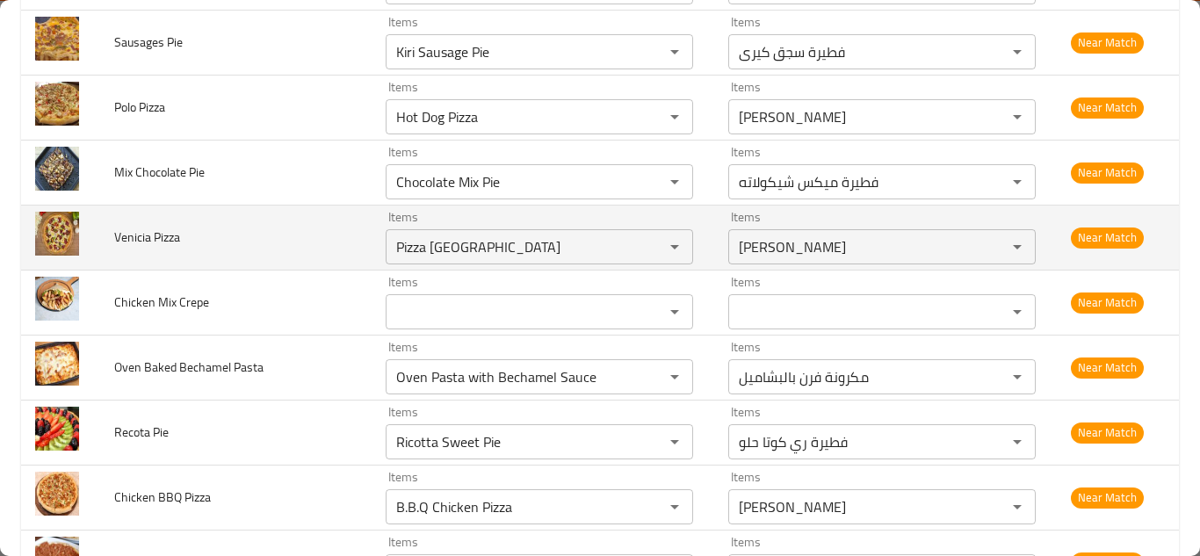
scroll to position [3439, 0]
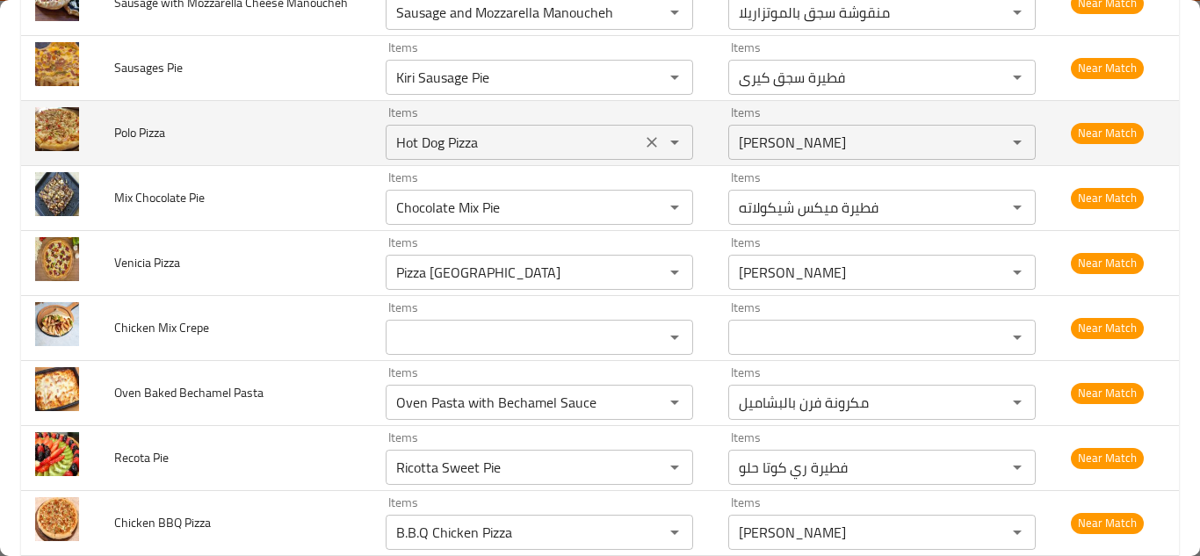
click at [426, 138] on Pizza "Hot Dog Pizza" at bounding box center [513, 142] width 245 height 25
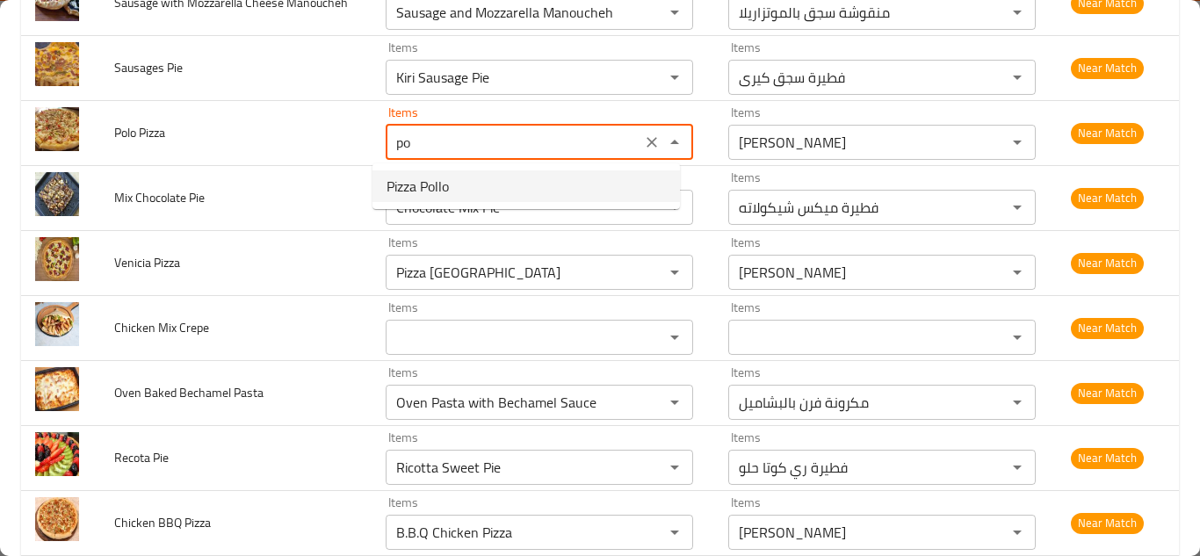
click at [425, 184] on span "Pizza Pollo" at bounding box center [418, 186] width 62 height 21
type Pizza "Pizza Pollo"
type Pizza-ar "[PERSON_NAME]"
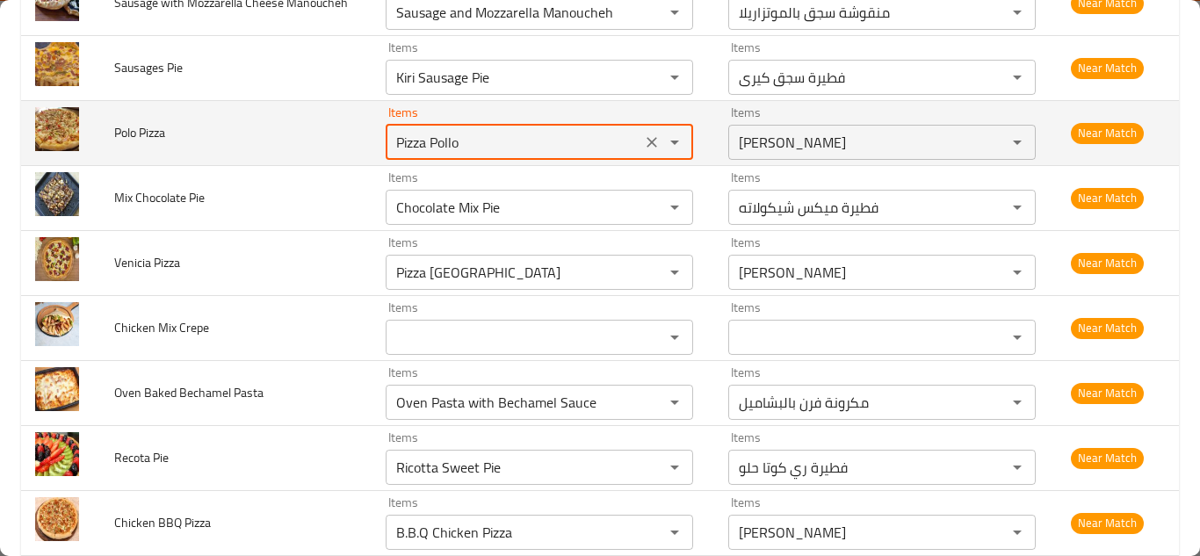
type Pizza "Pizza Pollo"
click at [333, 134] on td "Polo Pizza" at bounding box center [235, 132] width 271 height 65
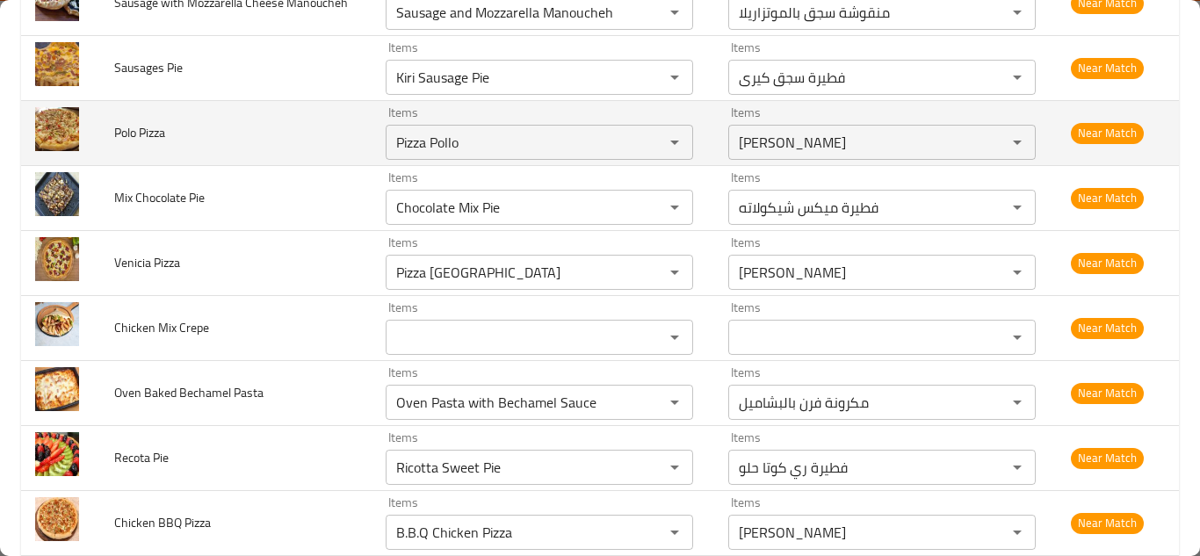
scroll to position [3351, 0]
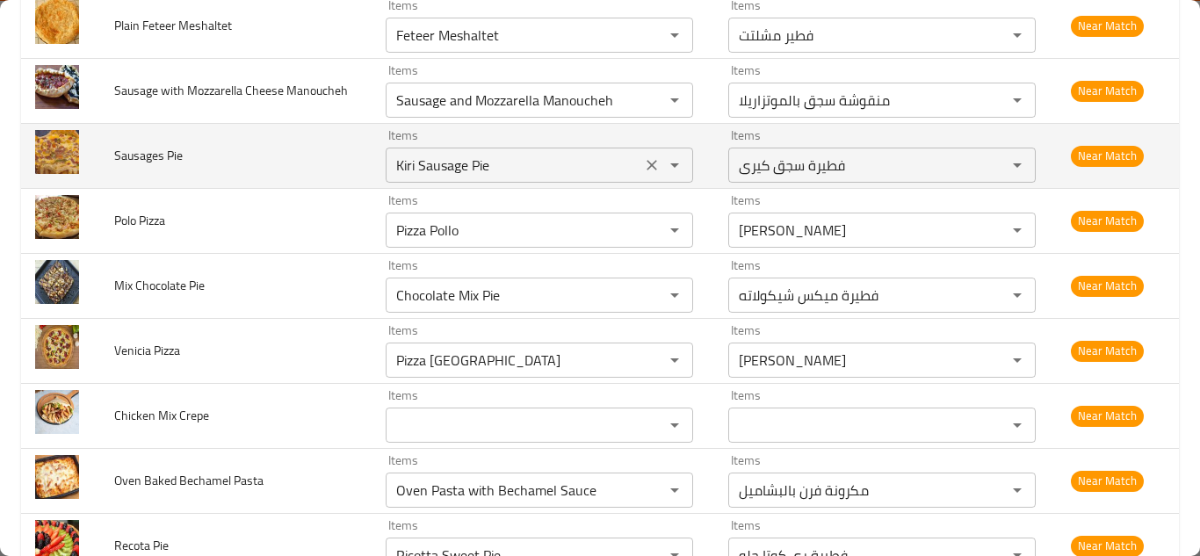
click at [422, 160] on Pie "Kiri Sausage Pie" at bounding box center [513, 165] width 245 height 25
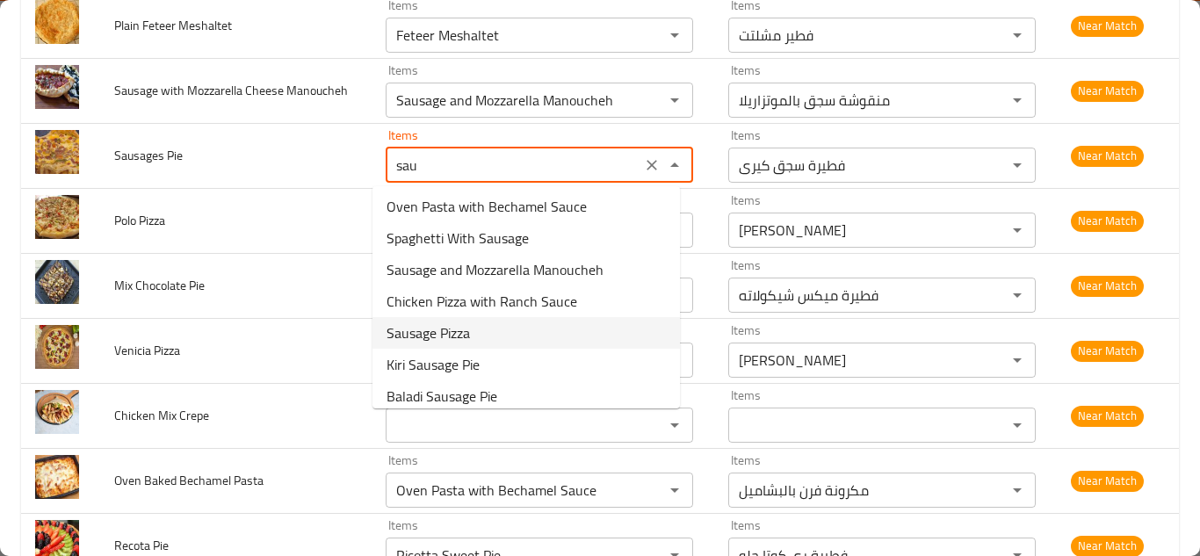
scroll to position [0, 0]
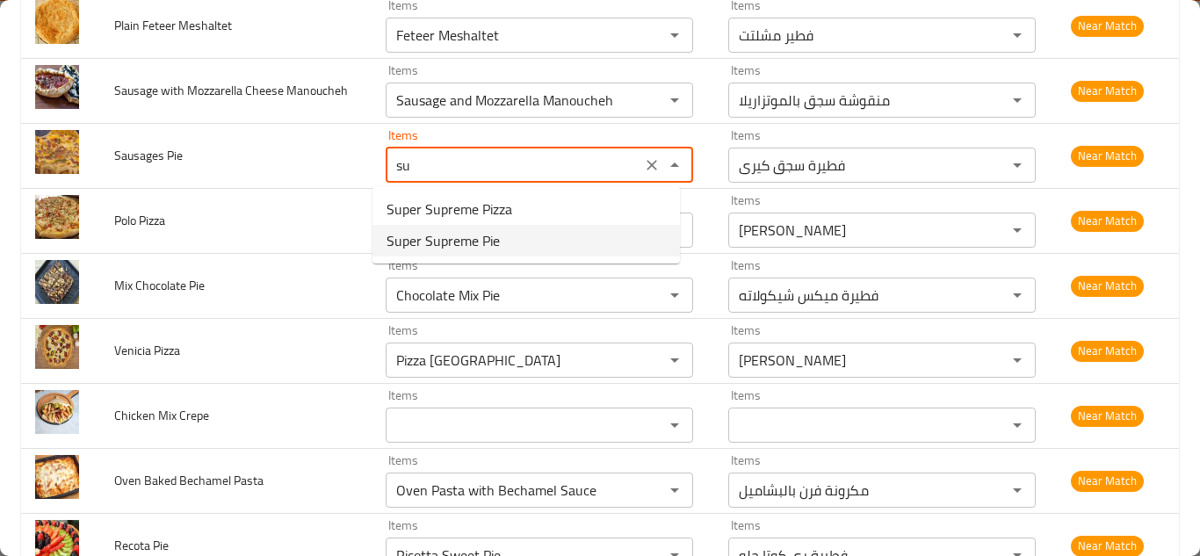
type Pie "s"
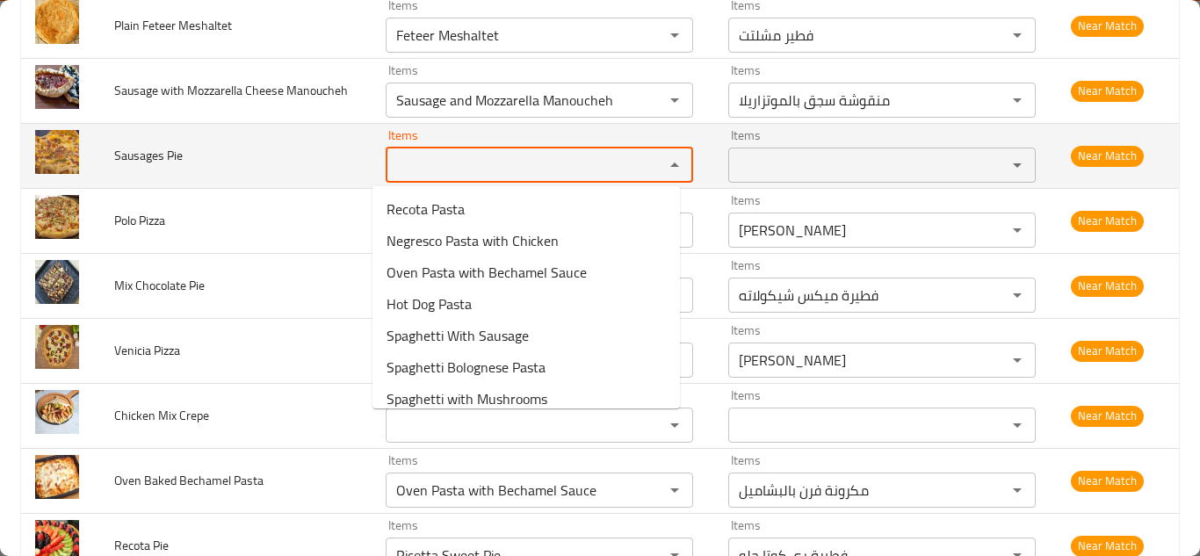
click at [165, 153] on span "Sausages Pie" at bounding box center [148, 155] width 69 height 23
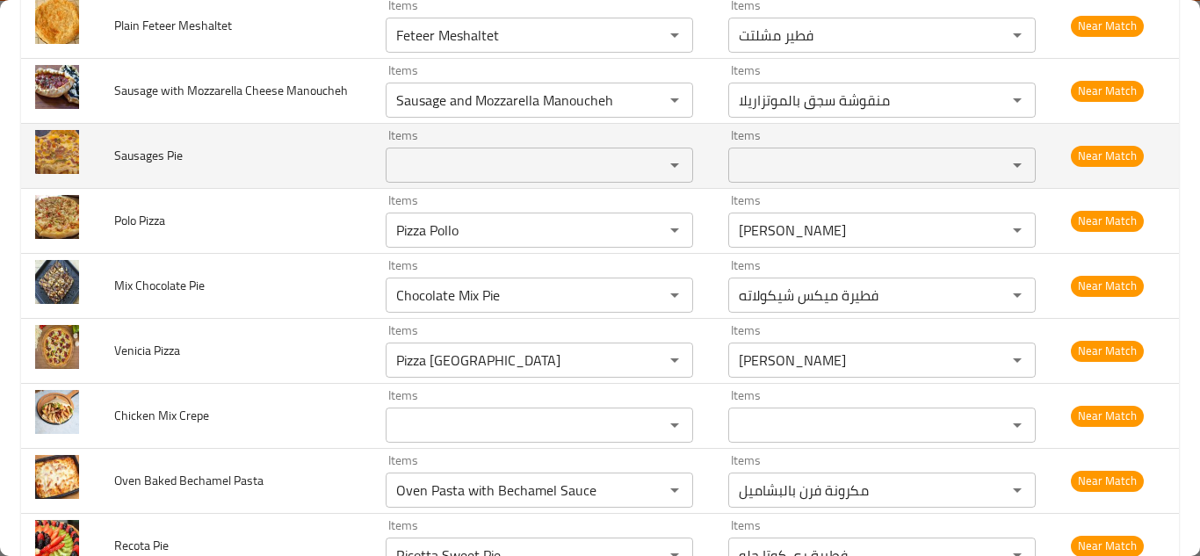
click at [165, 153] on span "Sausages Pie" at bounding box center [148, 155] width 69 height 23
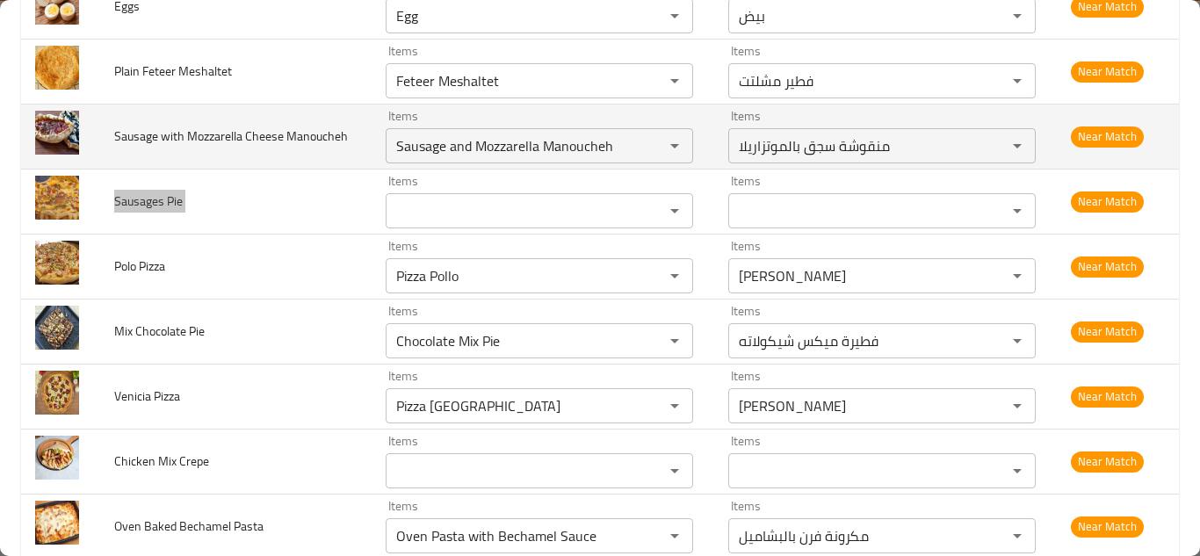
scroll to position [3263, 0]
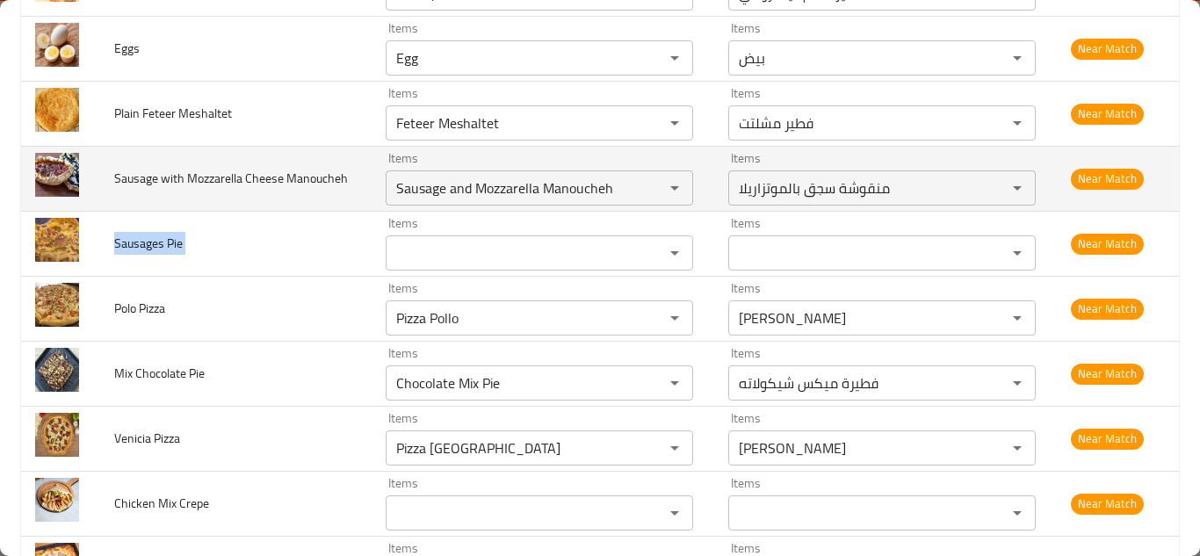
click at [333, 186] on td "Sausage with Mozzarella Cheese Manoucheh" at bounding box center [235, 178] width 271 height 65
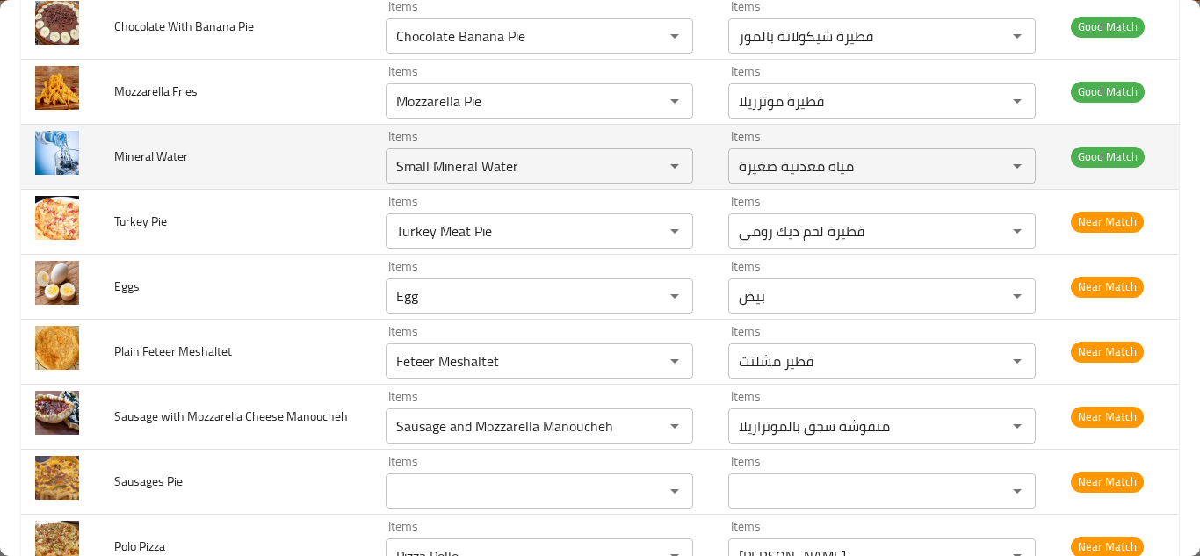
scroll to position [2999, 0]
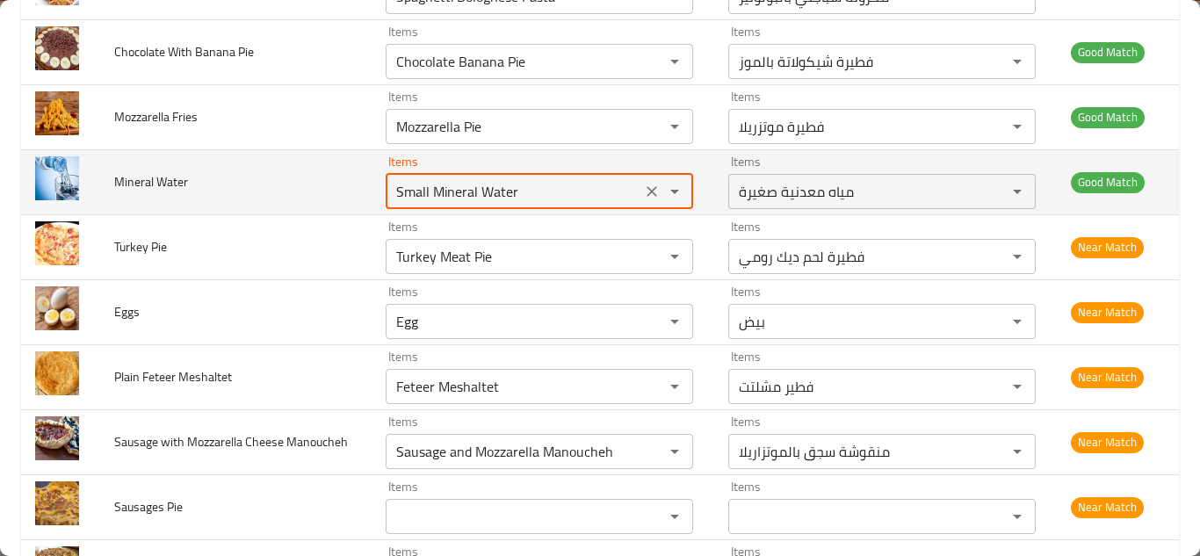
click at [441, 189] on Water "Small Mineral Water" at bounding box center [513, 191] width 245 height 25
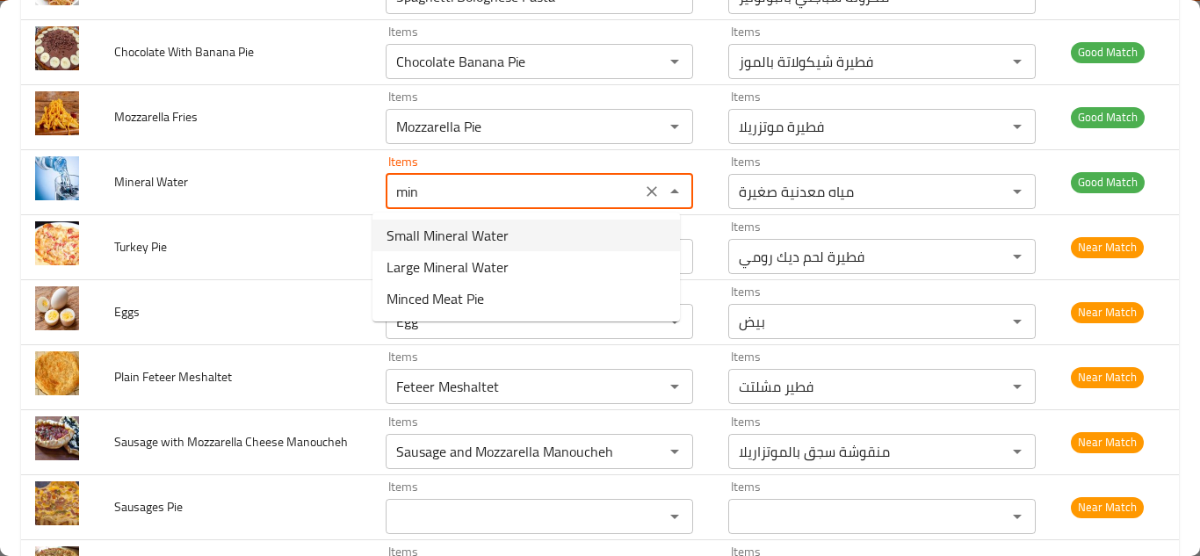
click at [524, 234] on Water-option-0 "Small Mineral Water" at bounding box center [526, 236] width 307 height 32
click at [524, 234] on div "Items Turkey Meat Pie Items" at bounding box center [539, 248] width 307 height 54
type Water "Small Mineral Water"
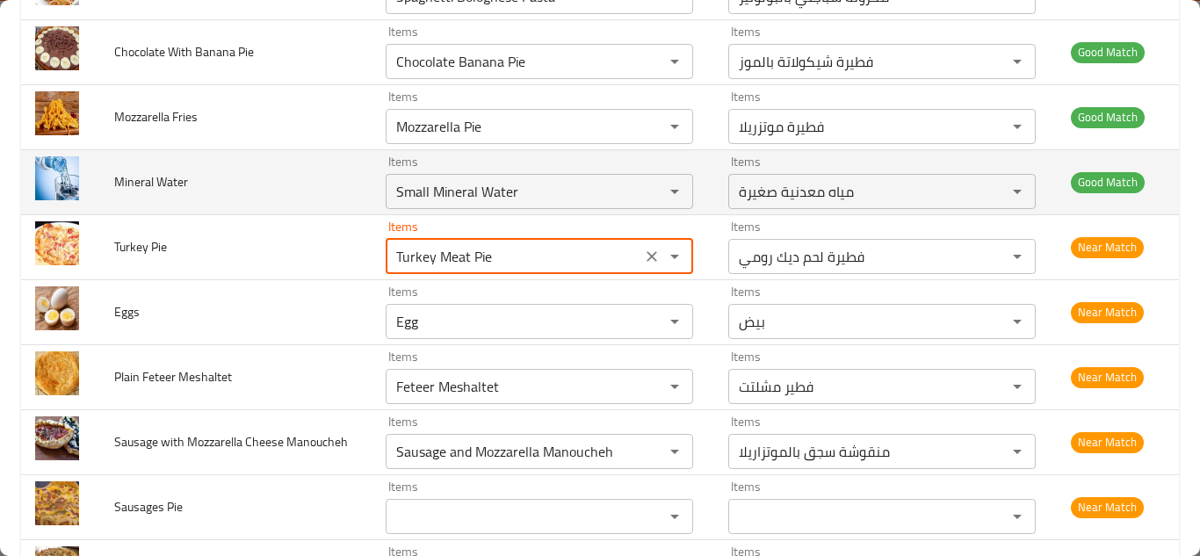
click at [344, 170] on td "Mineral Water" at bounding box center [235, 181] width 271 height 65
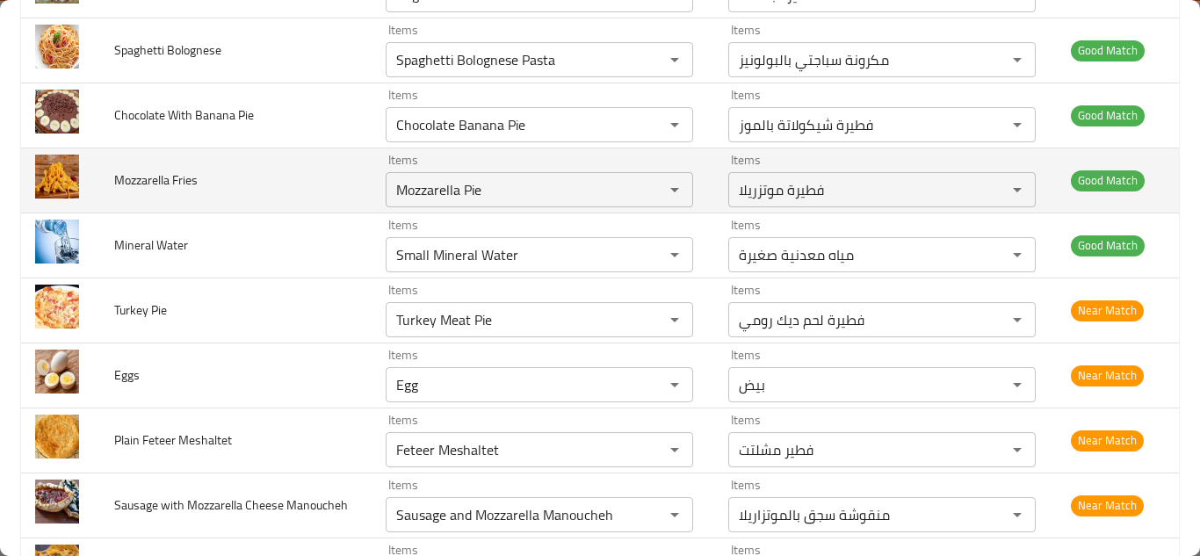
scroll to position [2912, 0]
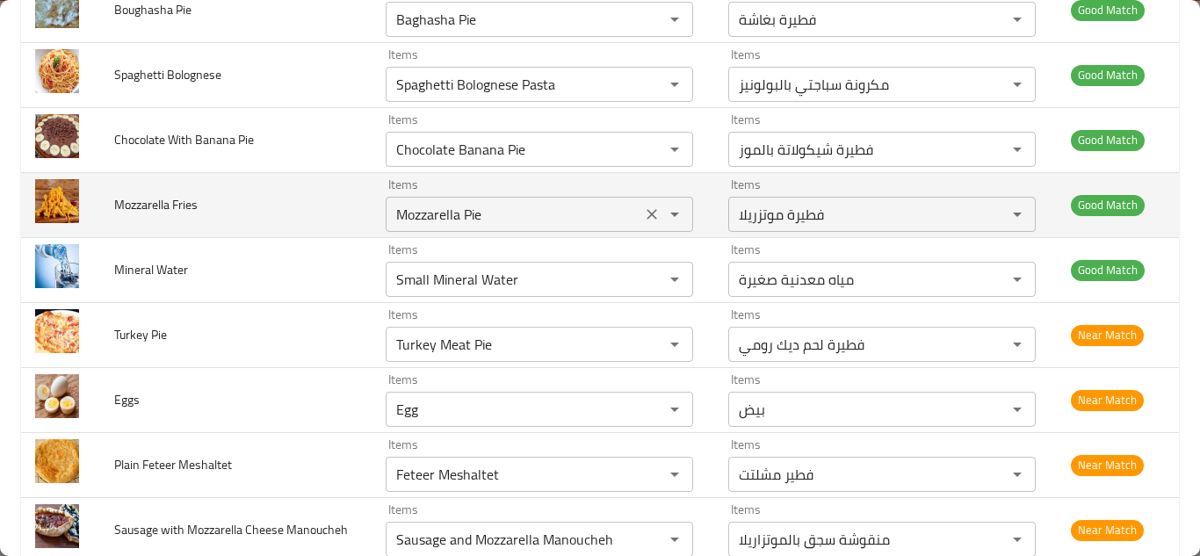
click at [476, 208] on Fries "Mozzarella Pie" at bounding box center [513, 214] width 245 height 25
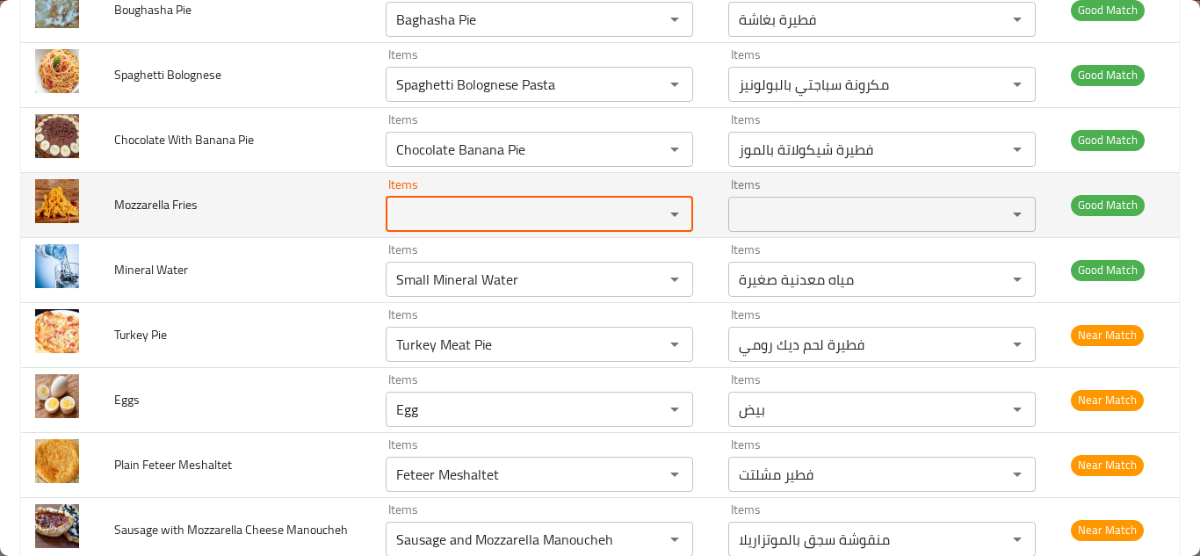
click at [176, 202] on span "Mozzarella Fries" at bounding box center [155, 204] width 83 height 23
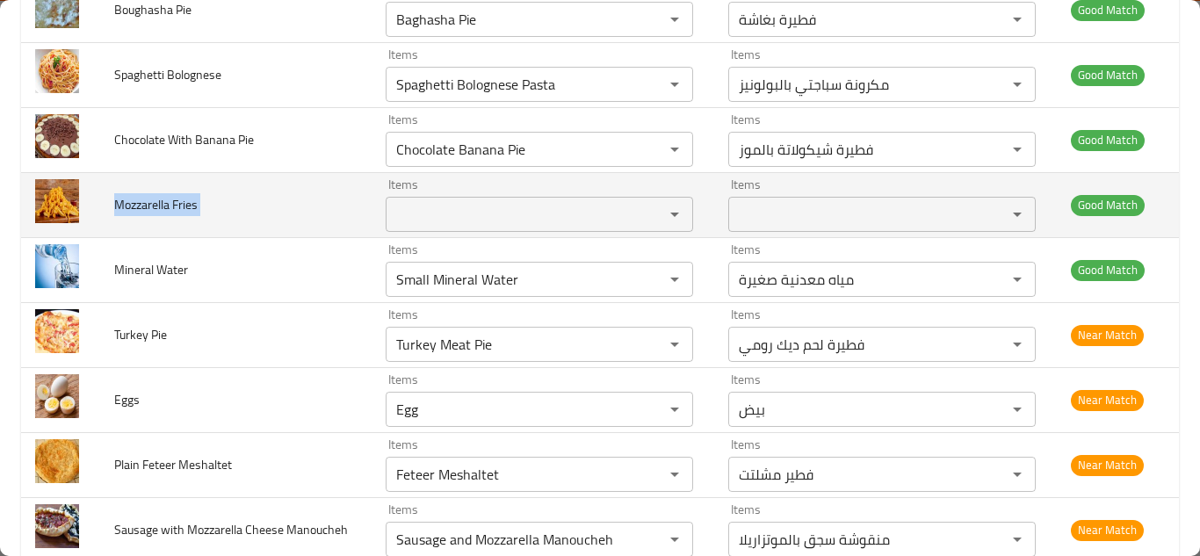
click at [176, 202] on span "Mozzarella Fries" at bounding box center [155, 204] width 83 height 23
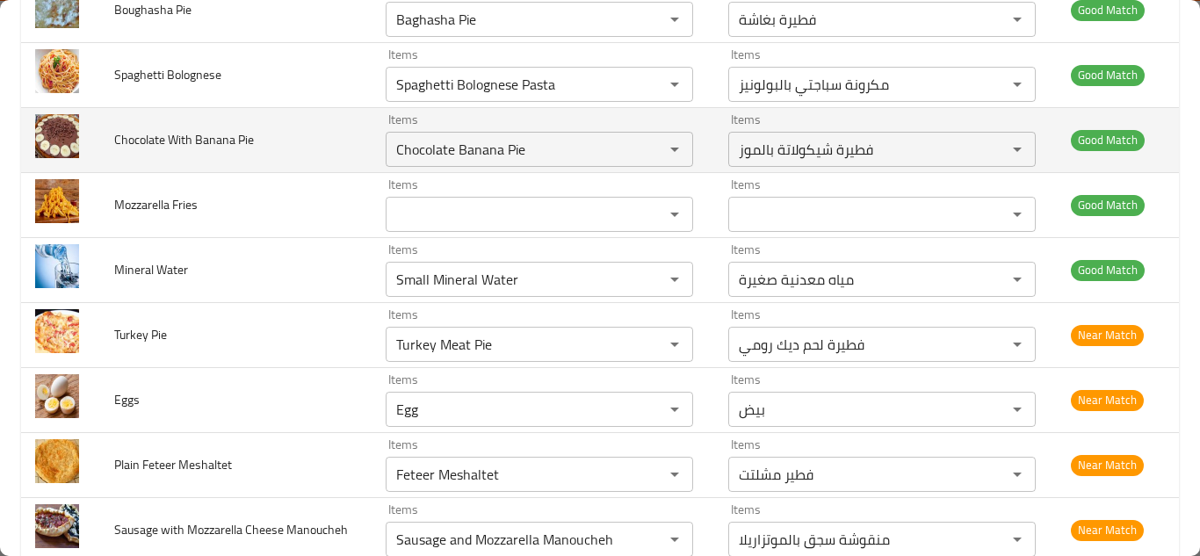
click at [329, 142] on td "Chocolate With Banana Pie" at bounding box center [235, 139] width 271 height 65
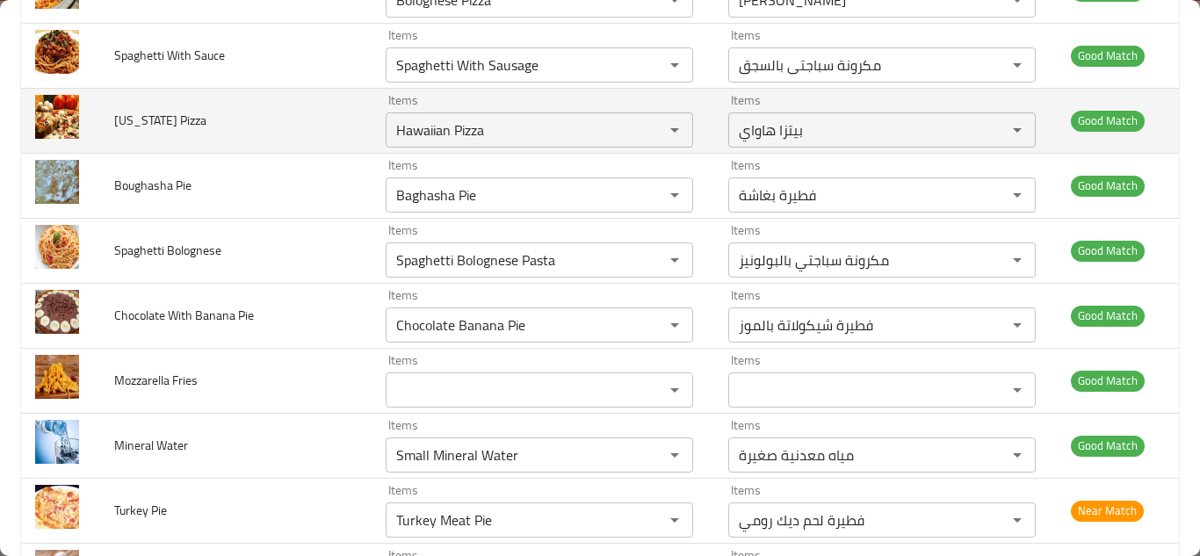
scroll to position [2648, 0]
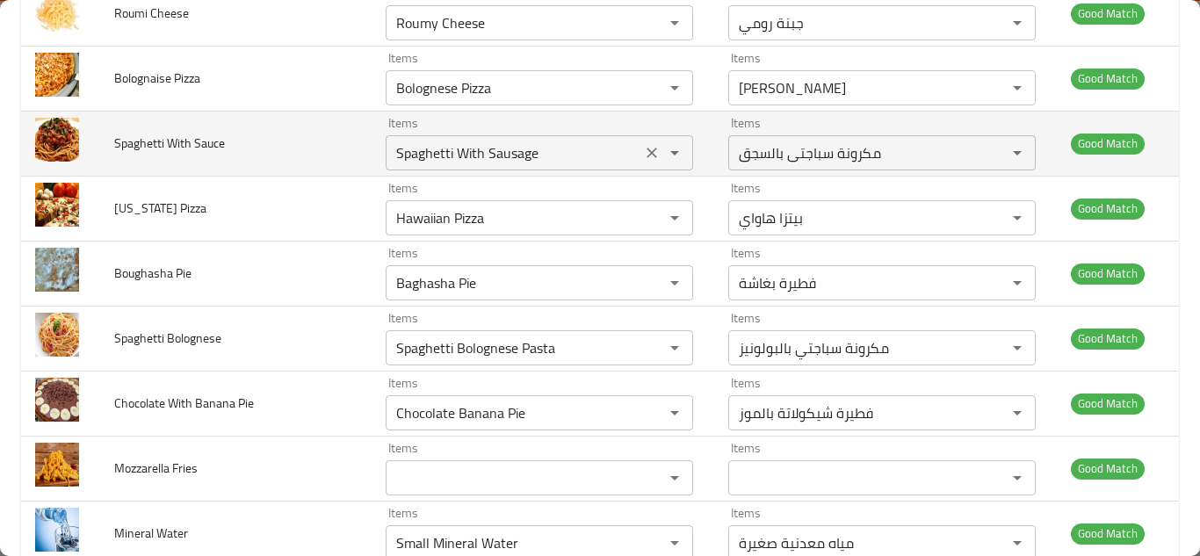
click at [544, 147] on Sauce "Spaghetti With Sausage" at bounding box center [513, 153] width 245 height 25
click at [547, 145] on Sauce "Spaghetti With Sausage" at bounding box center [513, 153] width 245 height 25
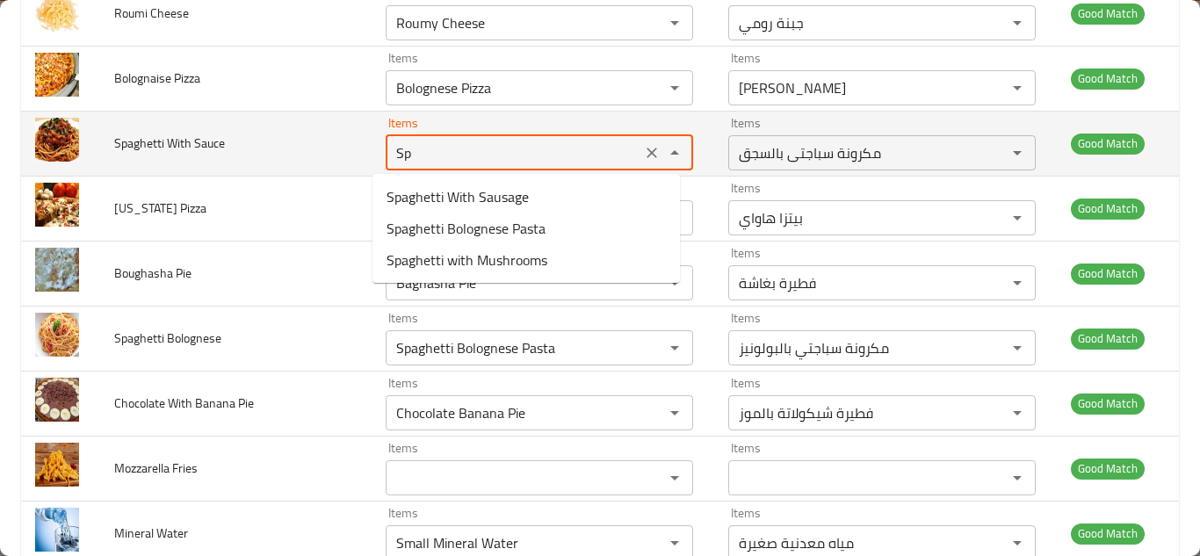
type Sauce "S"
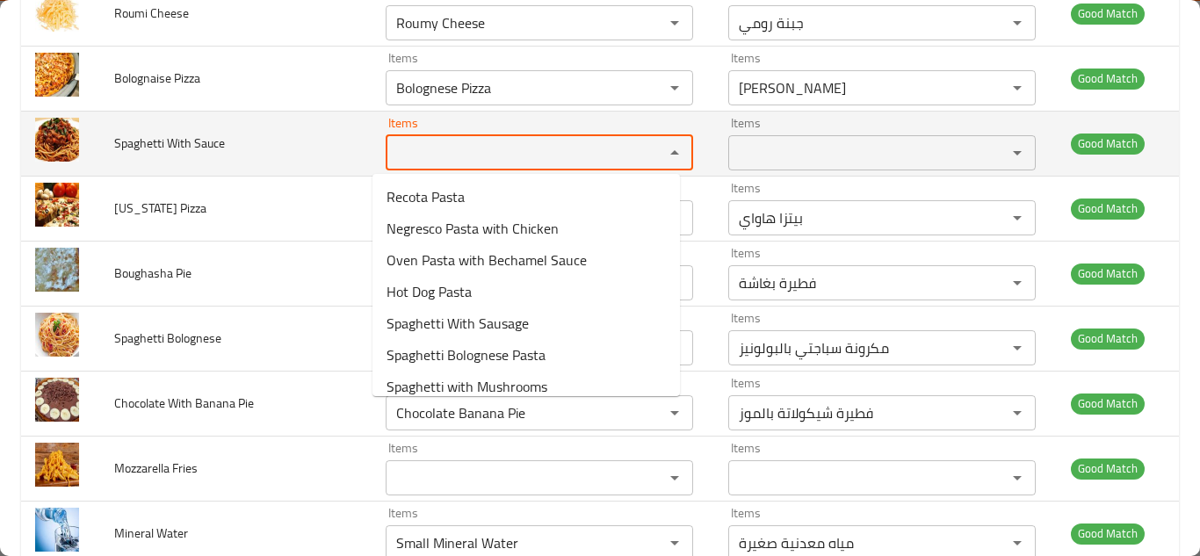
click at [187, 135] on span "Spaghetti With Sauce" at bounding box center [169, 143] width 111 height 23
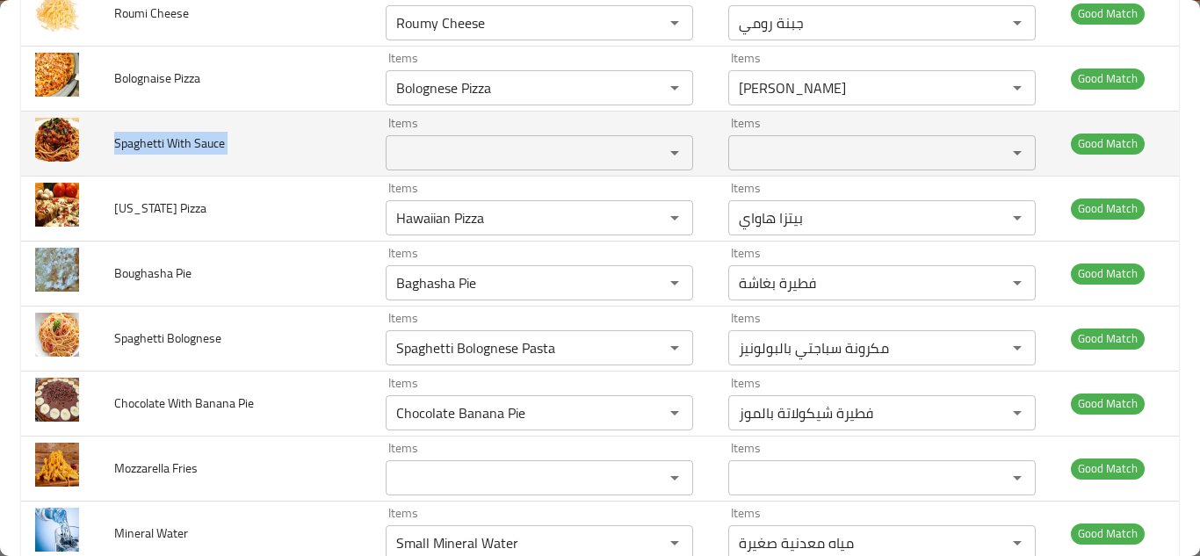
click at [187, 135] on span "Spaghetti With Sauce" at bounding box center [169, 143] width 111 height 23
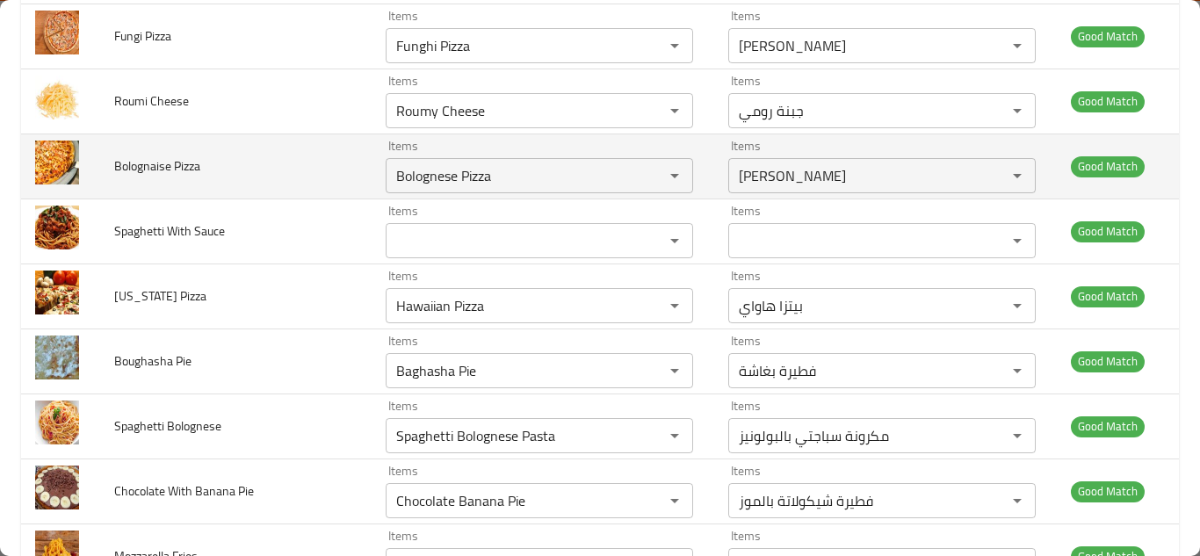
click at [312, 164] on td "Bolognaise Pizza" at bounding box center [235, 166] width 271 height 65
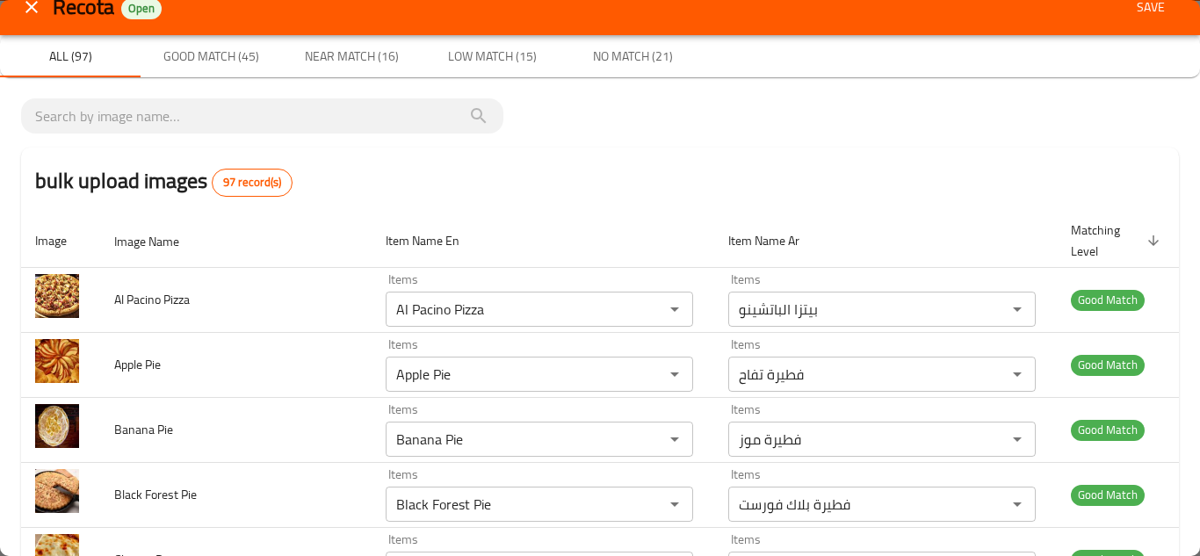
scroll to position [0, 0]
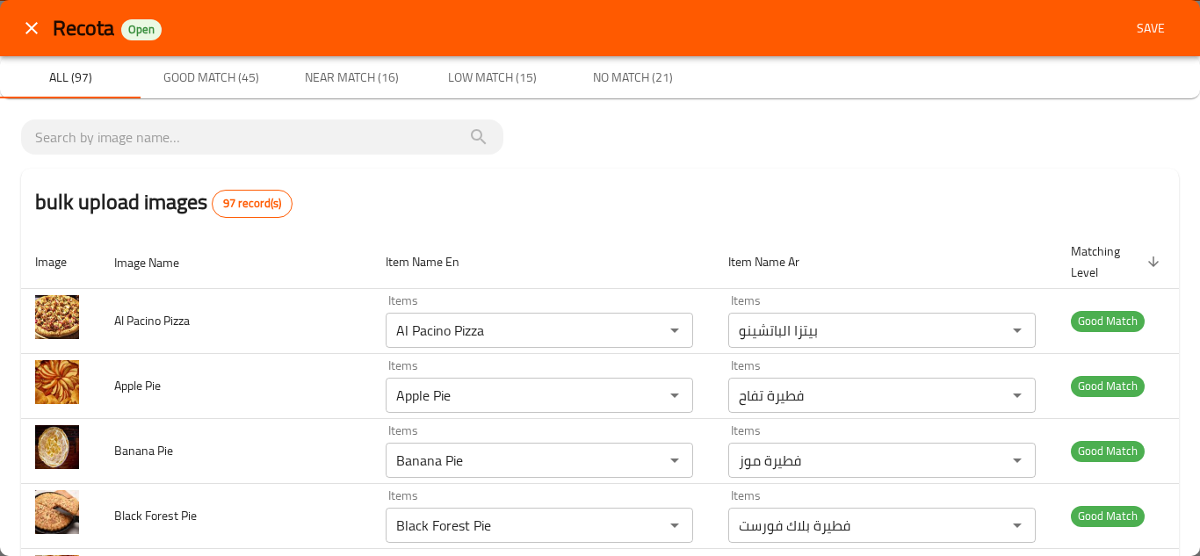
click at [1149, 22] on span "Save" at bounding box center [1151, 29] width 42 height 22
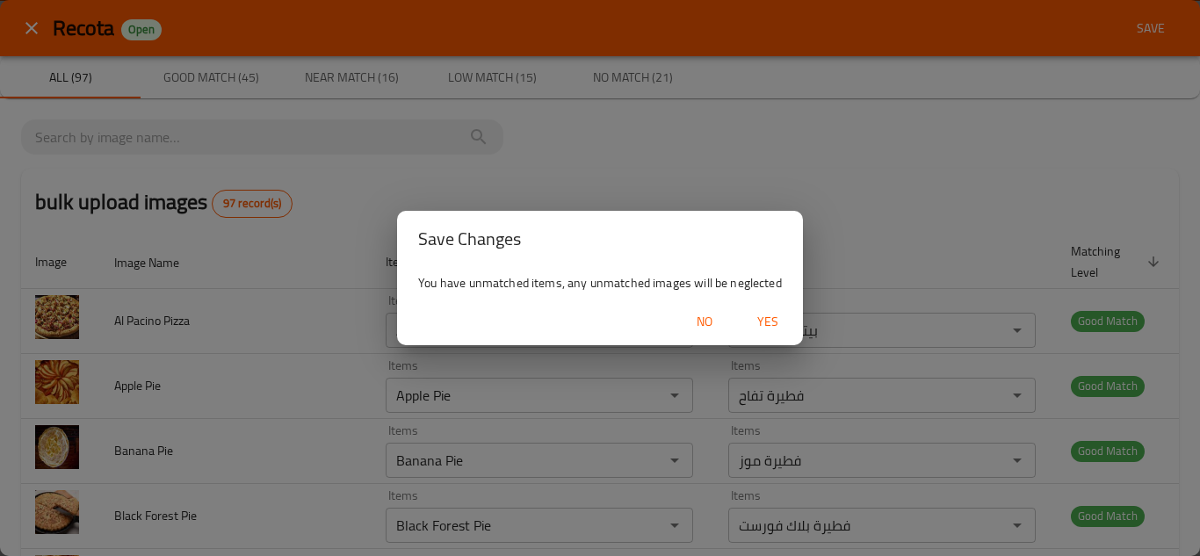
click at [763, 324] on span "Yes" at bounding box center [768, 322] width 42 height 22
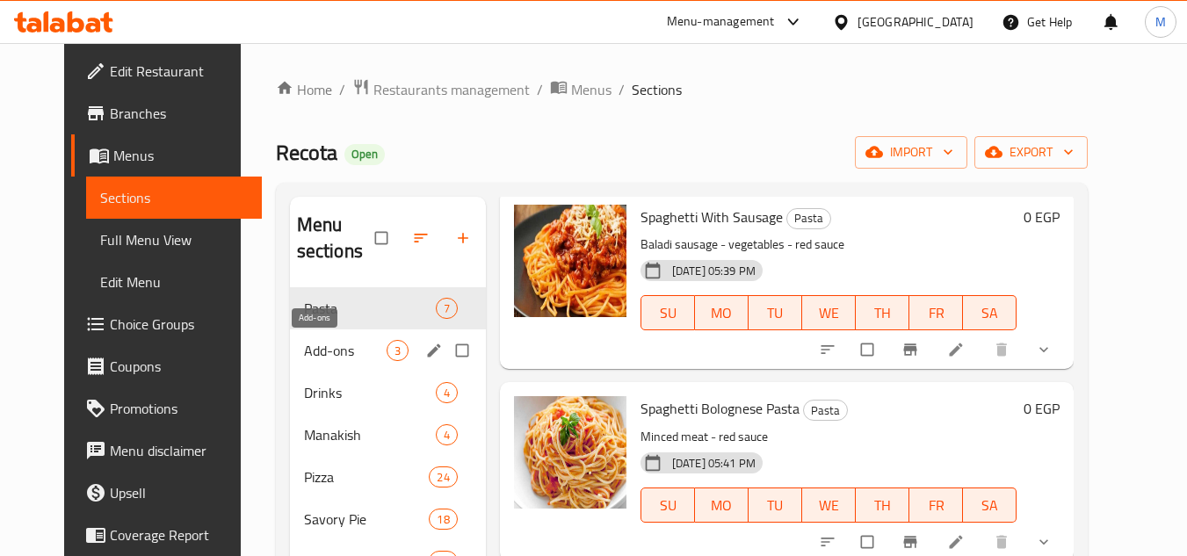
click at [304, 347] on span "Add-ons" at bounding box center [345, 350] width 83 height 21
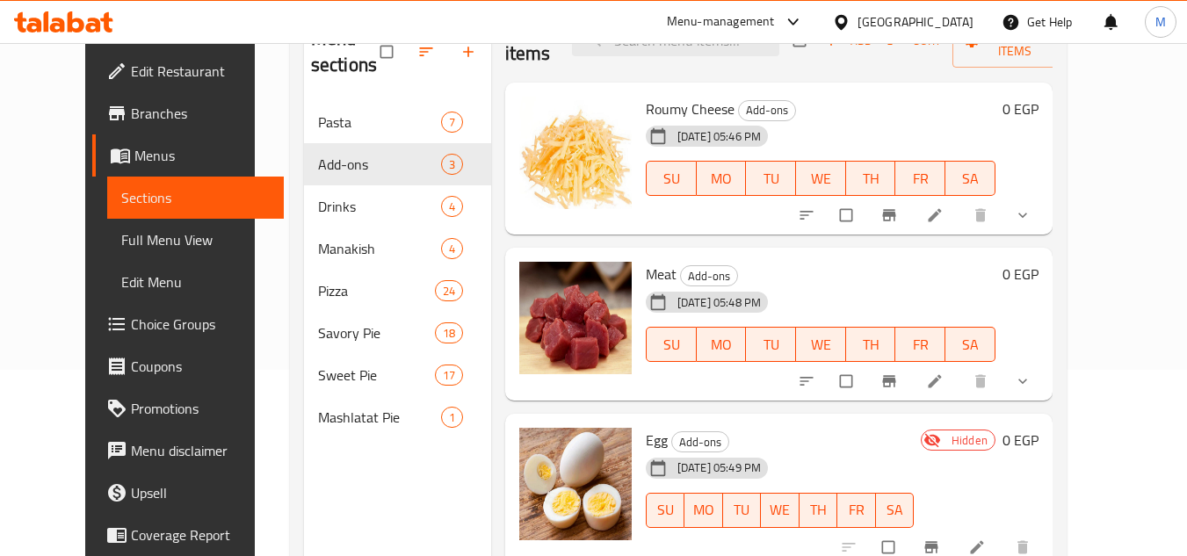
scroll to position [158, 0]
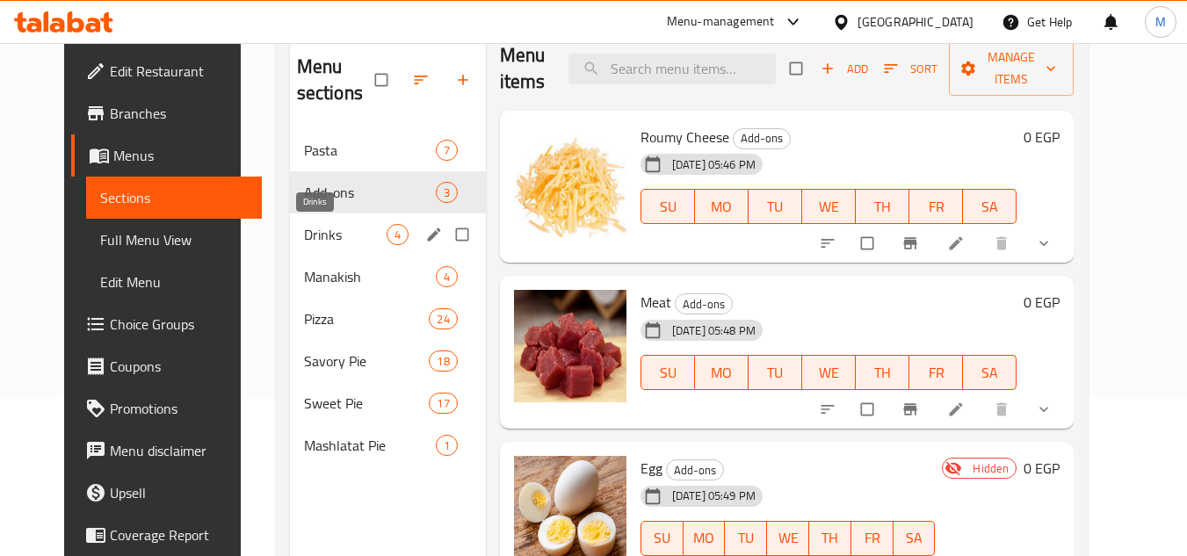
click at [304, 238] on span "Drinks" at bounding box center [345, 234] width 83 height 21
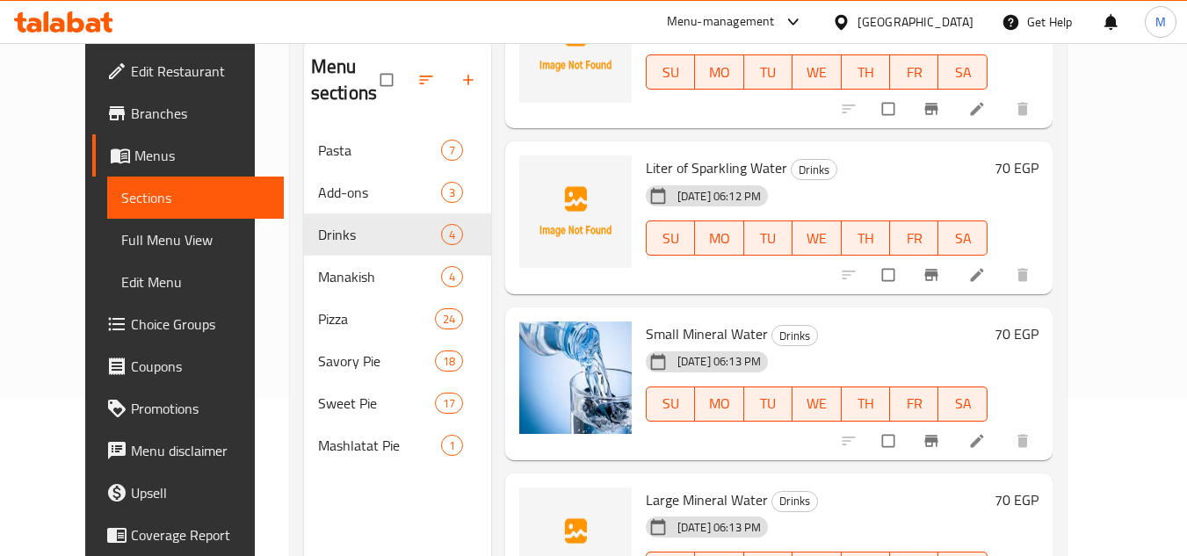
scroll to position [177, 0]
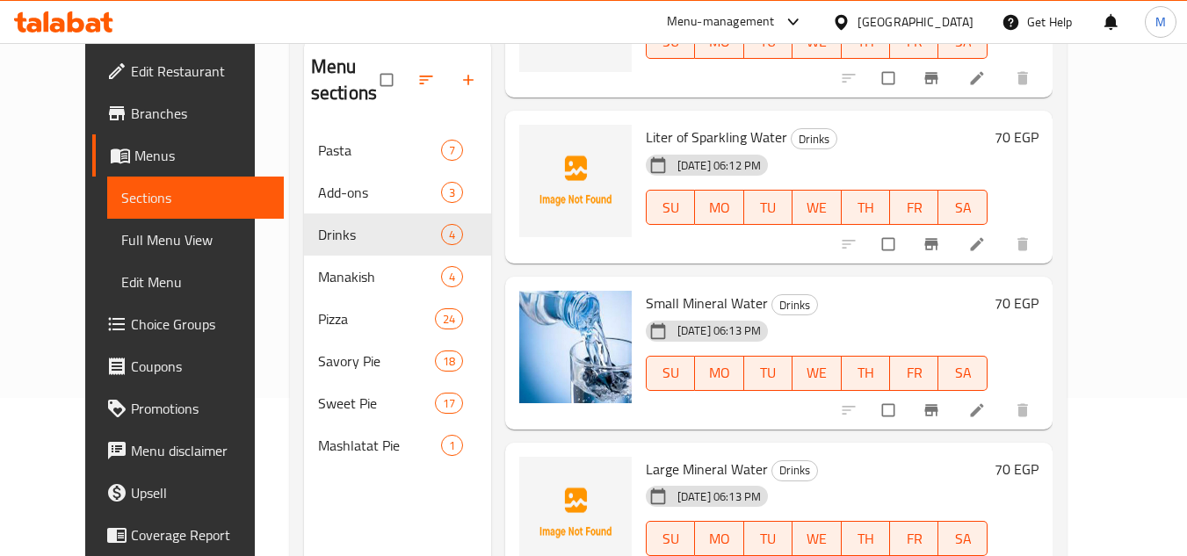
click at [683, 304] on span "Small Mineral Water" at bounding box center [707, 303] width 122 height 26
copy span "Mineral"
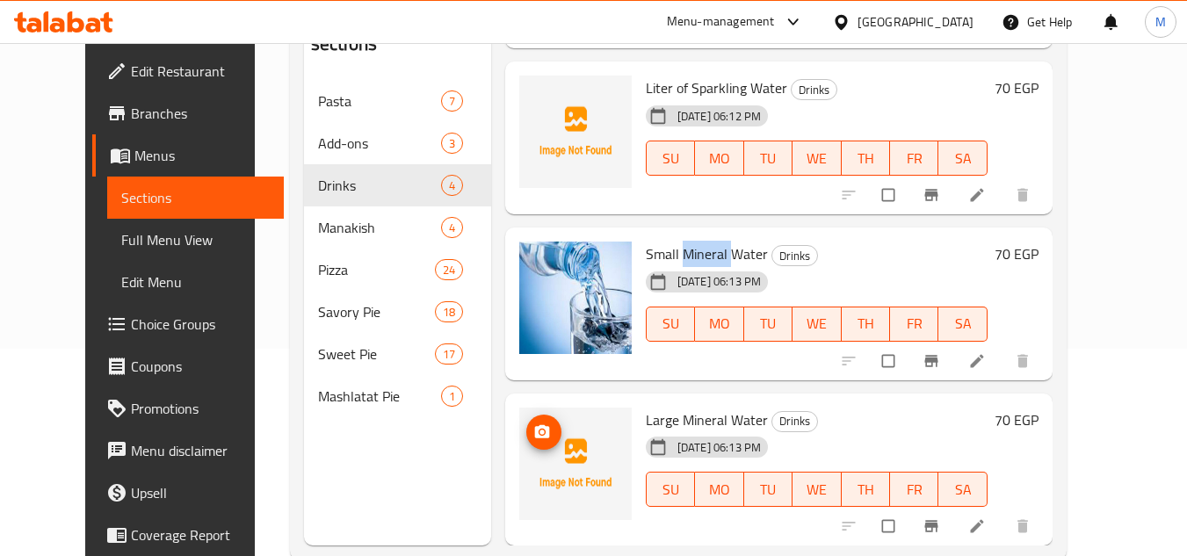
scroll to position [246, 0]
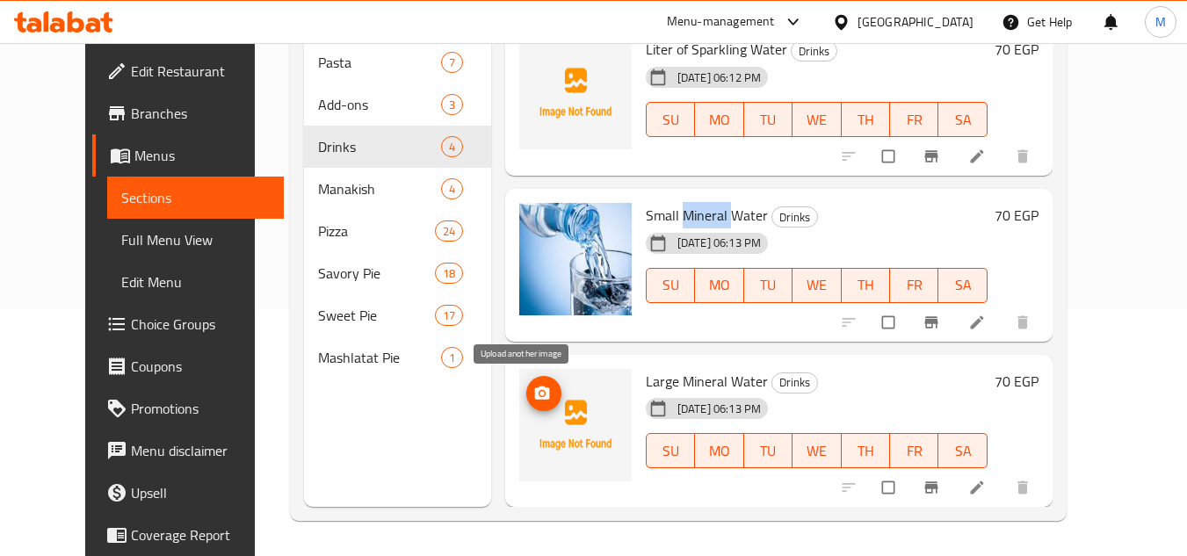
click at [533, 387] on icon "upload picture" at bounding box center [542, 394] width 18 height 18
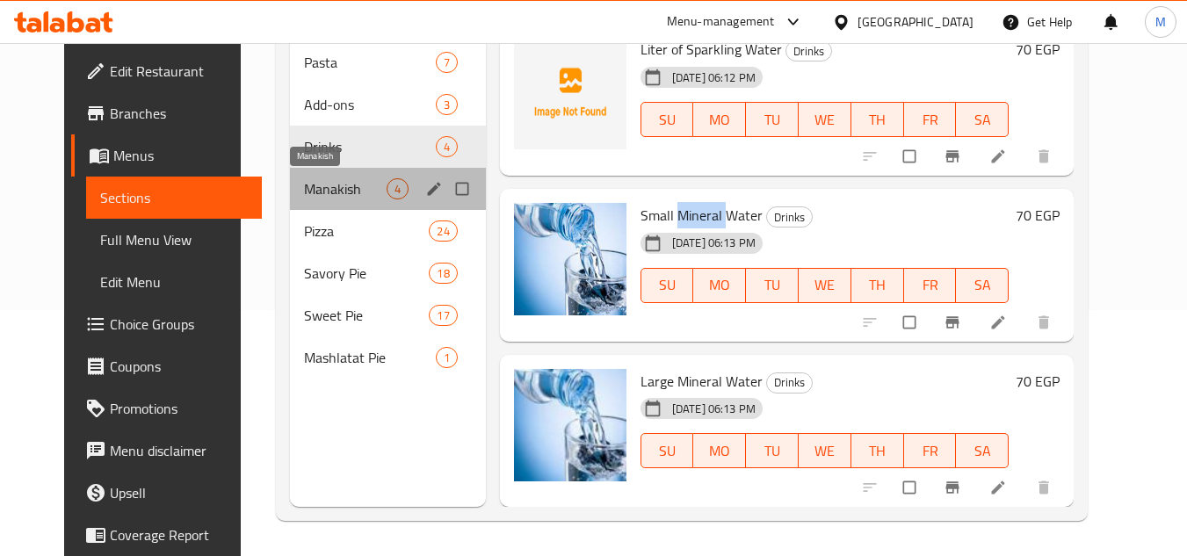
click at [318, 187] on span "Manakish" at bounding box center [345, 188] width 83 height 21
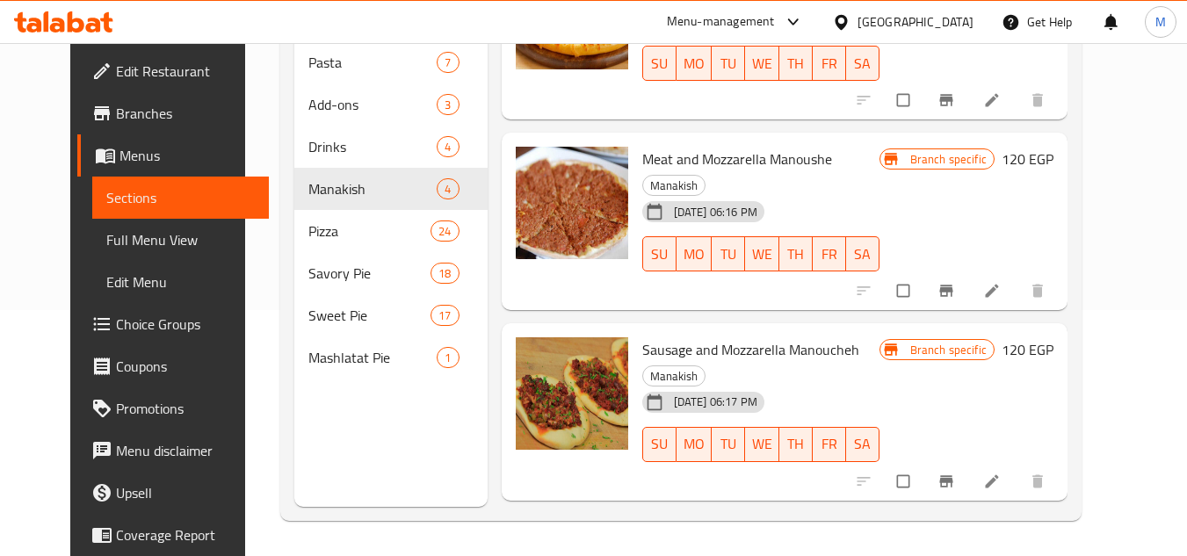
scroll to position [177, 0]
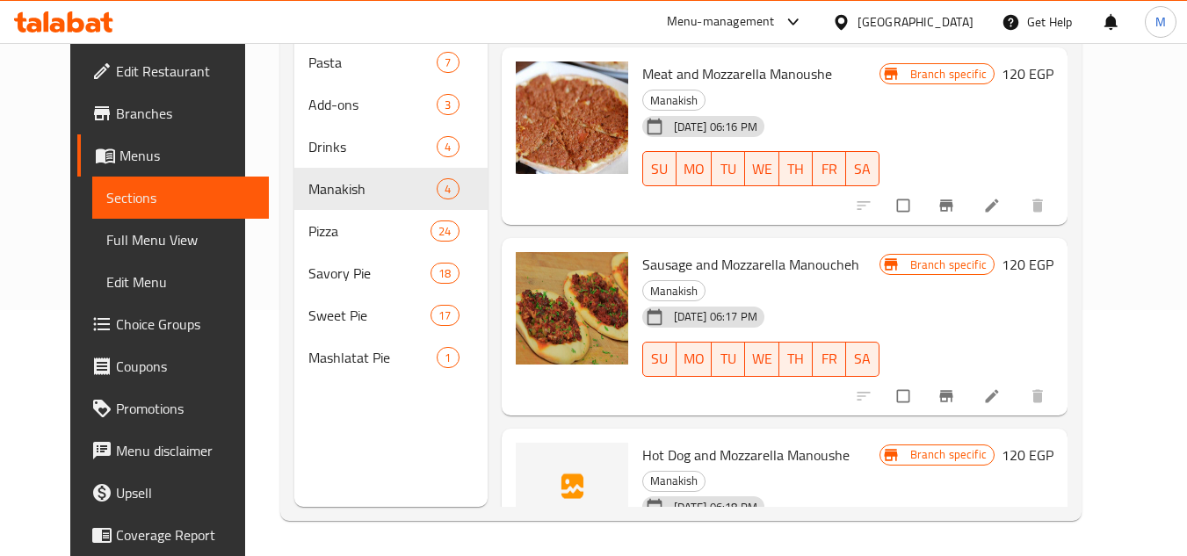
click at [642, 442] on span "Hot Dog and Mozzarella Manoushe" at bounding box center [745, 455] width 207 height 26
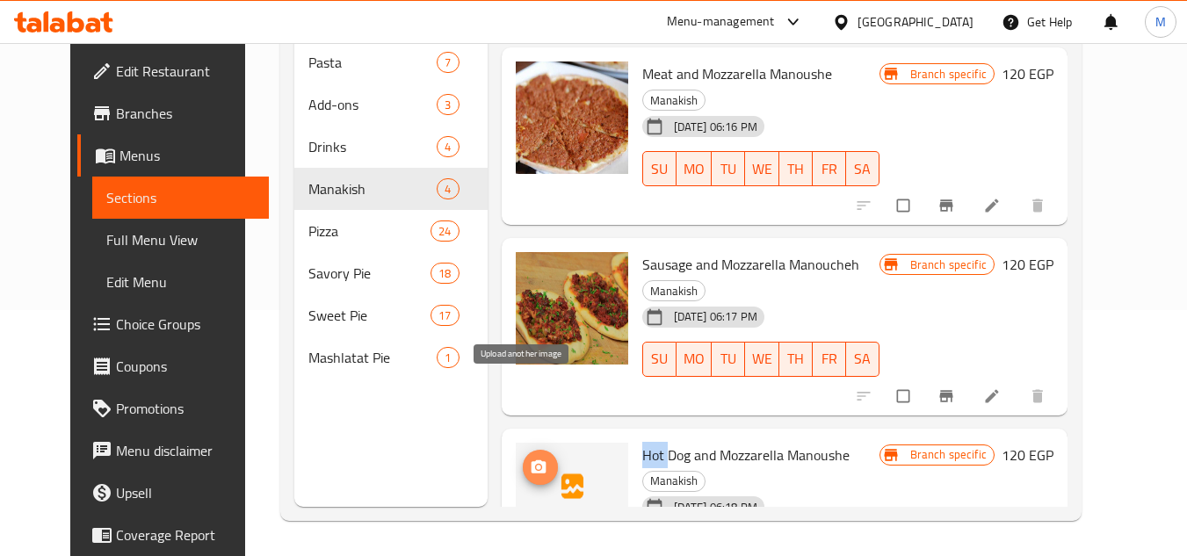
click at [536, 465] on circle "upload picture" at bounding box center [538, 467] width 4 height 4
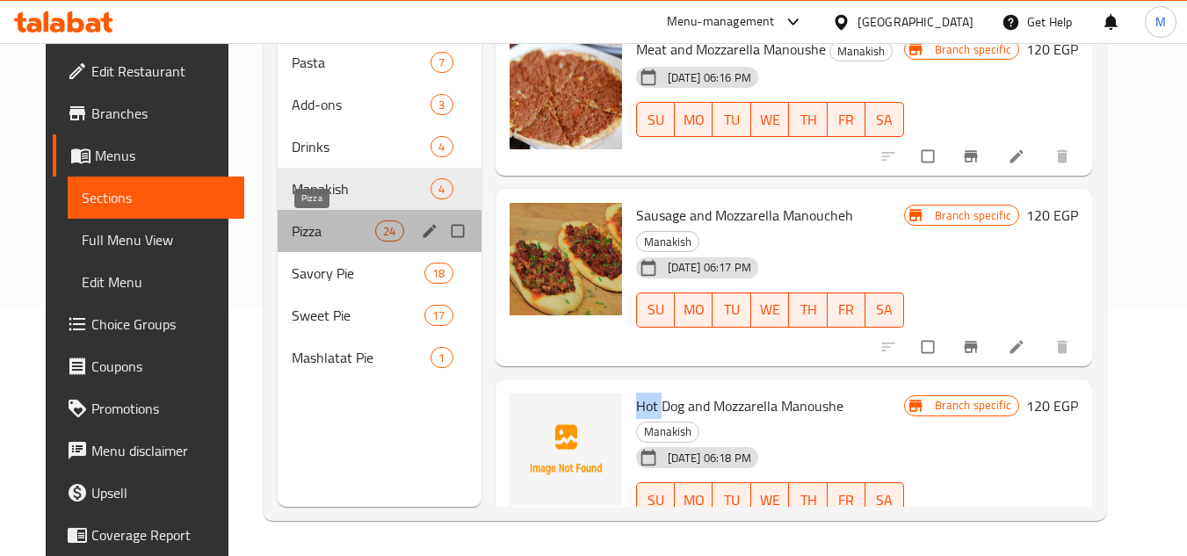
click at [292, 225] on span "Pizza" at bounding box center [333, 231] width 83 height 21
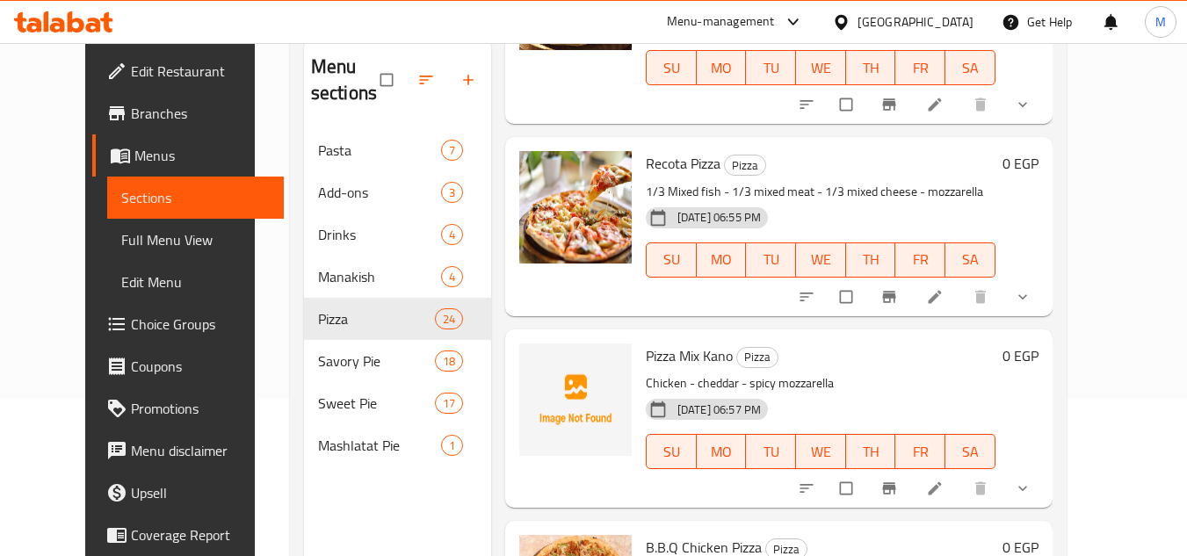
scroll to position [1054, 0]
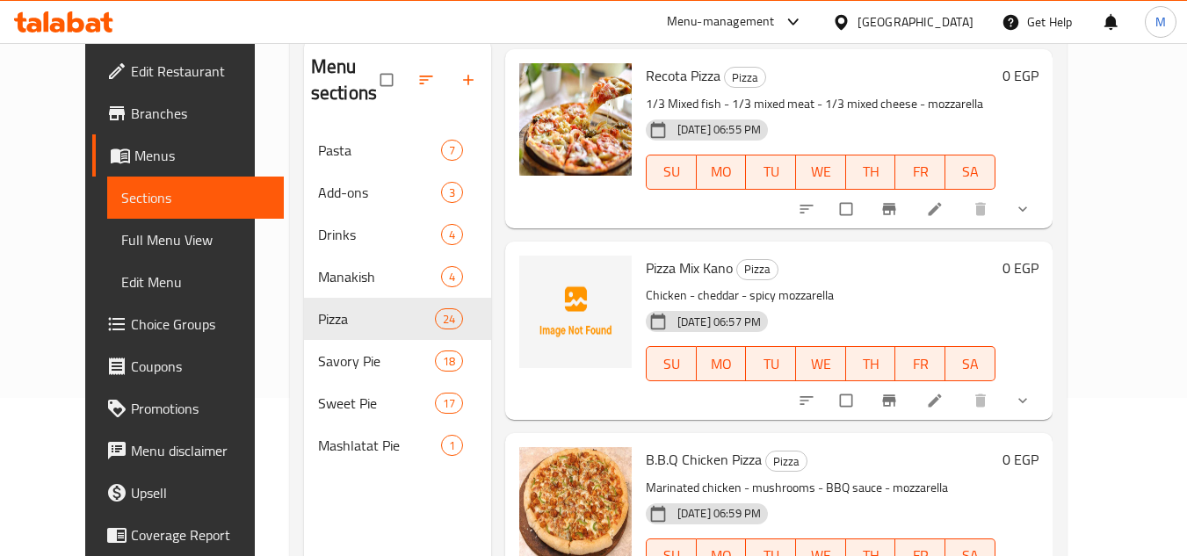
click at [670, 255] on span "Pizza Mix Kano" at bounding box center [689, 268] width 87 height 26
copy span "Mix"
click at [533, 271] on icon "upload picture" at bounding box center [542, 280] width 18 height 18
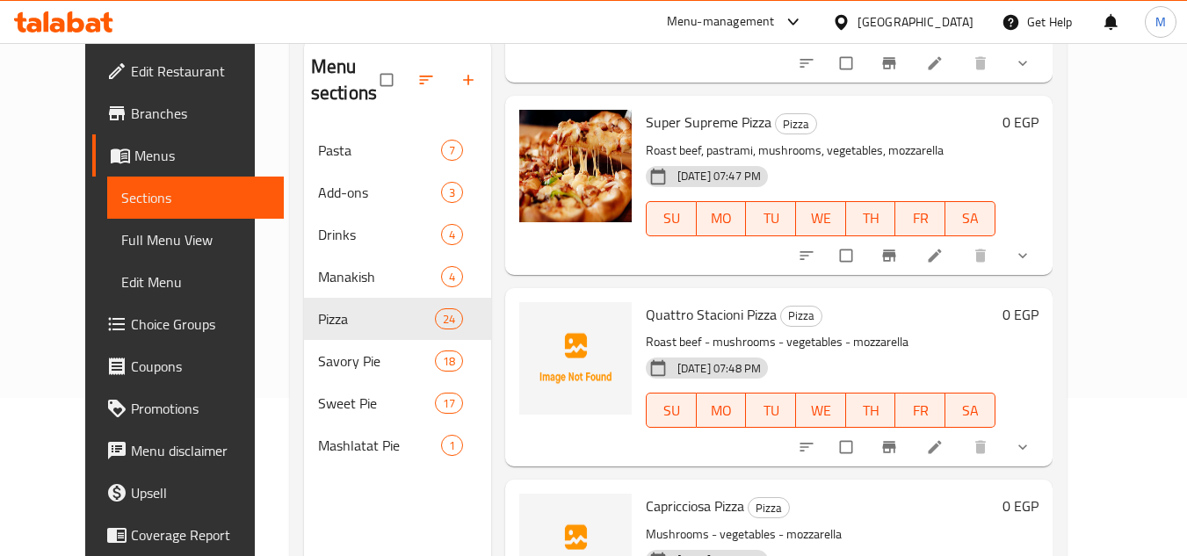
scroll to position [3690, 0]
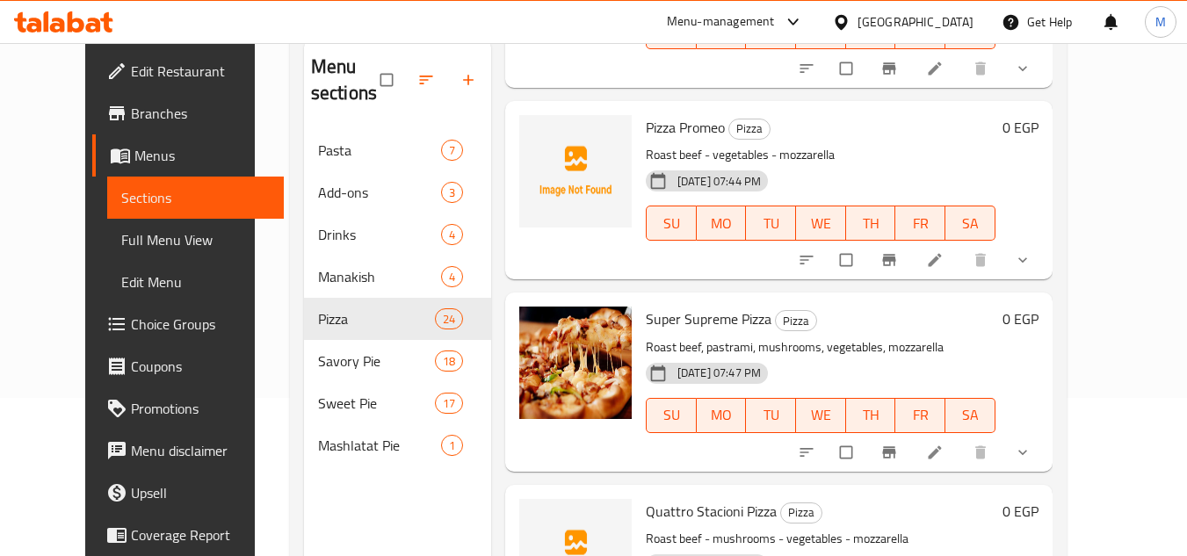
click at [669, 114] on span "Pizza Promeo" at bounding box center [685, 127] width 79 height 26
click at [670, 114] on span "Pizza Promeo" at bounding box center [685, 127] width 79 height 26
copy h6 "Promeo"
click at [526, 131] on span "upload picture" at bounding box center [543, 140] width 35 height 18
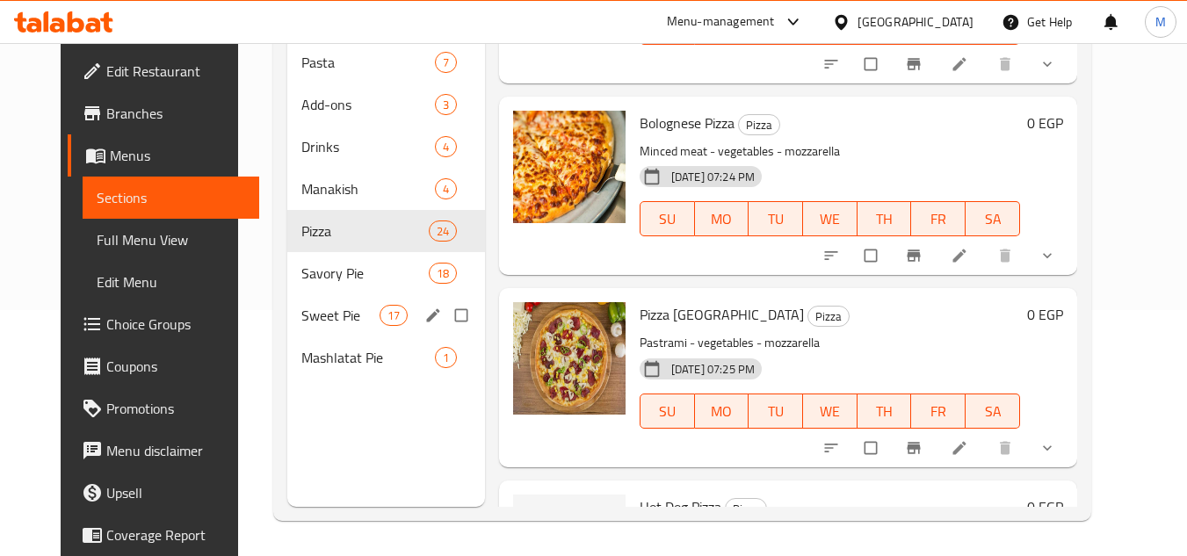
scroll to position [2425, 0]
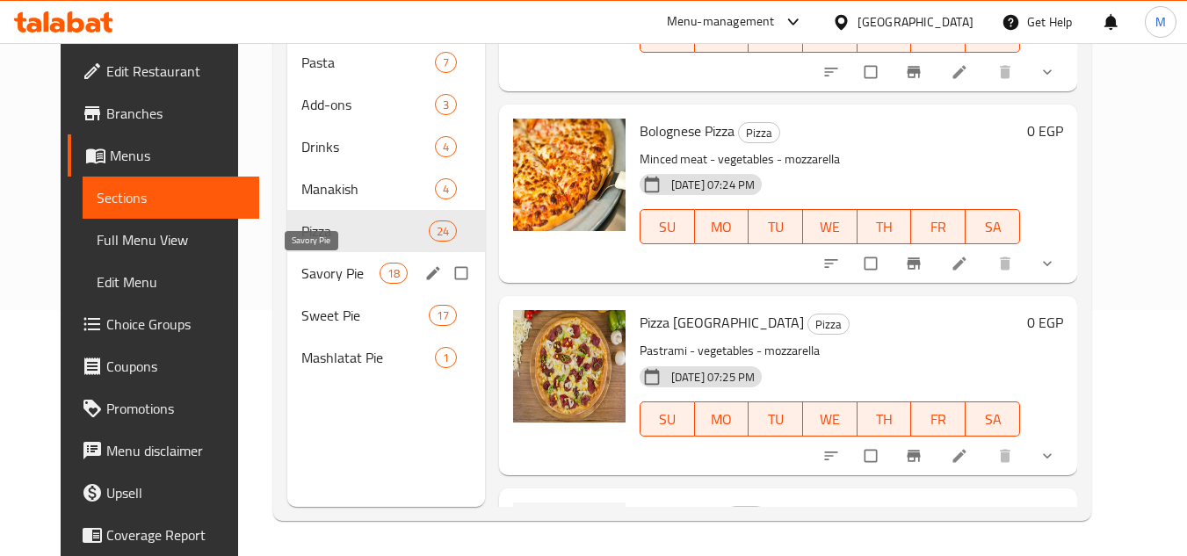
click at [301, 270] on span "Savory Pie" at bounding box center [339, 273] width 77 height 21
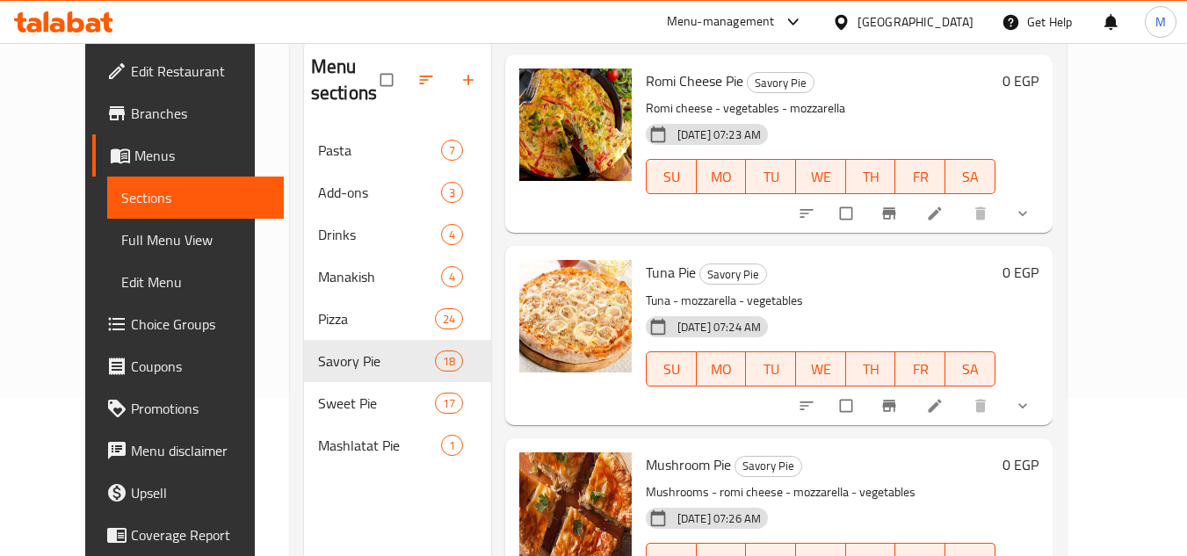
scroll to position [246, 0]
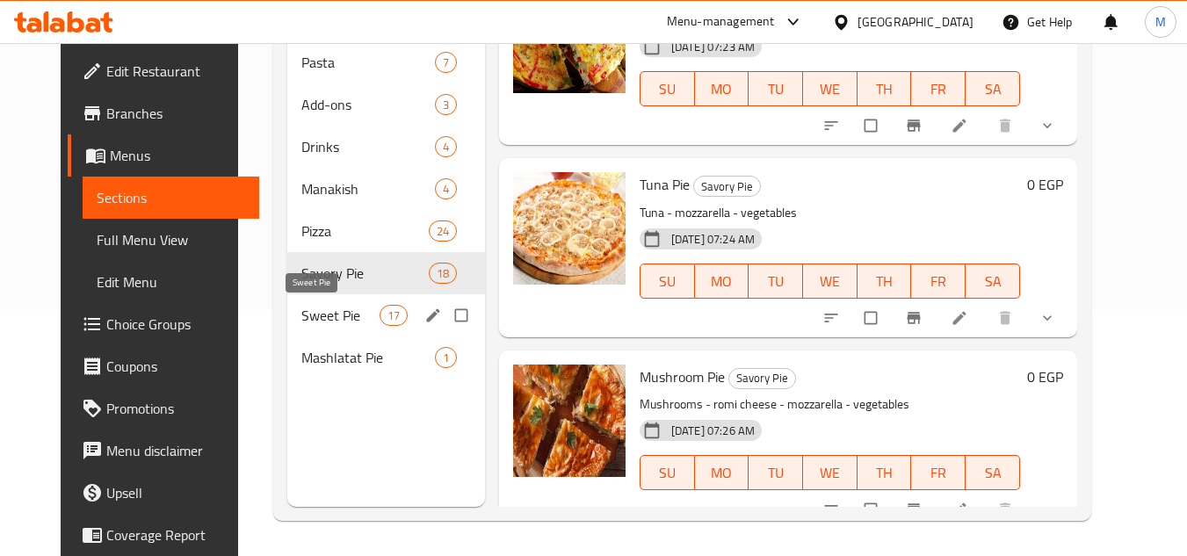
click at [324, 313] on span "Sweet Pie" at bounding box center [339, 315] width 77 height 21
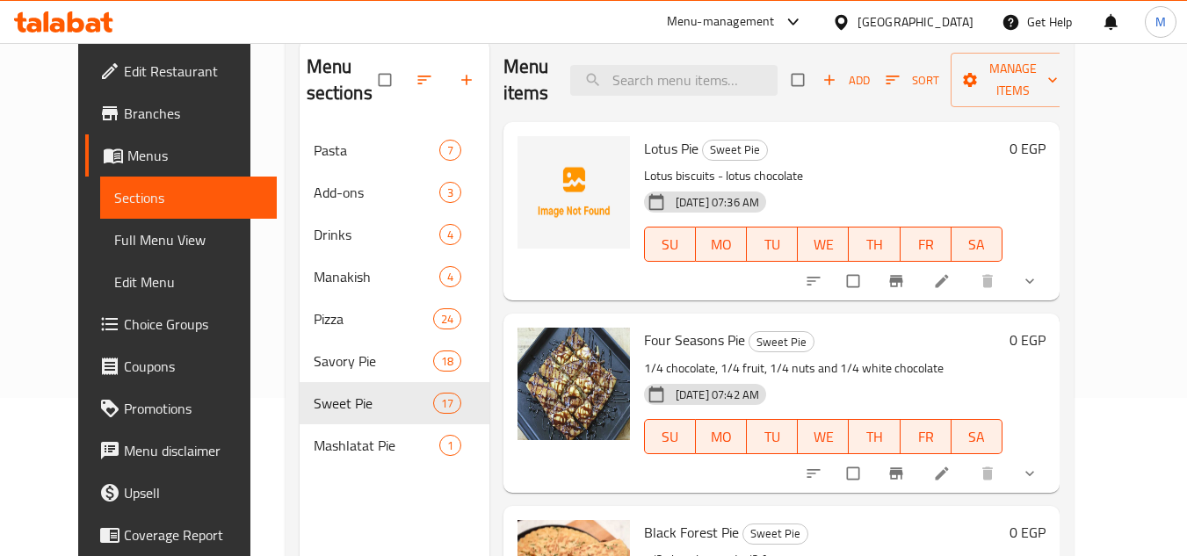
click at [644, 153] on span "Lotus Pie" at bounding box center [671, 148] width 54 height 26
copy span "Lotus"
click at [538, 162] on circle "upload picture" at bounding box center [540, 160] width 4 height 4
click at [533, 164] on icon "upload picture" at bounding box center [540, 160] width 15 height 13
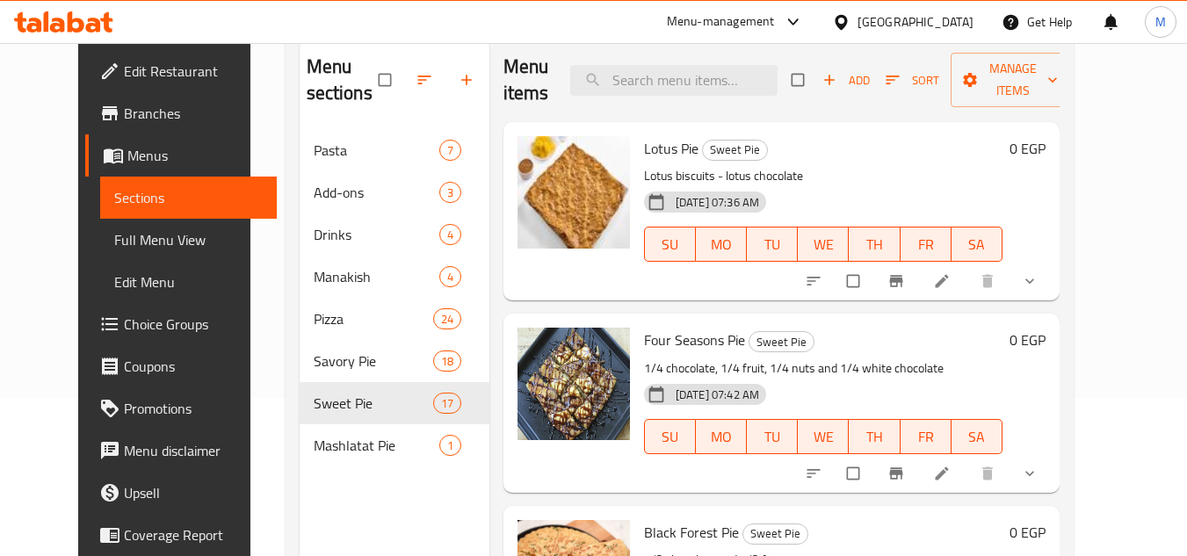
click at [834, 334] on h6 "Four Seasons Pie Sweet Pie" at bounding box center [823, 340] width 358 height 25
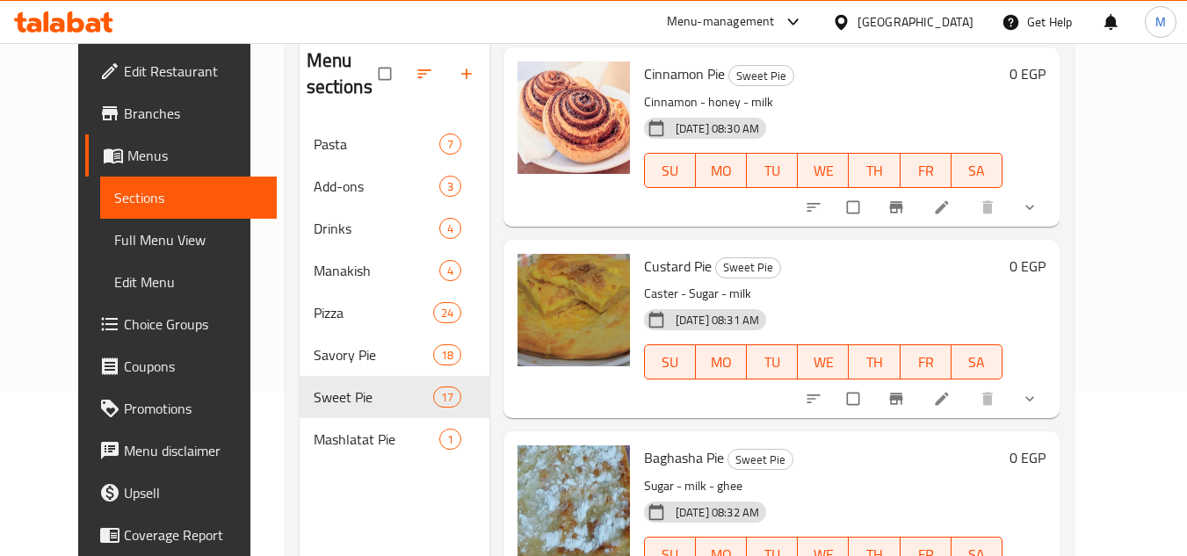
scroll to position [246, 0]
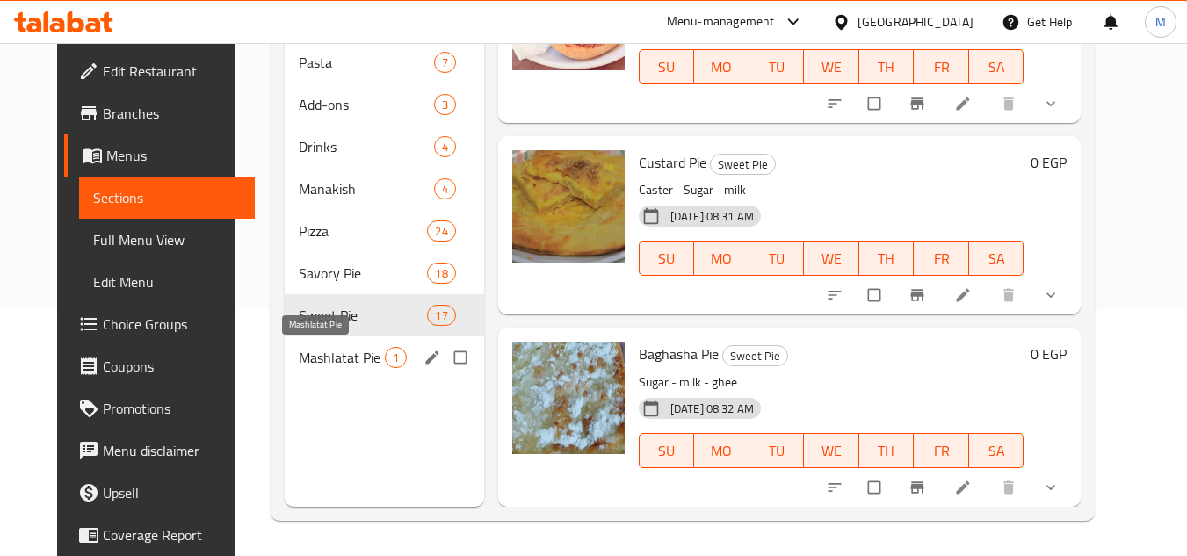
click at [303, 358] on span "Mashlatat Pie" at bounding box center [341, 357] width 85 height 21
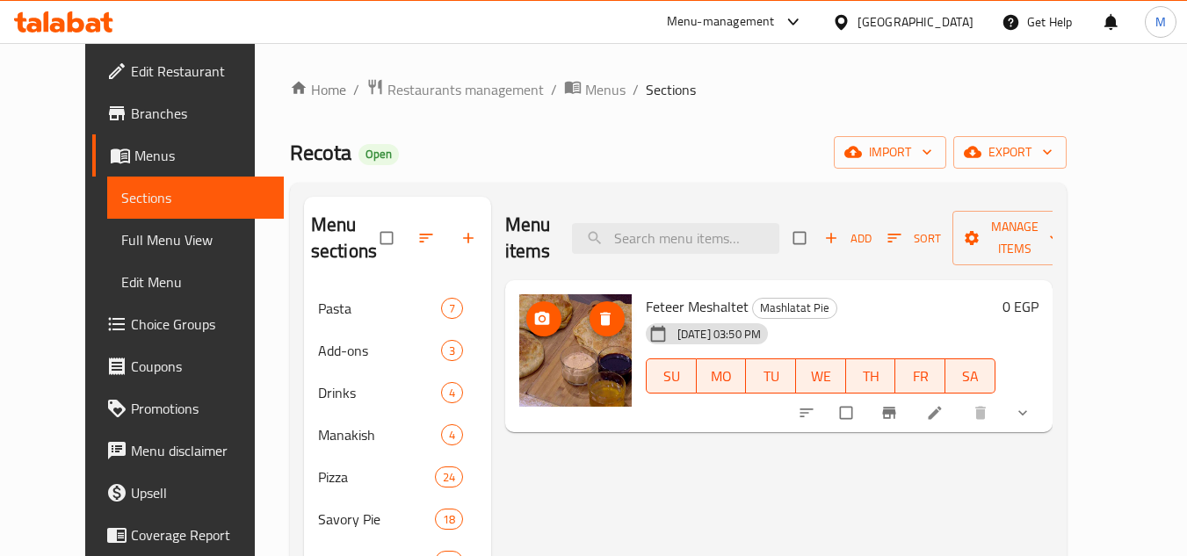
click at [535, 314] on icon "upload picture" at bounding box center [542, 318] width 15 height 13
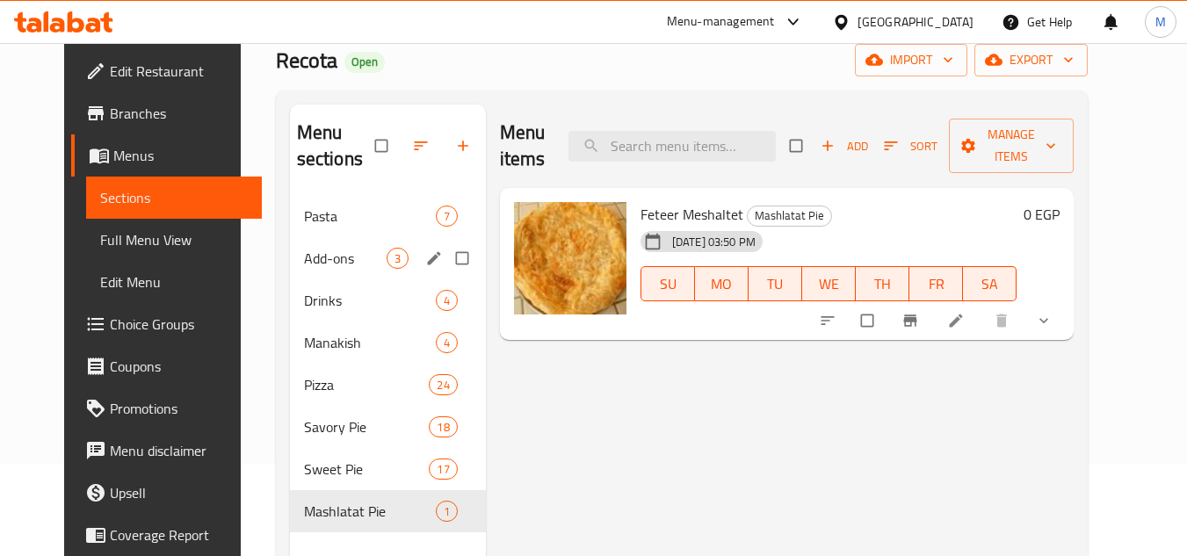
scroll to position [246, 0]
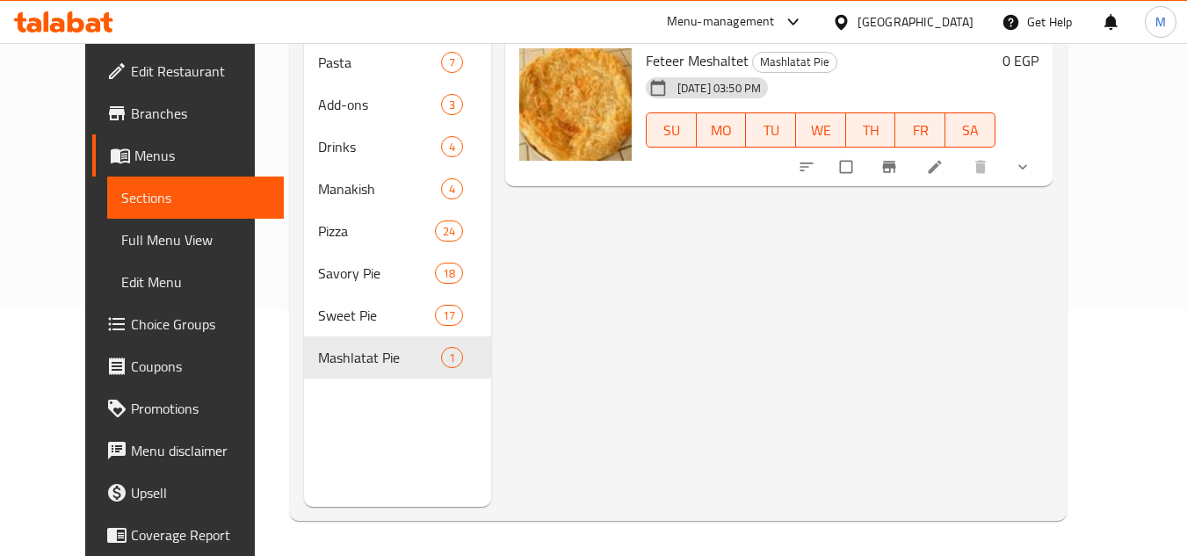
click at [828, 494] on div "Menu items Add Sort Manage items Feteer Meshaltet Mashlatat Pie [DATE] 03:50 PM…" at bounding box center [771, 229] width 561 height 556
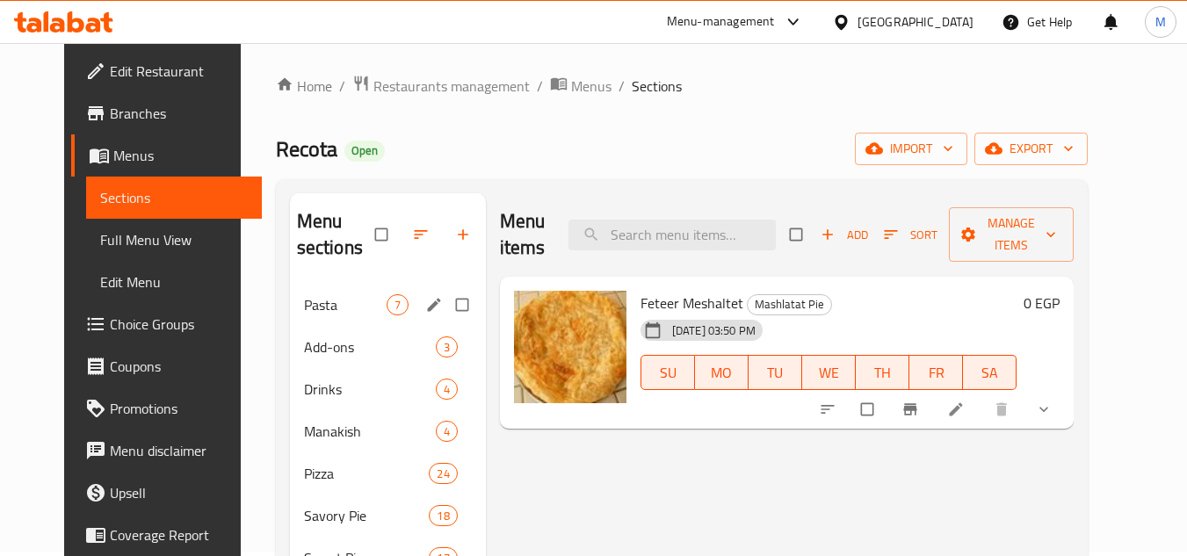
scroll to position [0, 0]
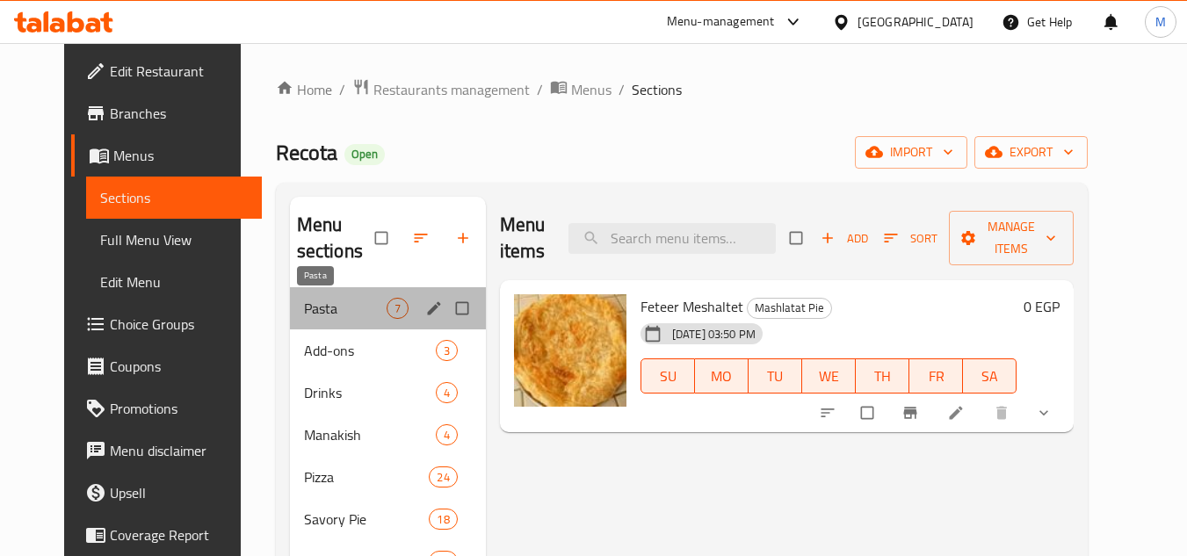
click at [307, 312] on span "Pasta" at bounding box center [345, 308] width 83 height 21
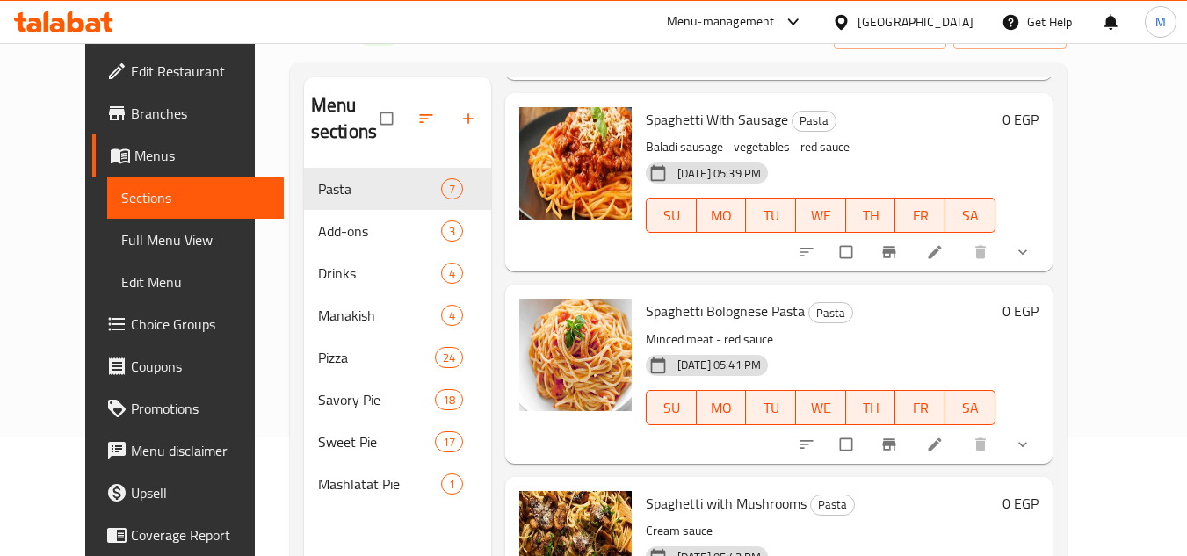
scroll to position [246, 0]
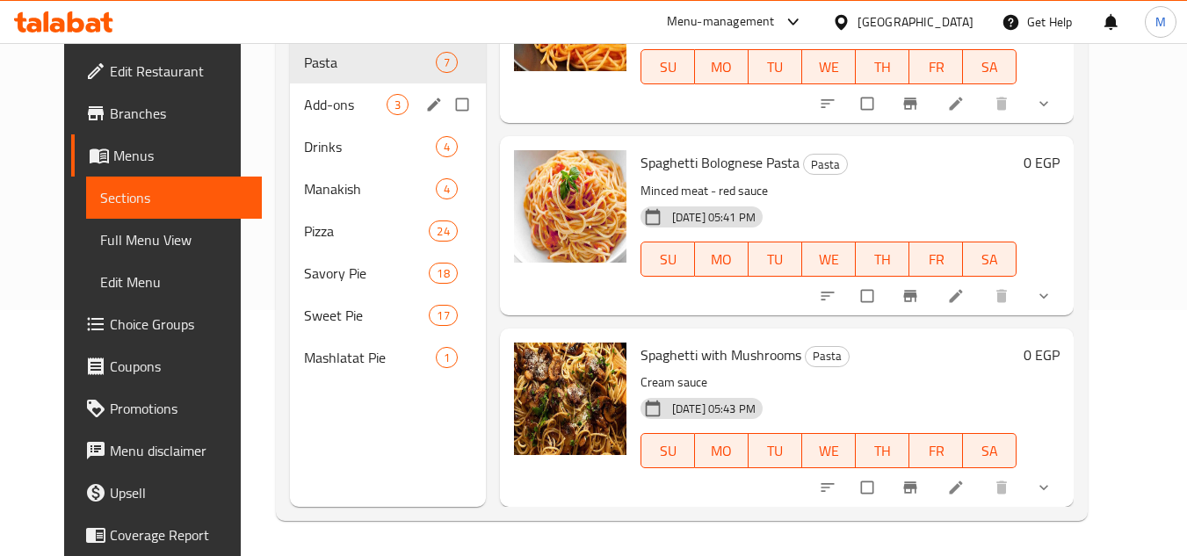
click at [319, 91] on div "Add-ons 3" at bounding box center [388, 104] width 196 height 42
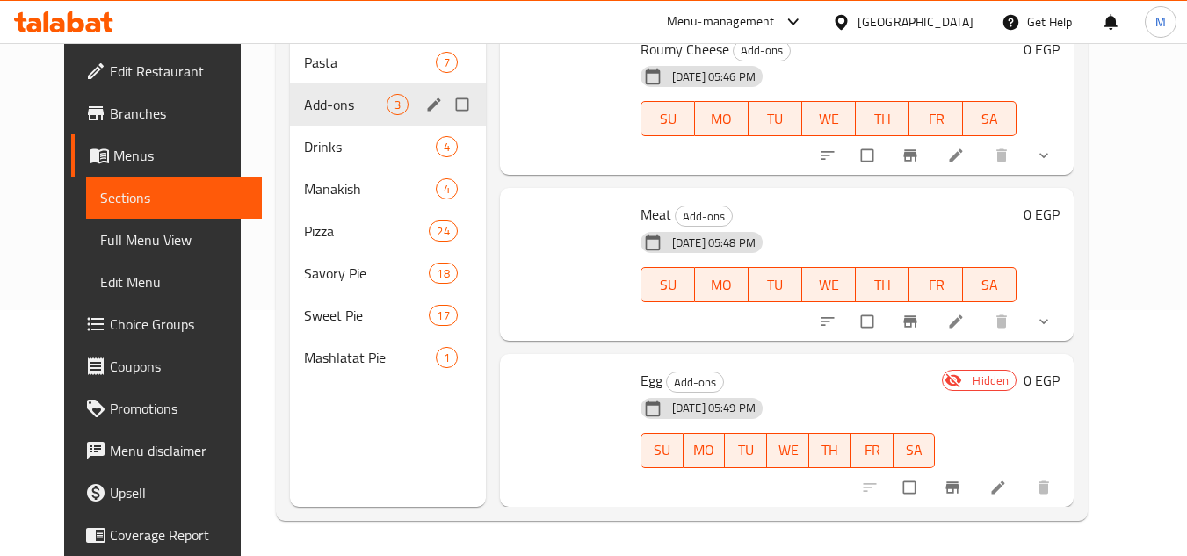
scroll to position [11, 0]
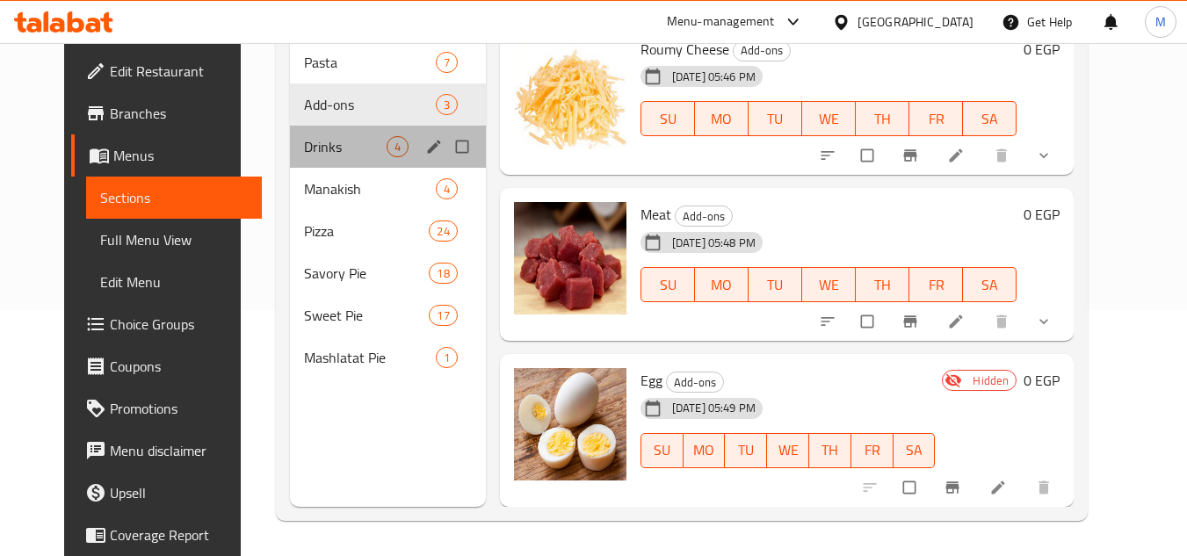
click at [305, 127] on div "Drinks 4" at bounding box center [388, 147] width 196 height 42
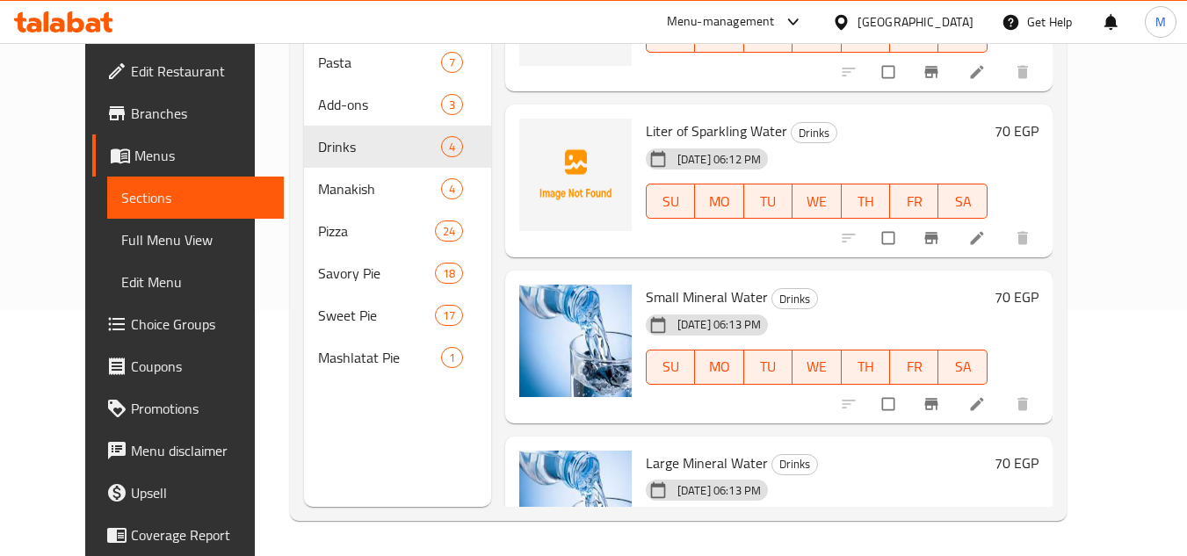
scroll to position [177, 0]
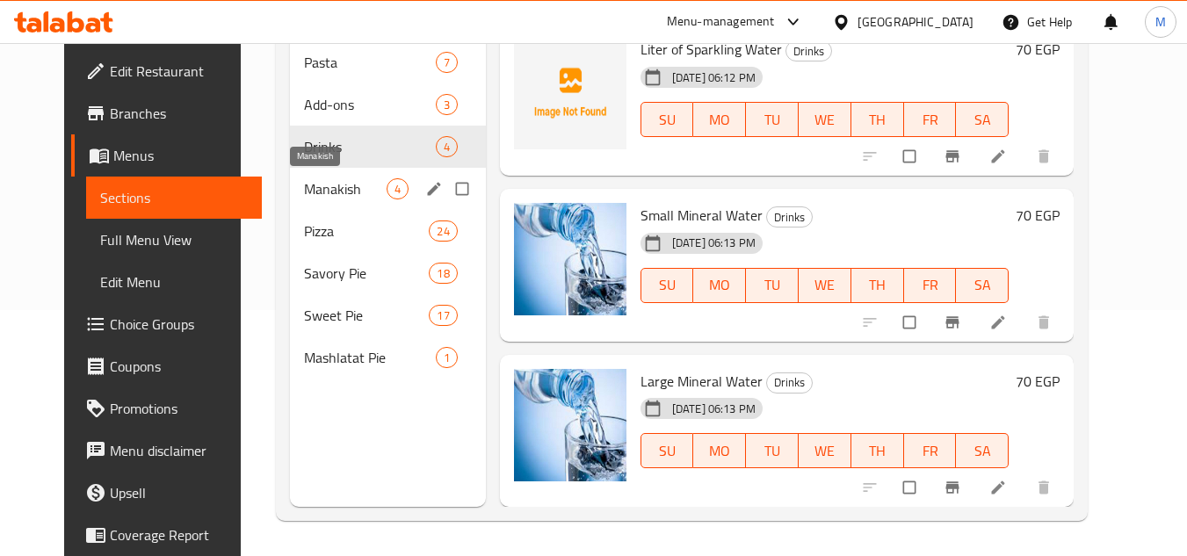
click at [329, 192] on span "Manakish" at bounding box center [345, 188] width 83 height 21
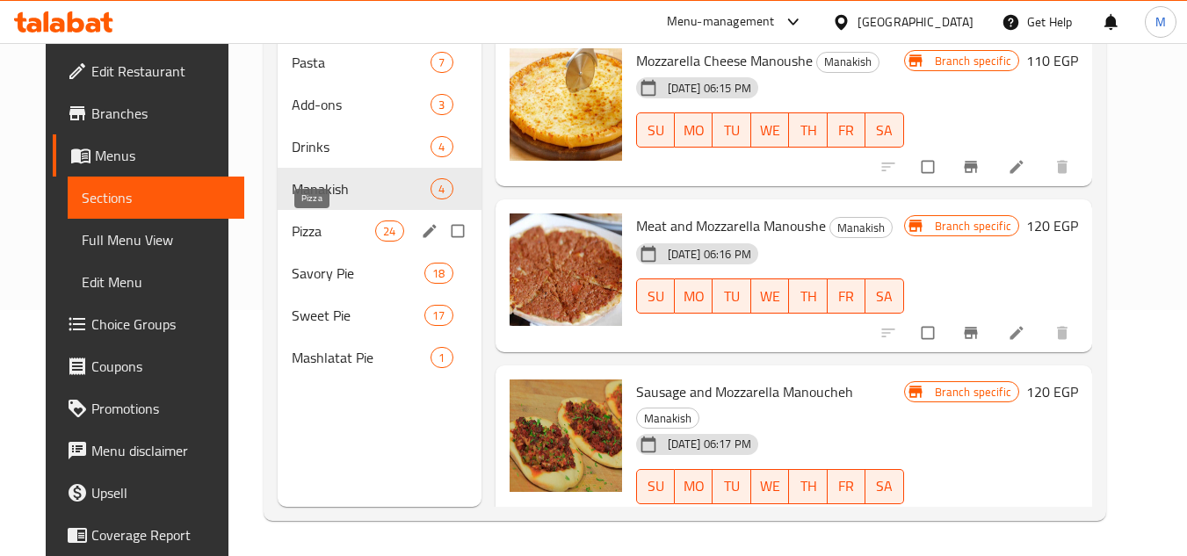
click at [315, 234] on span "Pizza" at bounding box center [333, 231] width 83 height 21
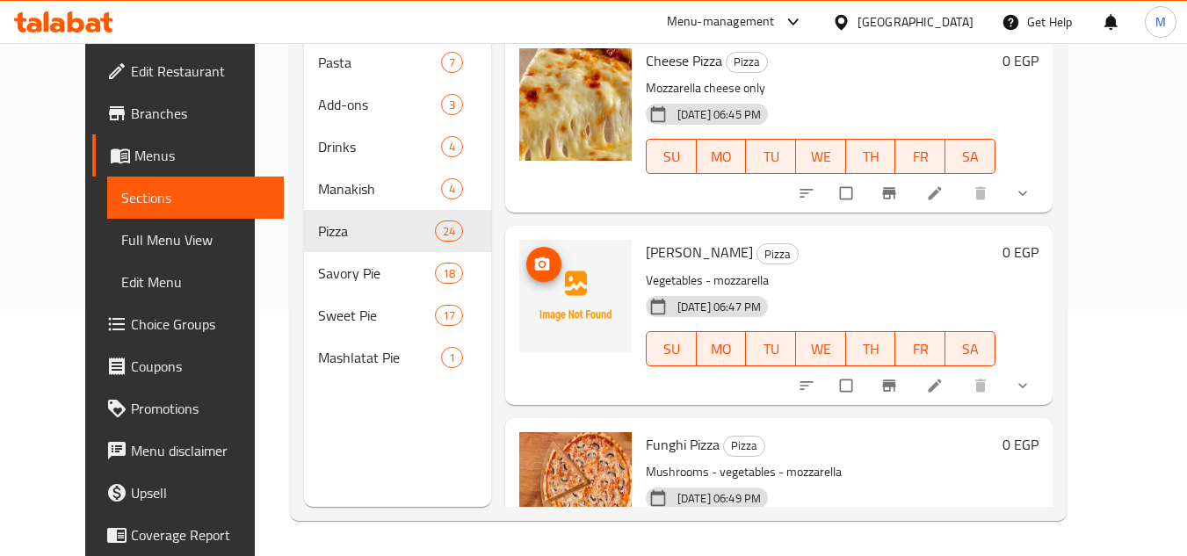
click at [533, 262] on icon "upload picture" at bounding box center [542, 265] width 18 height 18
click at [121, 240] on span "Full Menu View" at bounding box center [195, 239] width 148 height 21
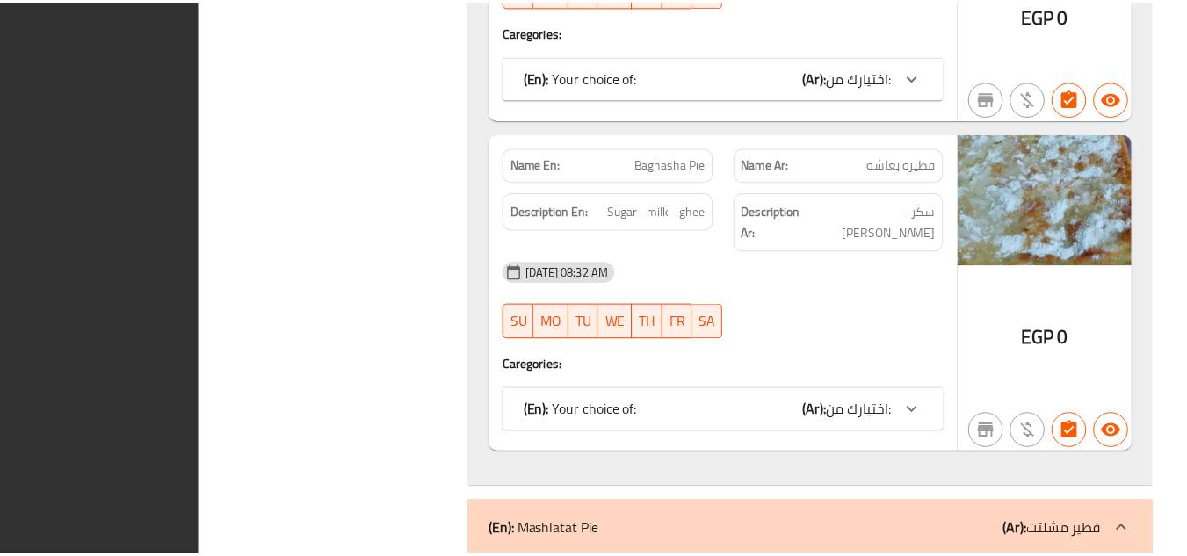
scroll to position [26038, 0]
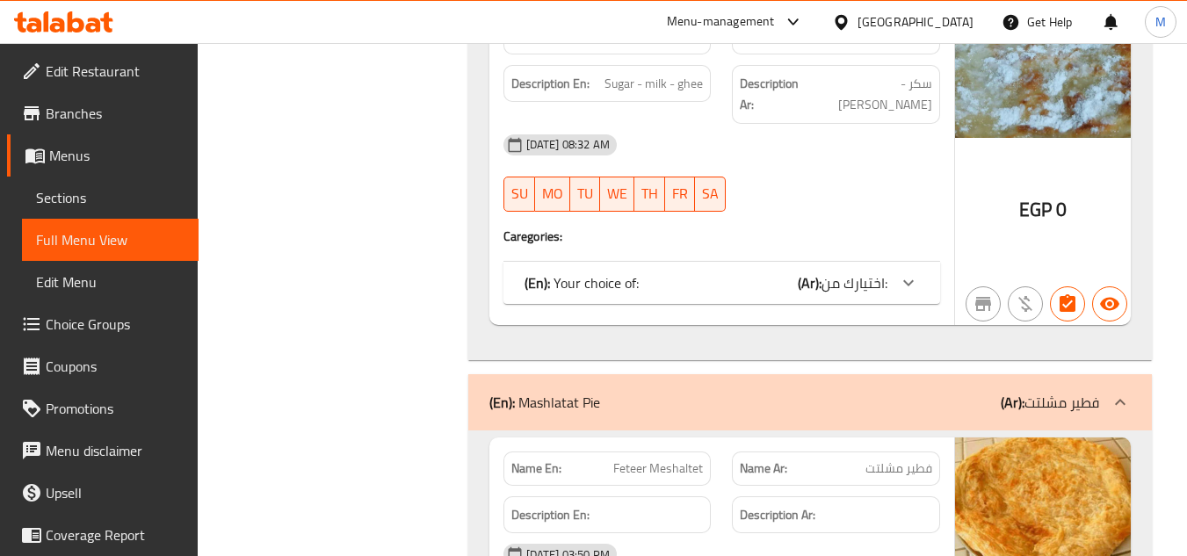
click at [82, 18] on icon at bounding box center [63, 21] width 99 height 21
